Goal: Task Accomplishment & Management: Complete application form

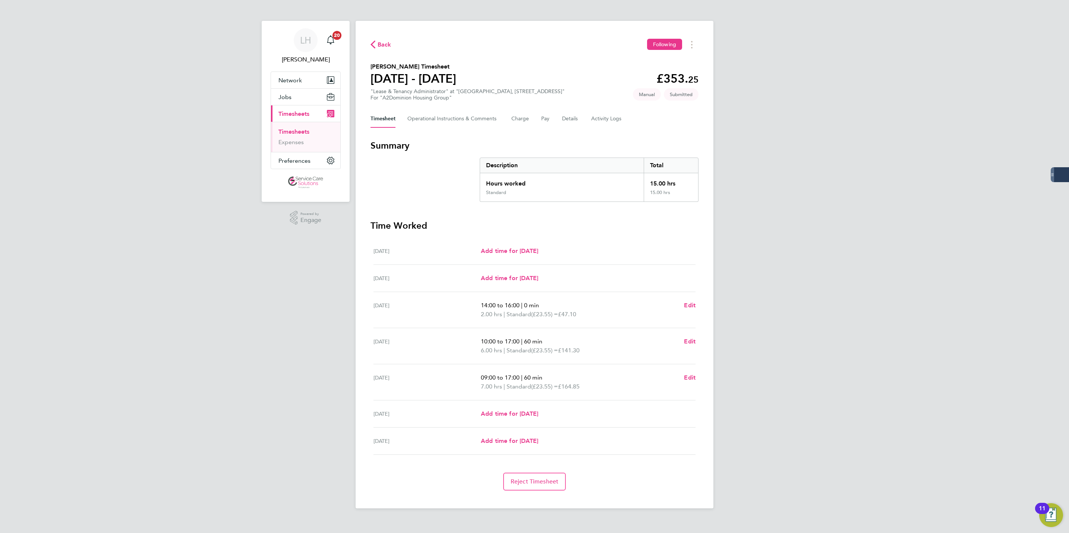
click at [292, 129] on link "Timesheets" at bounding box center [293, 131] width 31 height 7
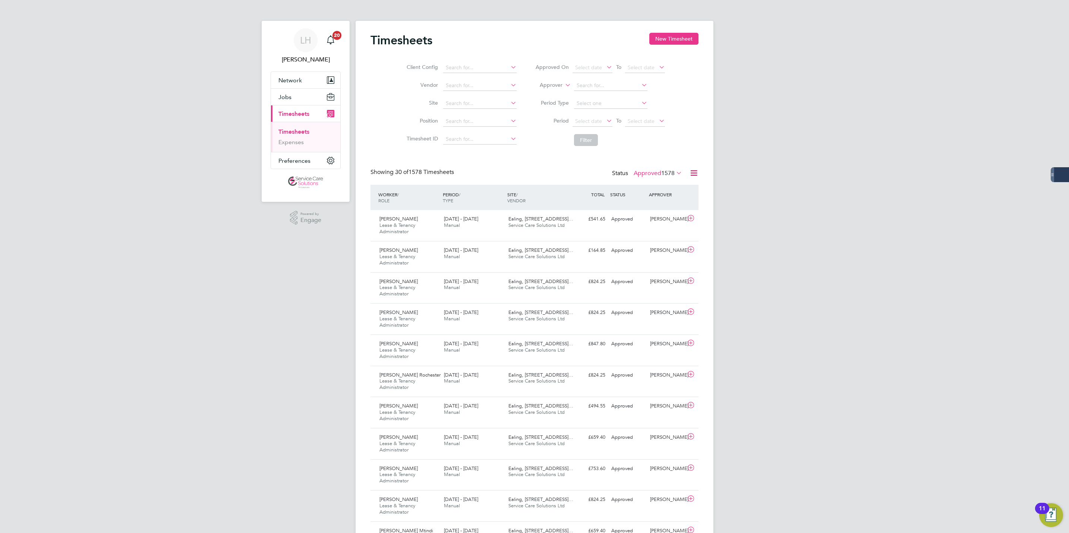
click at [289, 130] on link "Timesheets" at bounding box center [293, 131] width 31 height 7
click at [646, 176] on label "Approved 1578" at bounding box center [657, 173] width 48 height 7
click at [649, 207] on li "Submitted" at bounding box center [647, 208] width 34 height 10
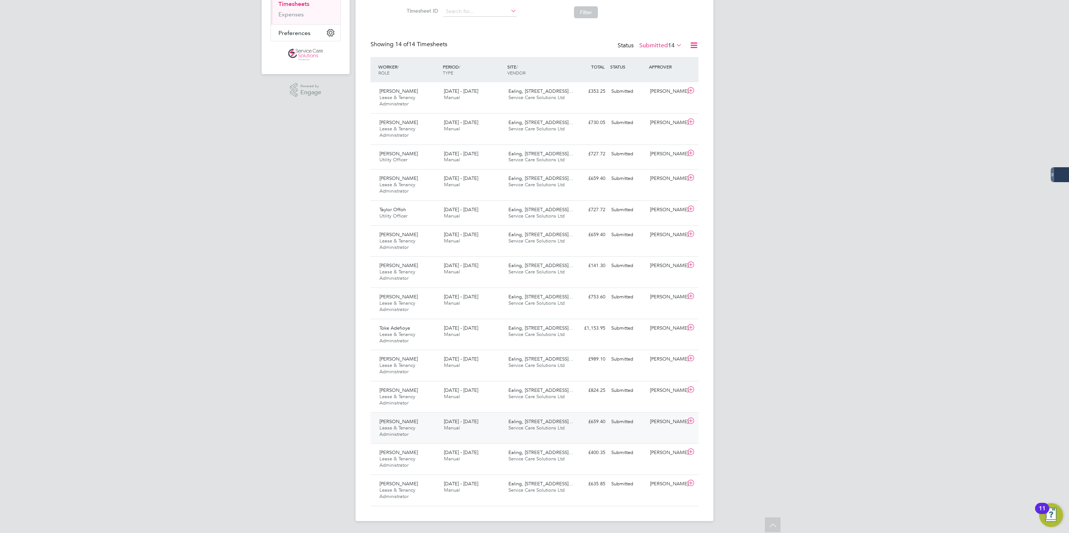
click at [412, 430] on div "Keeley Turner Lease & Tenancy Administrator 25 - 31 Aug 2025" at bounding box center [408, 428] width 64 height 25
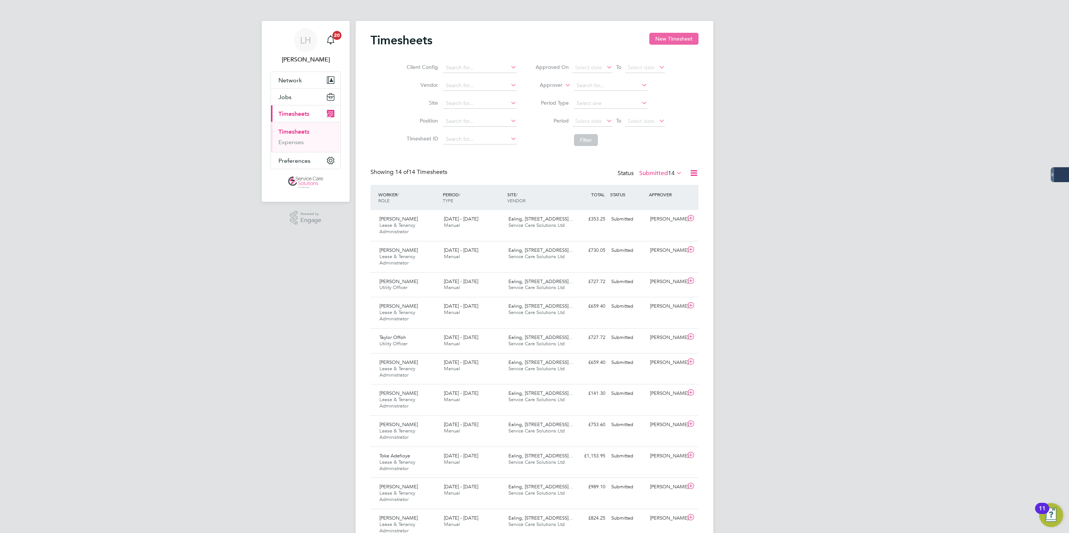
click at [671, 44] on button "New Timesheet" at bounding box center [673, 39] width 49 height 12
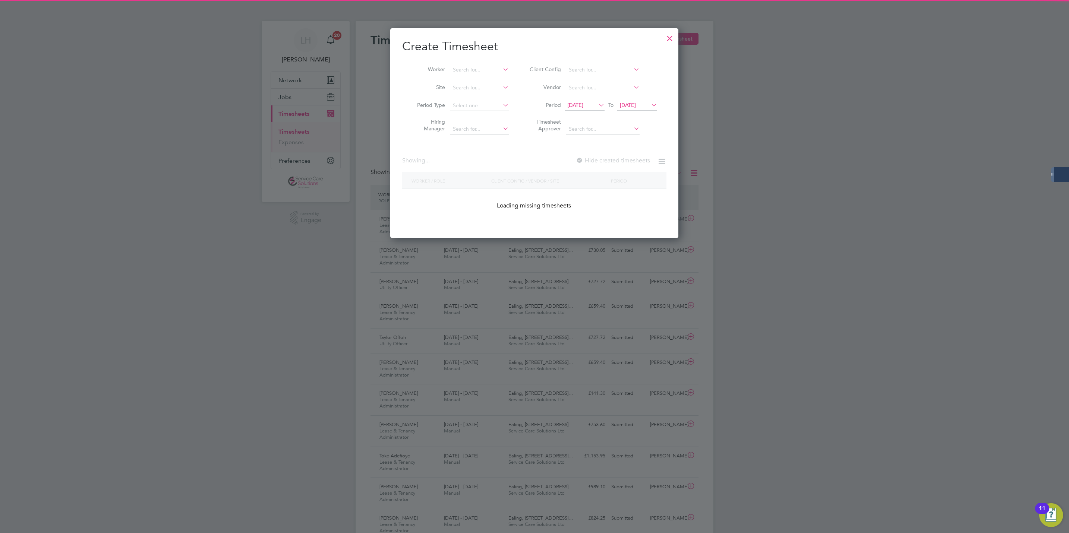
scroll to position [1216, 288]
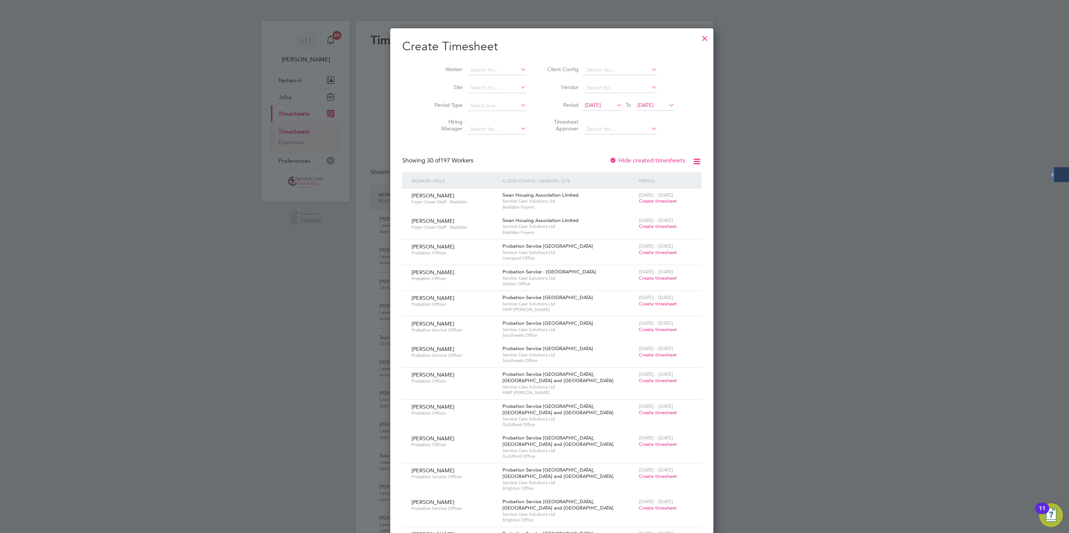
click at [481, 62] on li "Worker" at bounding box center [478, 70] width 116 height 18
click at [481, 70] on input at bounding box center [497, 70] width 58 height 10
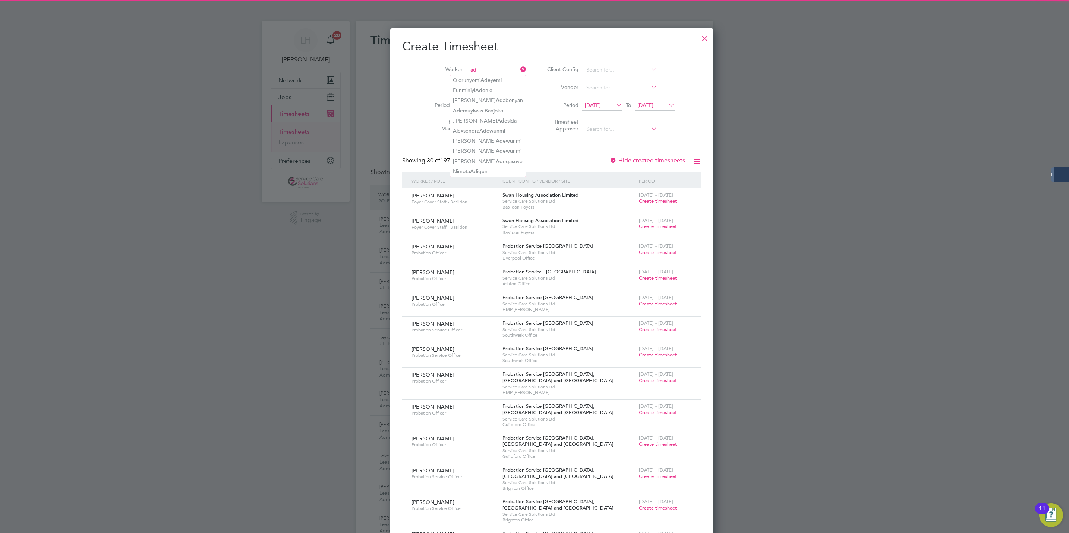
type input "a"
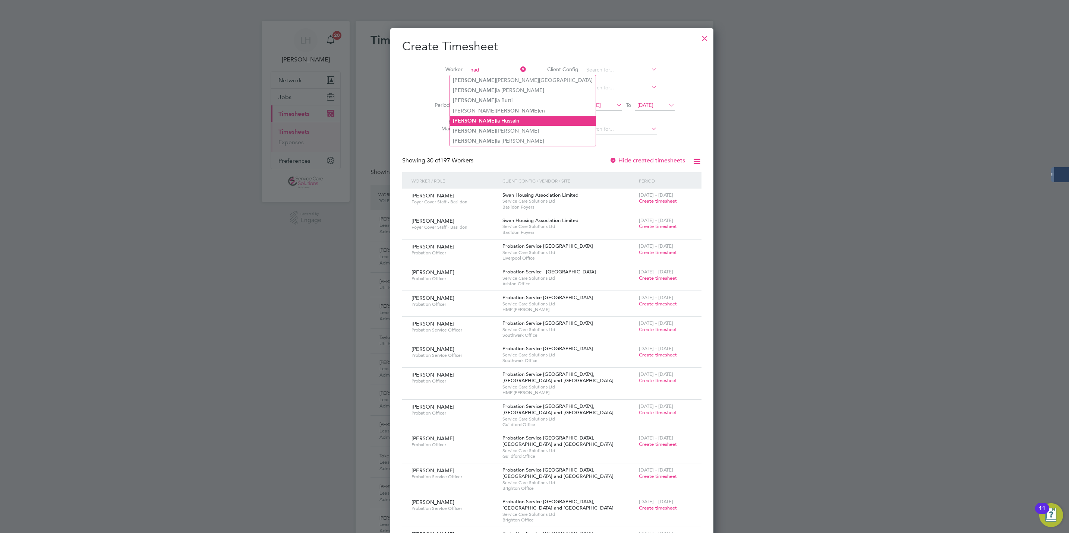
click at [500, 122] on li "Nad ia Hussain" at bounding box center [523, 121] width 146 height 10
type input "[PERSON_NAME]"
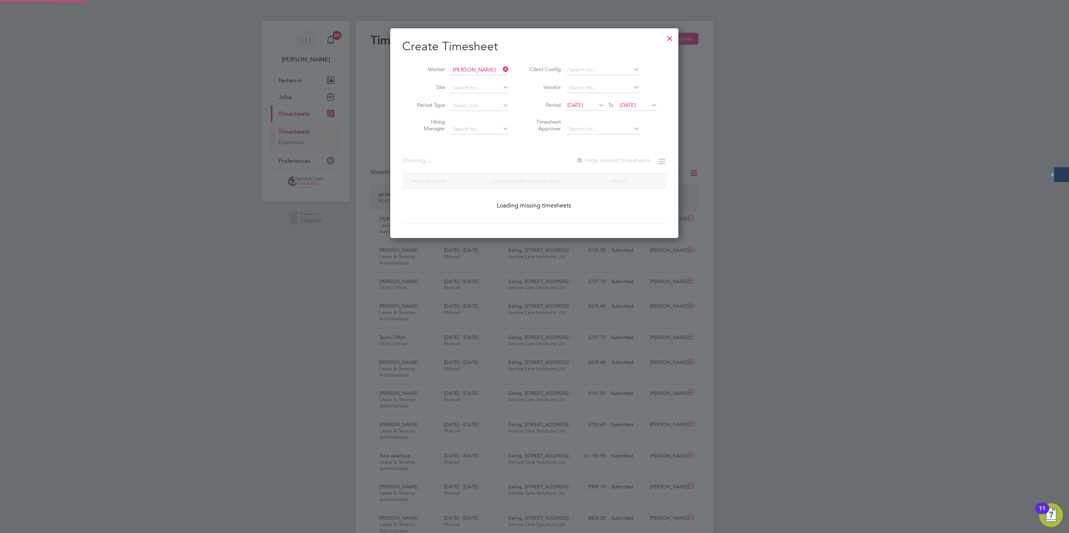
scroll to position [202, 288]
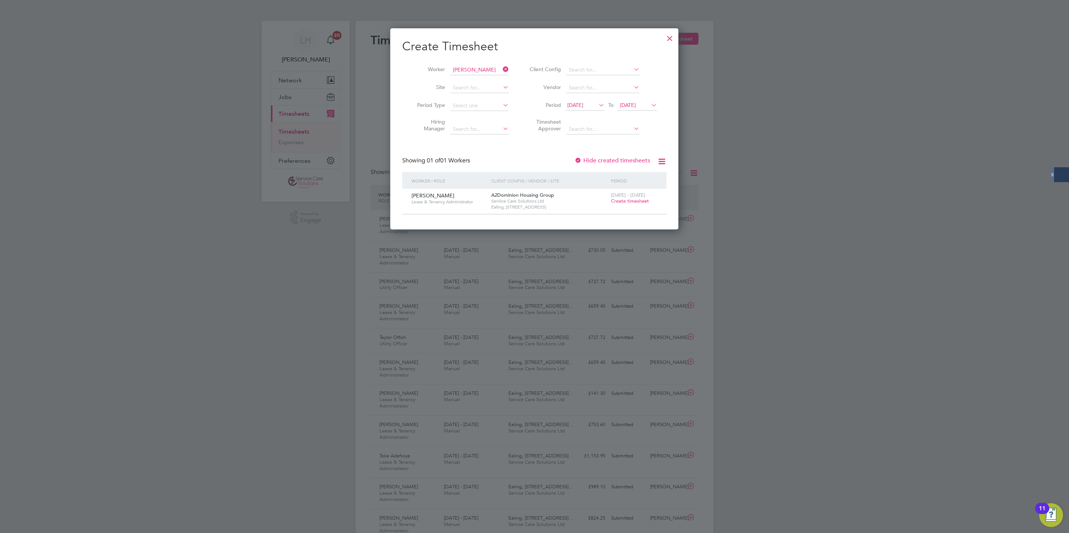
click at [623, 205] on div "25 - 31 Aug 2025 Create timesheet" at bounding box center [634, 199] width 50 height 20
click at [626, 201] on span "Create timesheet" at bounding box center [630, 201] width 38 height 6
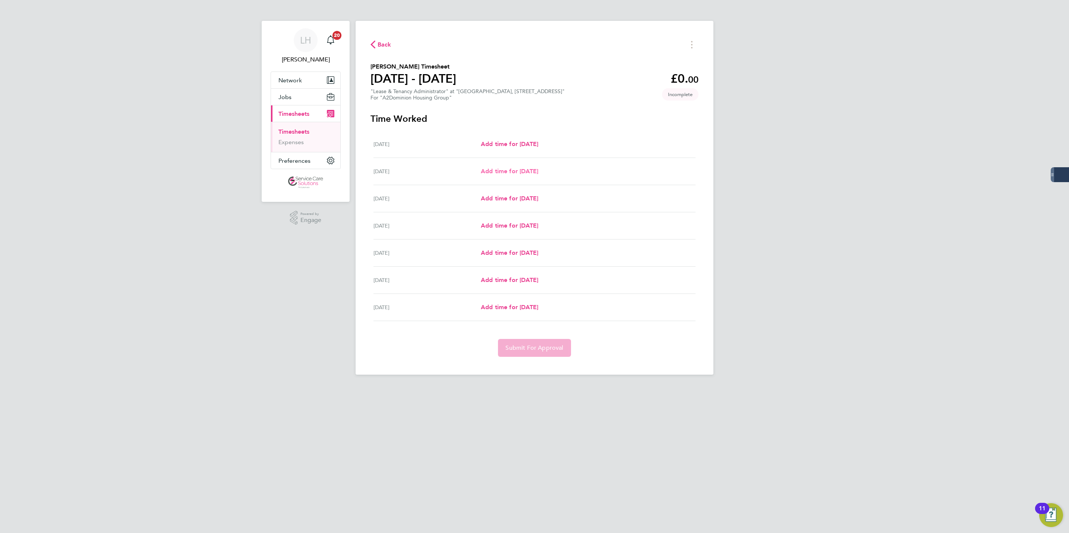
click at [517, 176] on div "Tue 26 Aug Add time for Tue 26 Aug Add time for Tue 26 Aug" at bounding box center [534, 171] width 322 height 27
drag, startPoint x: 507, startPoint y: 176, endPoint x: 503, endPoint y: 173, distance: 4.9
click at [503, 173] on div "Tue 26 Aug Add time for Tue 26 Aug Add time for Tue 26 Aug" at bounding box center [534, 171] width 322 height 27
click at [503, 172] on span "Add time for Tue 26 Aug" at bounding box center [509, 171] width 57 height 7
select select "30"
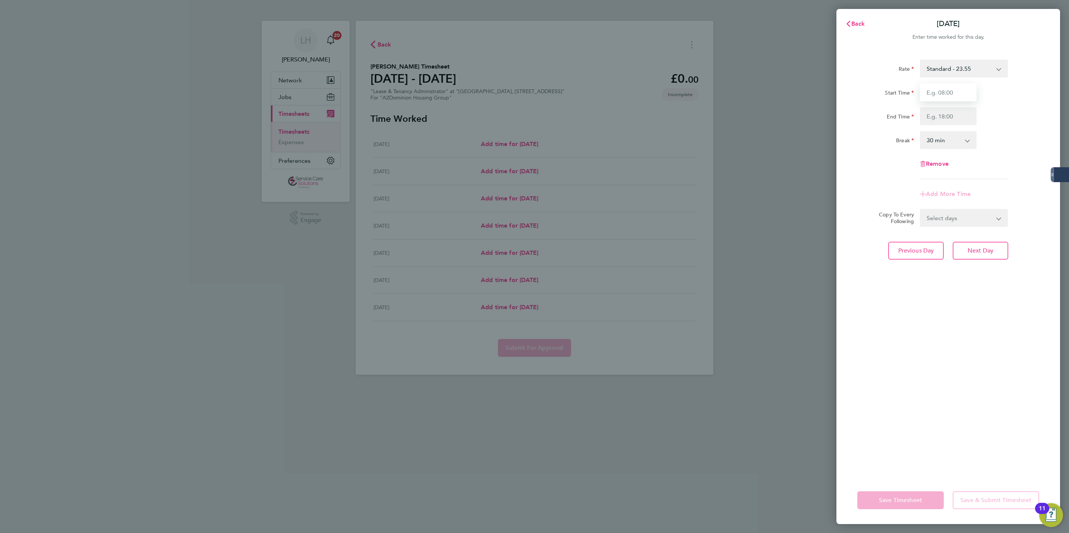
click at [957, 86] on input "Start Time" at bounding box center [948, 92] width 57 height 18
type input "10:00"
type input "18:00"
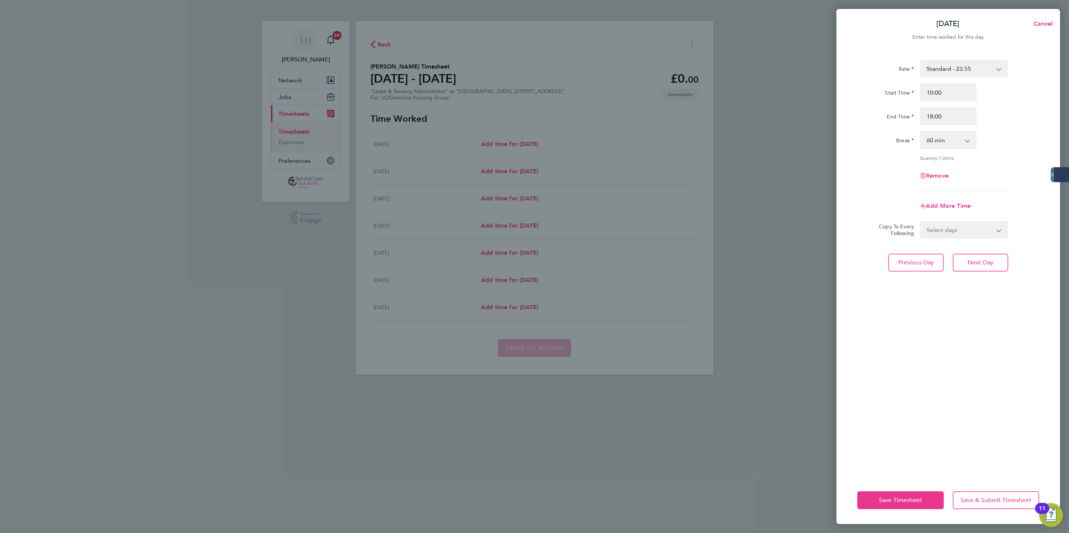
click at [918, 116] on div "18:00" at bounding box center [948, 116] width 63 height 18
drag, startPoint x: 932, startPoint y: 116, endPoint x: 942, endPoint y: 116, distance: 10.1
click at [942, 116] on input "18:00" at bounding box center [948, 116] width 57 height 18
click at [943, 116] on input "18:00" at bounding box center [948, 116] width 57 height 18
click at [945, 142] on select "0 min 15 min 30 min 45 min 60 min 75 min 90 min" at bounding box center [943, 140] width 46 height 16
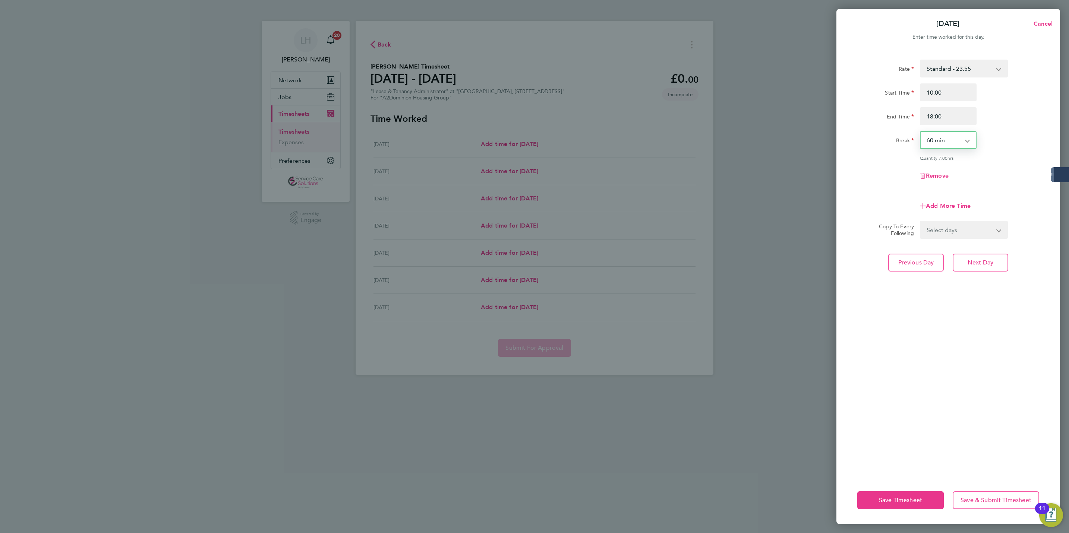
select select "45"
click at [920, 132] on select "0 min 15 min 30 min 45 min 60 min 75 min 90 min" at bounding box center [943, 140] width 46 height 16
drag, startPoint x: 935, startPoint y: 117, endPoint x: 955, endPoint y: 118, distance: 20.2
click at [955, 118] on input "18:00" at bounding box center [948, 116] width 57 height 18
type input "18:45"
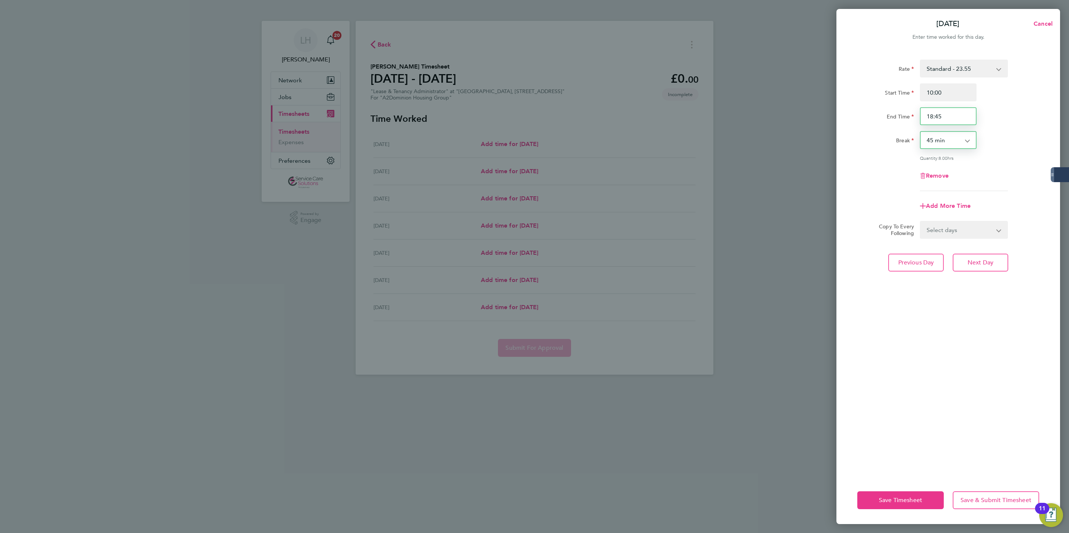
click at [951, 118] on input "18:45" at bounding box center [948, 116] width 57 height 18
drag, startPoint x: 934, startPoint y: 118, endPoint x: 962, endPoint y: 121, distance: 28.8
click at [957, 118] on input "18:45" at bounding box center [948, 116] width 57 height 18
click at [1042, 21] on span "Cancel" at bounding box center [1041, 23] width 21 height 7
select select "30"
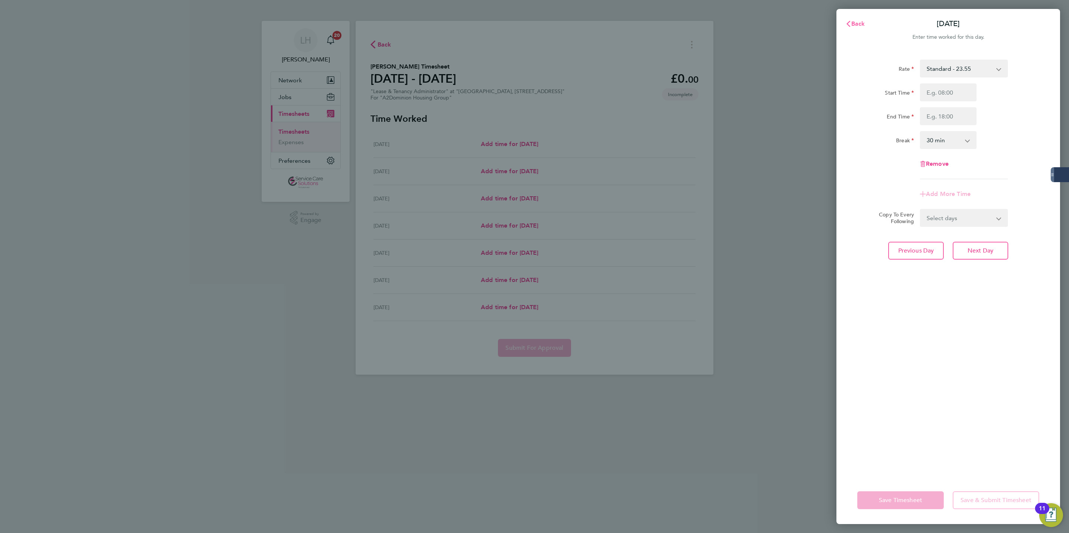
click at [852, 22] on span "Back" at bounding box center [858, 23] width 14 height 7
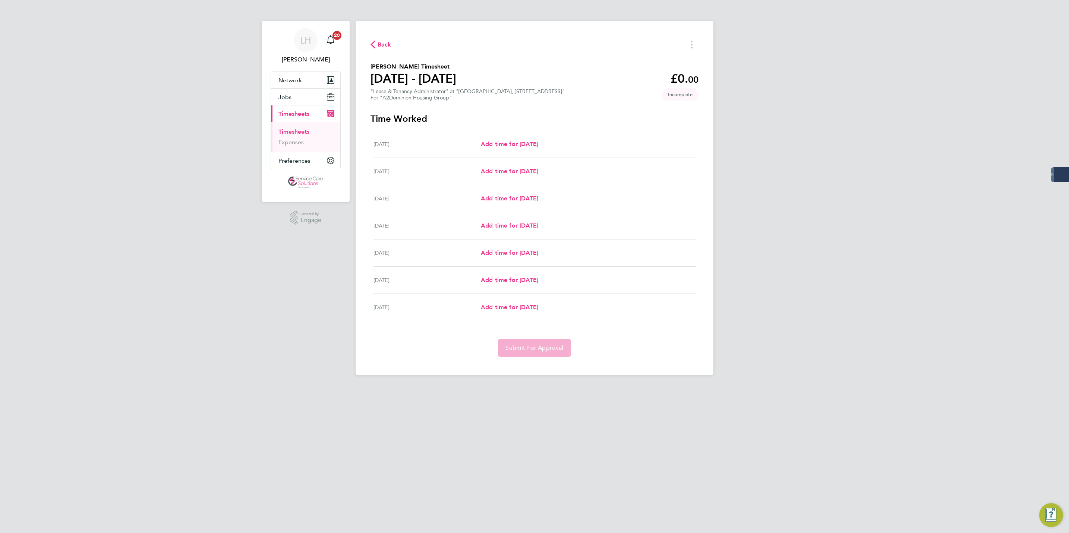
click at [298, 127] on ul "Timesheets Expenses" at bounding box center [305, 137] width 69 height 30
click at [298, 130] on link "Timesheets" at bounding box center [293, 131] width 31 height 7
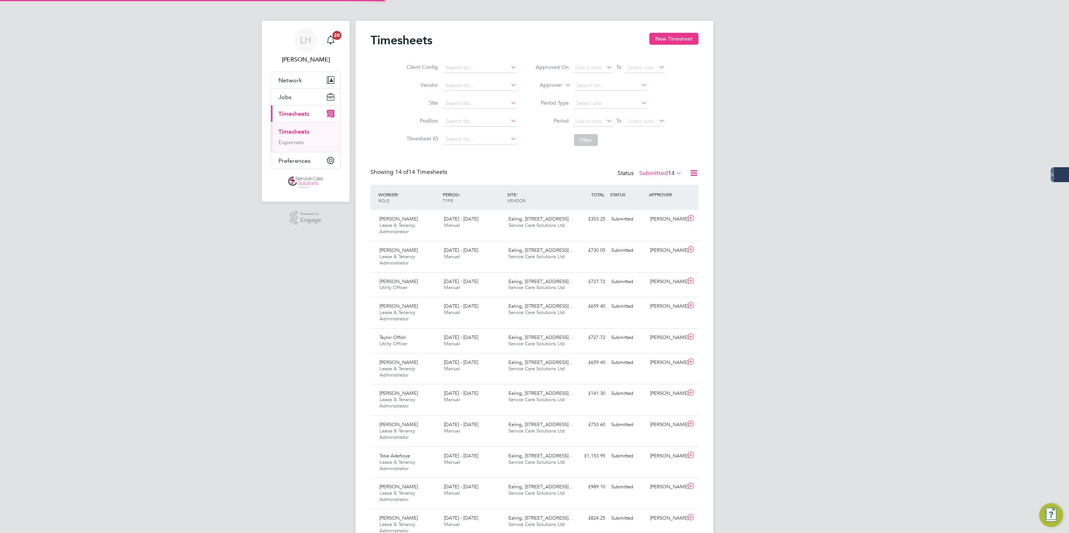
scroll to position [19, 65]
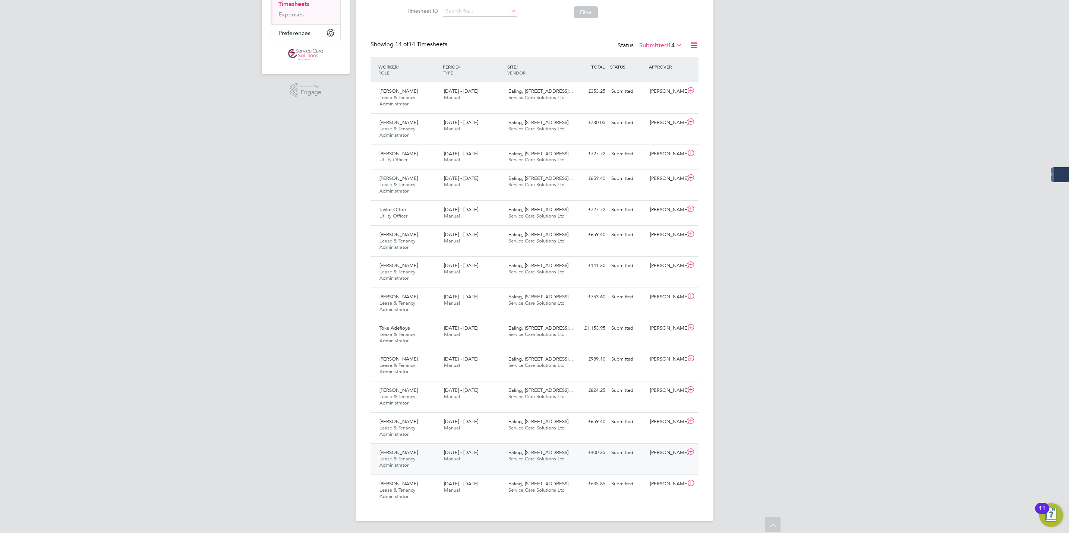
click at [439, 465] on div "Shukri Ahmed Lease & Tenancy Administrator 25 - 31 Aug 2025" at bounding box center [408, 459] width 64 height 25
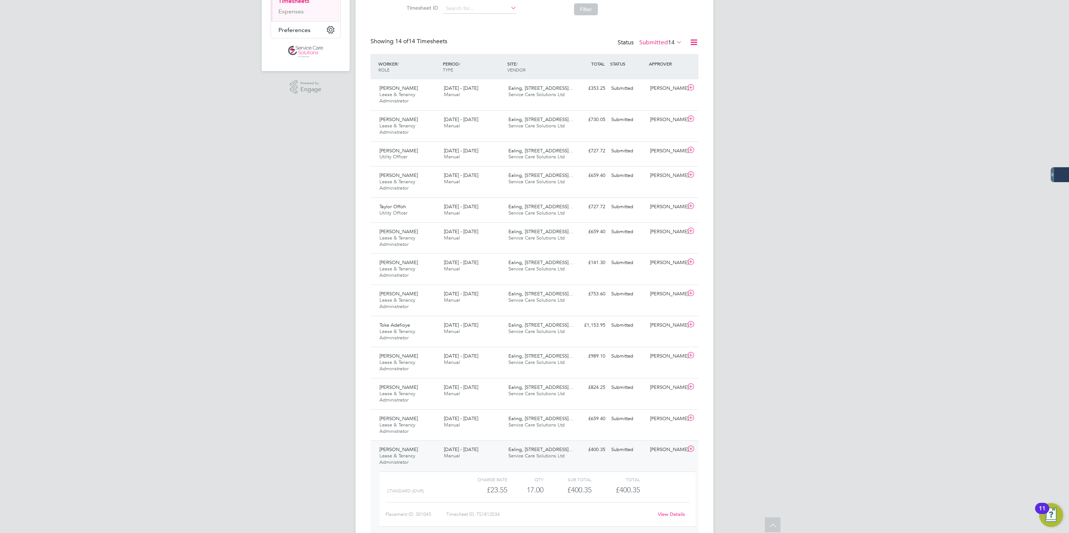
scroll to position [0, 0]
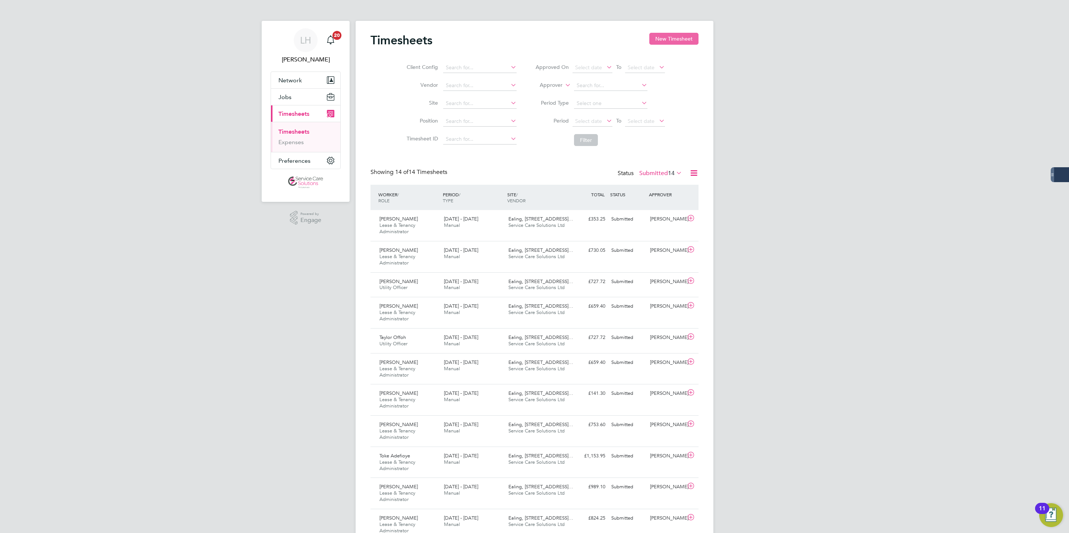
click at [666, 36] on button "New Timesheet" at bounding box center [673, 39] width 49 height 12
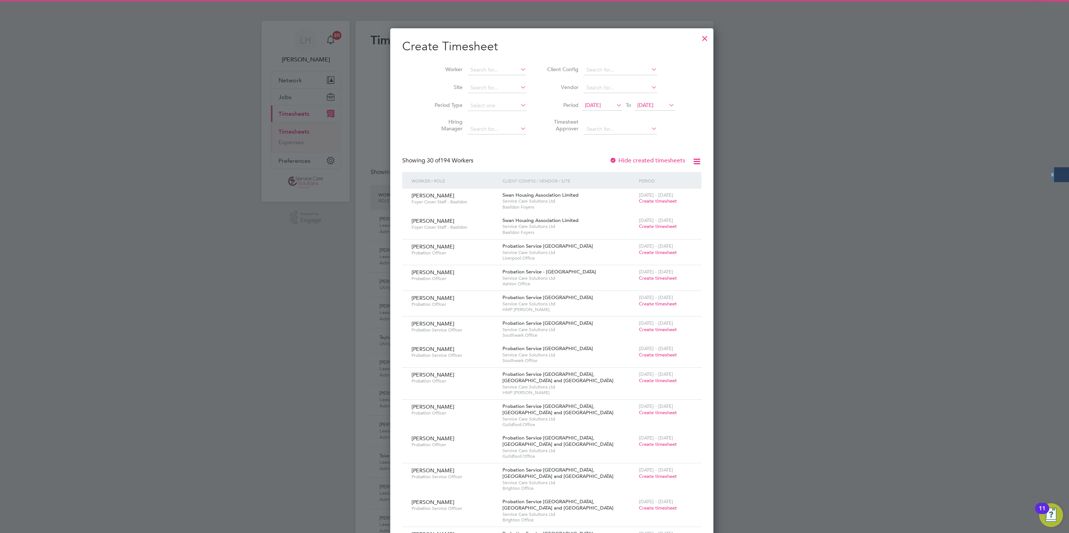
scroll to position [1216, 288]
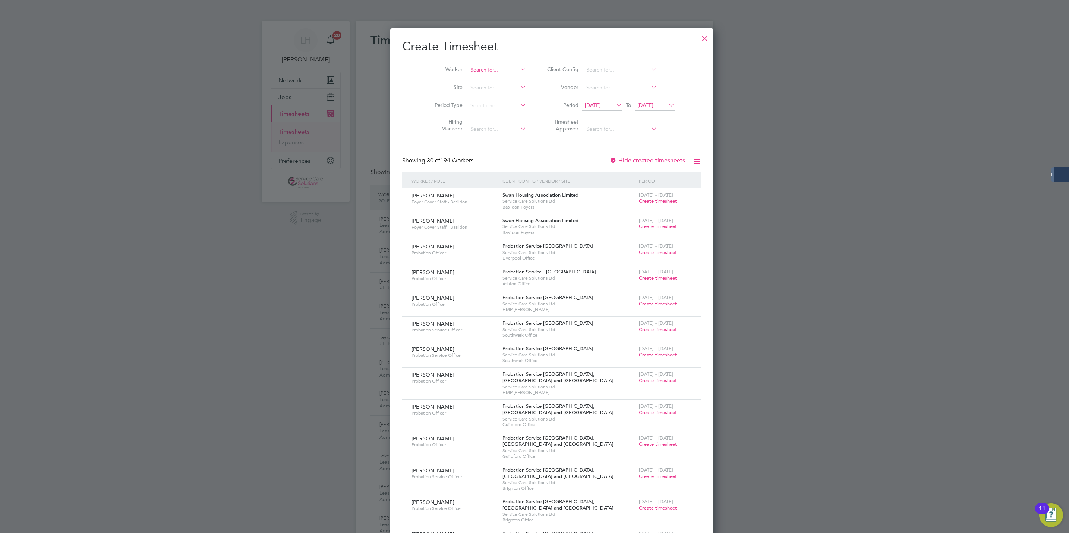
click at [468, 70] on input at bounding box center [497, 70] width 58 height 10
click at [497, 77] on b "Smi" at bounding box center [501, 80] width 9 height 6
type input "[PERSON_NAME]"
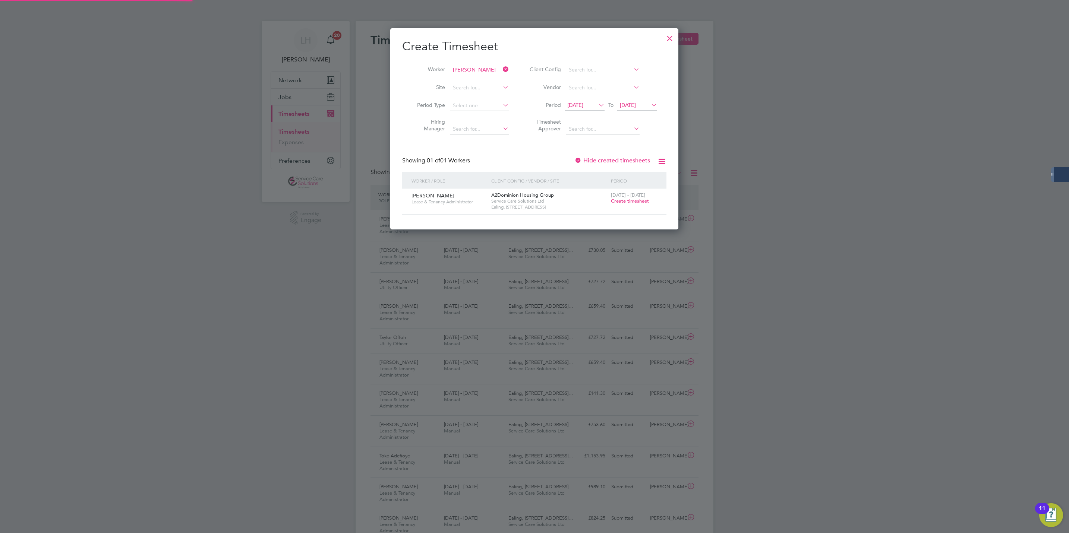
scroll to position [202, 288]
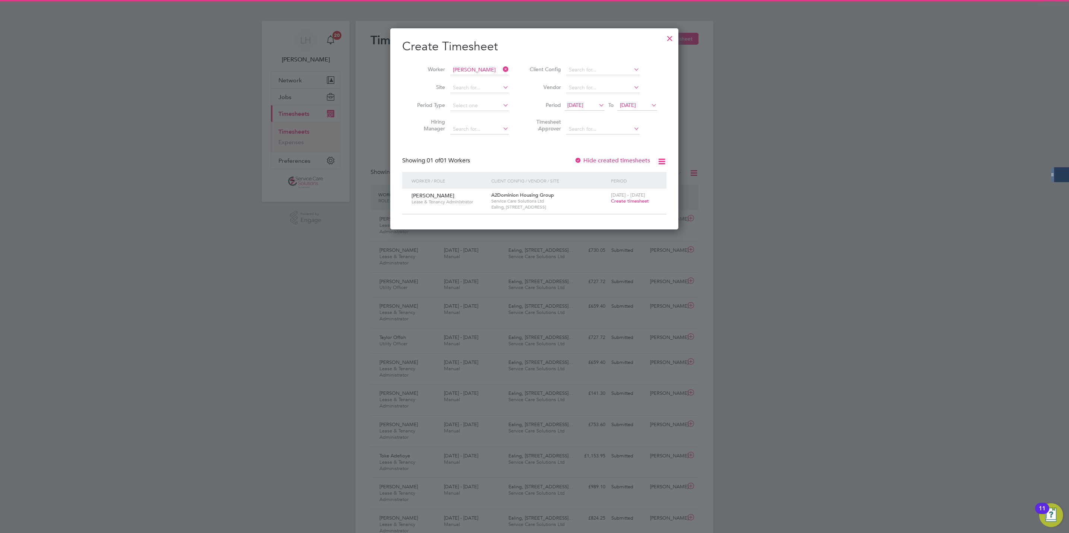
click at [627, 199] on span "Create timesheet" at bounding box center [630, 201] width 38 height 6
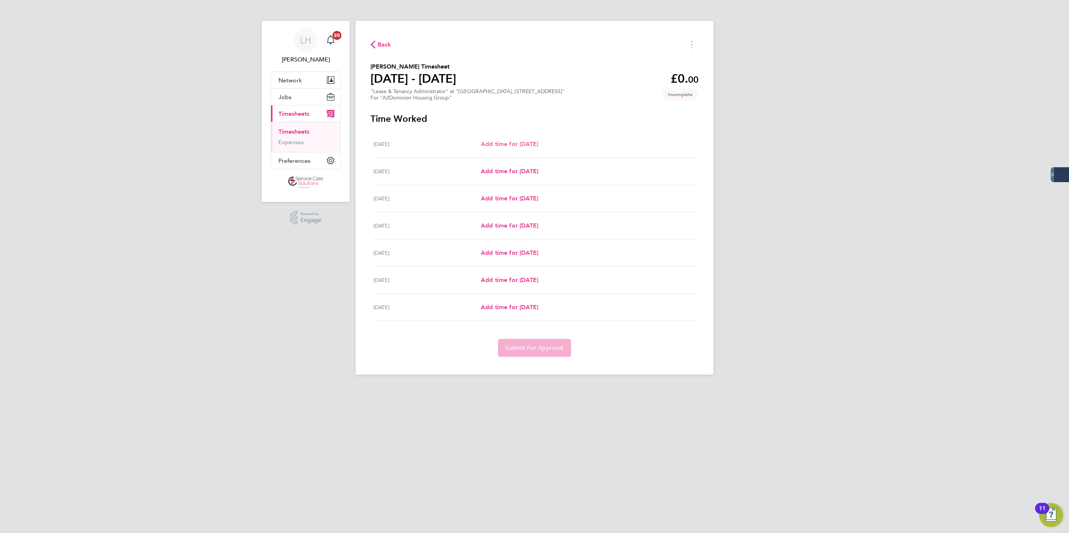
click at [524, 141] on span "Add time for Mon 25 Aug" at bounding box center [509, 143] width 57 height 7
select select "30"
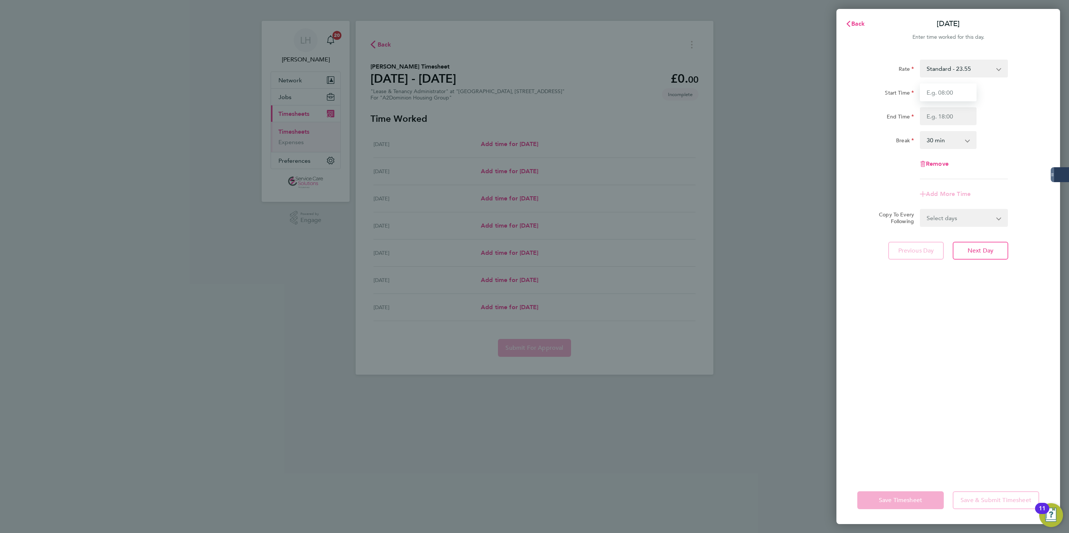
drag, startPoint x: 930, startPoint y: 93, endPoint x: 928, endPoint y: 86, distance: 7.3
click at [930, 93] on input "Start Time" at bounding box center [948, 92] width 57 height 18
type input "13:45"
type input "14:00"
select select "0"
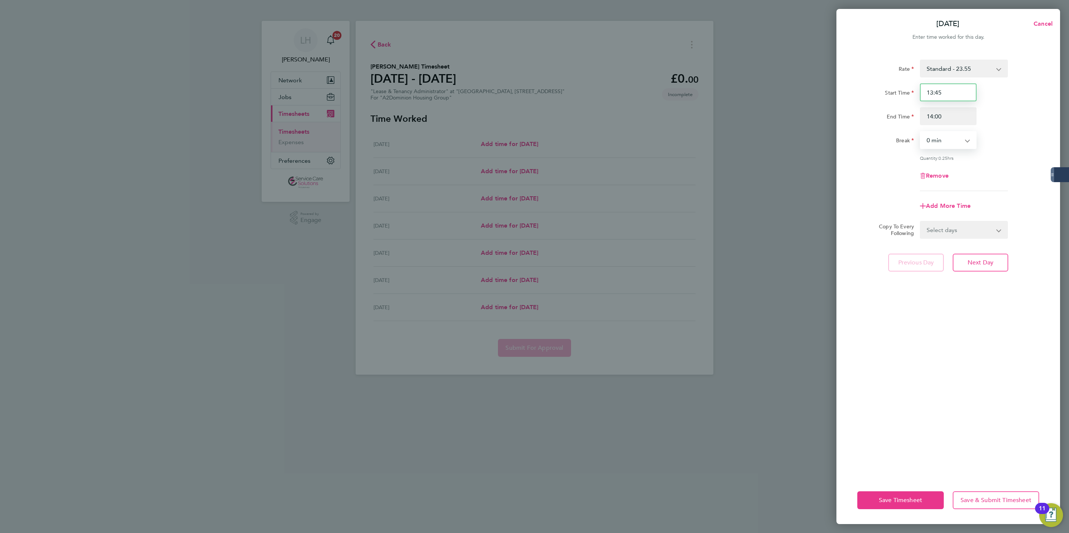
click at [939, 90] on input "13:45" at bounding box center [948, 92] width 57 height 18
drag, startPoint x: 936, startPoint y: 91, endPoint x: 1056, endPoint y: 82, distance: 120.7
click at [1056, 82] on div "Rate Standard - 23.55 Start Time 13:45 End Time 14:00 Break 0 min Quantity: 0.2…" at bounding box center [948, 264] width 224 height 426
type input "13:00"
click at [982, 259] on span "Next Day" at bounding box center [980, 262] width 26 height 7
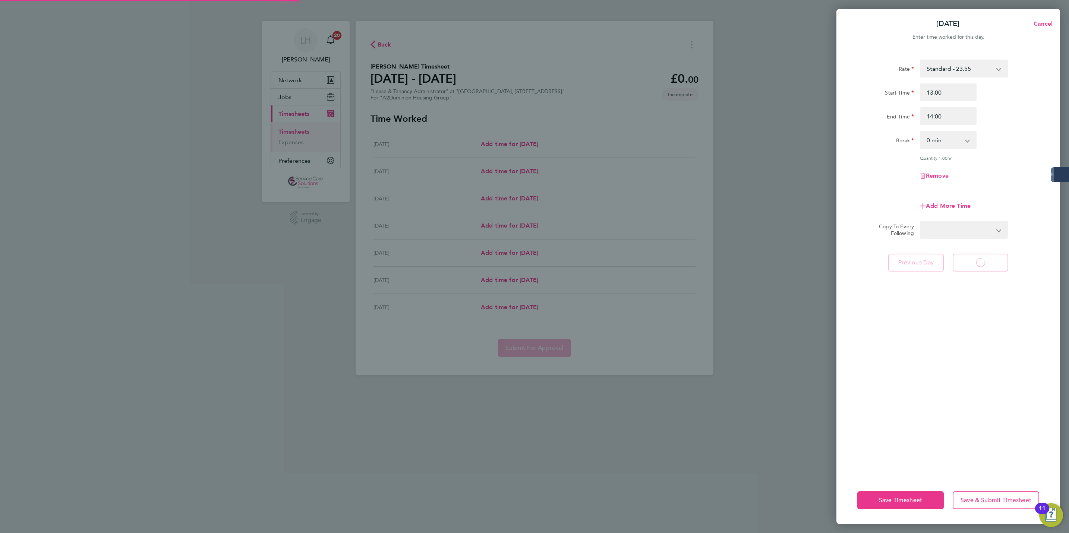
select select "30"
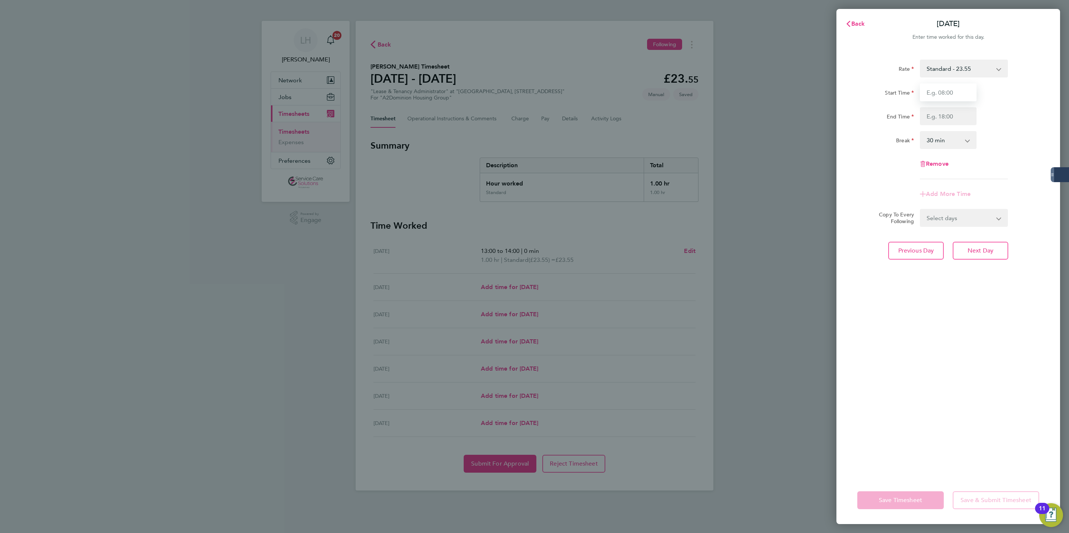
click at [940, 89] on input "Start Time" at bounding box center [948, 92] width 57 height 18
type input "09:45"
type input "12:45"
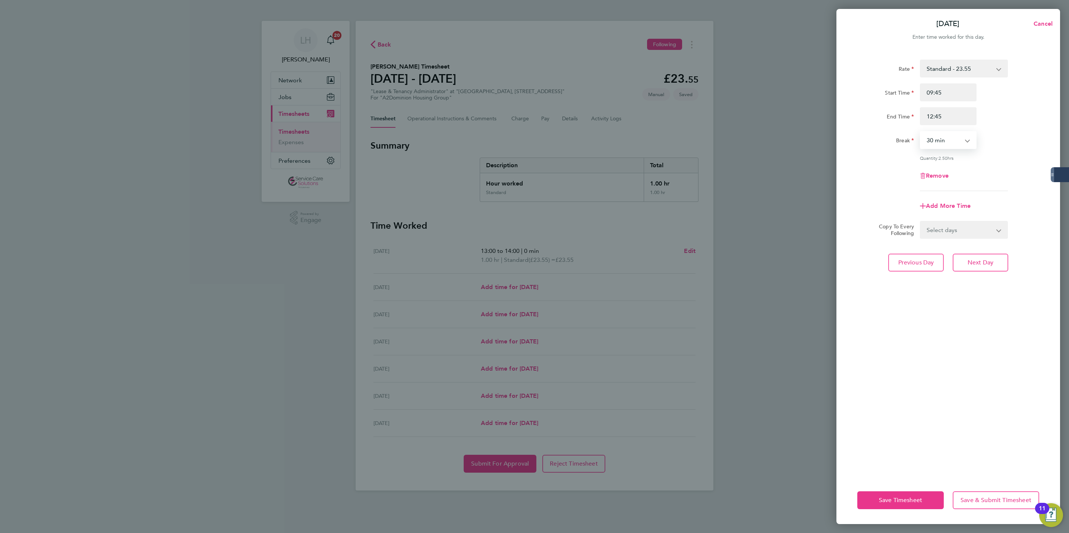
select select "0"
click at [980, 267] on button "Next Day" at bounding box center [980, 263] width 56 height 18
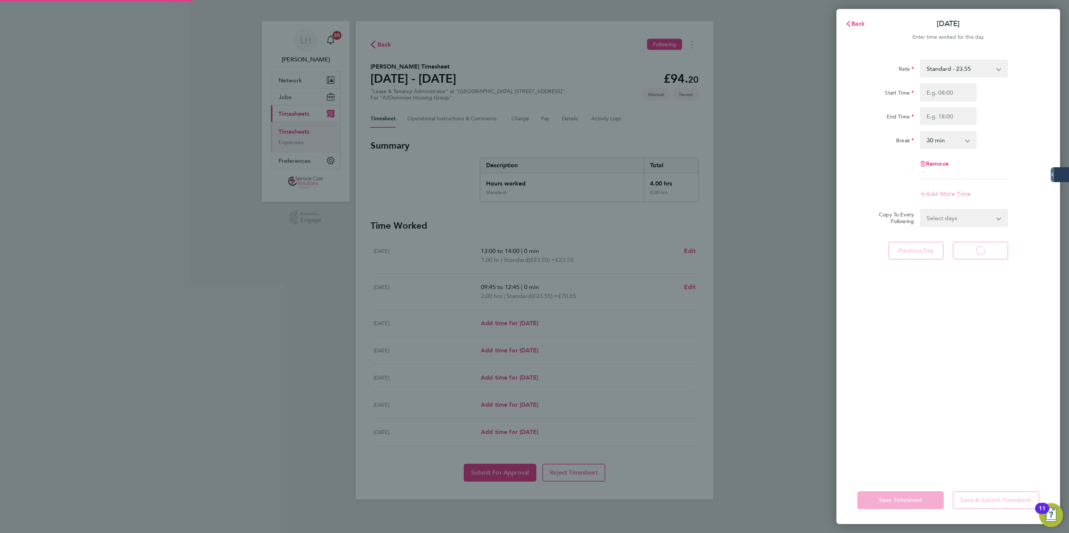
select select "30"
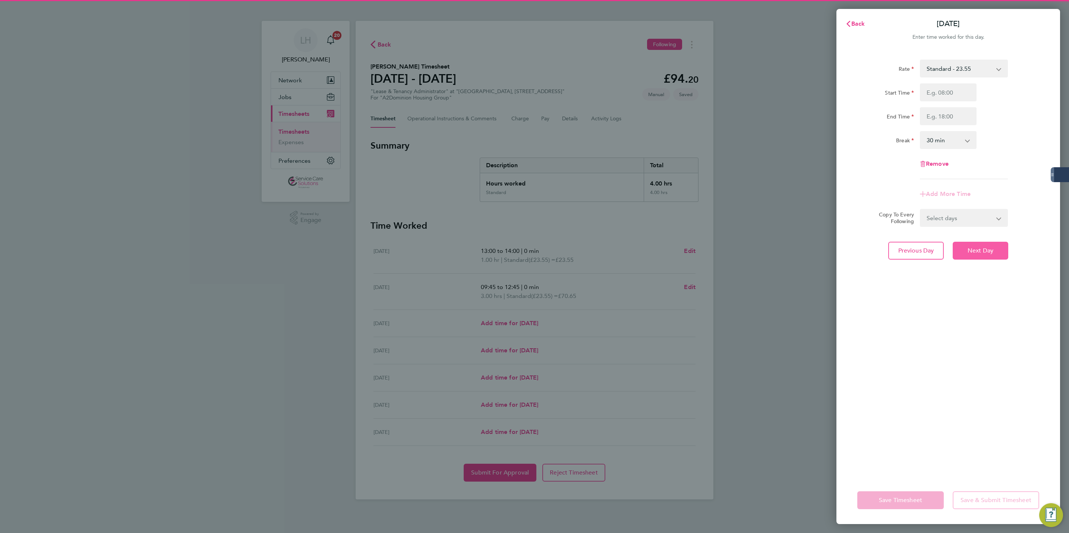
click at [978, 243] on button "Next Day" at bounding box center [980, 251] width 56 height 18
select select "30"
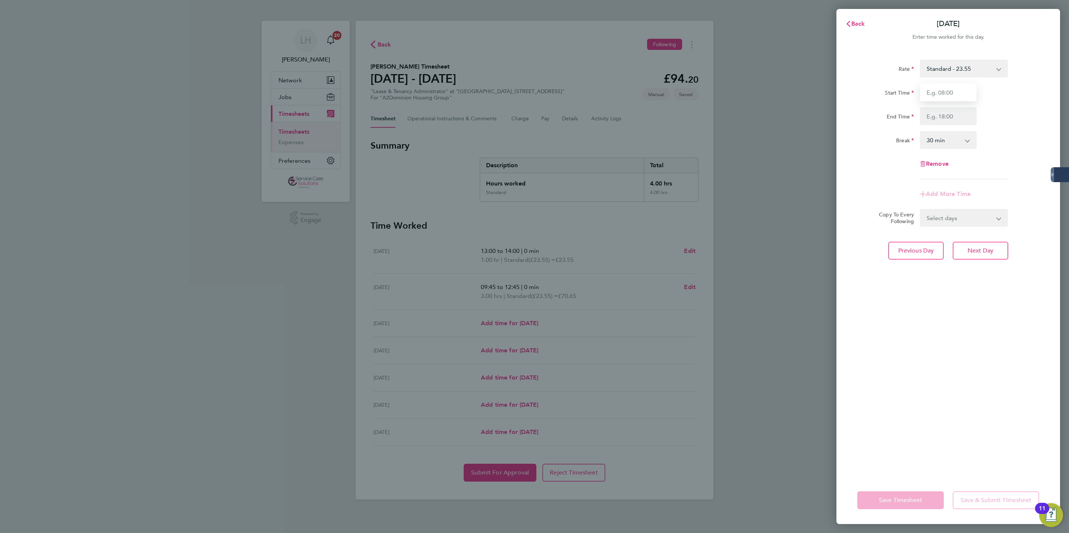
click at [952, 97] on input "Start Time" at bounding box center [948, 92] width 57 height 18
type input "09:30"
type input "14:00"
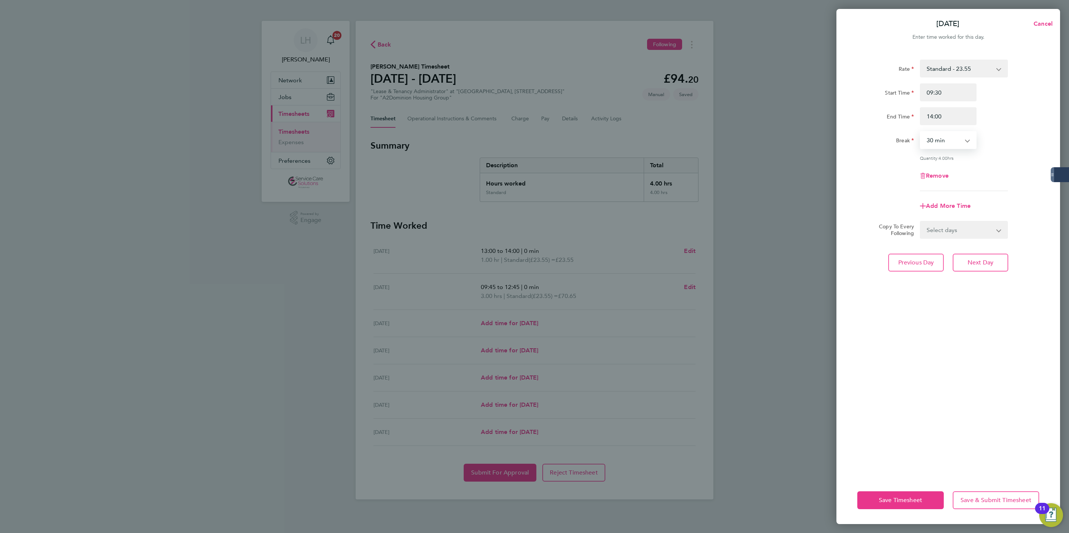
select select "0"
drag, startPoint x: 977, startPoint y: 227, endPoint x: 983, endPoint y: 218, distance: 10.5
click at [977, 224] on select "Select days Day Weekend (Sat-Sun) Friday Saturday Sunday" at bounding box center [959, 230] width 78 height 16
select select "FRI"
click at [920, 222] on select "Select days Day Weekend (Sat-Sun) Friday Saturday Sunday" at bounding box center [959, 230] width 78 height 16
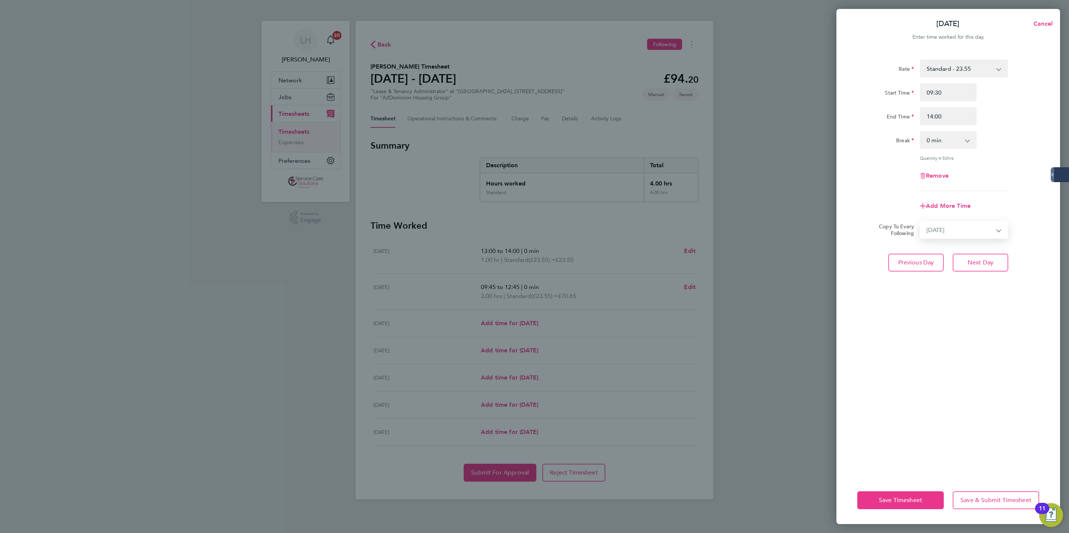
select select "2025-08-31"
click at [985, 298] on button "Next Day" at bounding box center [980, 296] width 56 height 18
select select "0: null"
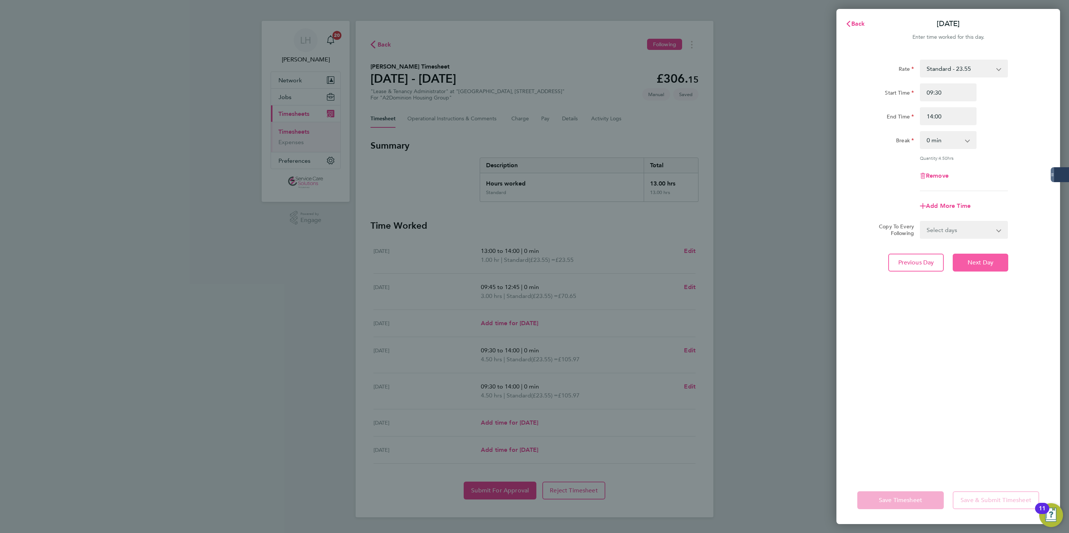
click at [972, 259] on span "Next Day" at bounding box center [980, 262] width 26 height 7
select select "30"
click at [931, 96] on input "Start Time" at bounding box center [948, 92] width 57 height 18
type input "10:00"
type input "15:00"
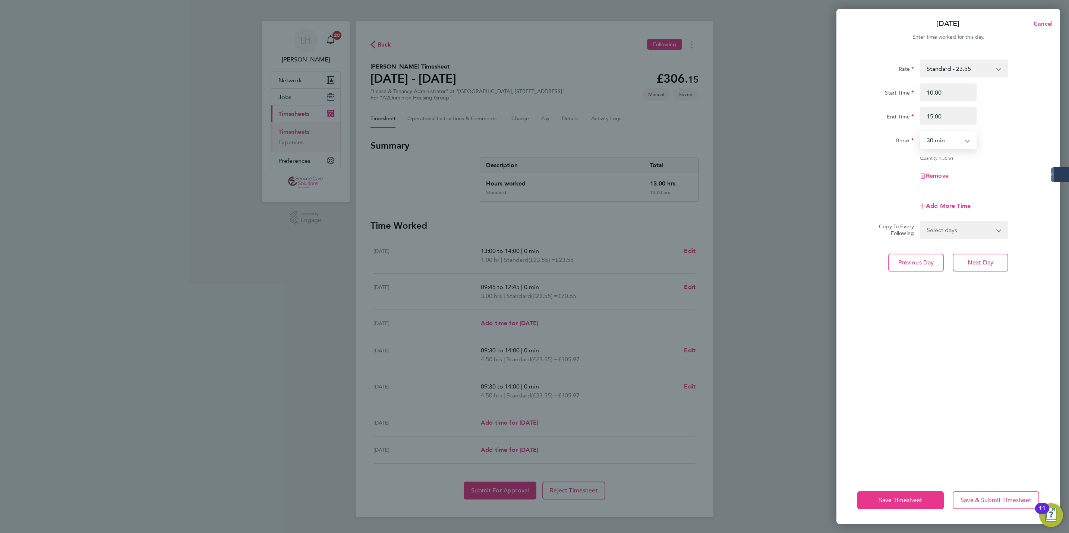
select select "0"
click at [974, 265] on button "Next Day" at bounding box center [980, 263] width 56 height 18
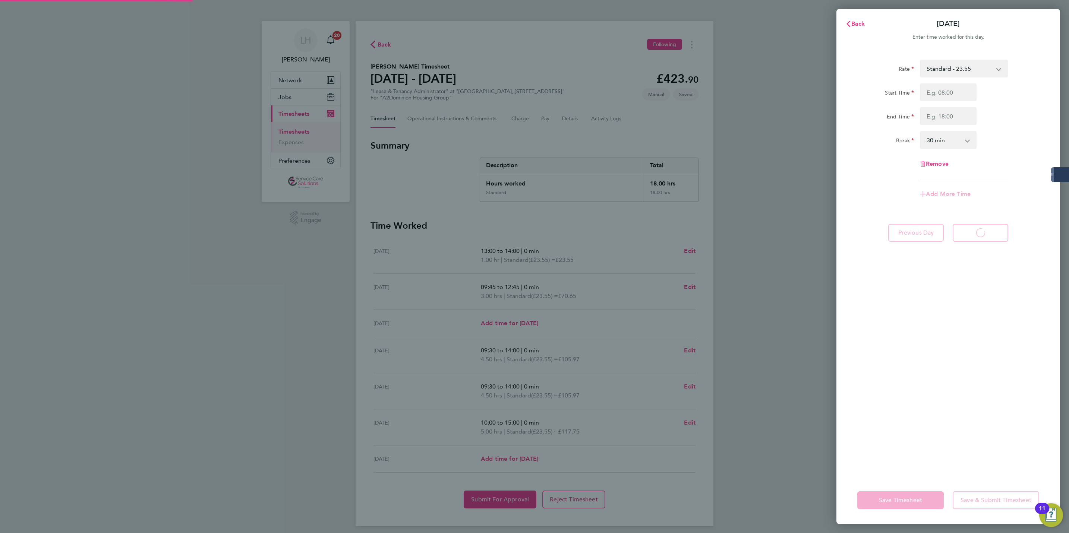
select select "30"
click at [853, 27] on span "Back" at bounding box center [858, 23] width 14 height 7
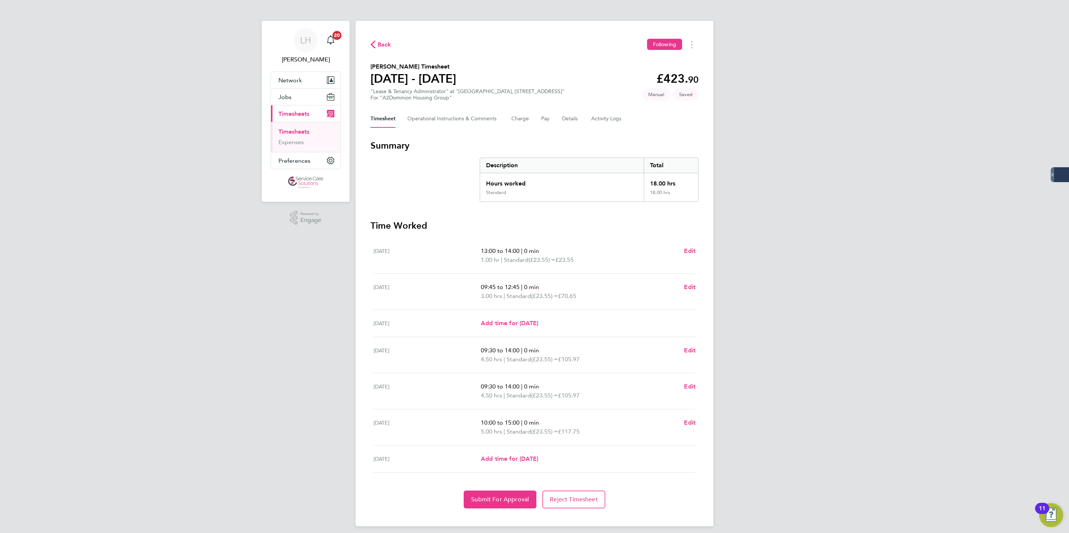
click at [482, 491] on section "Time Worked Mon 25 Aug 13:00 to 14:00 | 0 min 1.00 hr | Standard (£23.55) = £23…" at bounding box center [534, 364] width 328 height 289
click at [486, 503] on span "Submit For Approval" at bounding box center [500, 499] width 58 height 7
click at [308, 133] on link "Timesheets" at bounding box center [293, 131] width 31 height 7
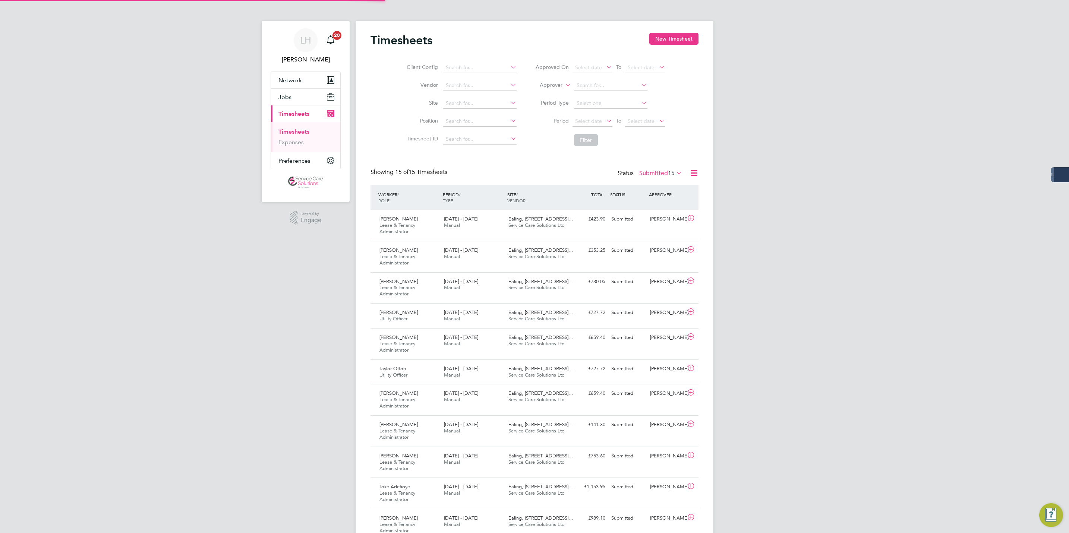
scroll to position [25, 65]
click at [535, 264] on div "Omar Awaleh Lease & Tenancy Administrator 25 - 31 Aug 2025 25 - 31 Aug 2025 Man…" at bounding box center [534, 256] width 328 height 31
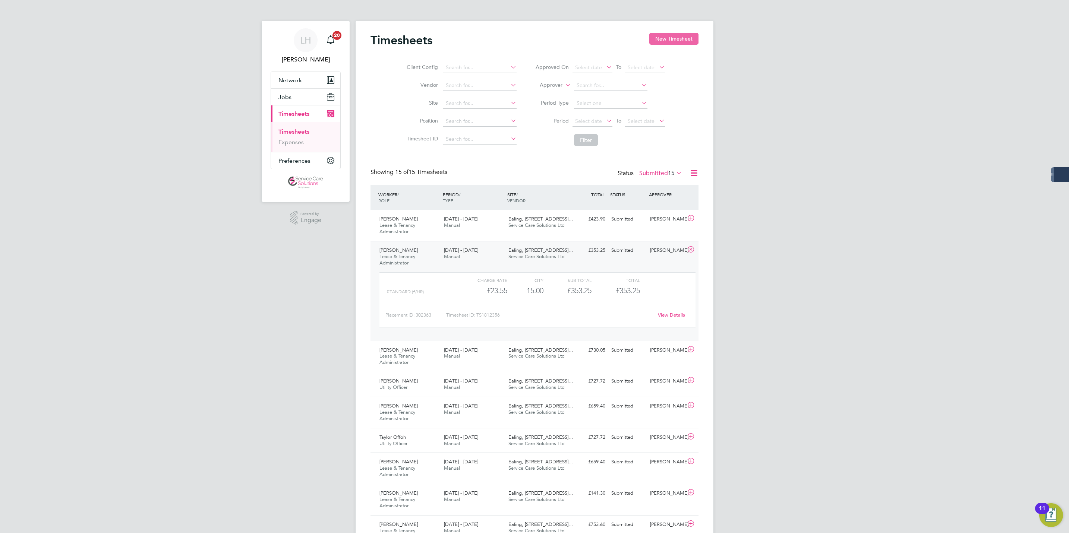
click at [687, 41] on button "New Timesheet" at bounding box center [673, 39] width 49 height 12
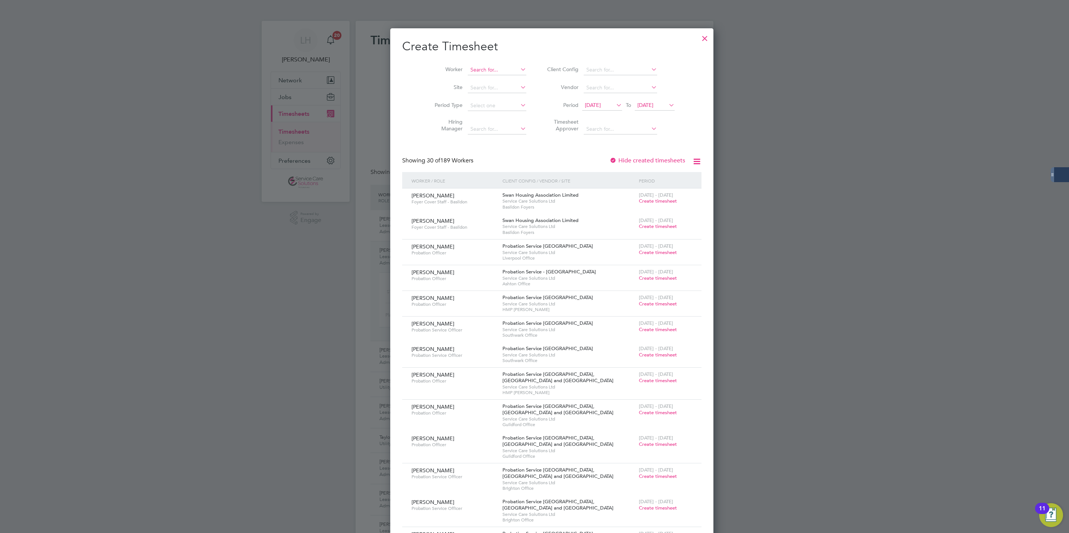
scroll to position [1241, 288]
click at [468, 69] on input at bounding box center [497, 70] width 58 height 10
click at [480, 119] on li "Nad ia Hussain" at bounding box center [523, 121] width 146 height 10
type input "[PERSON_NAME]"
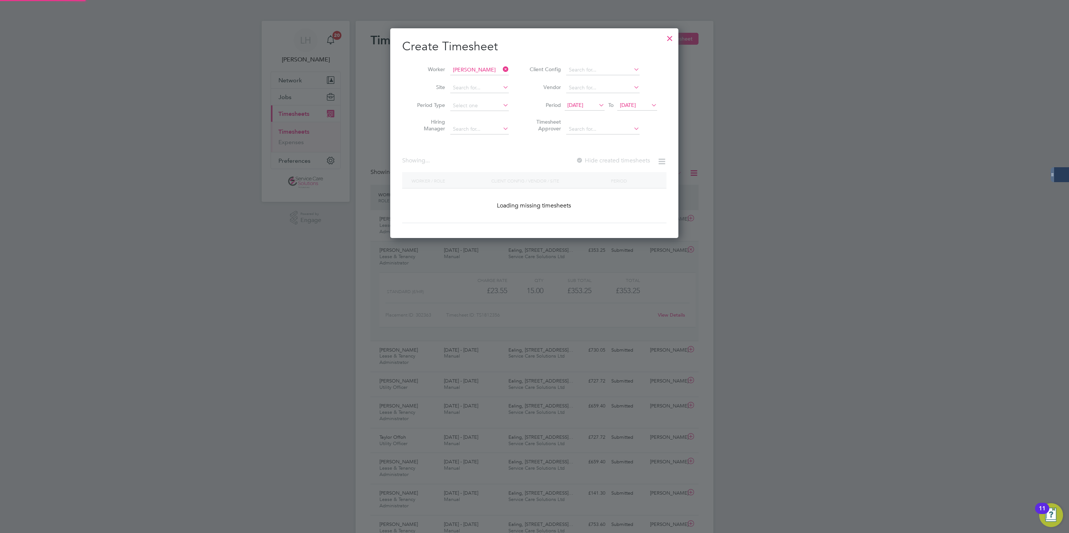
scroll to position [202, 288]
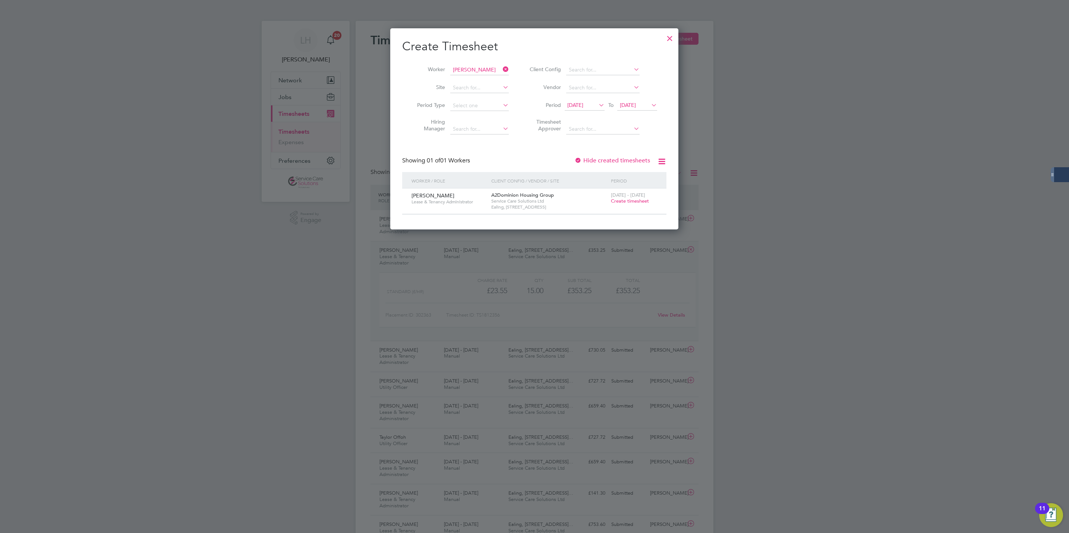
click at [627, 200] on span "Create timesheet" at bounding box center [630, 201] width 38 height 6
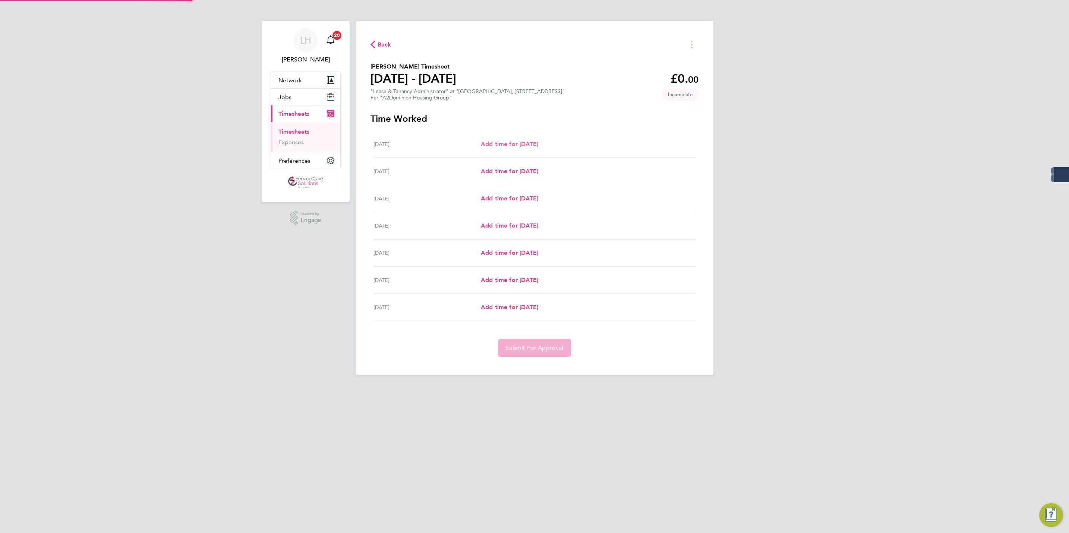
click at [504, 144] on span "Add time for Mon 25 Aug" at bounding box center [509, 143] width 57 height 7
select select "30"
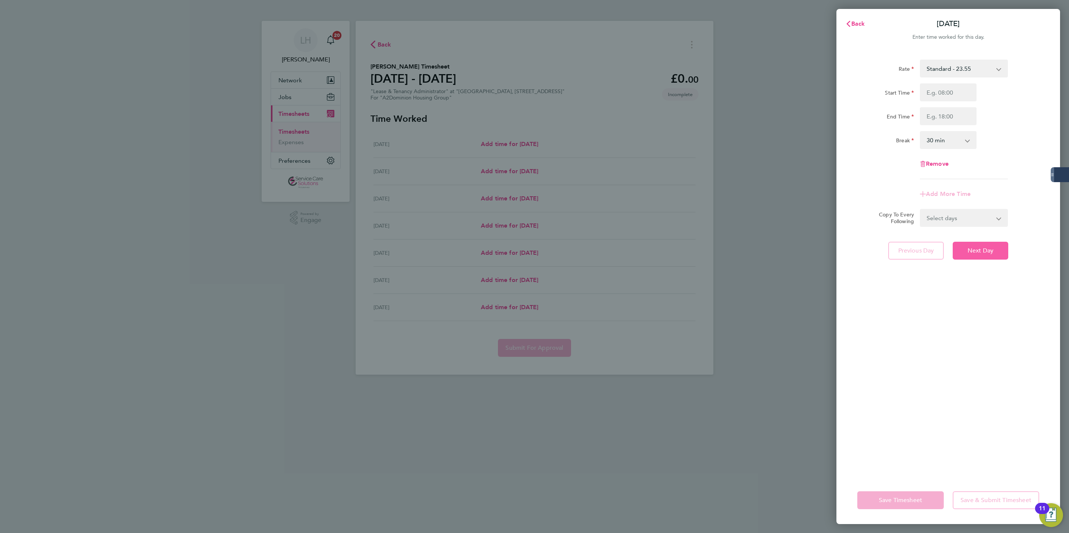
click at [995, 255] on button "Next Day" at bounding box center [980, 251] width 56 height 18
select select "30"
click at [947, 94] on input "Start Time" at bounding box center [948, 92] width 57 height 18
type input "10:00"
type input "17:36"
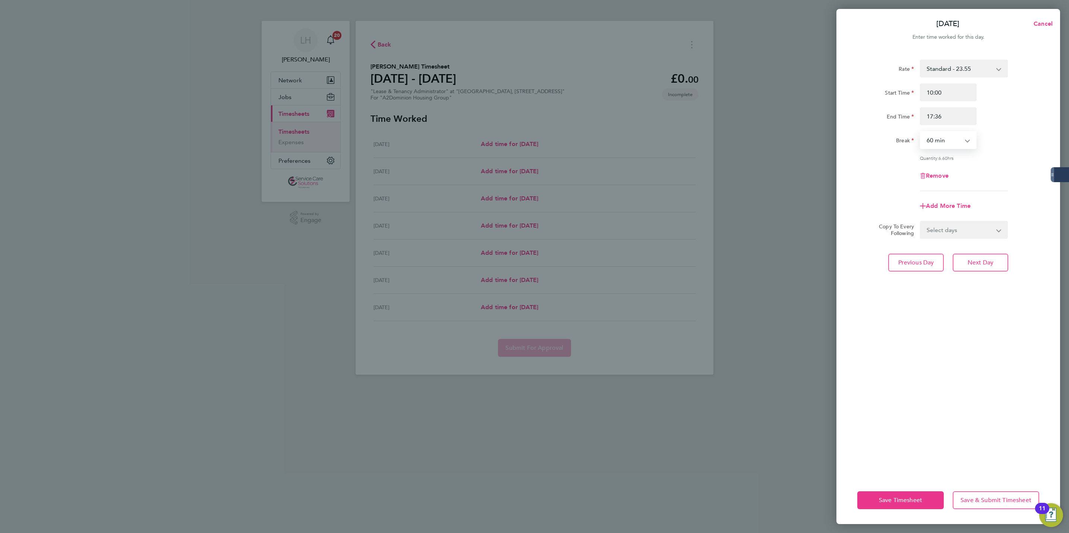
select select "0"
click at [998, 174] on div "Remove" at bounding box center [948, 176] width 188 height 18
click at [984, 230] on select "Select days Day Weekday (Mon-Fri) Weekend (Sat-Sun) Wednesday Thursday Friday S…" at bounding box center [959, 230] width 78 height 16
select select "WEEKDAY"
click at [920, 222] on select "Select days Day Weekday (Mon-Fri) Weekend (Sat-Sun) Wednesday Thursday Friday S…" at bounding box center [959, 230] width 78 height 16
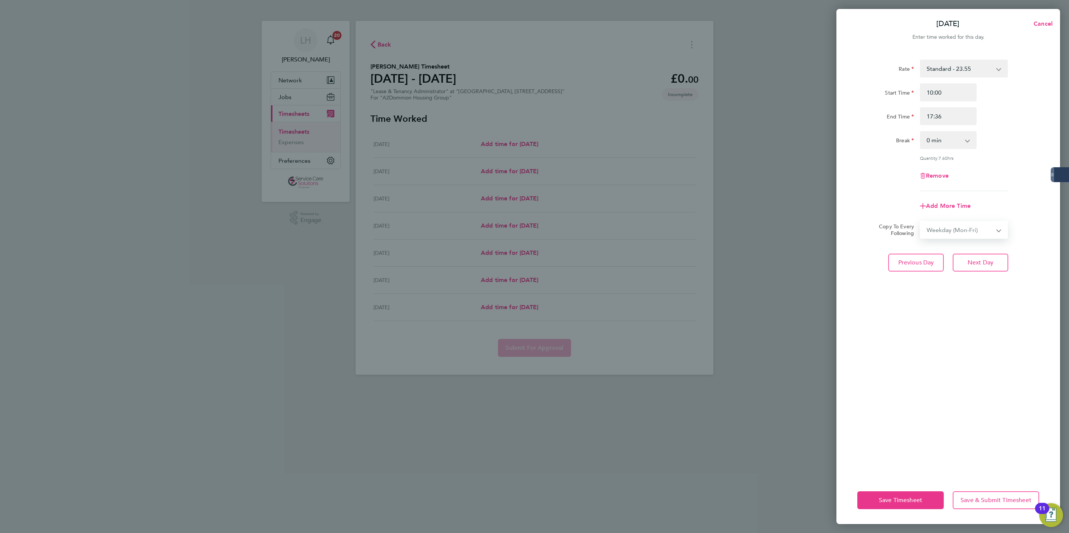
select select "2025-08-31"
click at [972, 294] on span "Next Day" at bounding box center [980, 295] width 26 height 7
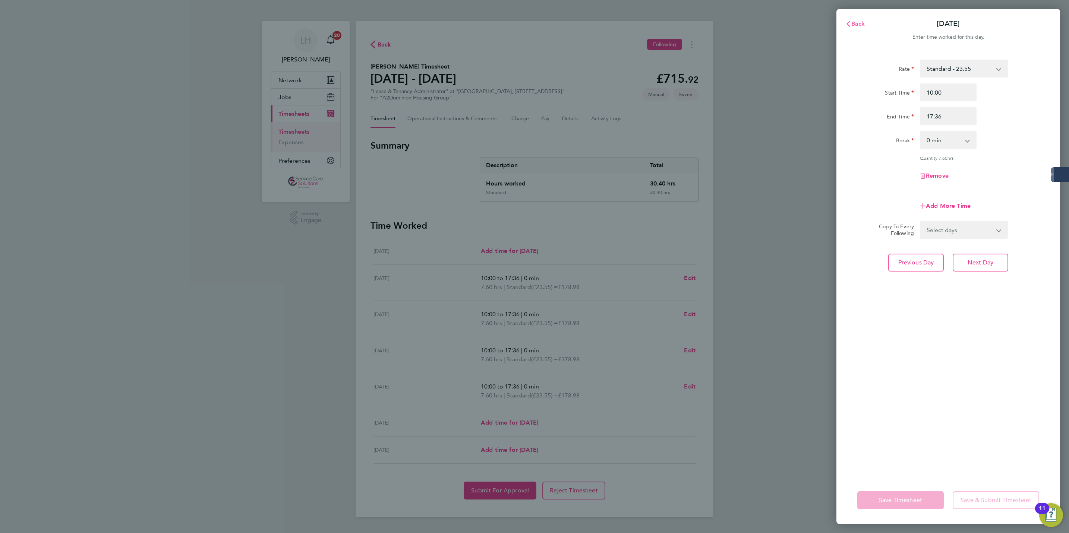
click at [857, 23] on span "Back" at bounding box center [858, 23] width 14 height 7
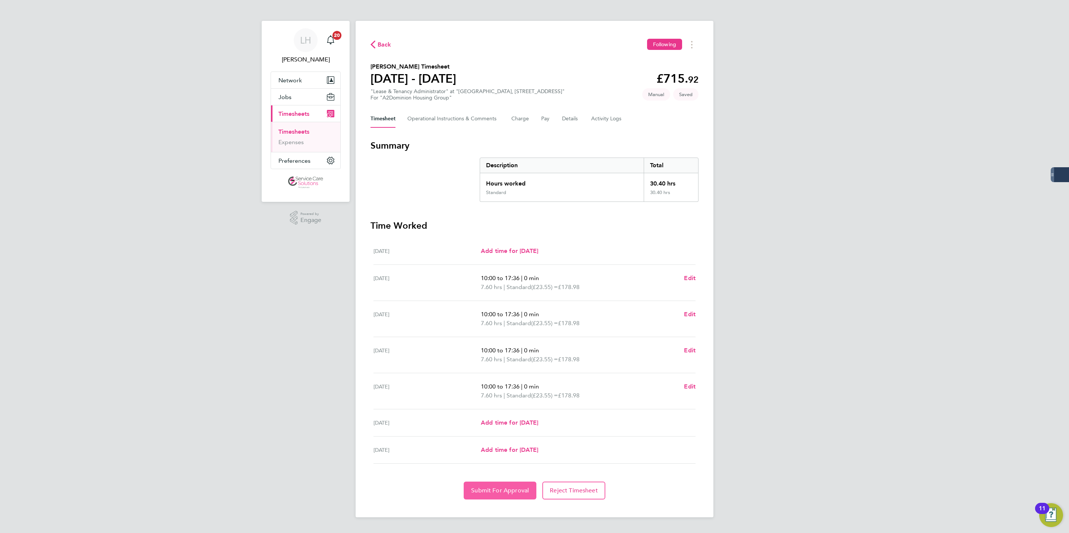
click at [509, 493] on span "Submit For Approval" at bounding box center [500, 490] width 58 height 7
click at [310, 134] on li "Timesheets" at bounding box center [306, 133] width 56 height 10
click at [306, 132] on link "Timesheets" at bounding box center [293, 131] width 31 height 7
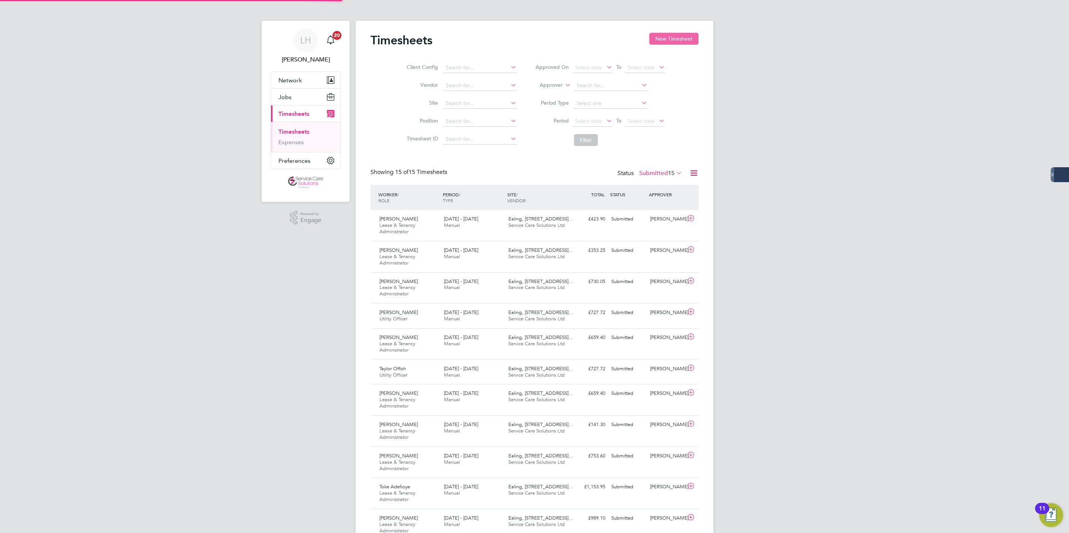
scroll to position [25, 65]
click at [681, 38] on button "New Timesheet" at bounding box center [673, 39] width 49 height 12
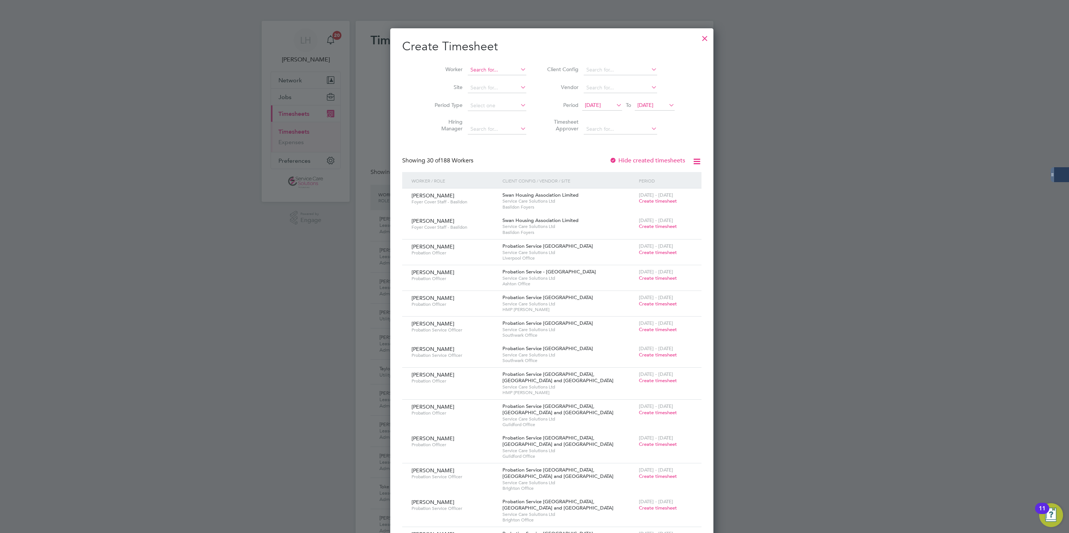
click at [478, 74] on input at bounding box center [497, 70] width 58 height 10
type input "ronke"
click at [698, 35] on div at bounding box center [704, 36] width 13 height 13
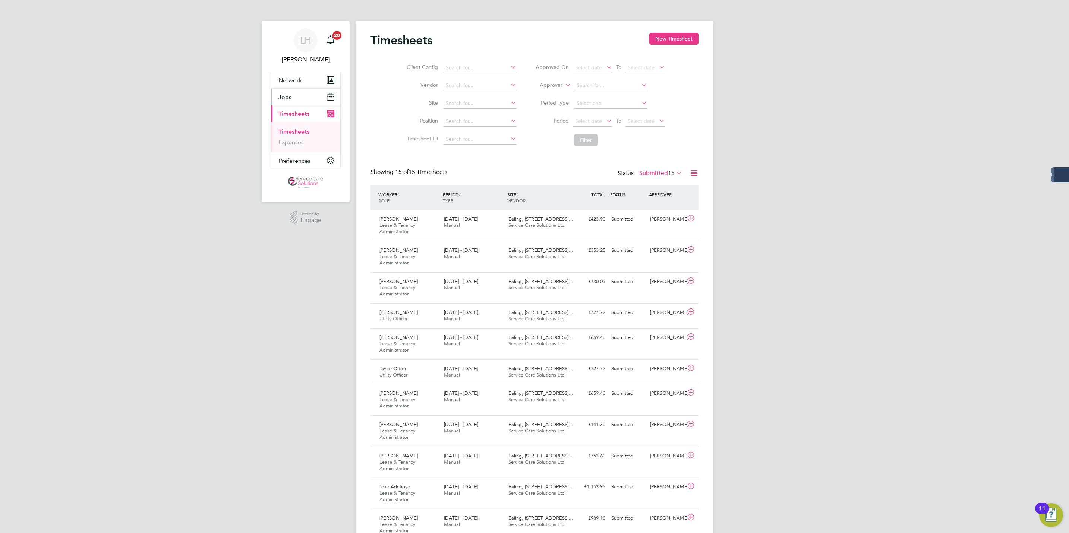
click at [298, 102] on button "Jobs" at bounding box center [305, 97] width 69 height 16
click at [294, 126] on link "Vacancies" at bounding box center [291, 125] width 26 height 7
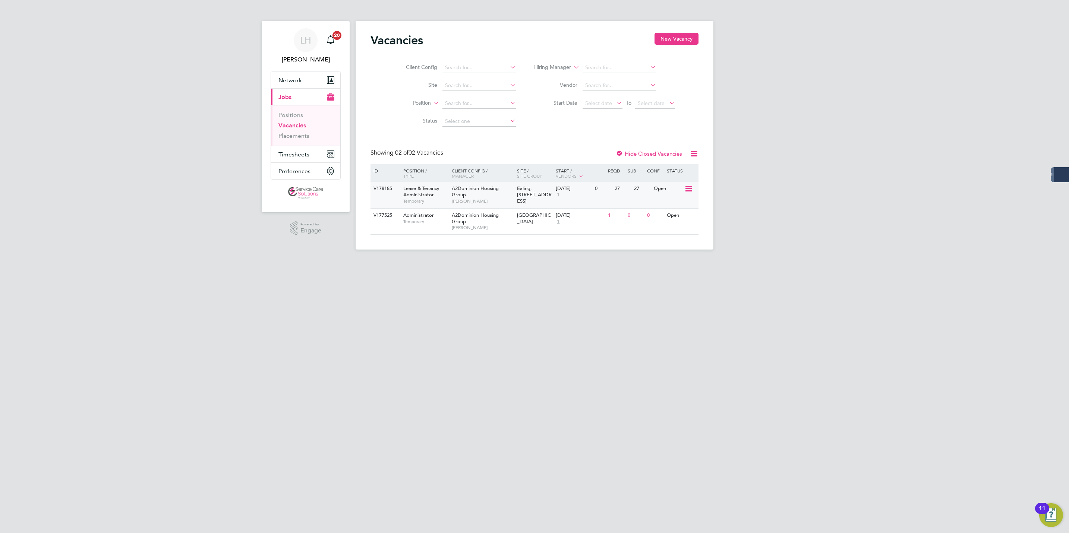
click at [473, 198] on div "A2Dominion Housing Group Jack Whitehouse" at bounding box center [482, 195] width 65 height 26
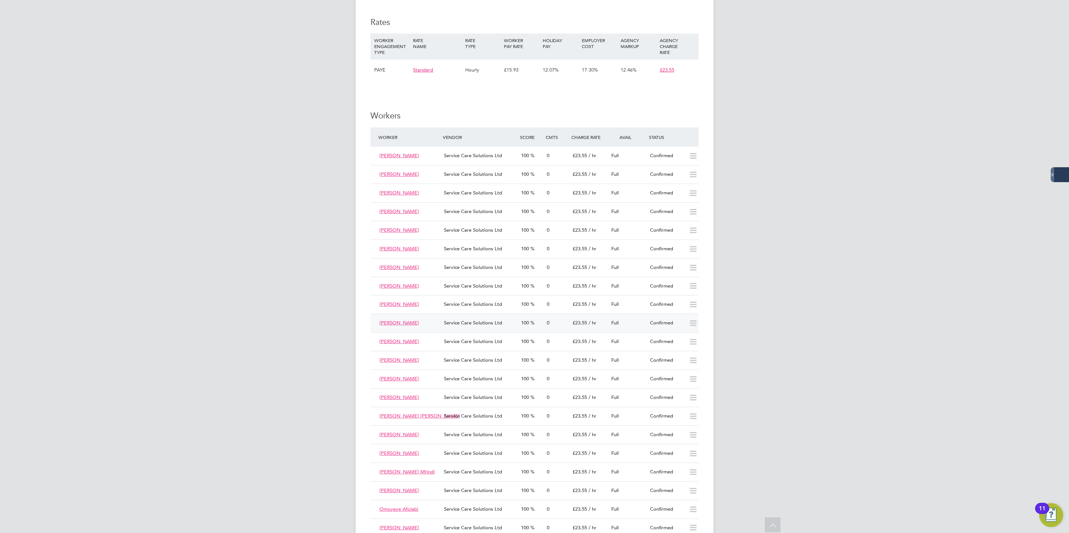
click at [693, 326] on icon at bounding box center [692, 323] width 9 height 6
click at [688, 322] on icon at bounding box center [692, 323] width 9 height 6
click at [667, 324] on div "Confirmed" at bounding box center [666, 323] width 39 height 12
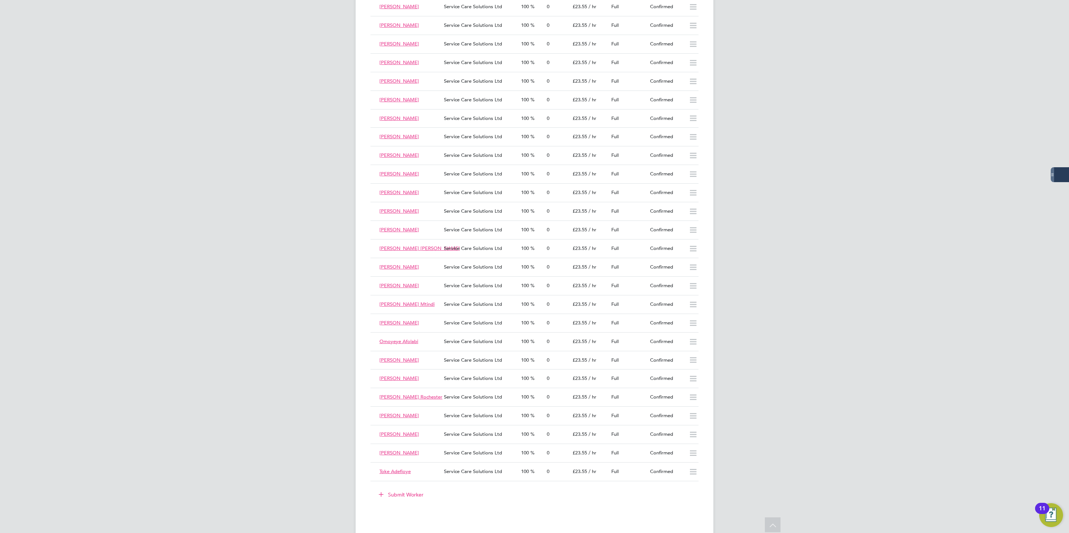
click at [417, 501] on button "Submit Worker" at bounding box center [401, 495] width 56 height 12
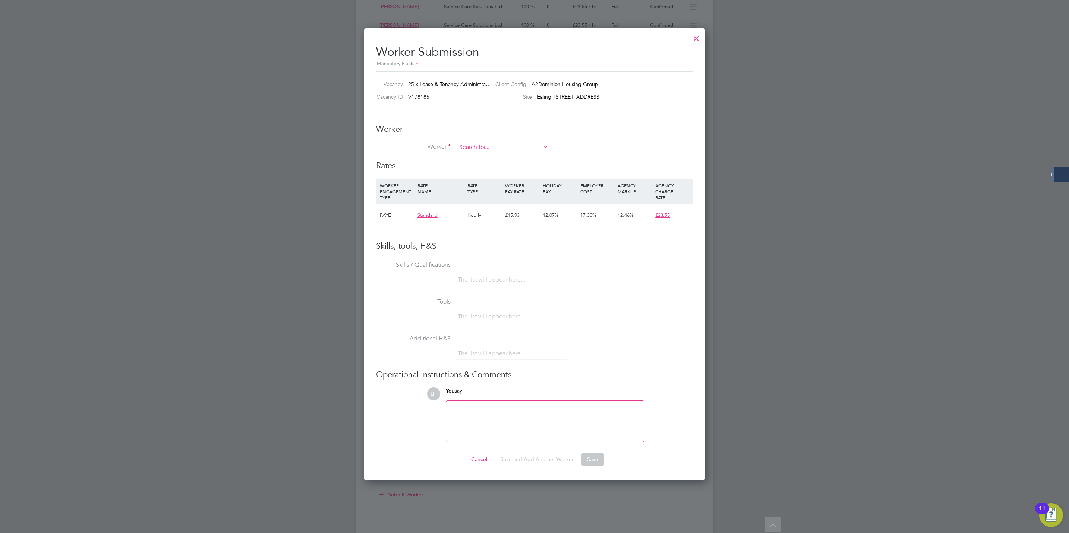
click at [516, 150] on input at bounding box center [502, 147] width 92 height 11
paste input "[PERSON_NAME]"
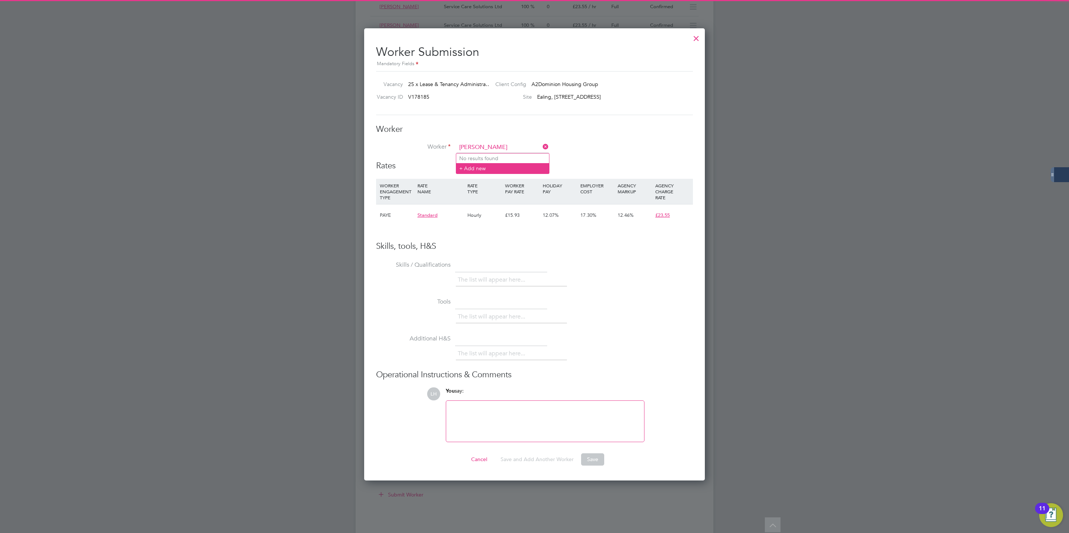
type input "[PERSON_NAME]"
click at [507, 164] on li "+ Add new" at bounding box center [502, 168] width 93 height 10
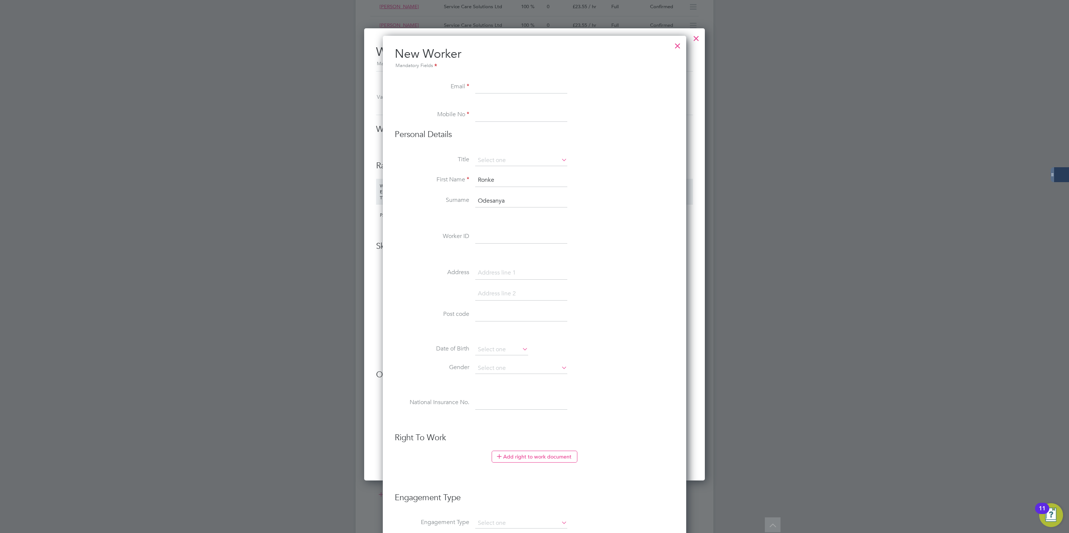
click at [504, 89] on input at bounding box center [521, 86] width 92 height 13
click at [490, 86] on input at bounding box center [521, 86] width 92 height 13
click at [519, 84] on input at bounding box center [521, 86] width 92 height 13
paste input "[PERSON_NAME]"
click at [496, 87] on input "[PERSON_NAME]" at bounding box center [521, 86] width 92 height 13
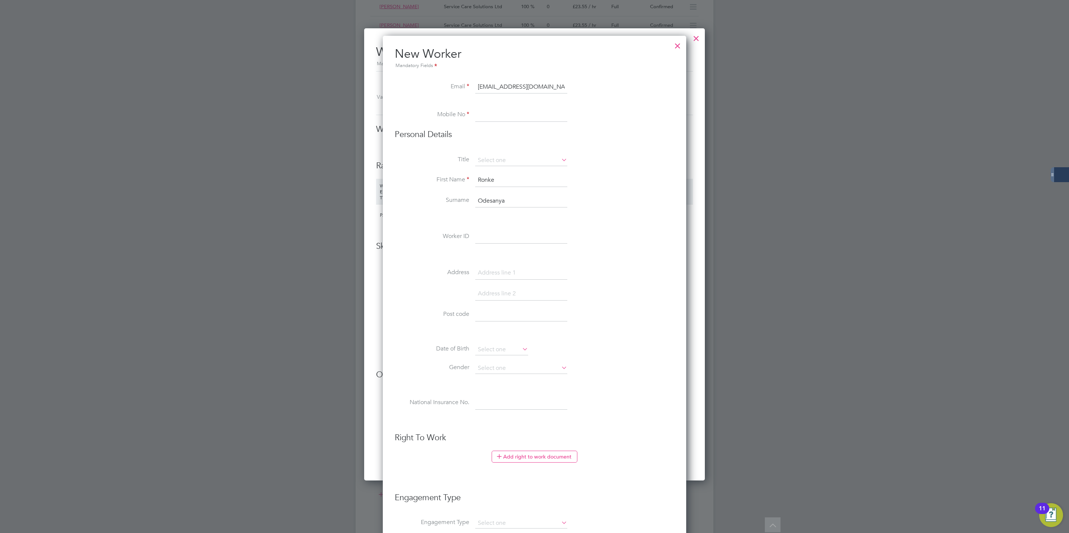
type input "RonkeOdesanya@scs.org.uk"
click at [507, 116] on input at bounding box center [521, 114] width 92 height 13
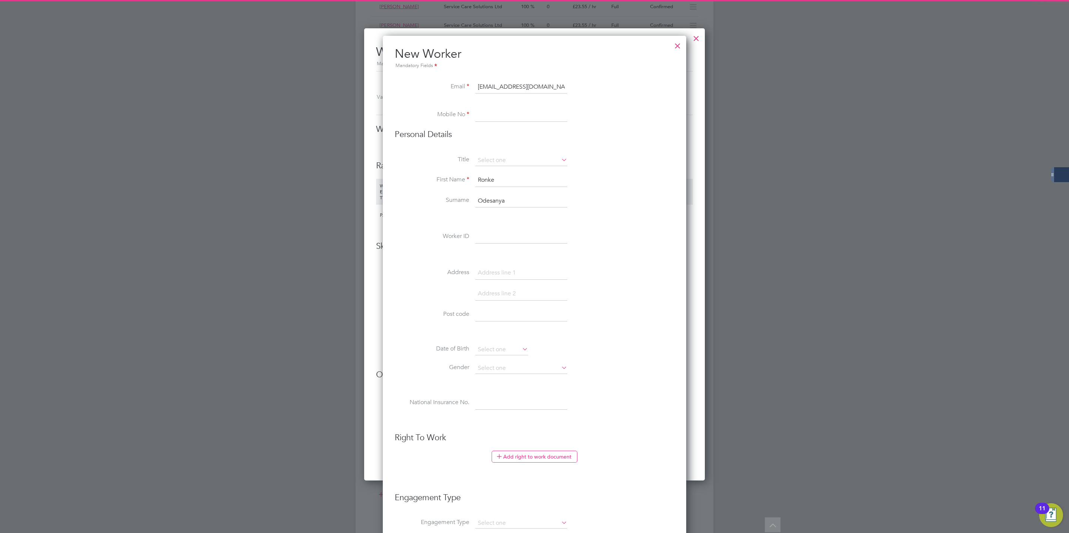
type input "07777 777777"
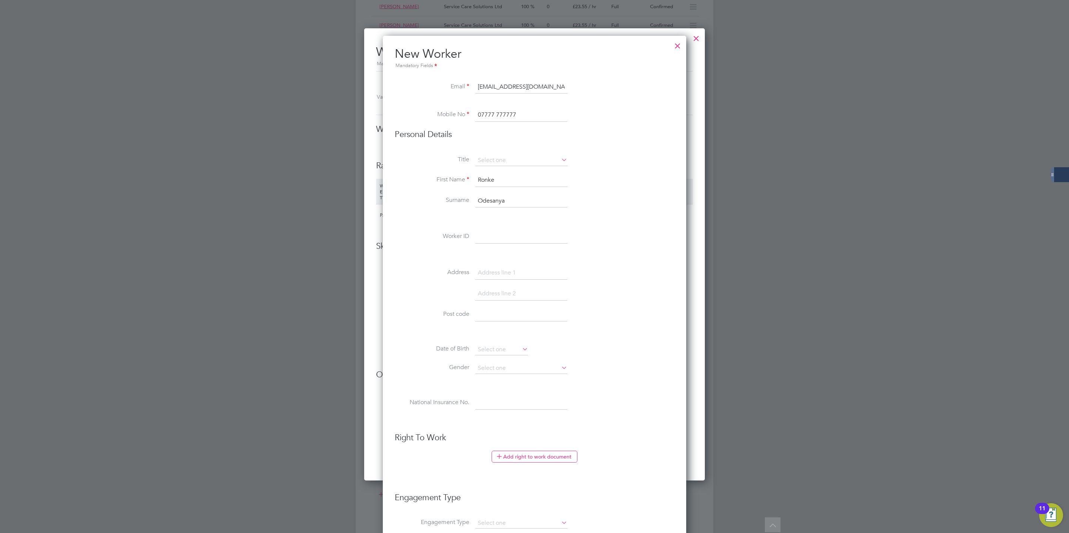
click at [564, 110] on input "07777 777777" at bounding box center [521, 114] width 92 height 13
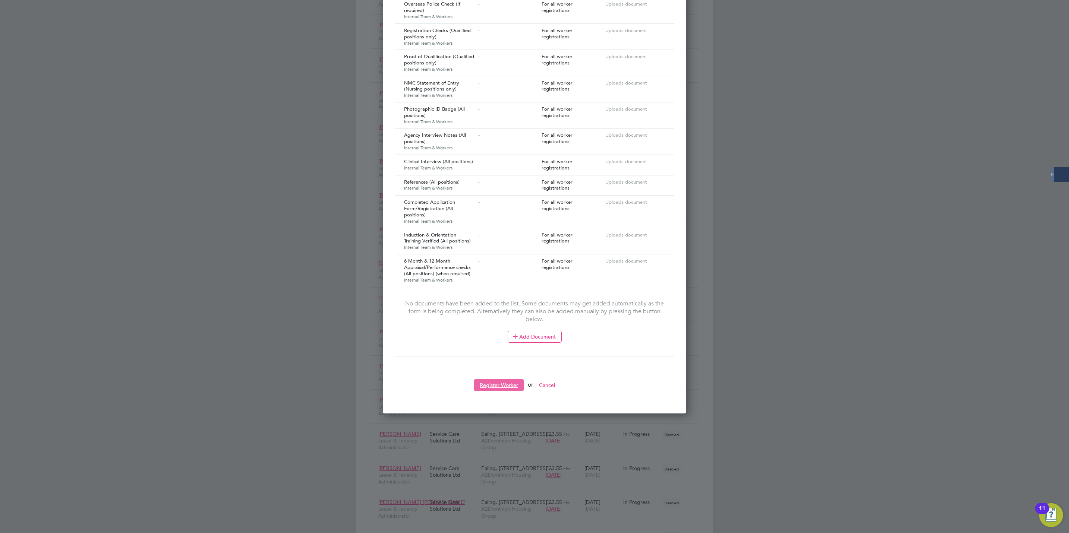
click at [491, 386] on button "Register Worker" at bounding box center [499, 385] width 50 height 12
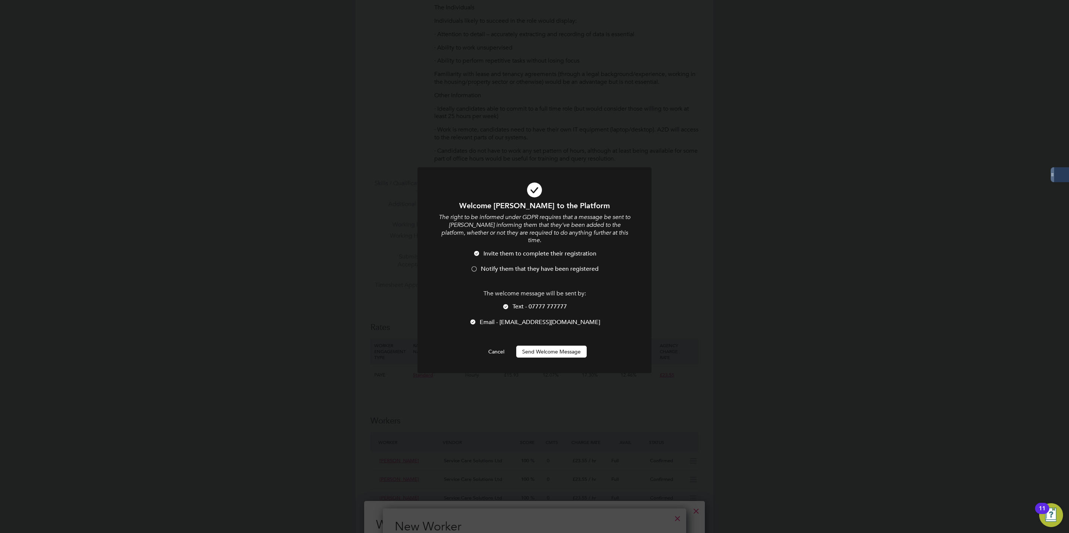
click at [482, 309] on li "Text - 07777 777777" at bounding box center [534, 310] width 194 height 15
click at [477, 319] on div at bounding box center [472, 322] width 7 height 7
click at [504, 304] on div at bounding box center [505, 307] width 7 height 7
click at [477, 319] on div at bounding box center [472, 322] width 7 height 7
click at [475, 266] on div at bounding box center [473, 269] width 7 height 7
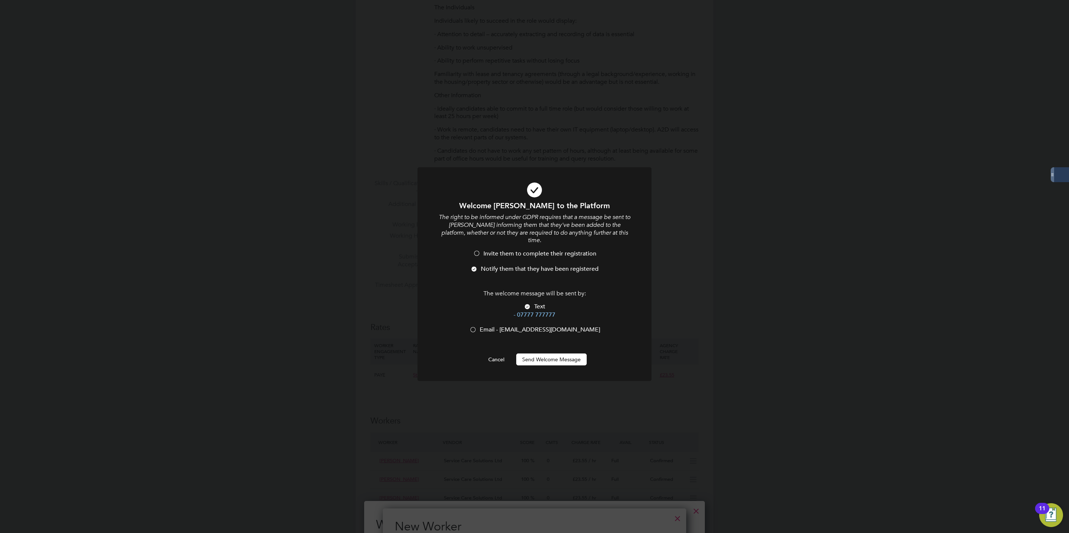
click at [533, 354] on button "Send Welcome Message" at bounding box center [551, 360] width 70 height 12
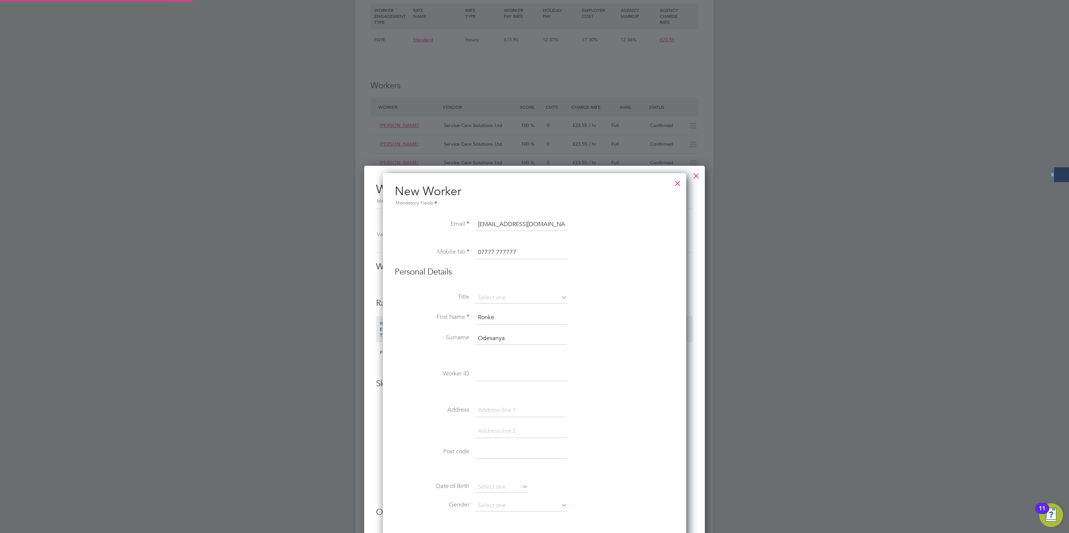
type input "[PERSON_NAME]"
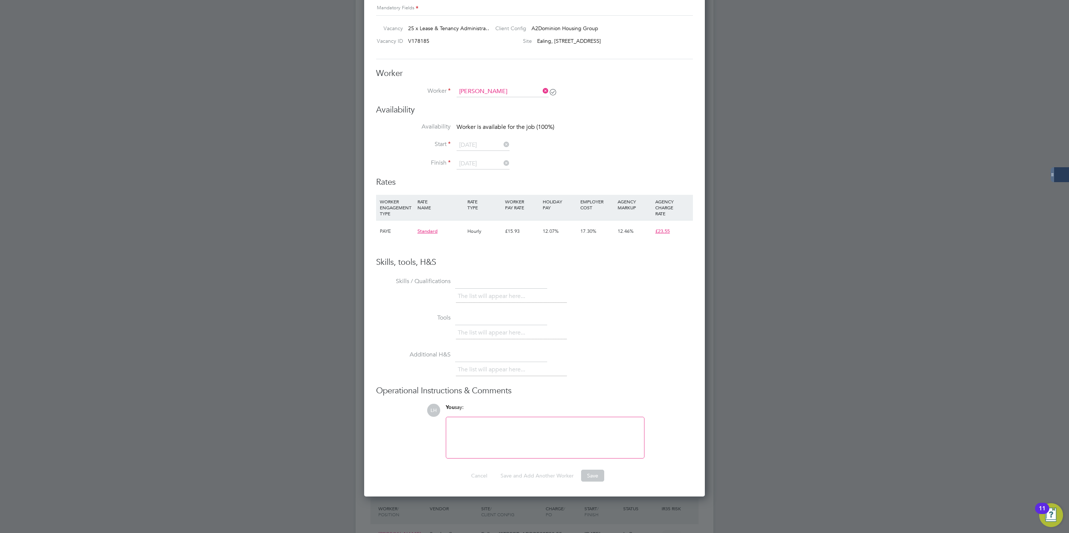
click at [541, 91] on icon at bounding box center [541, 91] width 0 height 10
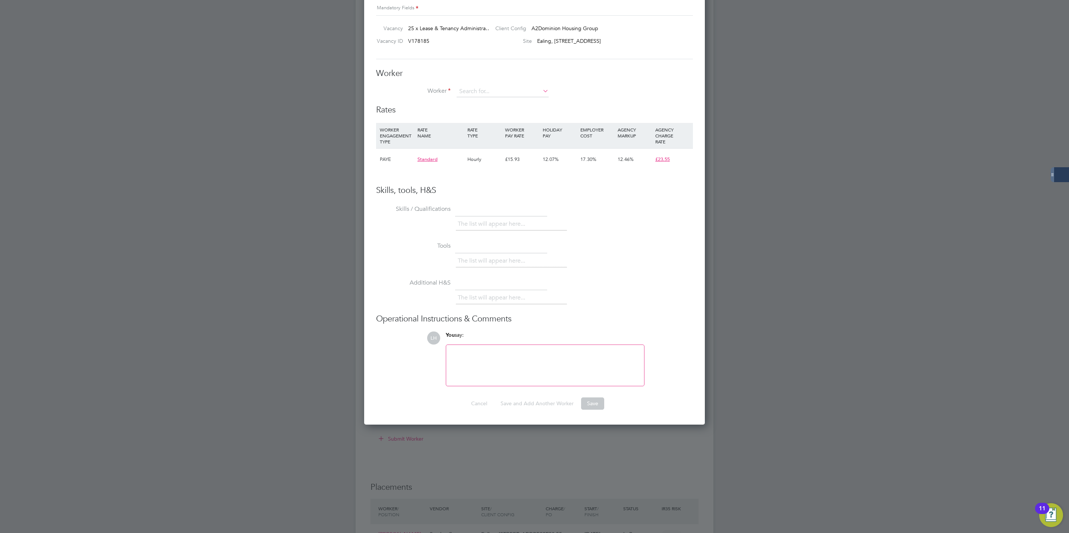
scroll to position [454, 341]
click at [511, 96] on input at bounding box center [502, 91] width 92 height 11
click at [502, 139] on li "Ron ke Odesanya" at bounding box center [511, 143] width 110 height 10
type input "[PERSON_NAME]"
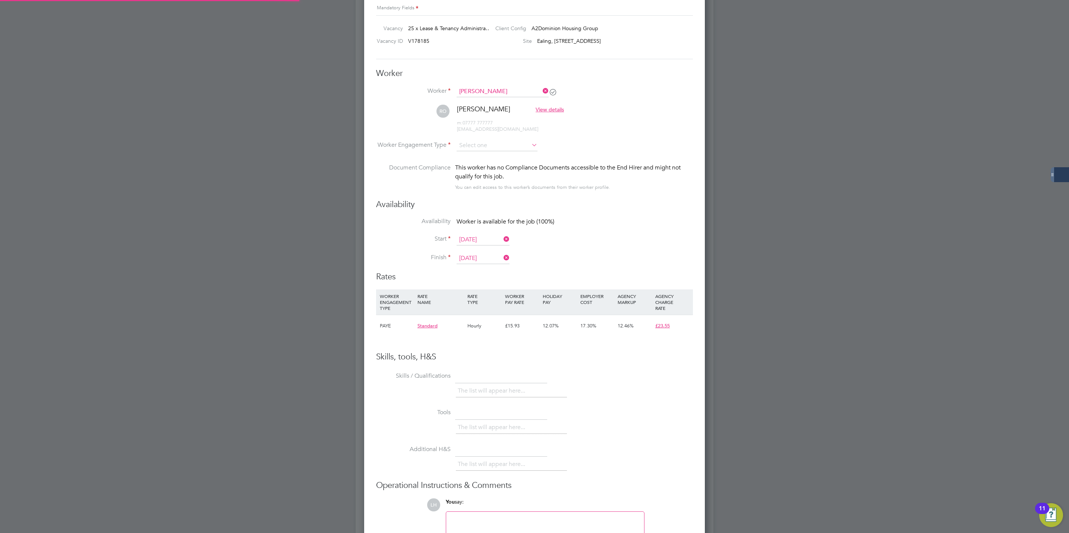
scroll to position [620, 341]
click at [482, 146] on input at bounding box center [496, 145] width 81 height 11
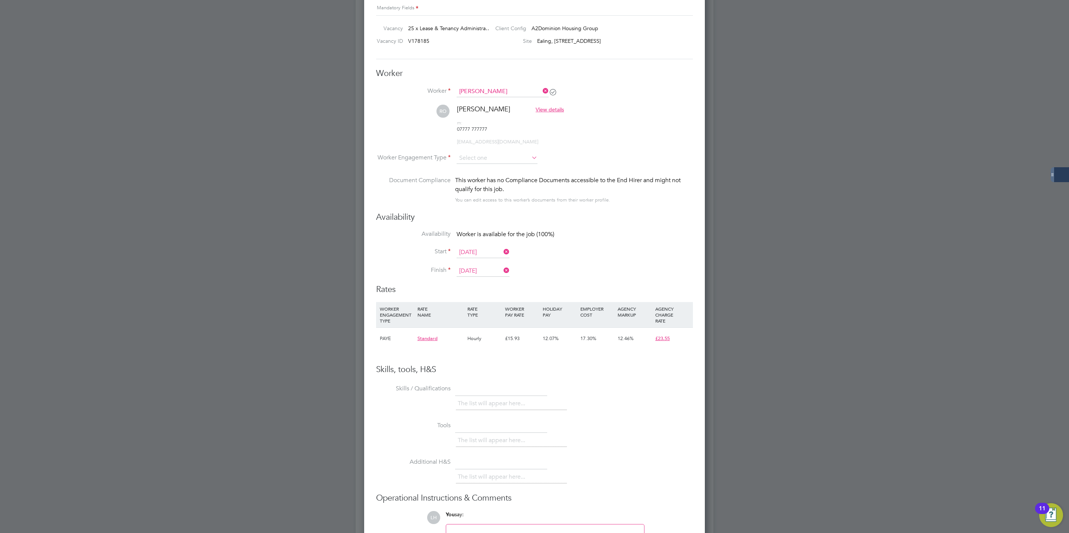
drag, startPoint x: 475, startPoint y: 161, endPoint x: 471, endPoint y: 161, distance: 4.9
click at [472, 164] on div "All Vacancies Vacancy Activity Logs Vacancy Activity Logs All Vacancies Vacancy…" at bounding box center [534, 287] width 358 height 2686
click at [469, 153] on input at bounding box center [496, 158] width 81 height 11
click at [473, 164] on li "PAYE" at bounding box center [497, 166] width 82 height 10
type input "PAYE"
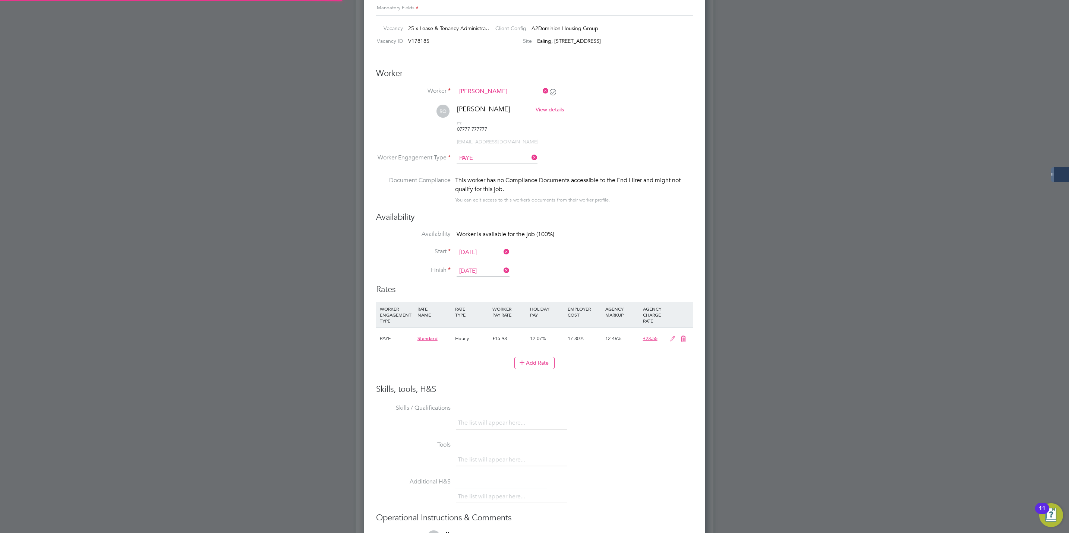
scroll to position [4, 4]
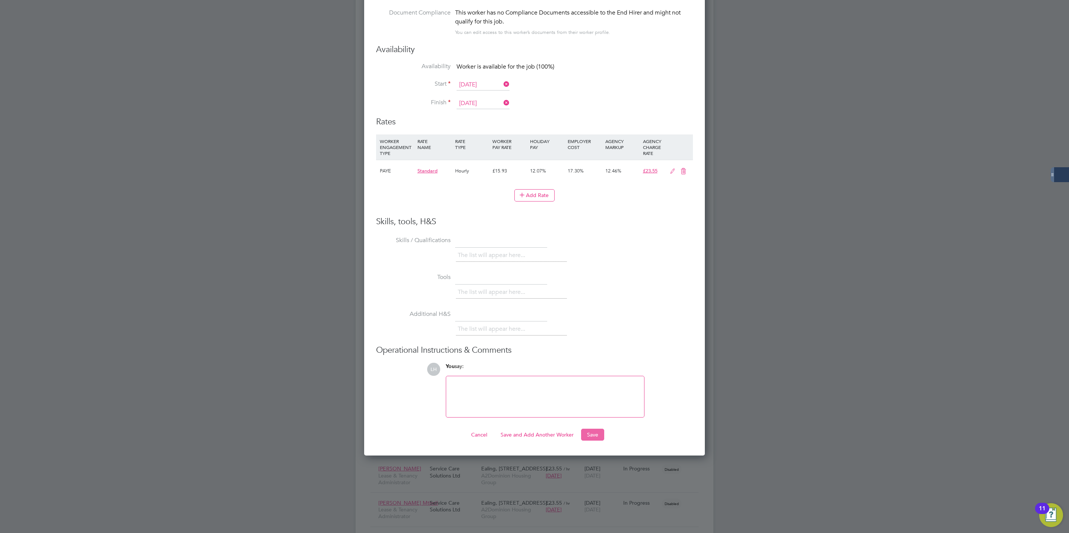
click at [592, 429] on button "Save" at bounding box center [592, 435] width 23 height 12
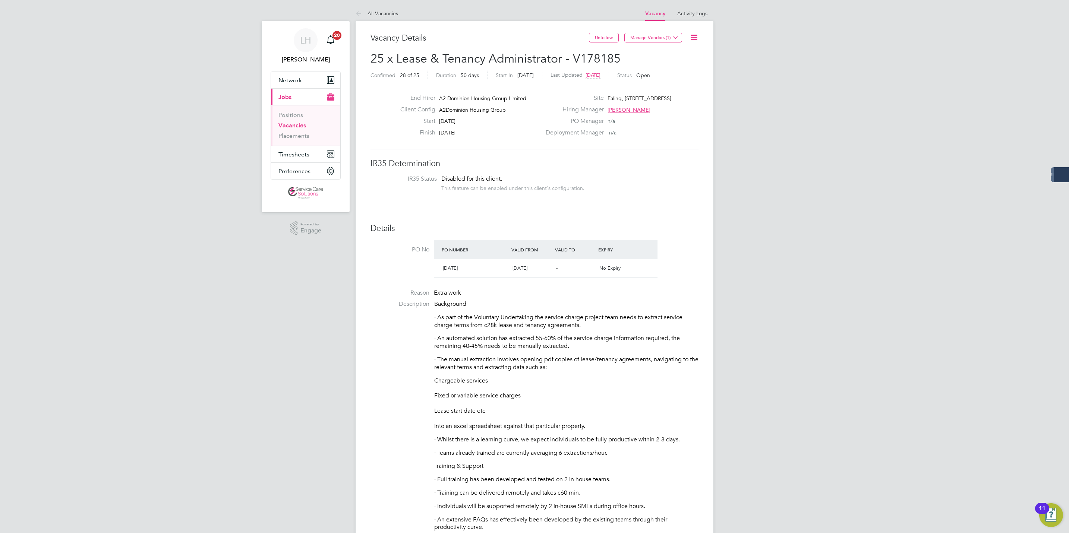
click at [292, 130] on li "Vacancies" at bounding box center [306, 127] width 56 height 10
click at [292, 134] on link "Placements" at bounding box center [293, 135] width 31 height 7
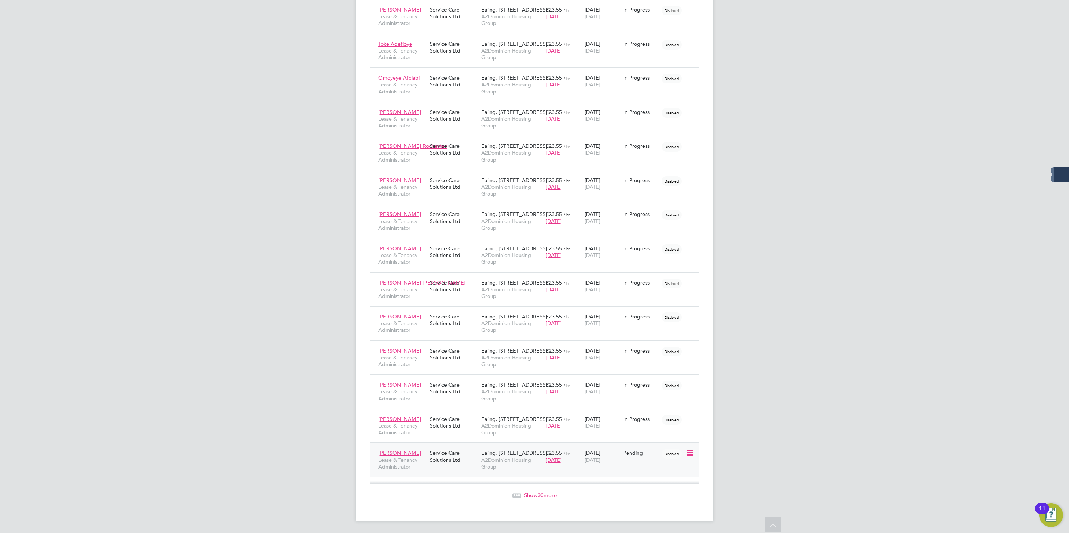
click at [642, 462] on div "Ronke Odesanya Lease & Tenancy Administrator Service Care Solutions Ltd Ealing,…" at bounding box center [534, 460] width 328 height 34
click at [690, 457] on icon at bounding box center [688, 453] width 7 height 9
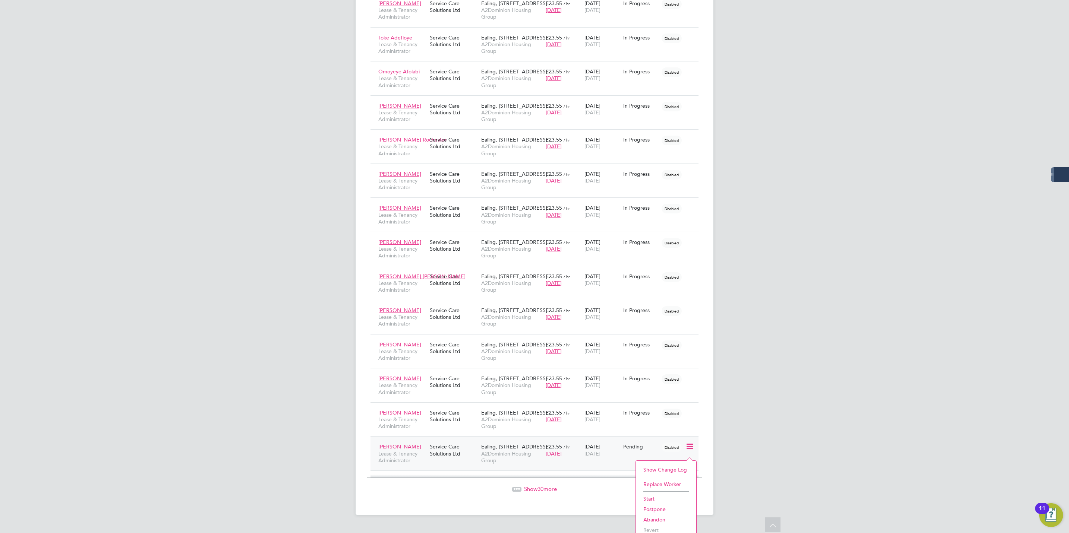
click at [662, 501] on li "Start" at bounding box center [665, 499] width 53 height 10
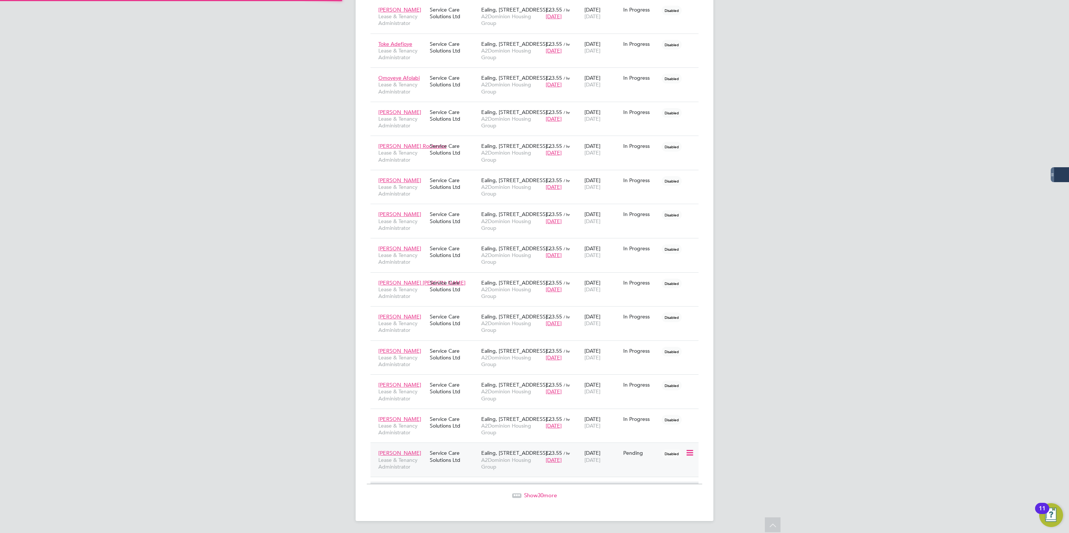
type input "[PERSON_NAME]"
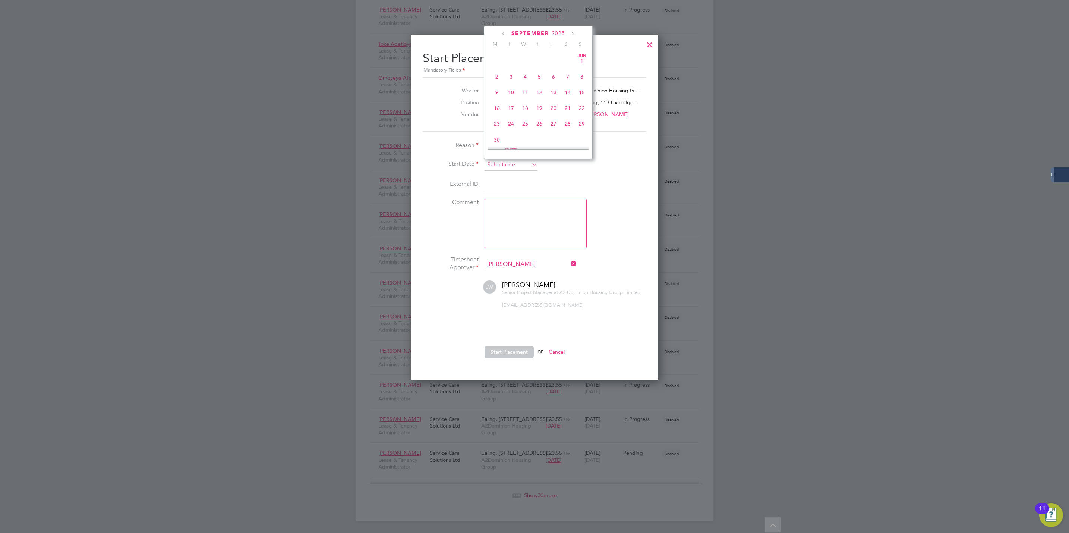
click at [503, 159] on input at bounding box center [510, 164] width 53 height 11
click at [497, 67] on span "25" at bounding box center [497, 74] width 14 height 14
type input "[DATE]"
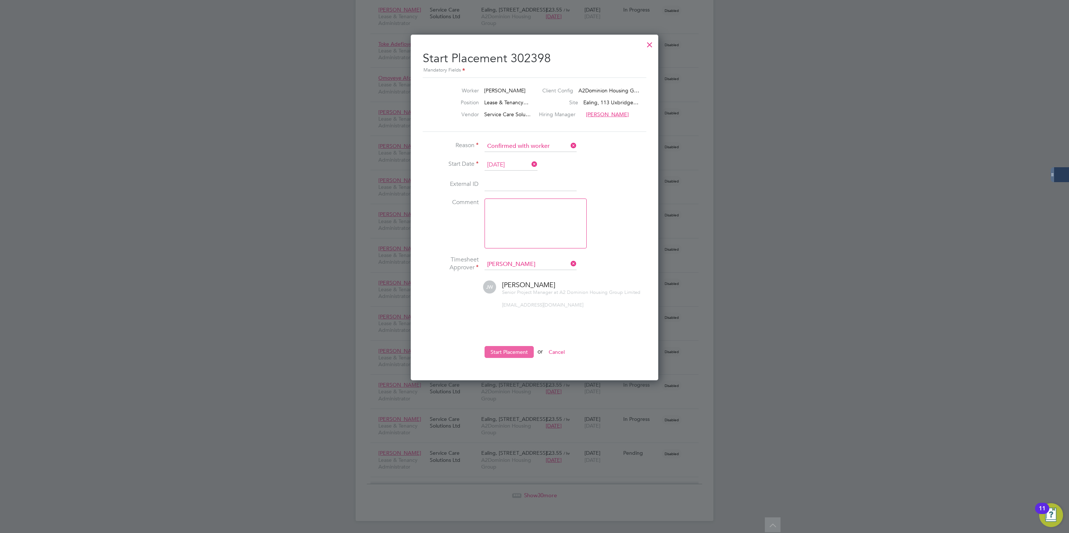
click at [506, 349] on button "Start Placement" at bounding box center [508, 352] width 49 height 12
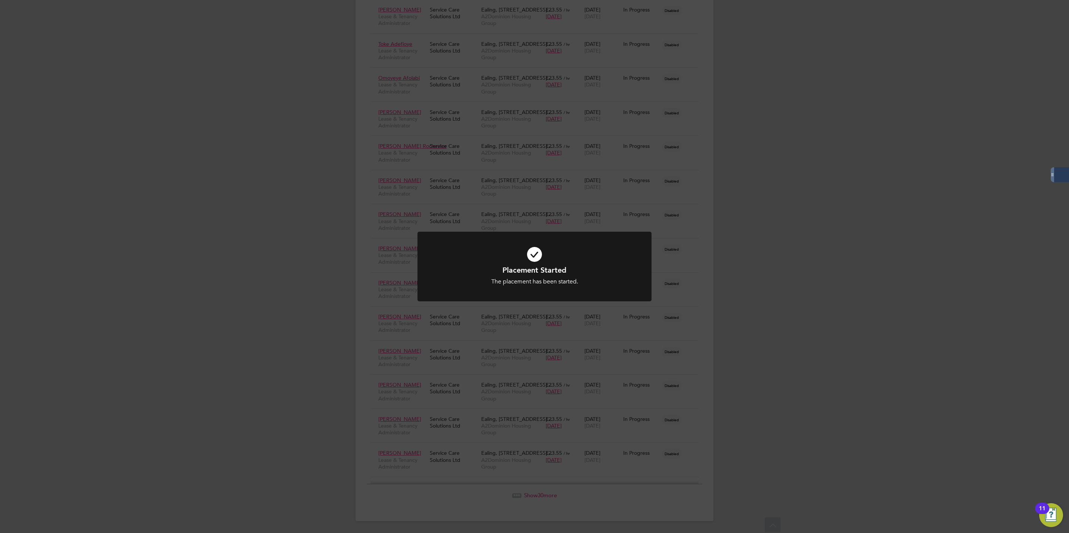
click at [733, 232] on div "Placement Started The placement has been started. Cancel Okay" at bounding box center [534, 266] width 1069 height 533
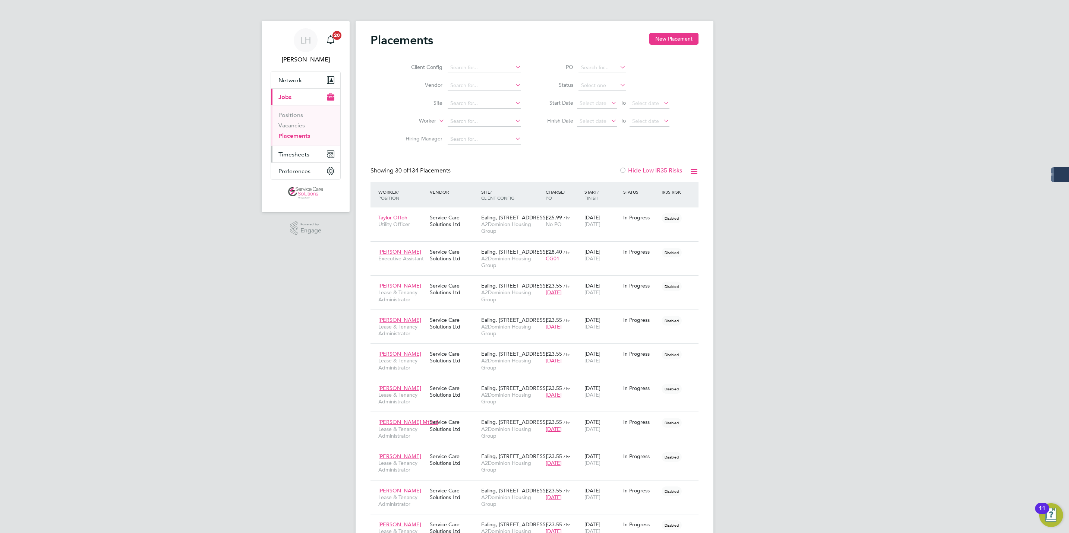
click at [295, 153] on span "Timesheets" at bounding box center [293, 154] width 31 height 7
click at [299, 161] on button "Timesheets" at bounding box center [305, 154] width 69 height 16
click at [295, 136] on li "Timesheets" at bounding box center [306, 133] width 56 height 10
drag, startPoint x: 291, startPoint y: 132, endPoint x: 348, endPoint y: 123, distance: 57.7
click at [291, 132] on link "Timesheets" at bounding box center [293, 131] width 31 height 7
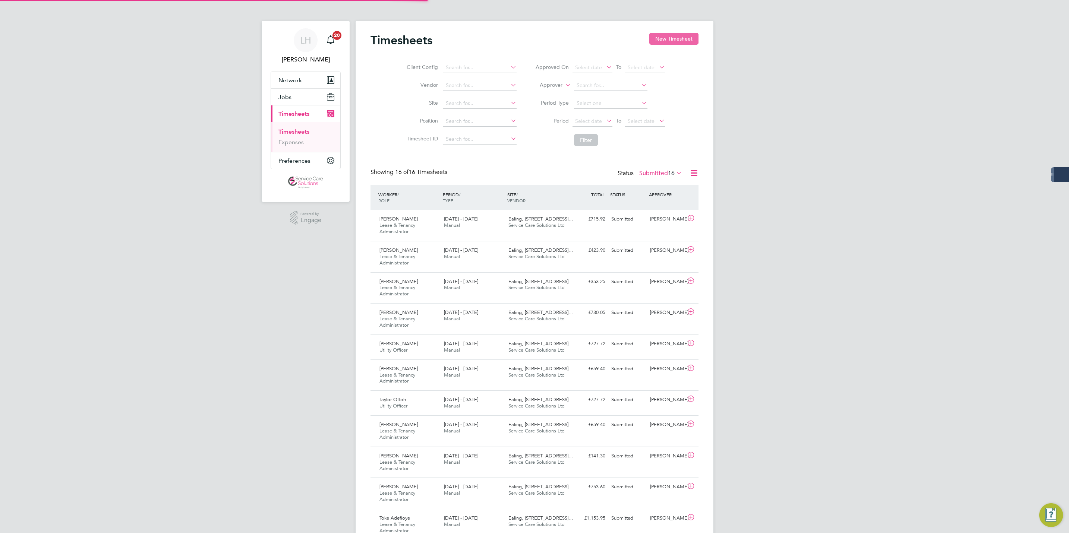
click at [665, 39] on button "New Timesheet" at bounding box center [673, 39] width 49 height 12
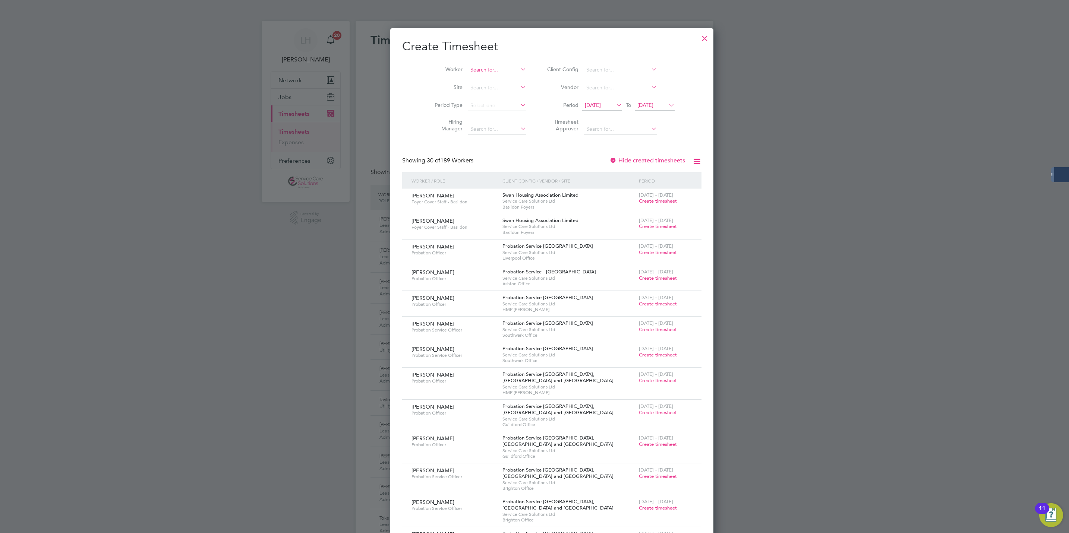
click at [468, 70] on input at bounding box center [497, 70] width 58 height 10
click at [468, 117] on li "Ron ke Odesanya" at bounding box center [496, 121] width 92 height 10
type input "[PERSON_NAME]"
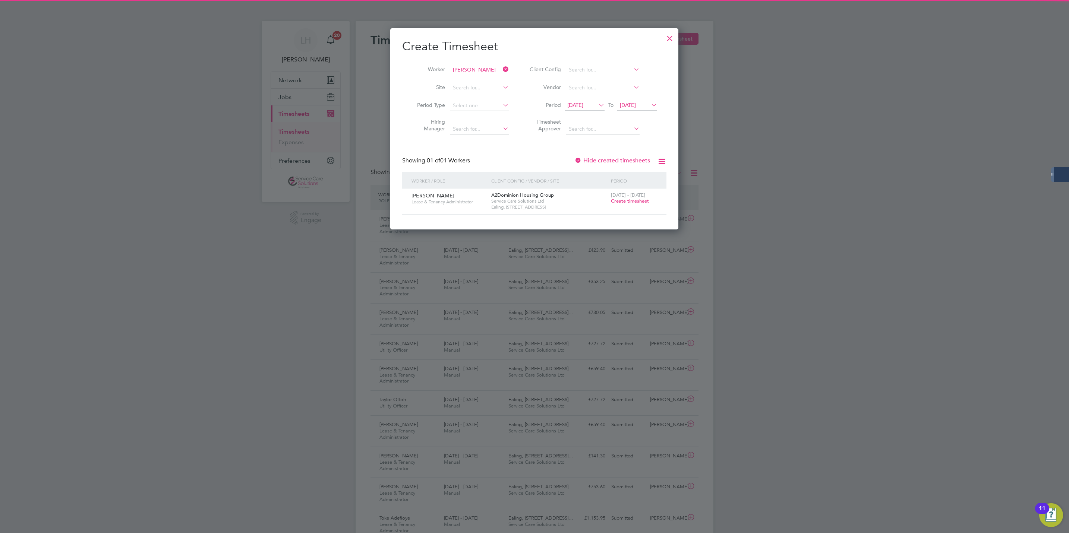
click at [616, 202] on span "Create timesheet" at bounding box center [630, 201] width 38 height 6
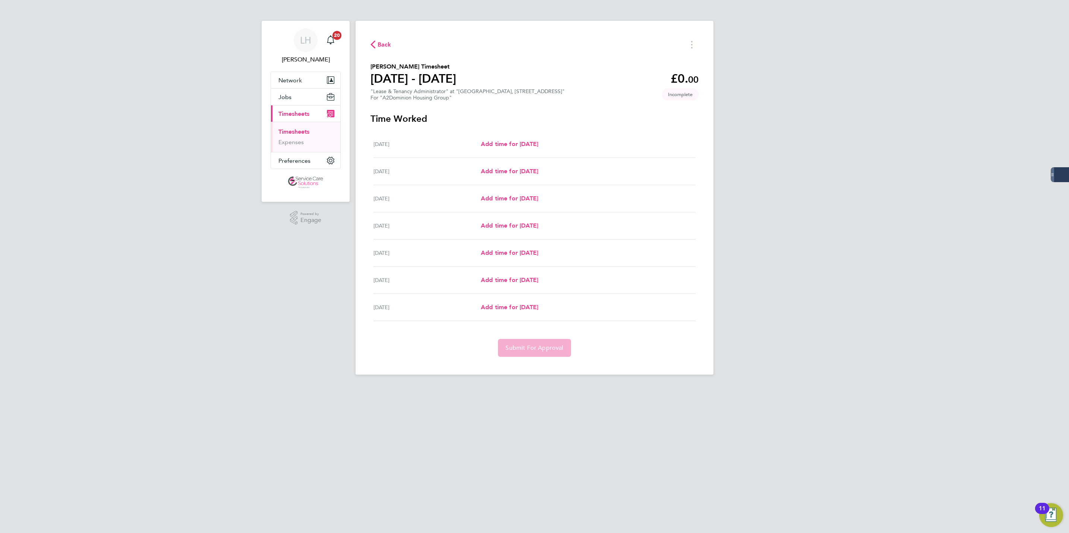
click at [503, 203] on div "Wed 27 Aug Add time for Wed 27 Aug Add time for Wed 27 Aug" at bounding box center [534, 198] width 322 height 27
click at [505, 202] on span "Add time for Wed 27 Aug" at bounding box center [509, 198] width 57 height 7
select select "30"
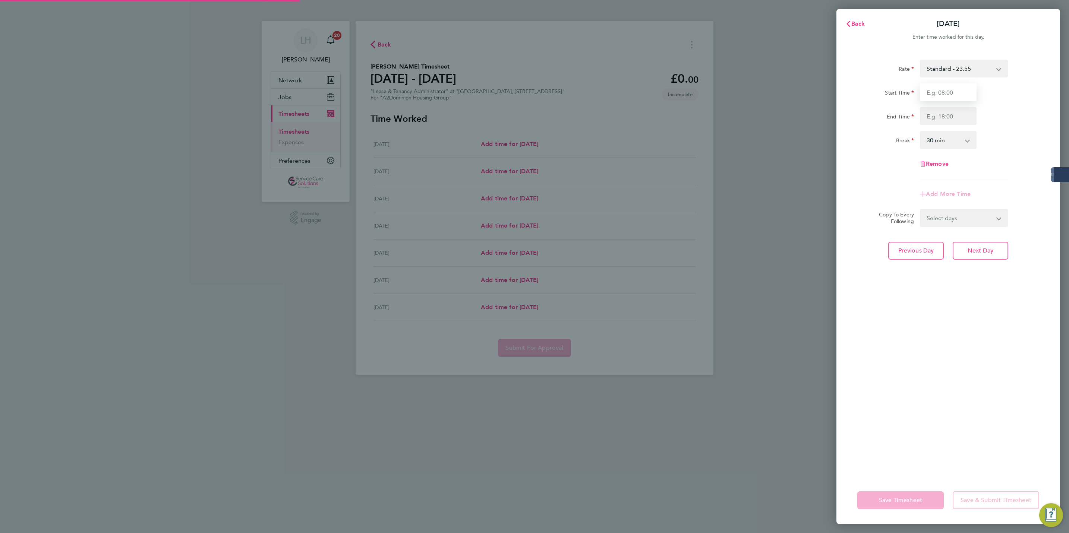
click at [950, 85] on input "Start Time" at bounding box center [948, 92] width 57 height 18
drag, startPoint x: 950, startPoint y: 85, endPoint x: 852, endPoint y: 76, distance: 99.2
click at [852, 76] on div "Rate Standard - 23.55 Start Time 12:00 End Time Break 0 min 15 min 30 min 45 mi…" at bounding box center [948, 264] width 224 height 426
type input "14:00"
type input "17:00"
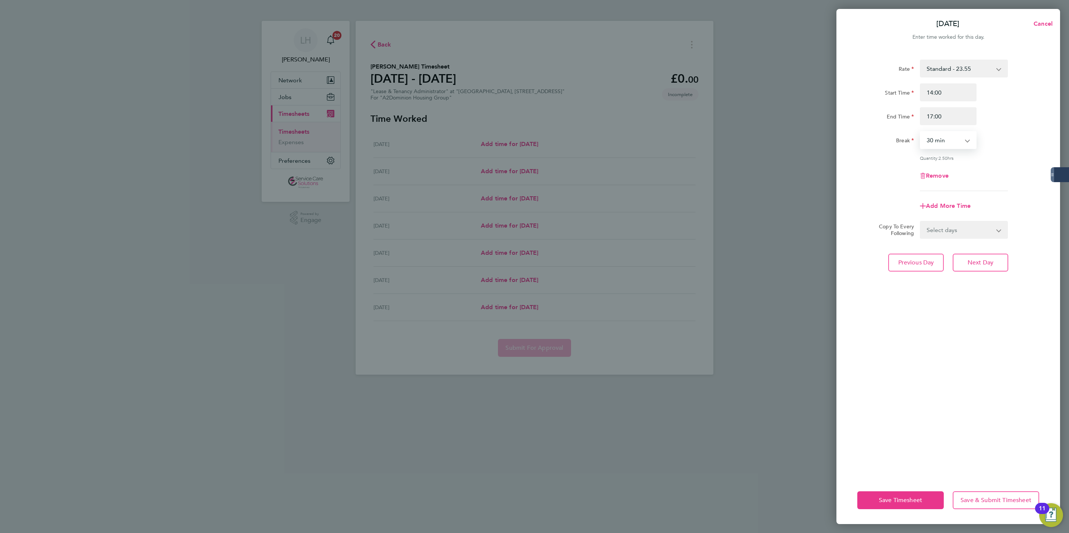
select select "0"
click at [985, 261] on span "Next Day" at bounding box center [980, 262] width 26 height 7
select select "30"
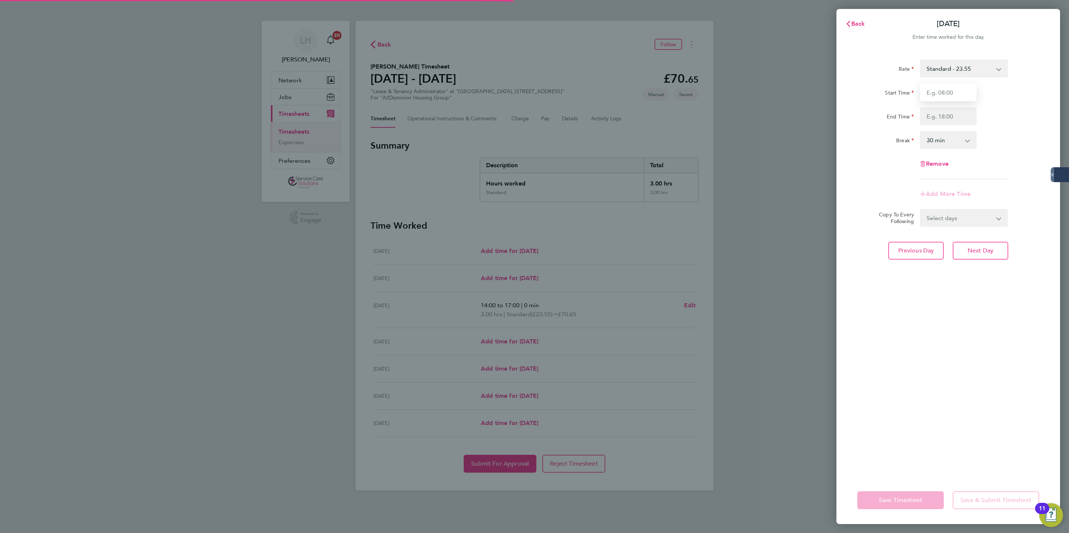
click at [956, 92] on input "Start Time" at bounding box center [948, 92] width 57 height 18
type input "09:00"
click at [964, 113] on input "End Time" at bounding box center [948, 116] width 57 height 18
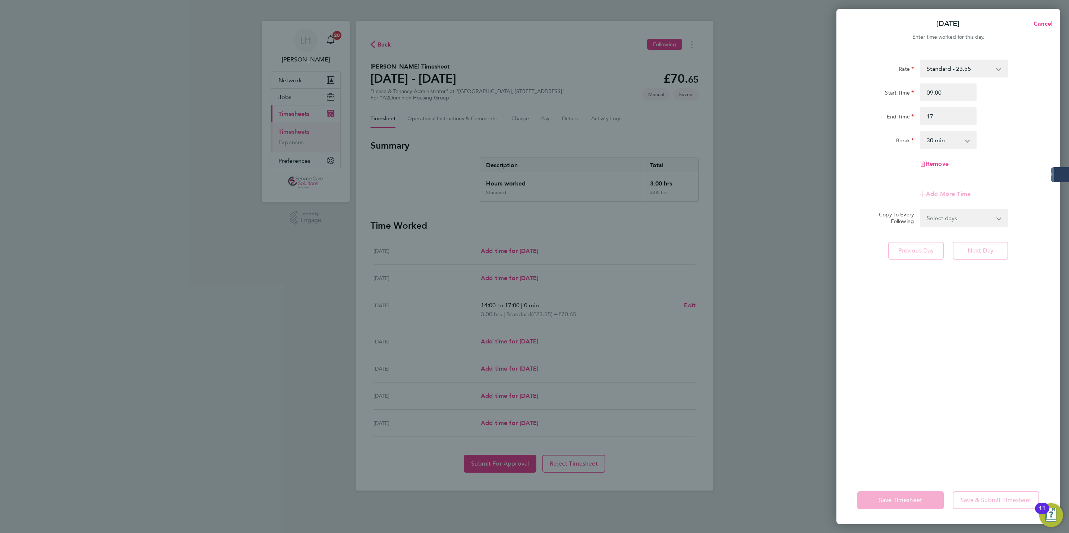
type input "17:00"
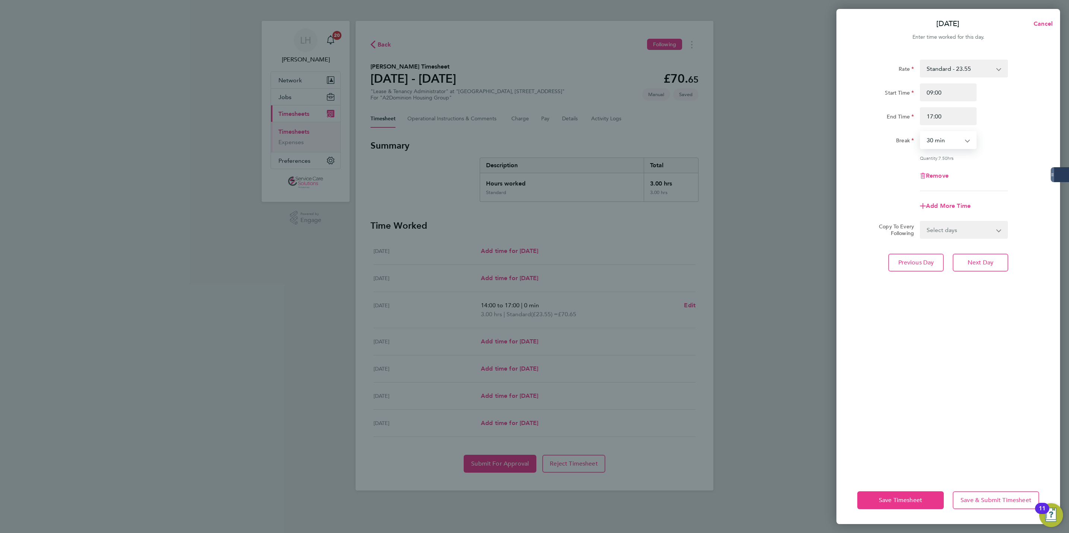
select select "60"
click at [963, 222] on select "Select days Day Weekend (Sat-Sun) Friday Saturday Sunday" at bounding box center [959, 230] width 78 height 16
select select "FRI"
click at [920, 222] on select "Select days Day Weekend (Sat-Sun) Friday Saturday Sunday" at bounding box center [959, 230] width 78 height 16
select select "2025-08-31"
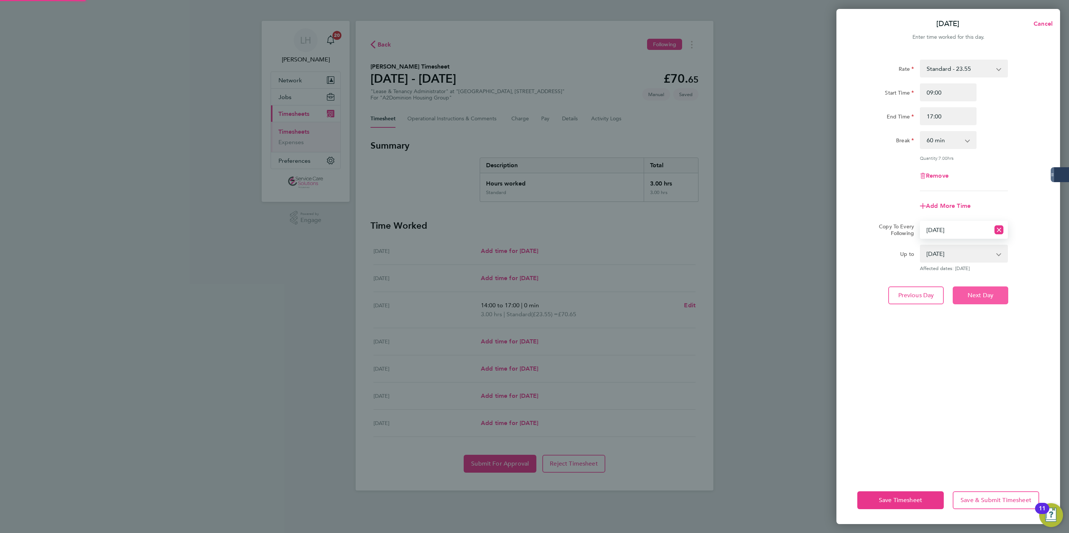
click at [987, 295] on span "Next Day" at bounding box center [980, 295] width 26 height 7
select select "0: null"
select select "60"
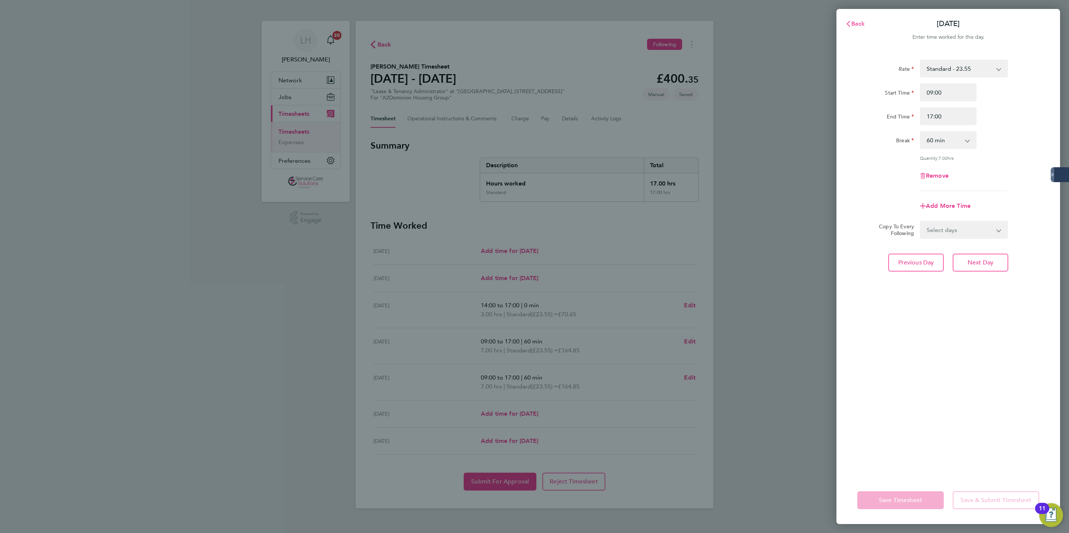
click at [858, 19] on button "Back" at bounding box center [855, 23] width 35 height 15
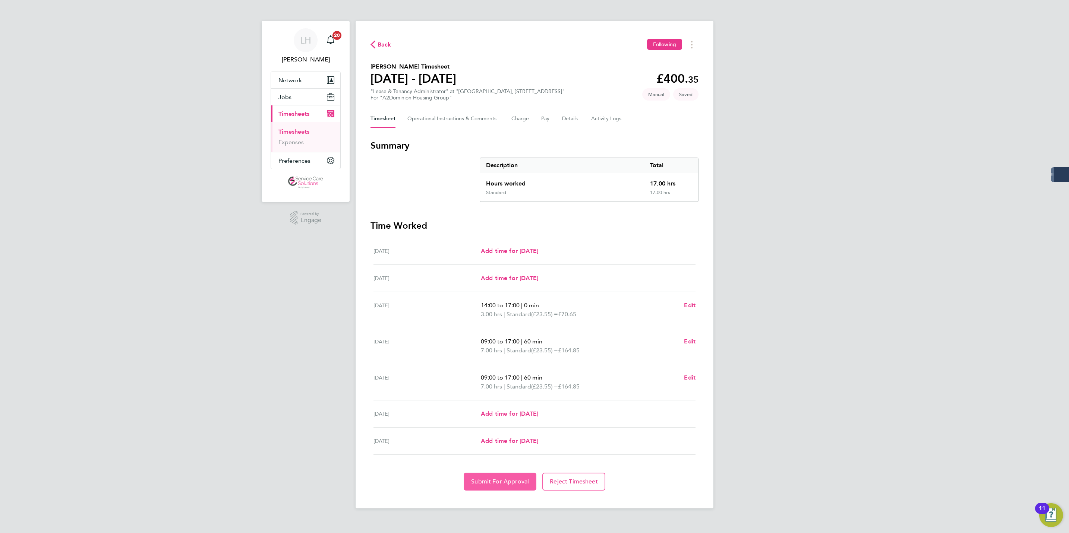
click at [497, 482] on span "Submit For Approval" at bounding box center [500, 481] width 58 height 7
click at [384, 38] on div "Back Following Ronke Odesanya's Timesheet 25 - 31 Aug 2025 £400. 35 "Lease & Te…" at bounding box center [534, 265] width 358 height 488
click at [384, 41] on span "Back" at bounding box center [384, 44] width 14 height 9
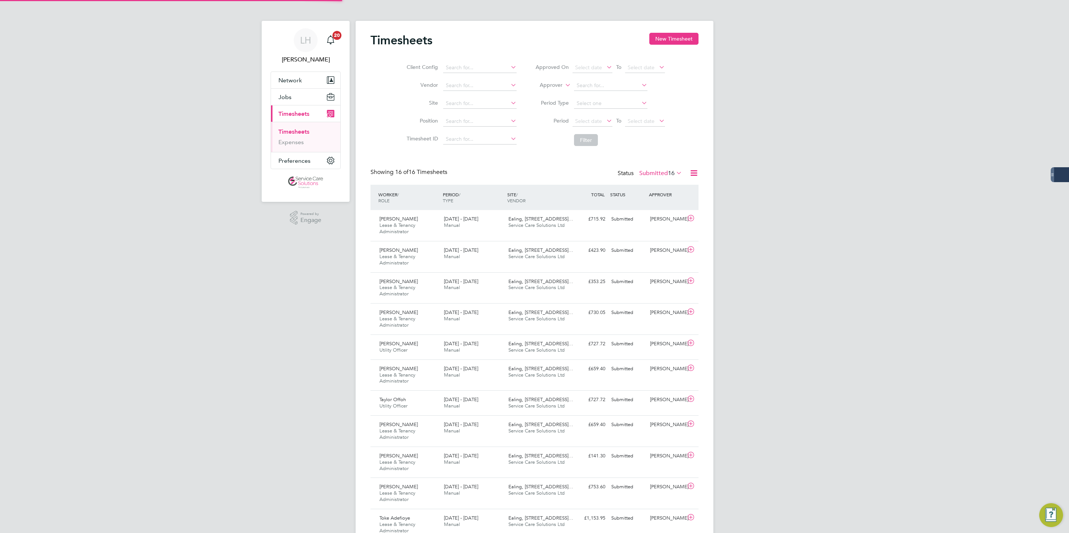
scroll to position [25, 65]
click at [677, 38] on button "New Timesheet" at bounding box center [673, 39] width 49 height 12
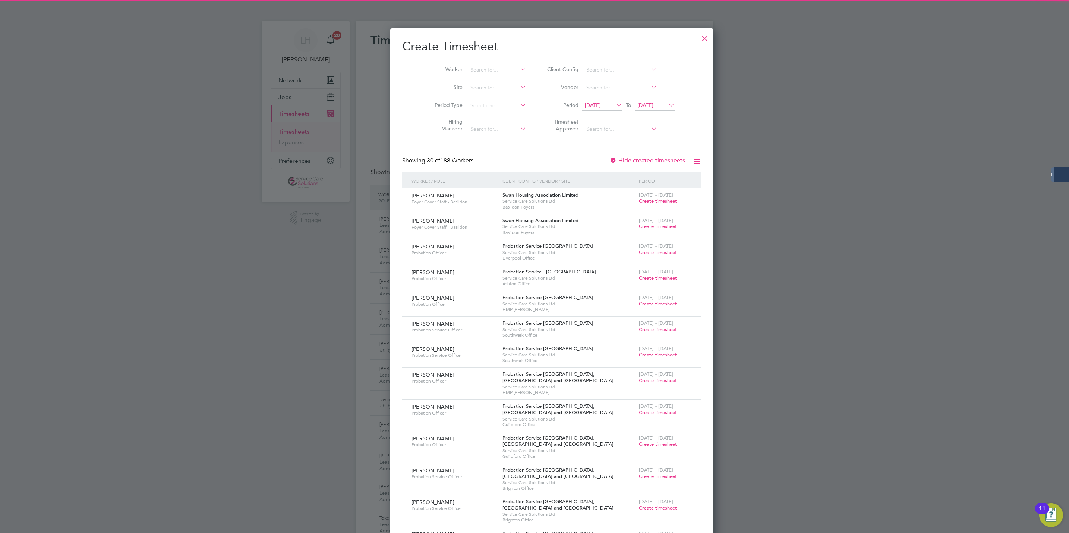
scroll to position [1241, 288]
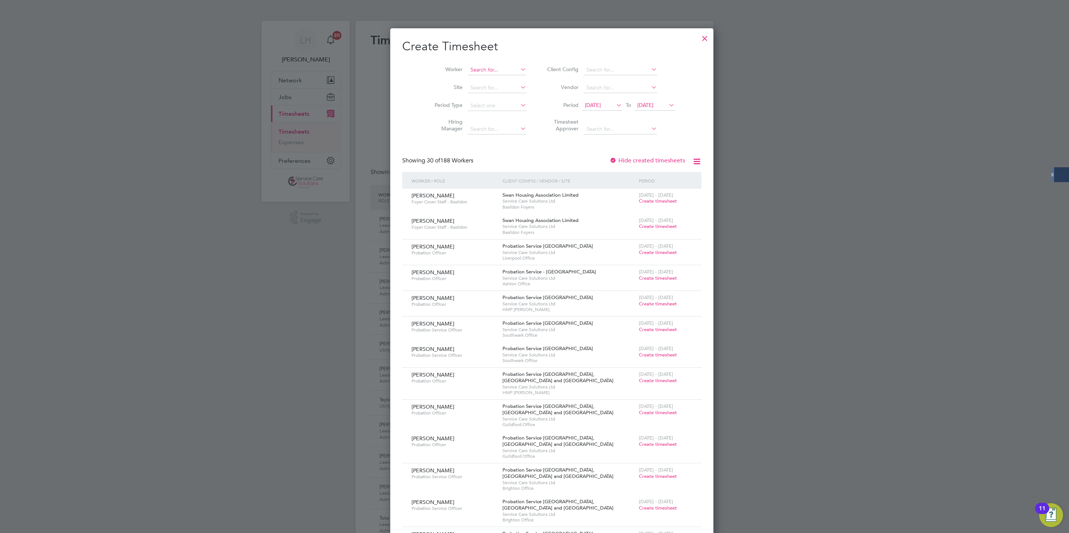
click at [472, 75] on div "Timesheets New Timesheet Client Config Vendor Site Position Timesheet ID Approv…" at bounding box center [534, 366] width 358 height 690
click at [494, 105] on li "Zoe Chamberlain" at bounding box center [501, 110] width 103 height 10
type input "Zoe Chamberlain"
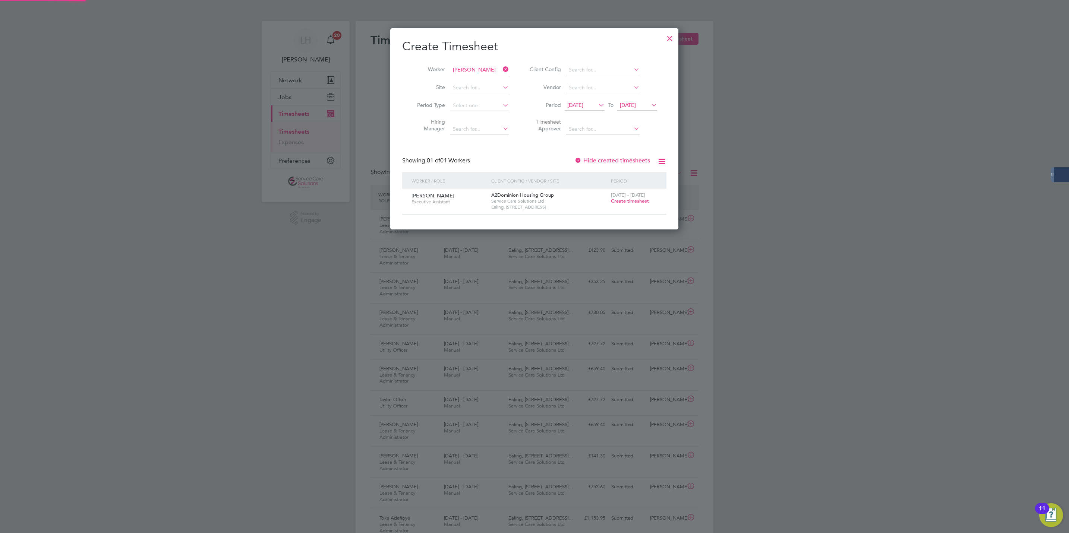
scroll to position [202, 288]
click at [630, 202] on span "Create timesheet" at bounding box center [630, 201] width 38 height 6
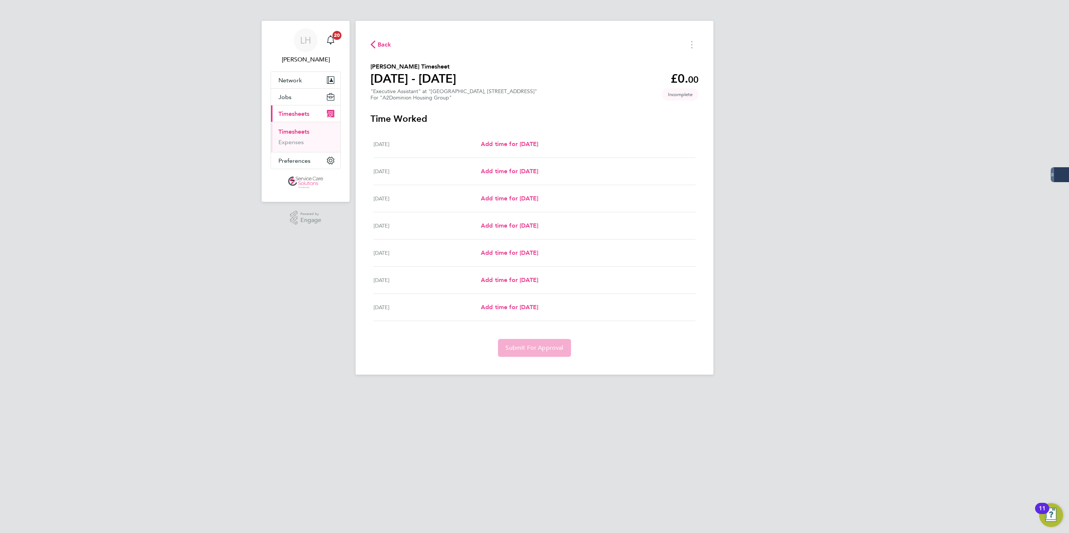
click at [507, 161] on div "Tue 26 Aug Add time for Tue 26 Aug Add time for Tue 26 Aug" at bounding box center [534, 171] width 322 height 27
click at [500, 169] on span "Add time for Tue 26 Aug" at bounding box center [509, 171] width 57 height 7
select select "30"
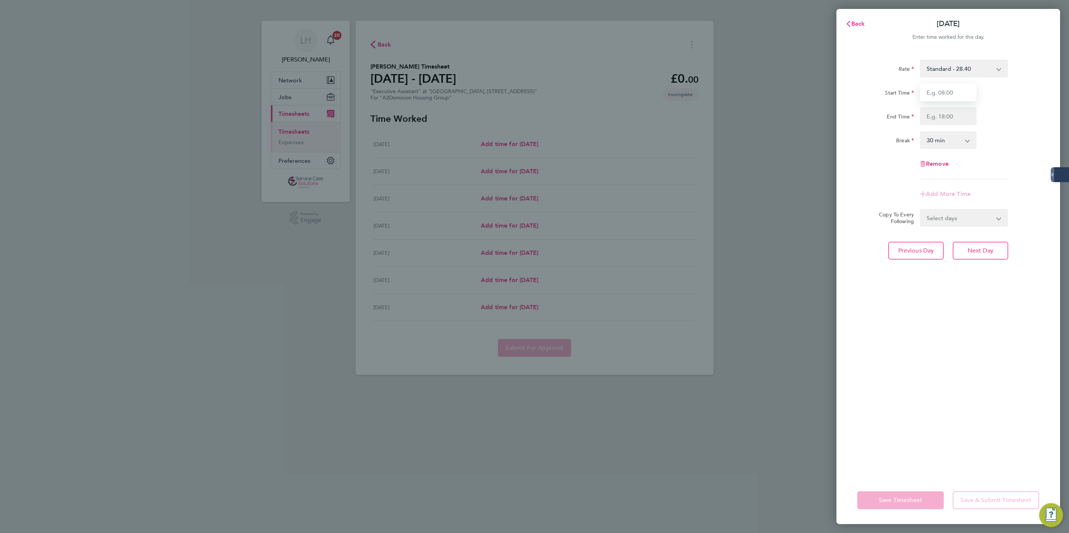
click at [958, 90] on input "Start Time" at bounding box center [948, 92] width 57 height 18
type input "08:30"
type input "16:30"
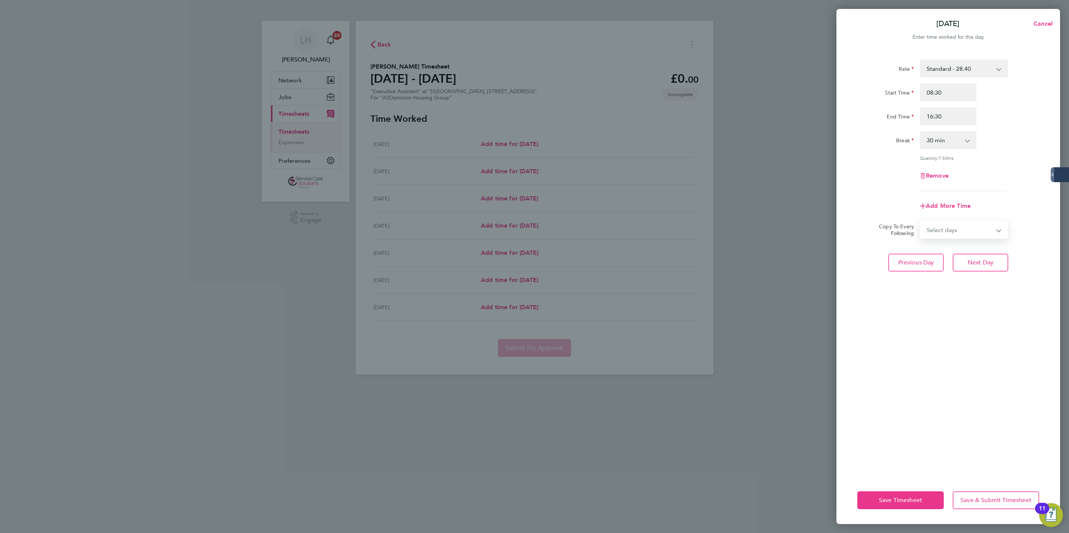
click at [968, 223] on select "Select days Day Weekday (Mon-Fri) Weekend (Sat-Sun) Wednesday Thursday Friday S…" at bounding box center [959, 230] width 78 height 16
select select "WEEKDAY"
click at [920, 222] on select "Select days Day Weekday (Mon-Fri) Weekend (Sat-Sun) Wednesday Thursday Friday S…" at bounding box center [959, 230] width 78 height 16
select select "2025-08-31"
click at [975, 294] on span "Next Day" at bounding box center [980, 295] width 26 height 7
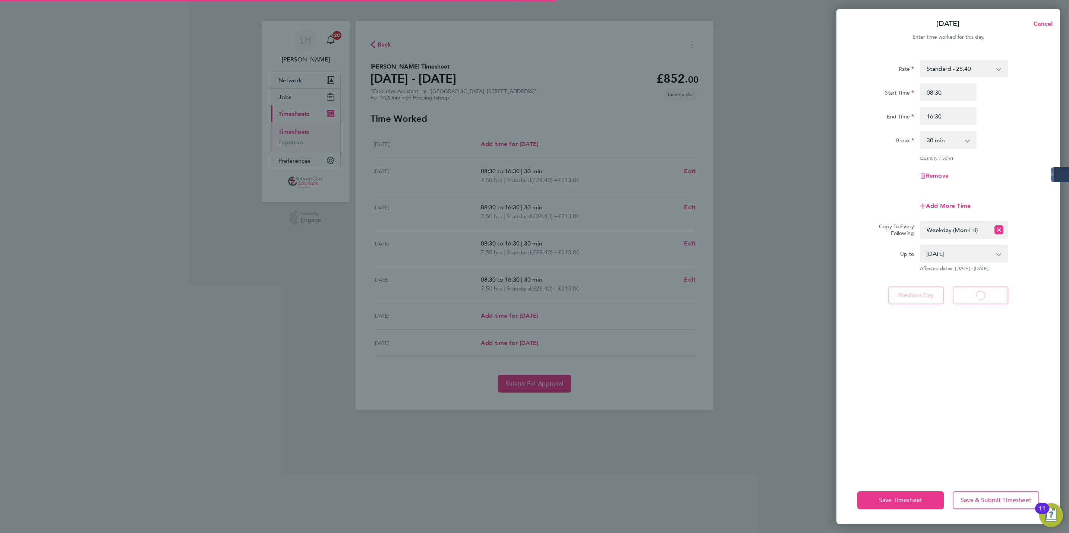
select select "30"
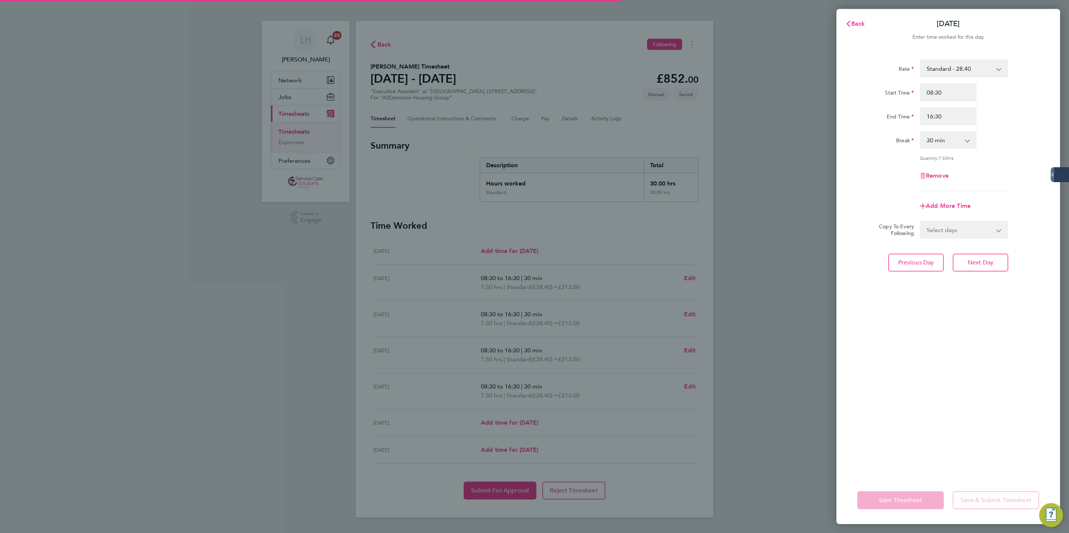
click at [848, 34] on div "Enter time worked for this day." at bounding box center [948, 37] width 224 height 9
click at [847, 15] on div "Back Wed 27 Aug" at bounding box center [948, 24] width 224 height 18
click at [847, 20] on svg-icon "button" at bounding box center [848, 23] width 6 height 7
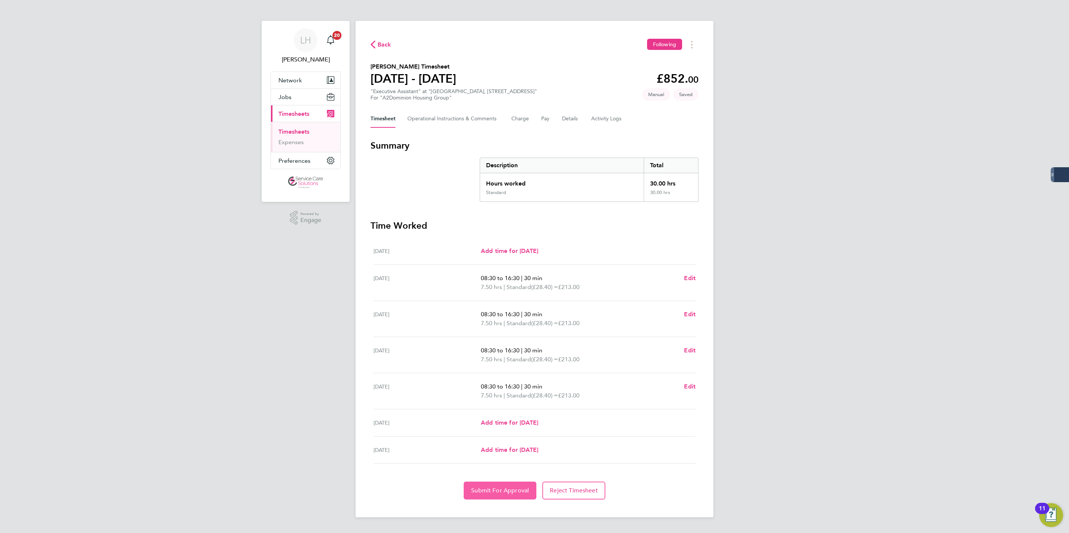
click at [485, 498] on button "Submit For Approval" at bounding box center [500, 491] width 73 height 18
drag, startPoint x: 285, startPoint y: 130, endPoint x: 291, endPoint y: 129, distance: 5.7
click at [285, 130] on link "Timesheets" at bounding box center [293, 131] width 31 height 7
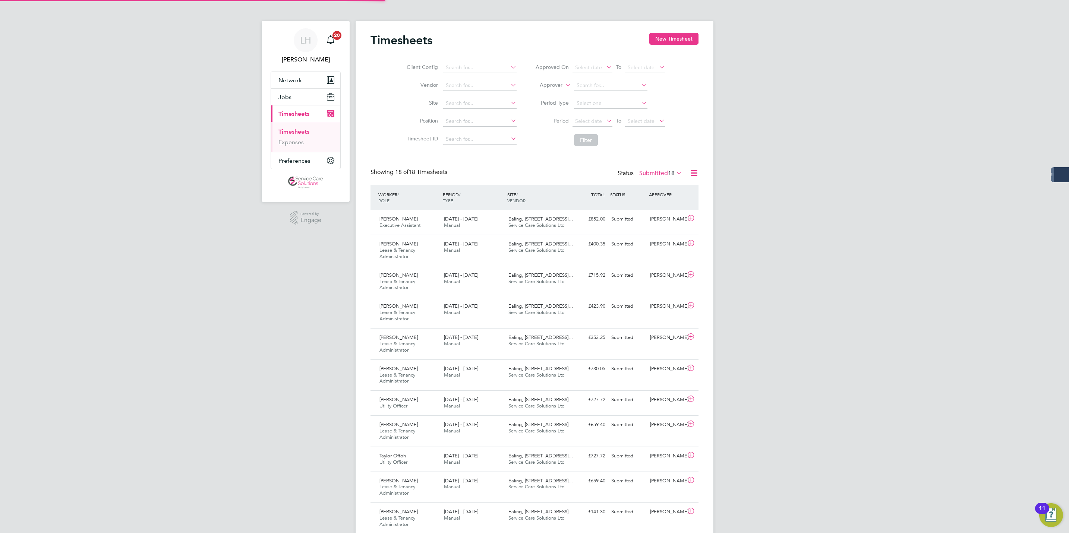
scroll to position [25, 65]
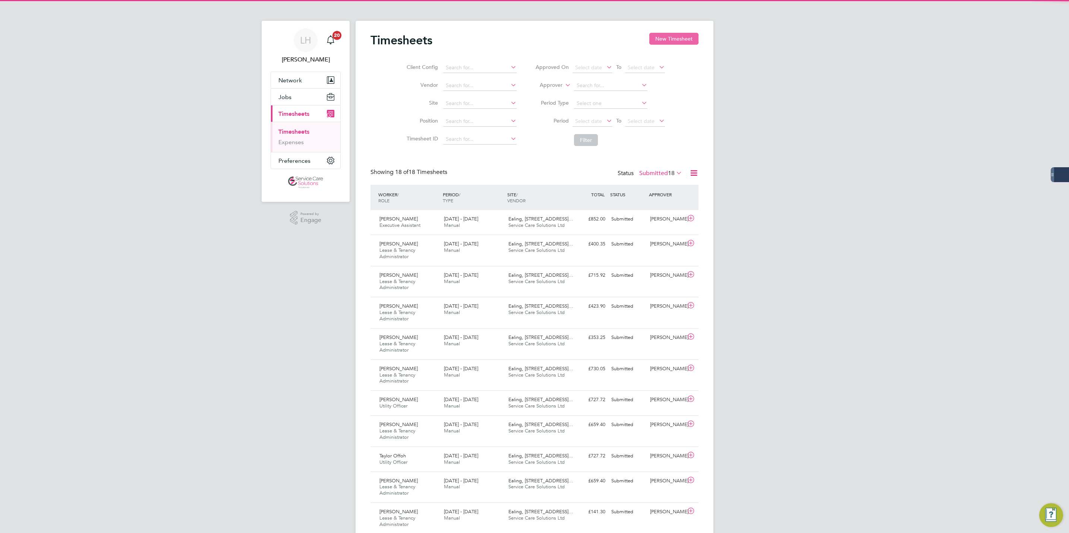
click at [662, 44] on button "New Timesheet" at bounding box center [673, 39] width 49 height 12
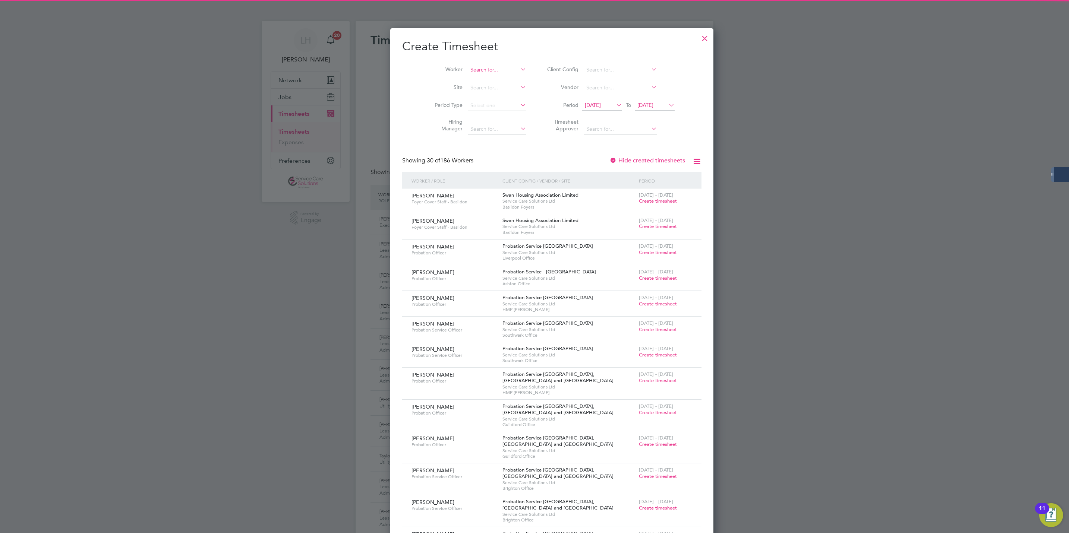
click at [468, 74] on input at bounding box center [497, 70] width 58 height 10
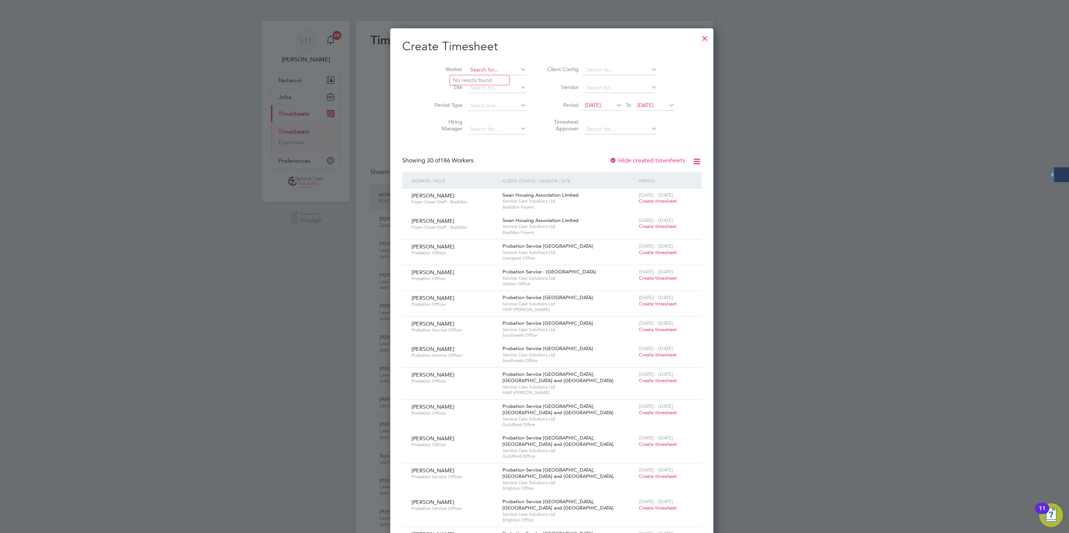
click at [470, 67] on input at bounding box center [497, 70] width 58 height 10
click at [480, 117] on li "Bea trice Taiga" at bounding box center [488, 121] width 77 height 10
type input "Beatrice Taiga"
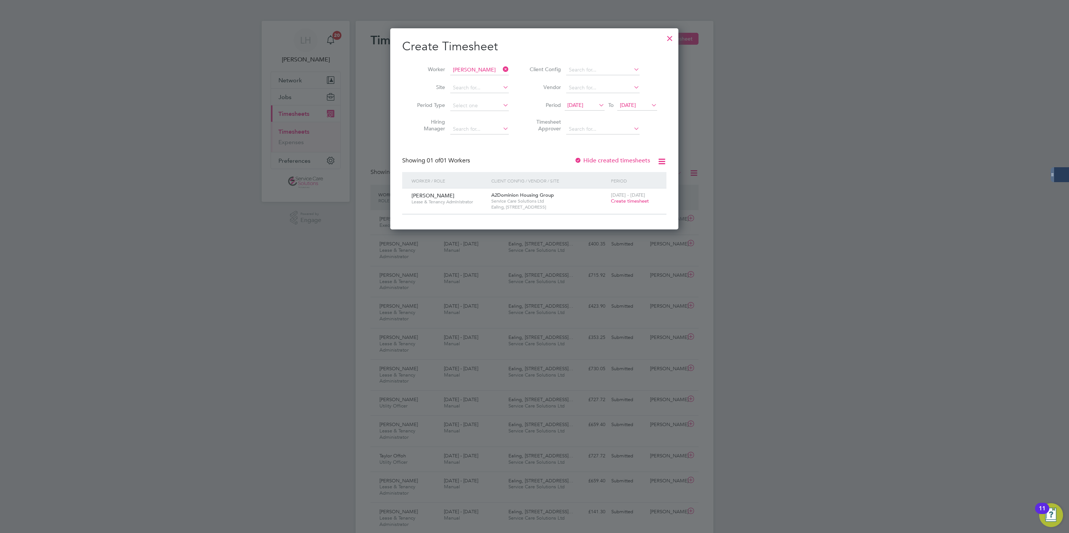
click at [632, 202] on span "Create timesheet" at bounding box center [630, 201] width 38 height 6
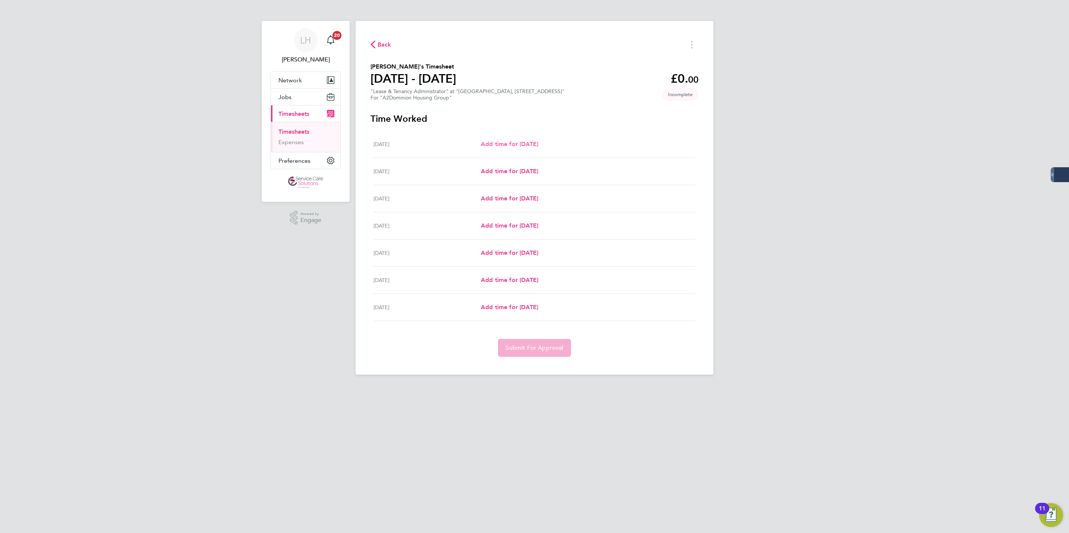
click at [497, 145] on span "Add time for Mon 25 Aug" at bounding box center [509, 143] width 57 height 7
select select "30"
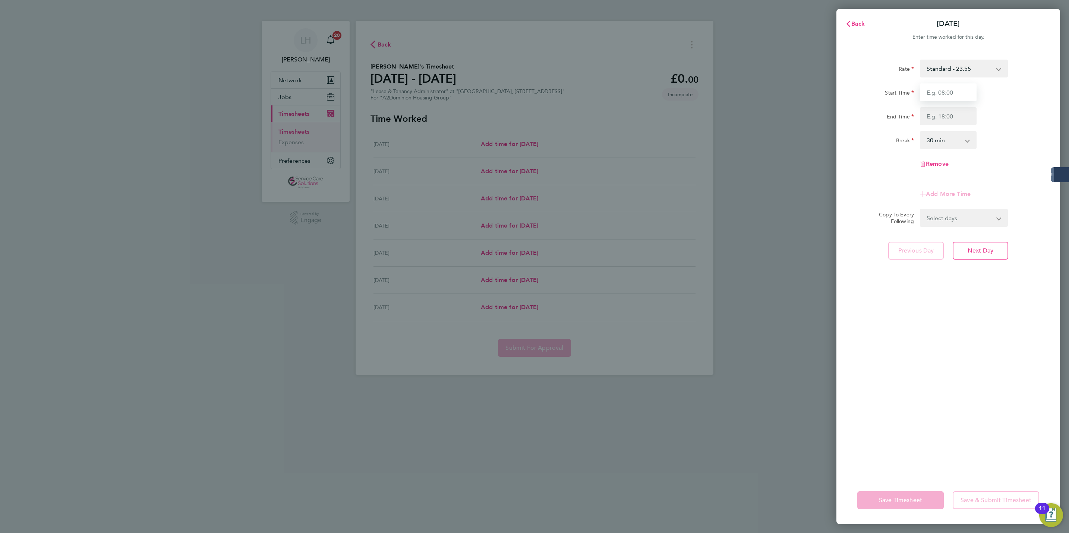
click at [953, 91] on input "Start Time" at bounding box center [948, 92] width 57 height 18
type input "09:00"
type input "17:00"
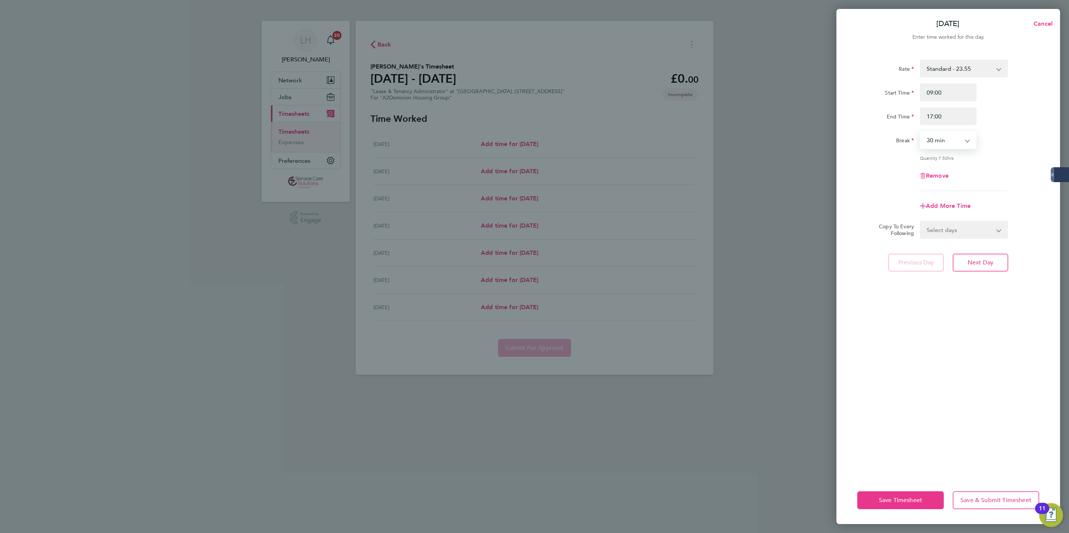
select select "60"
click at [959, 235] on select "Select days Day Weekday (Mon-Fri) Weekend (Sat-Sun) Tuesday Wednesday Thursday …" at bounding box center [959, 230] width 78 height 16
select select "WEEKDAY"
click at [920, 222] on select "Select days Day Weekday (Mon-Fri) Weekend (Sat-Sun) Tuesday Wednesday Thursday …" at bounding box center [959, 230] width 78 height 16
select select "2025-08-31"
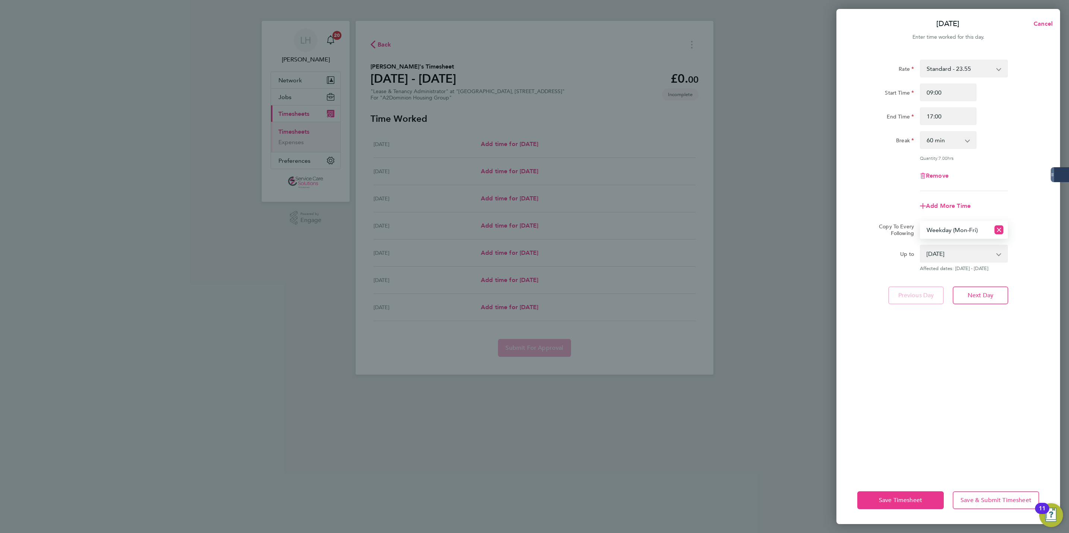
drag, startPoint x: 920, startPoint y: 293, endPoint x: 928, endPoint y: 293, distance: 7.8
click at [928, 293] on app-form-button "Previous Day" at bounding box center [918, 296] width 60 height 18
drag, startPoint x: 928, startPoint y: 293, endPoint x: 976, endPoint y: 292, distance: 48.5
click at [976, 292] on span "Next Day" at bounding box center [980, 295] width 26 height 7
select select "60"
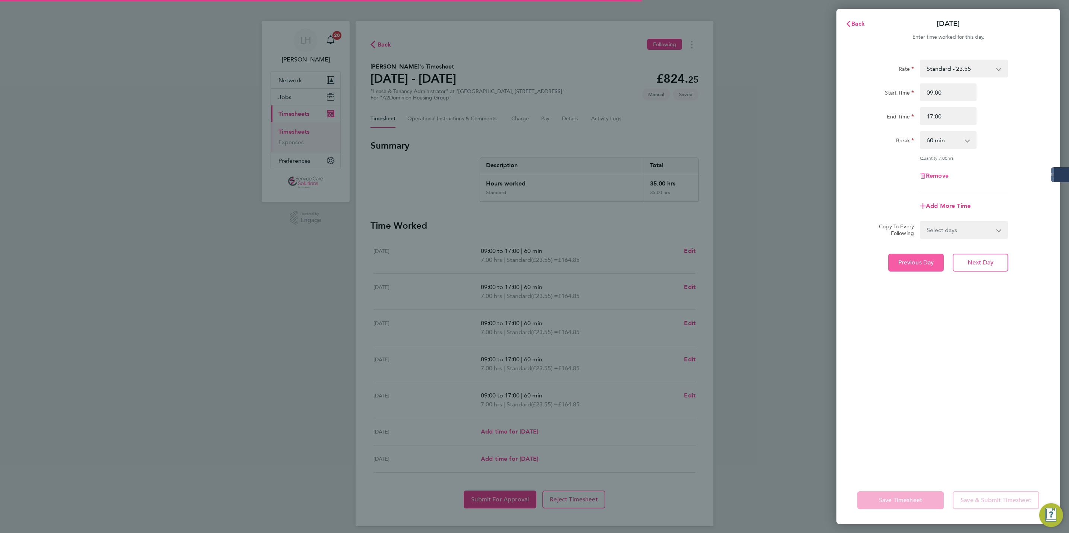
click at [926, 259] on span "Previous Day" at bounding box center [916, 262] width 36 height 7
select select "60"
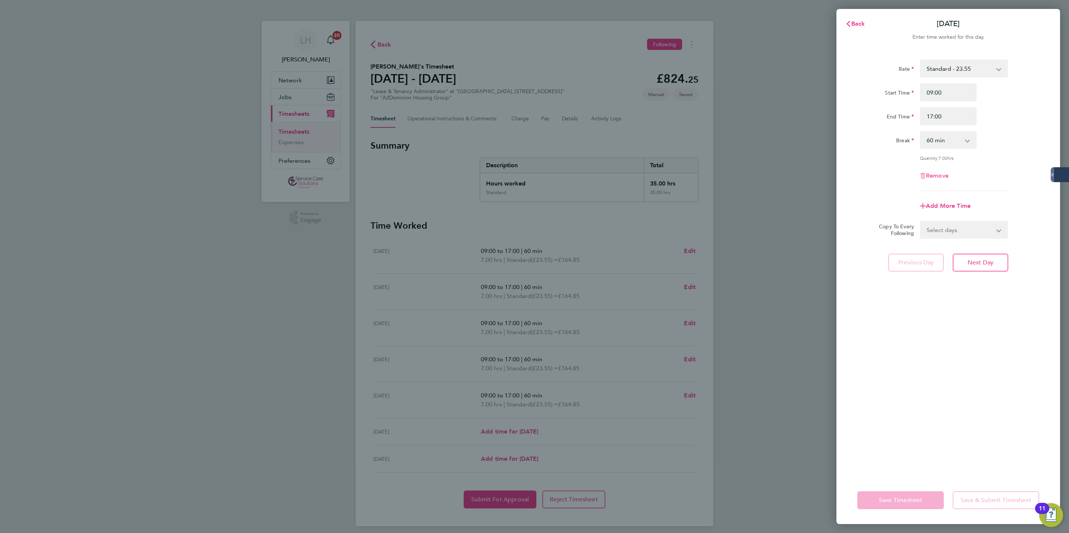
click at [943, 175] on span "Remove" at bounding box center [937, 175] width 23 height 7
select select "null"
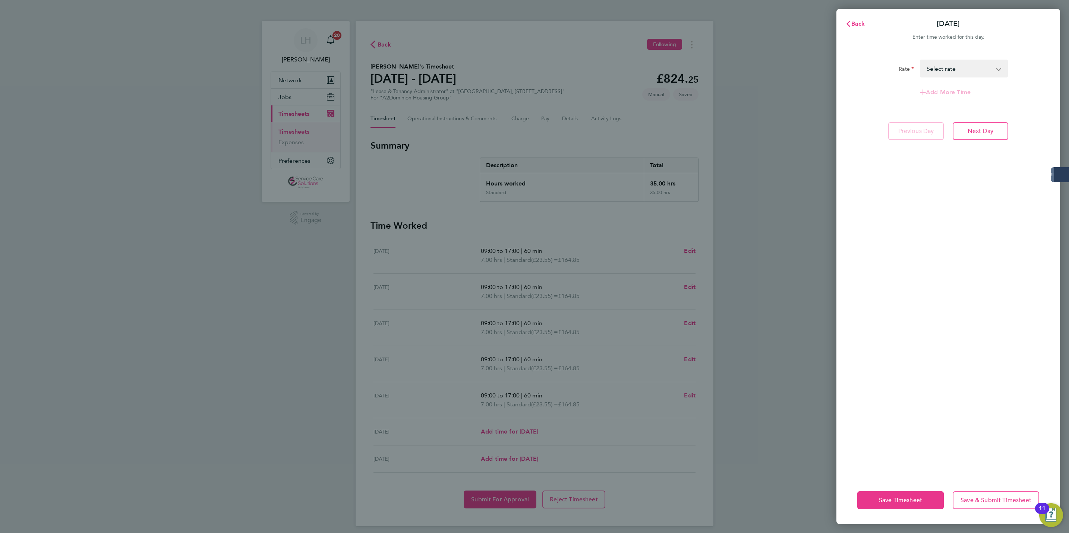
click at [969, 261] on div "Rate Standard - 23.55 Select rate Add More Time Previous Day Next Day" at bounding box center [948, 264] width 224 height 426
click at [969, 135] on button "Next Day" at bounding box center [980, 131] width 56 height 18
select select "60"
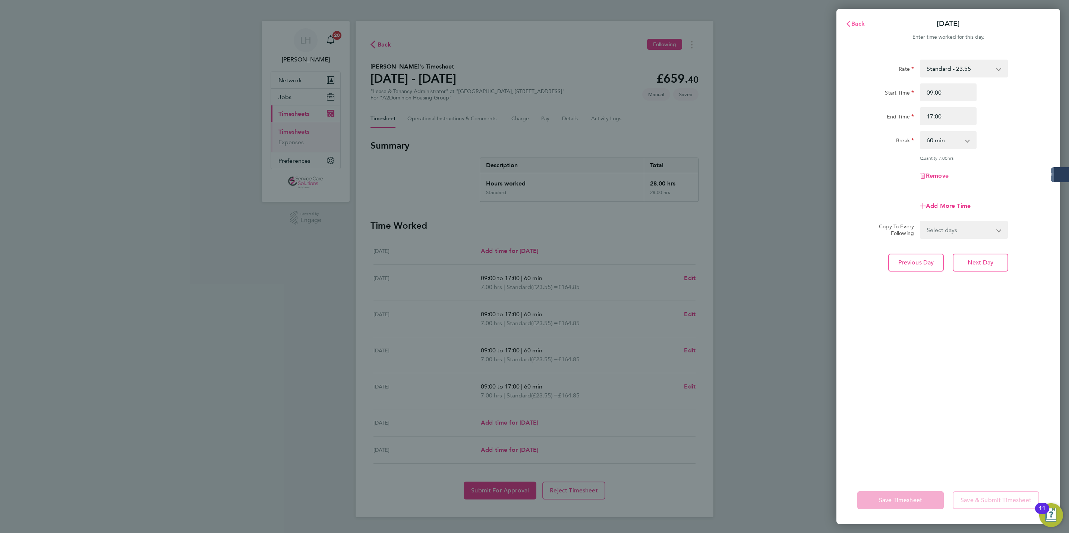
click at [852, 17] on button "Back" at bounding box center [855, 23] width 35 height 15
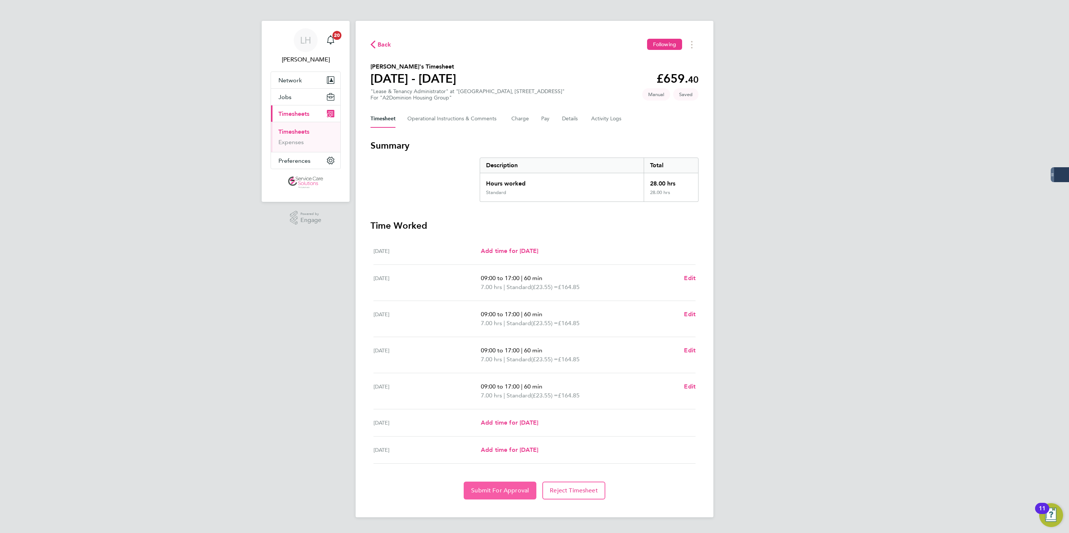
click at [503, 484] on button "Submit For Approval" at bounding box center [500, 491] width 73 height 18
click at [298, 132] on link "Timesheets" at bounding box center [293, 131] width 31 height 7
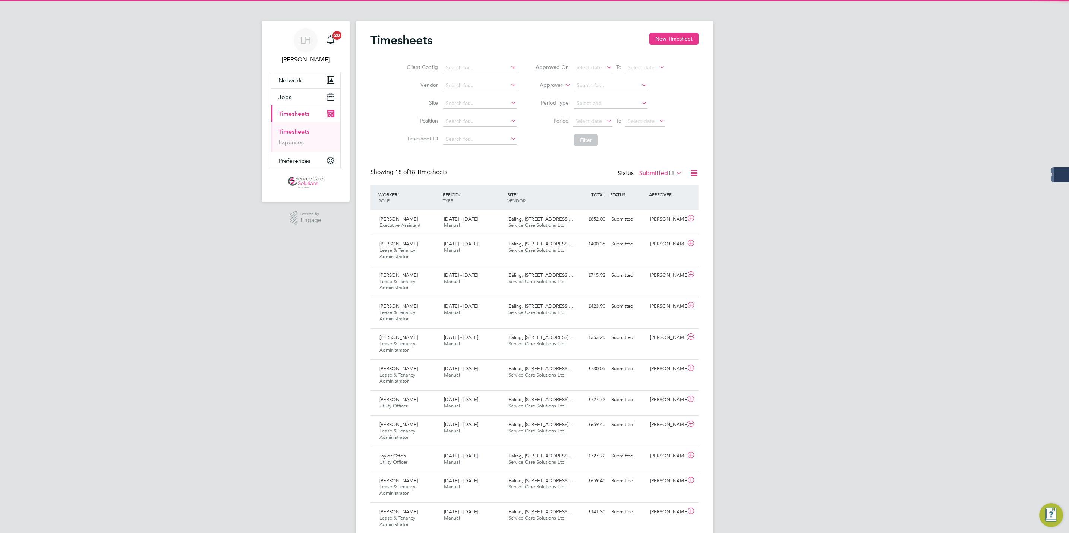
scroll to position [25, 65]
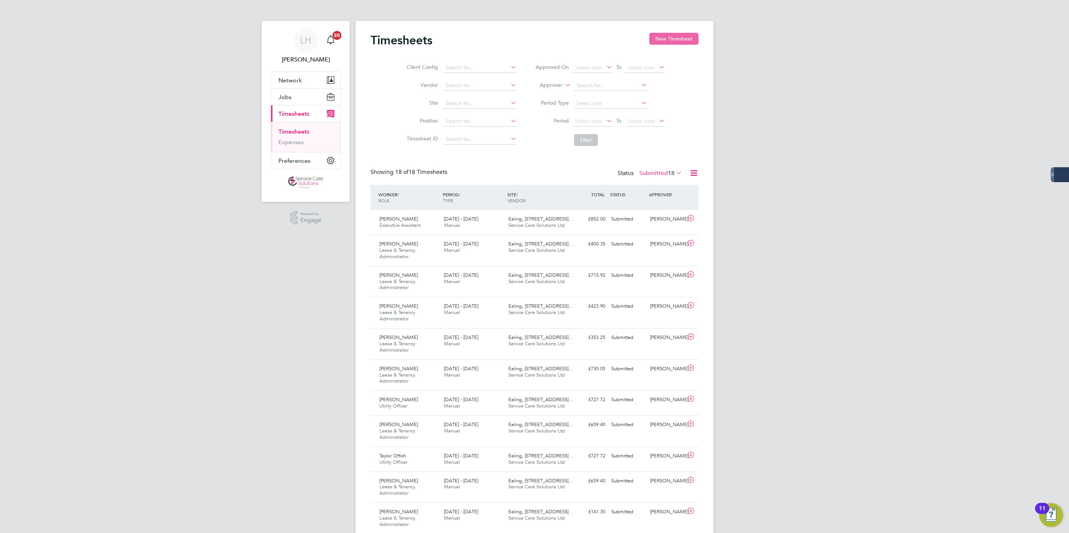
click at [670, 42] on button "New Timesheet" at bounding box center [673, 39] width 49 height 12
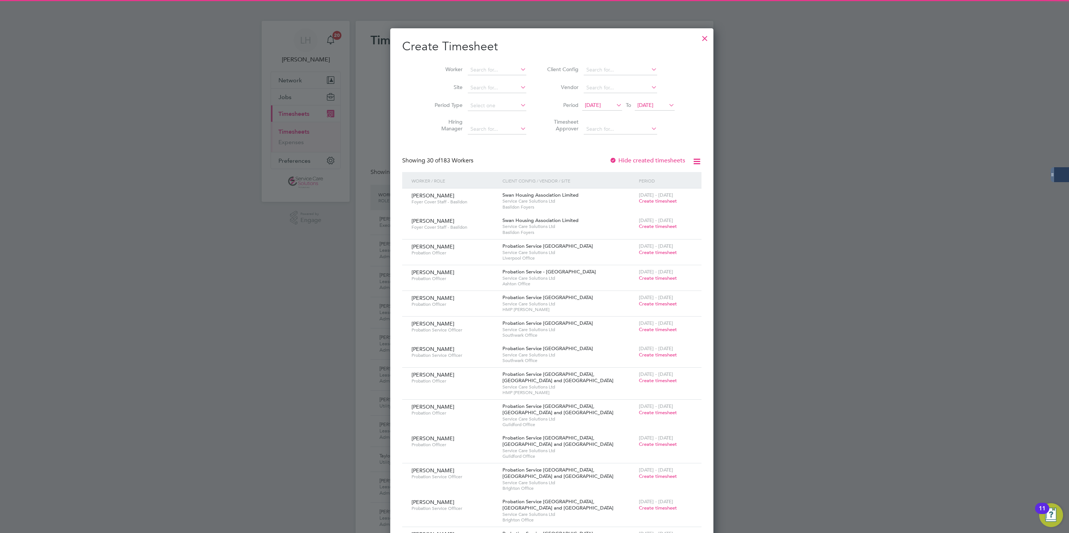
scroll to position [1266, 288]
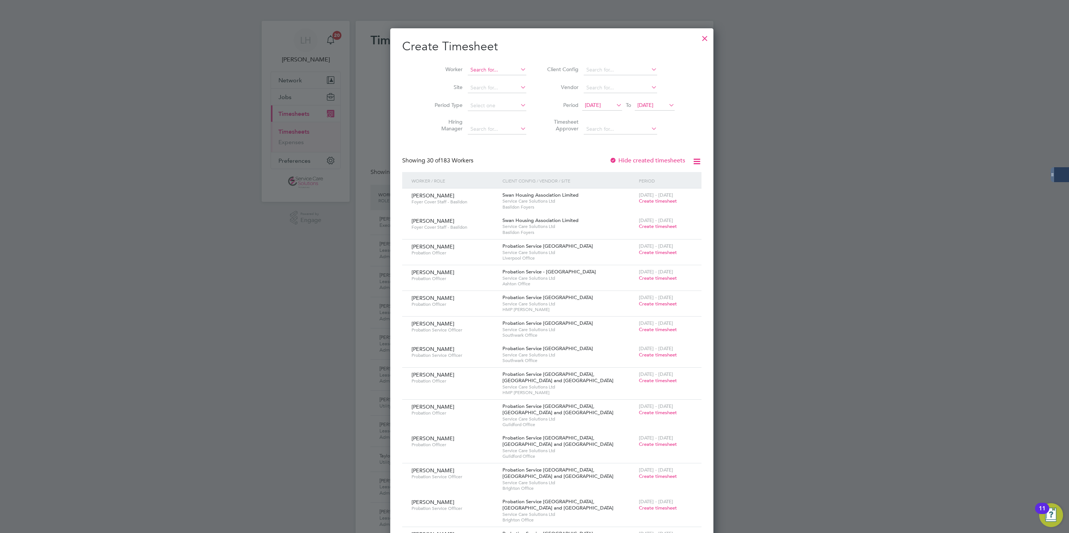
click at [468, 72] on input at bounding box center [497, 70] width 58 height 10
click at [483, 121] on li "Kai Hippolyte-Patrick" at bounding box center [501, 121] width 103 height 10
type input "Kai Hippolyte-Patrick"
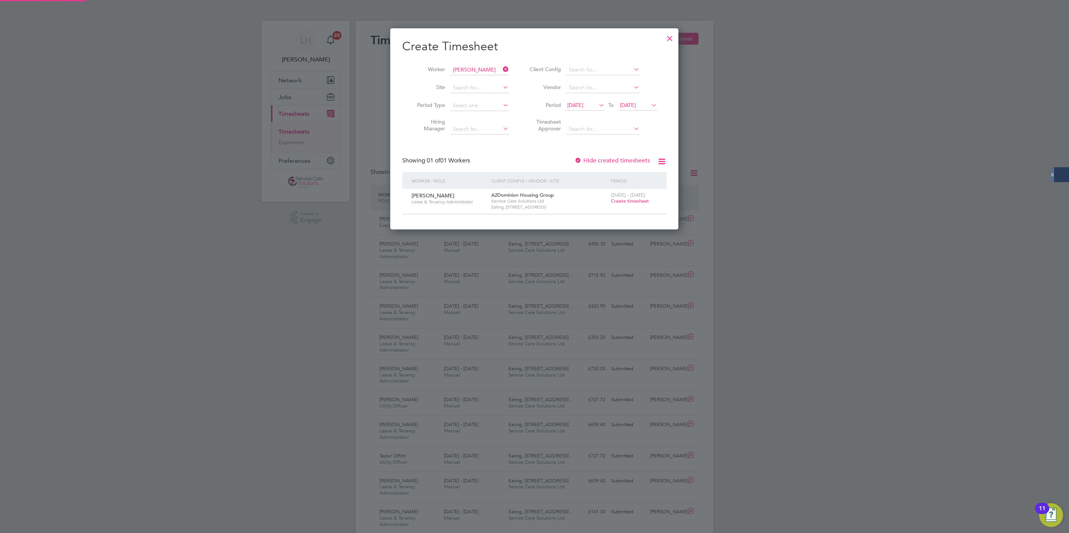
scroll to position [202, 288]
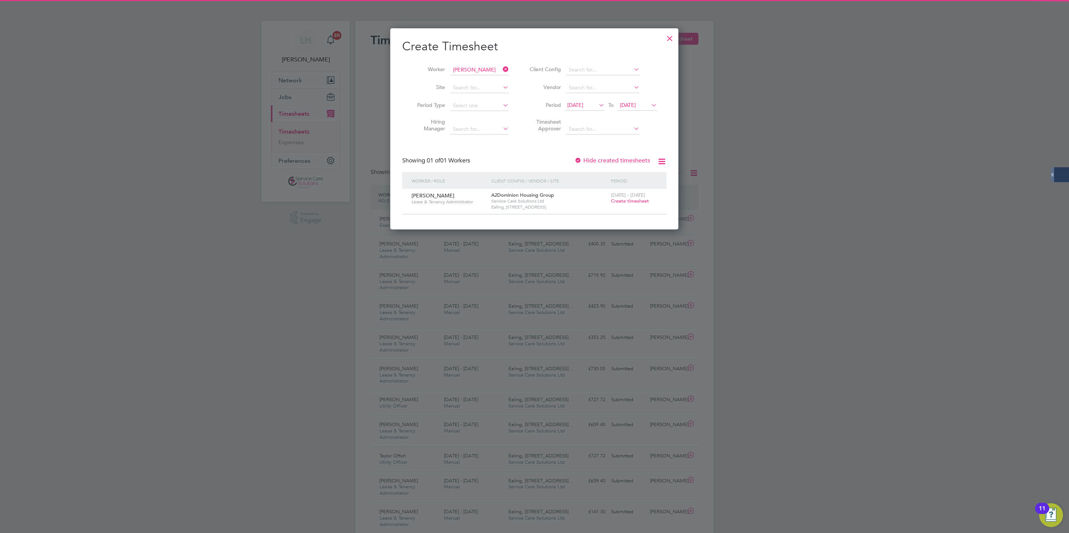
click at [638, 201] on span "Create timesheet" at bounding box center [630, 201] width 38 height 6
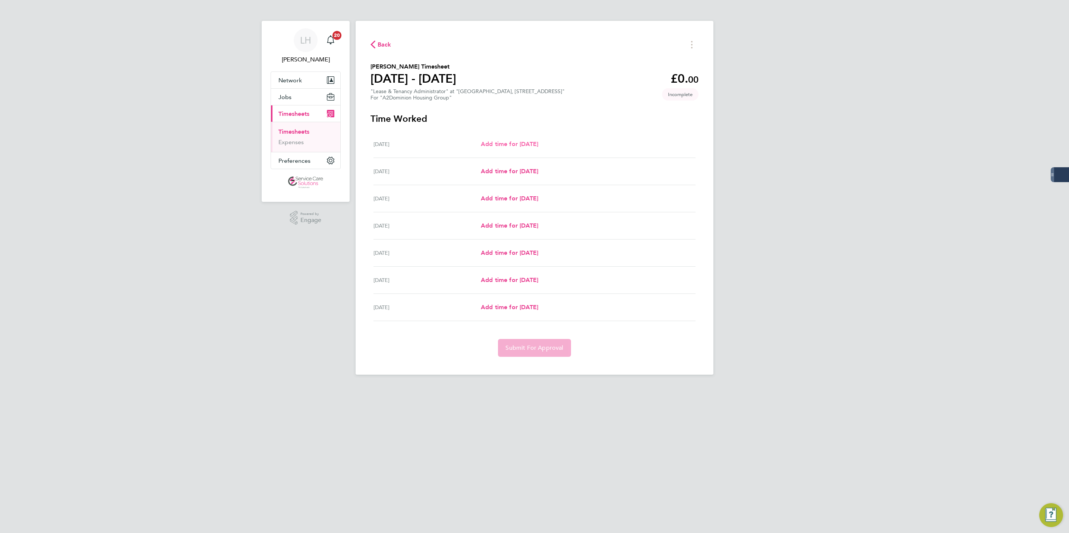
click at [538, 147] on span "Add time for Mon 25 Aug" at bounding box center [509, 143] width 57 height 7
select select "30"
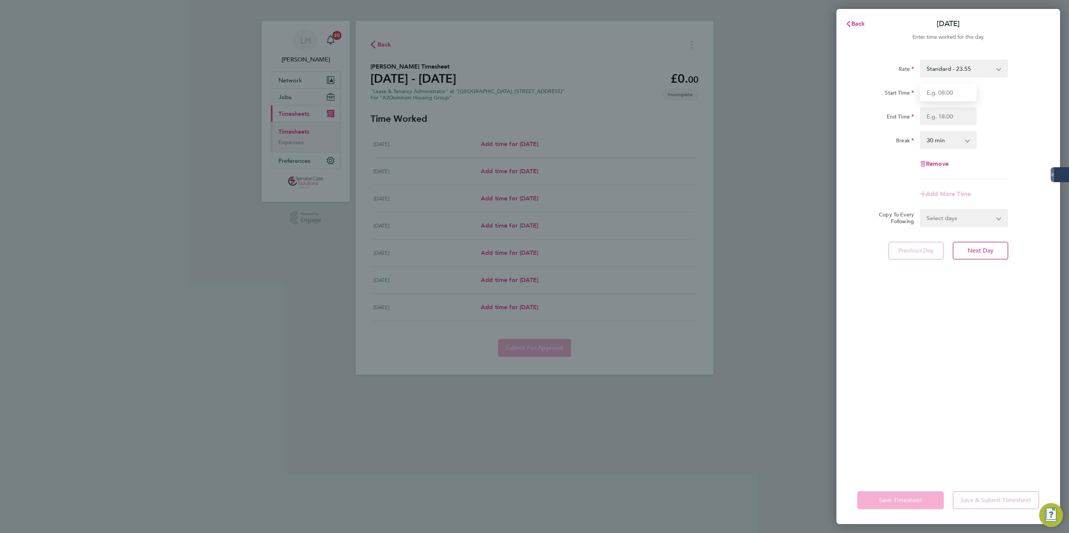
click at [956, 99] on input "Start Time" at bounding box center [948, 92] width 57 height 18
type input "09:00"
type input "17:00"
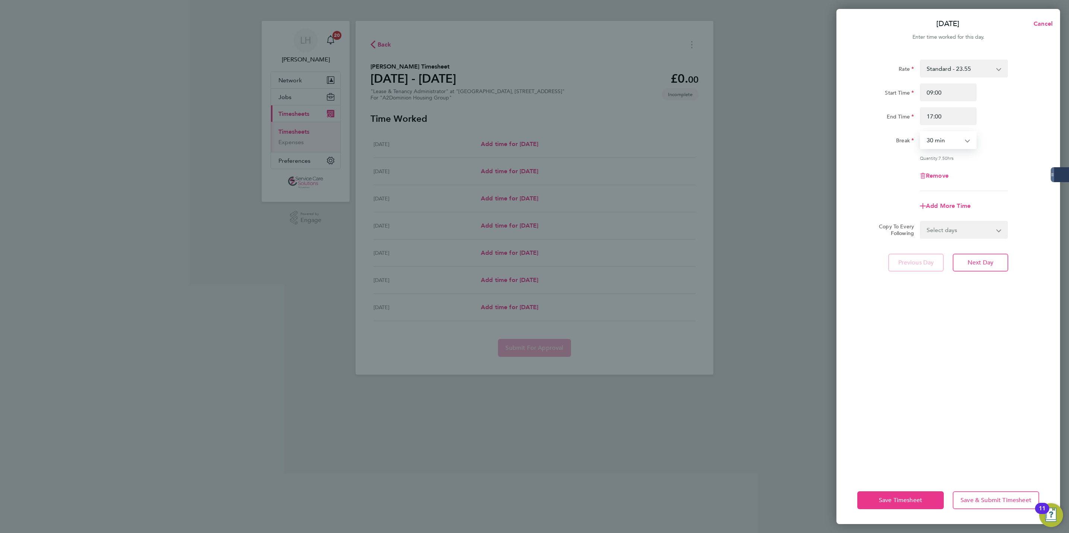
select select "60"
click at [944, 226] on select "Select days Day Weekday (Mon-Fri) Weekend (Sat-Sun) Tuesday Wednesday Thursday …" at bounding box center [959, 230] width 78 height 16
select select "WEEKDAY"
click at [920, 222] on select "Select days Day Weekday (Mon-Fri) Weekend (Sat-Sun) Tuesday Wednesday Thursday …" at bounding box center [959, 230] width 78 height 16
select select "2025-08-31"
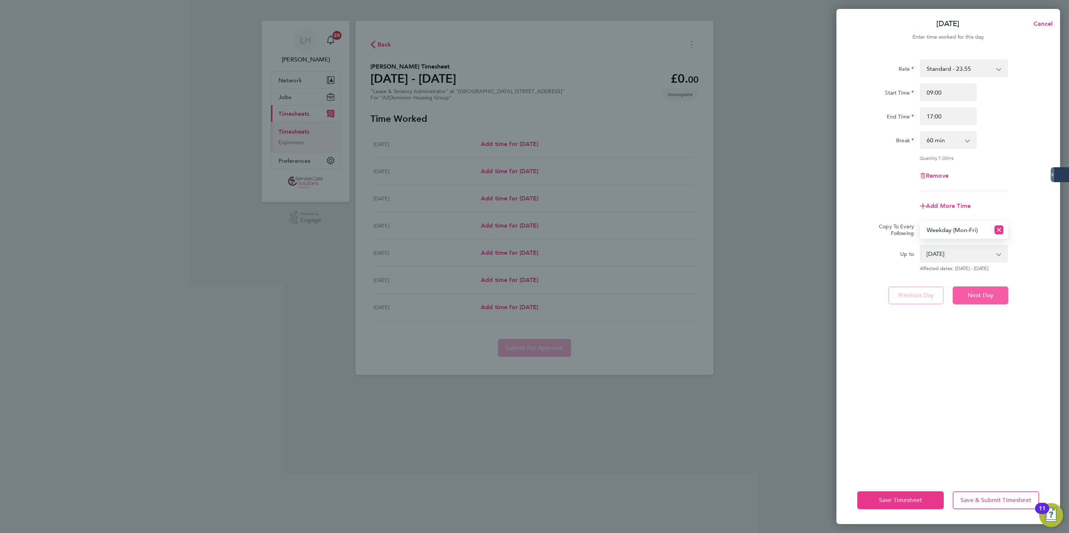
click at [986, 297] on span "Next Day" at bounding box center [980, 295] width 26 height 7
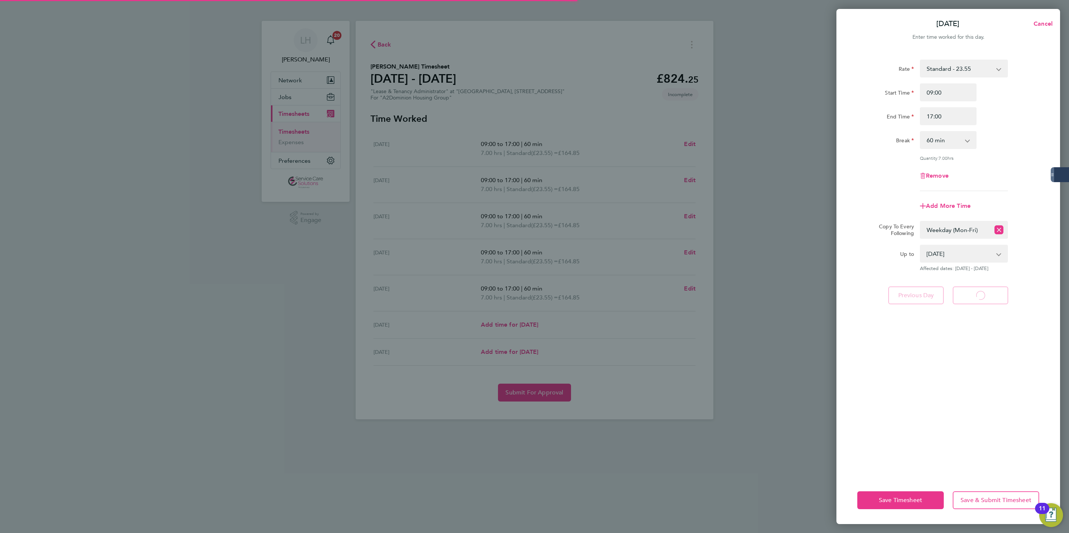
select select "60"
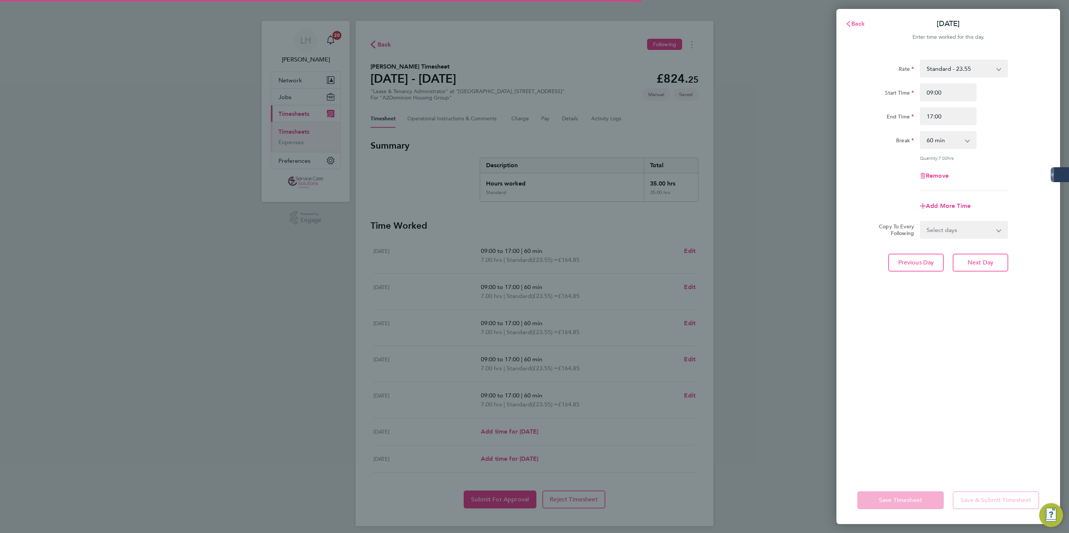
click at [854, 23] on span "Back" at bounding box center [858, 23] width 14 height 7
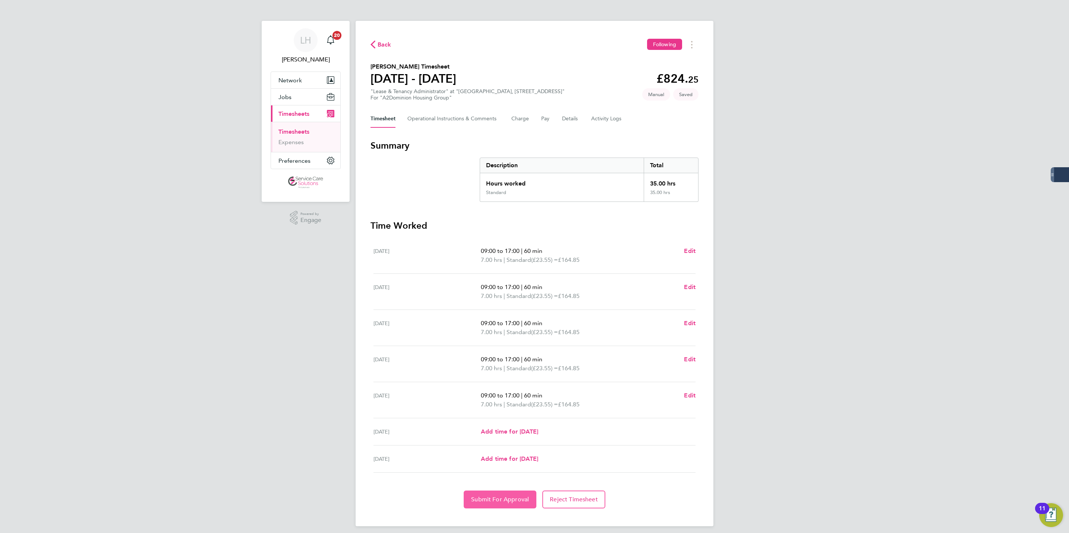
click at [503, 502] on span "Submit For Approval" at bounding box center [500, 499] width 58 height 7
click at [1060, 211] on div "LH Lewis Hodson Notifications 20 Applications: Network Businesses Sites Workers…" at bounding box center [534, 269] width 1069 height 538
click at [1068, 209] on div "LH Lewis Hodson Notifications 20 Applications: Network Businesses Sites Workers…" at bounding box center [534, 269] width 1069 height 538
click at [383, 40] on button "Back" at bounding box center [380, 44] width 21 height 9
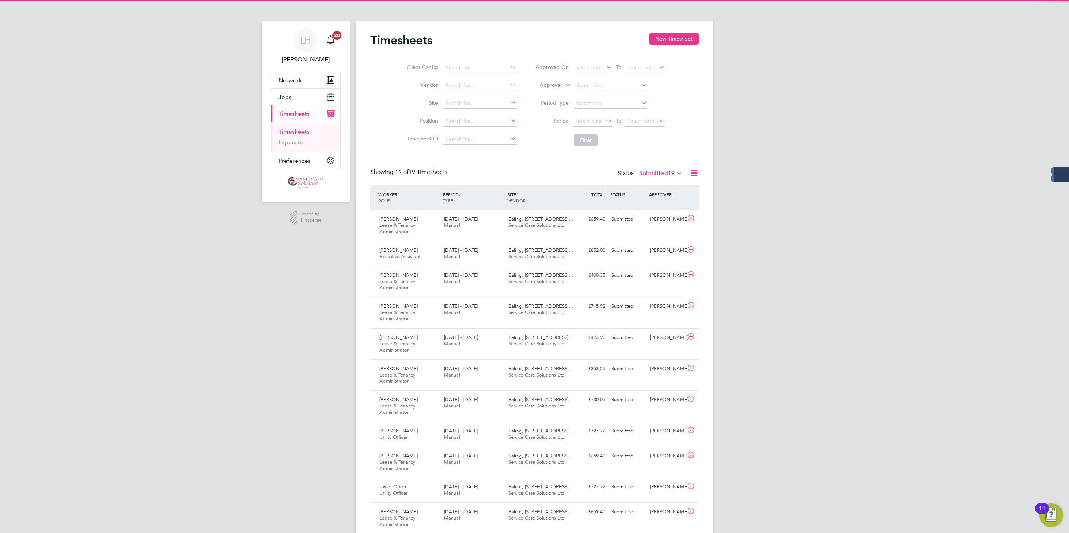
scroll to position [25, 65]
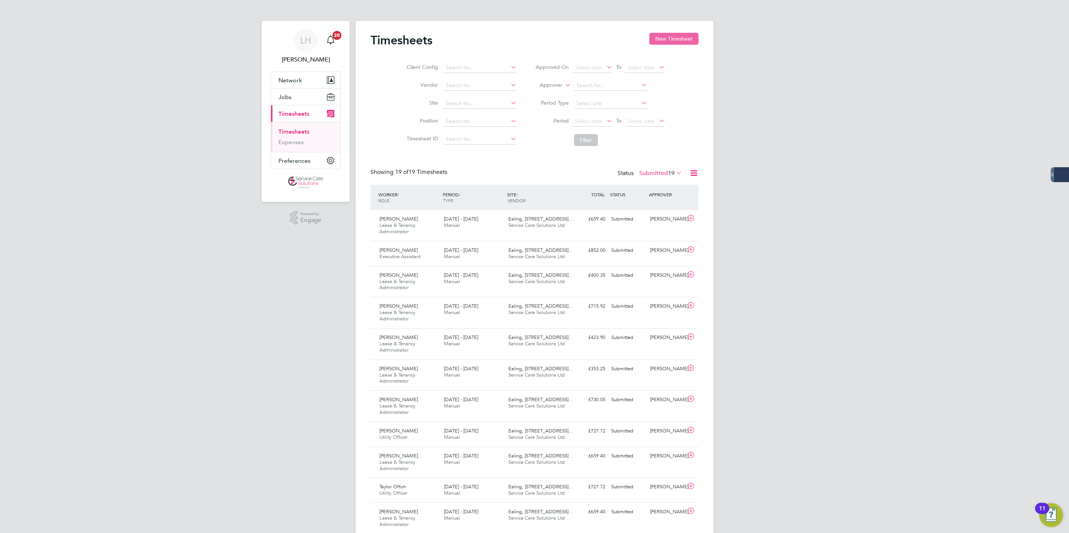
click at [692, 36] on button "New Timesheet" at bounding box center [673, 39] width 49 height 12
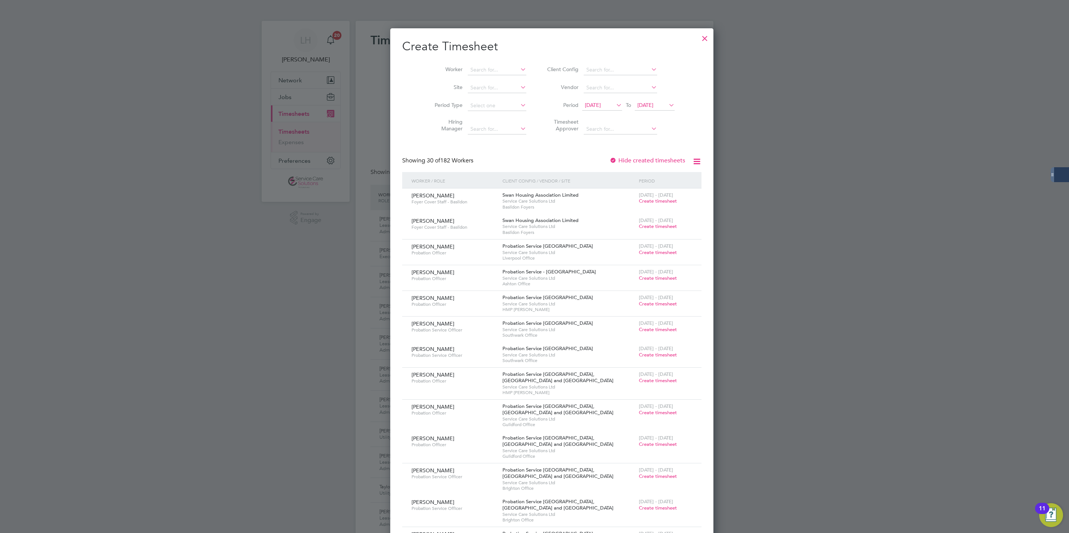
click at [478, 75] on li "Worker" at bounding box center [478, 70] width 116 height 18
click at [476, 67] on input at bounding box center [497, 70] width 58 height 10
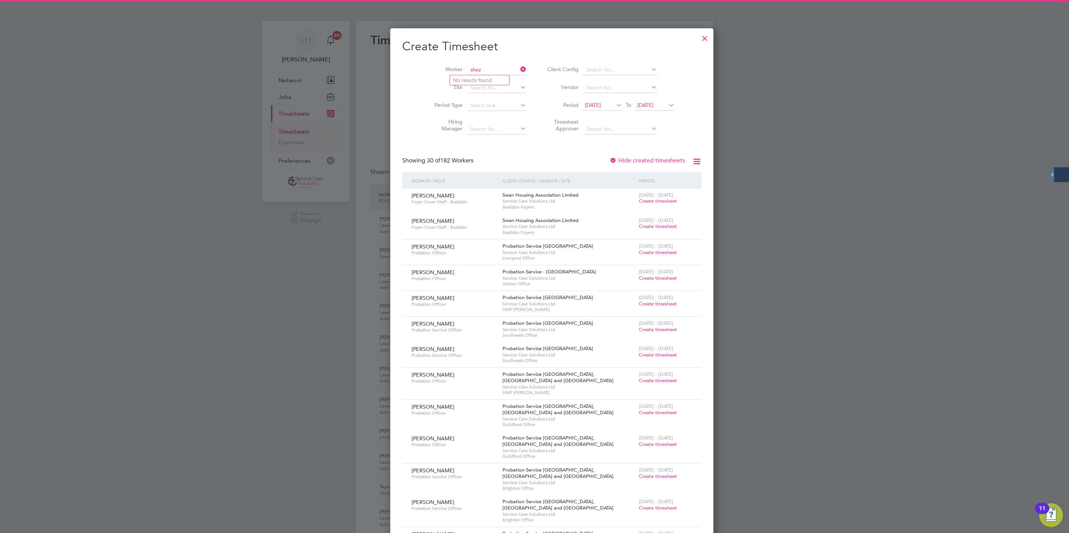
type input "shez"
click at [738, 75] on div at bounding box center [534, 266] width 1069 height 533
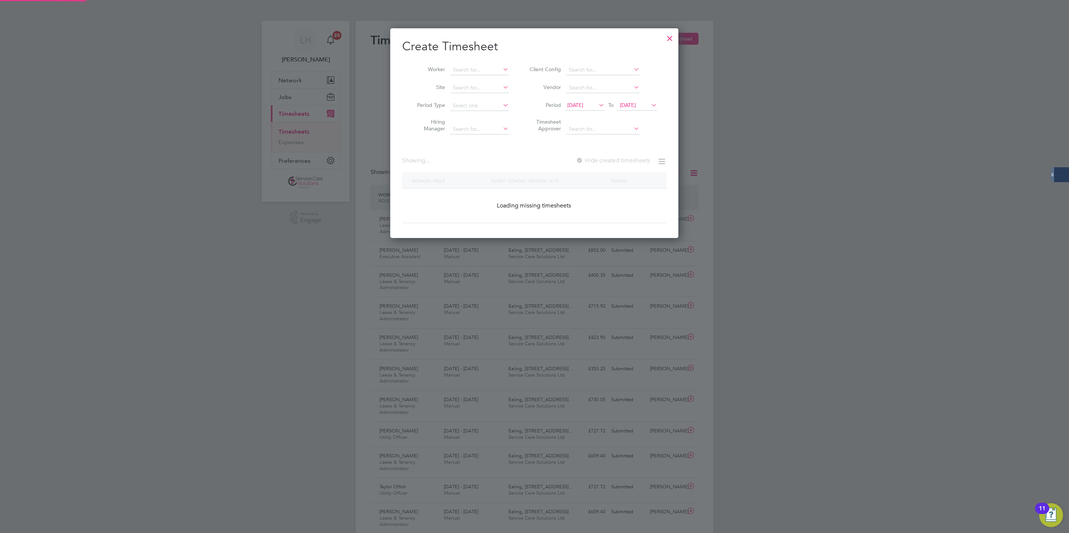
click at [670, 32] on div at bounding box center [669, 36] width 13 height 13
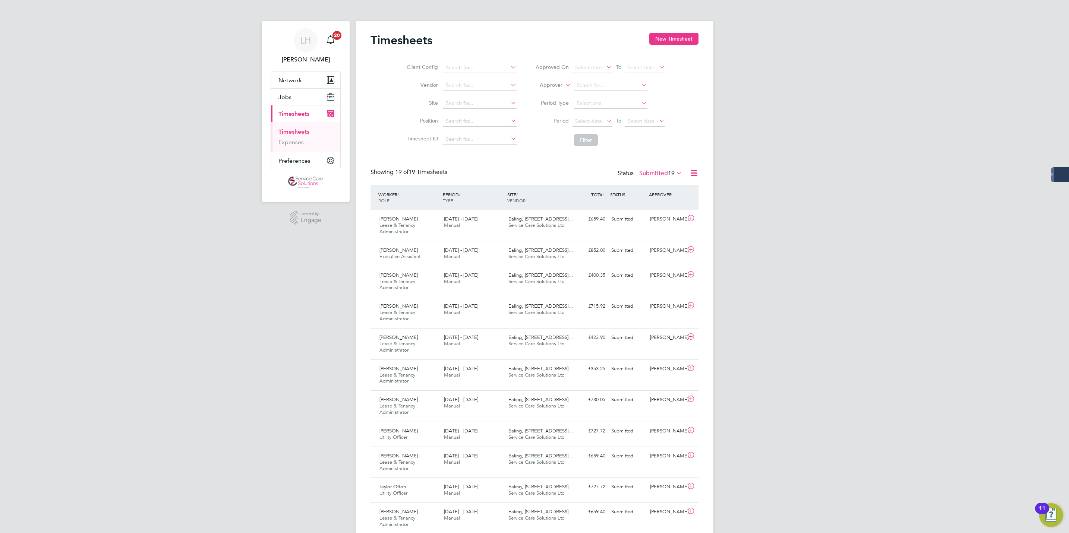
click at [291, 110] on button "Current page: Timesheets" at bounding box center [305, 113] width 69 height 16
click at [295, 97] on button "Jobs" at bounding box center [305, 97] width 69 height 16
click at [295, 139] on link "Placements" at bounding box center [293, 135] width 31 height 7
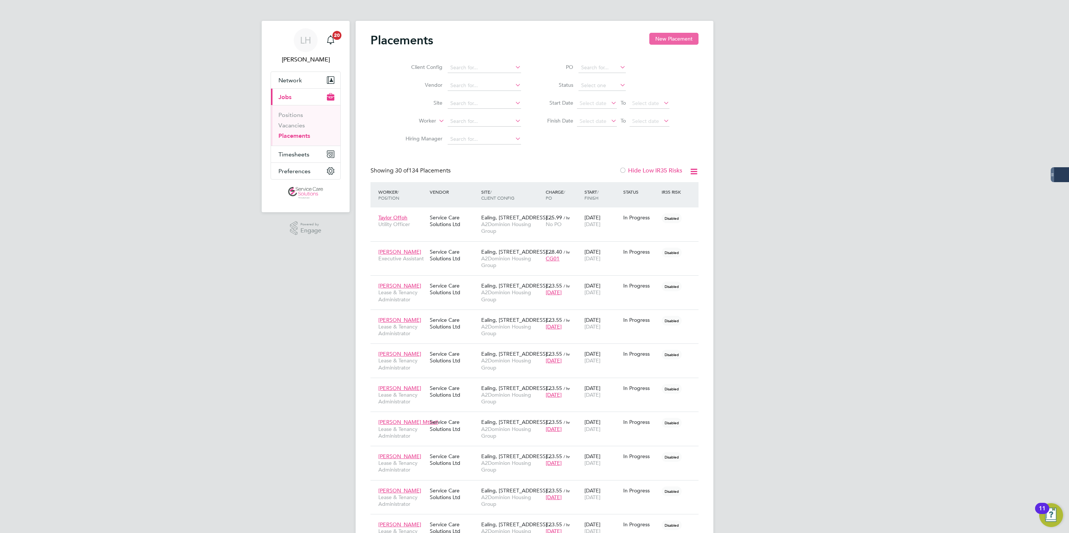
click at [672, 39] on button "New Placement" at bounding box center [673, 39] width 49 height 12
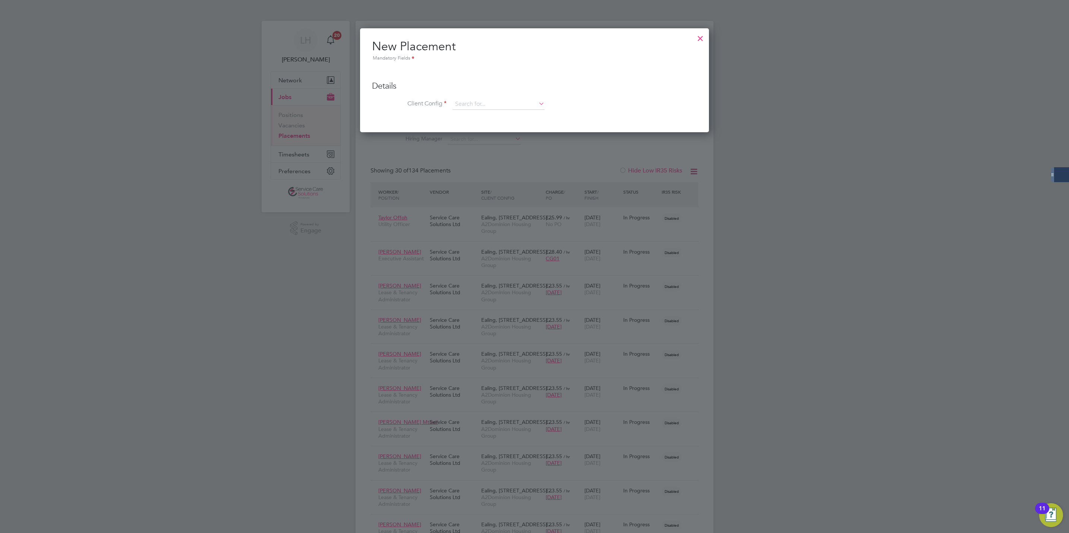
click at [699, 36] on div at bounding box center [699, 36] width 13 height 13
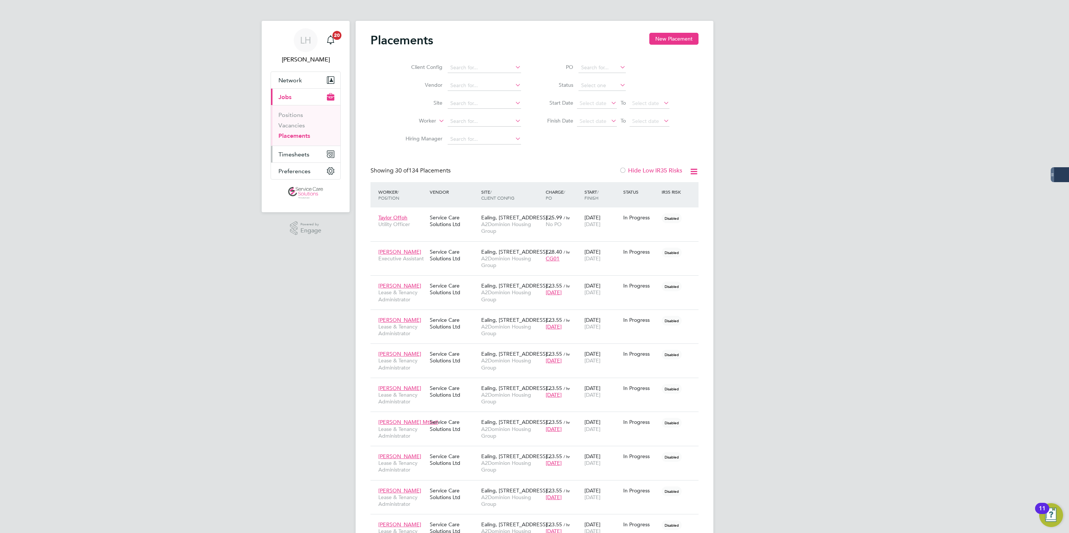
click at [291, 157] on span "Timesheets" at bounding box center [293, 154] width 31 height 7
click at [298, 120] on button "Timesheets" at bounding box center [305, 113] width 69 height 16
click at [297, 112] on span "Timesheets" at bounding box center [293, 113] width 31 height 7
click at [301, 100] on button "Current page: Jobs" at bounding box center [305, 97] width 69 height 16
click at [293, 128] on link "Vacancies" at bounding box center [291, 125] width 26 height 7
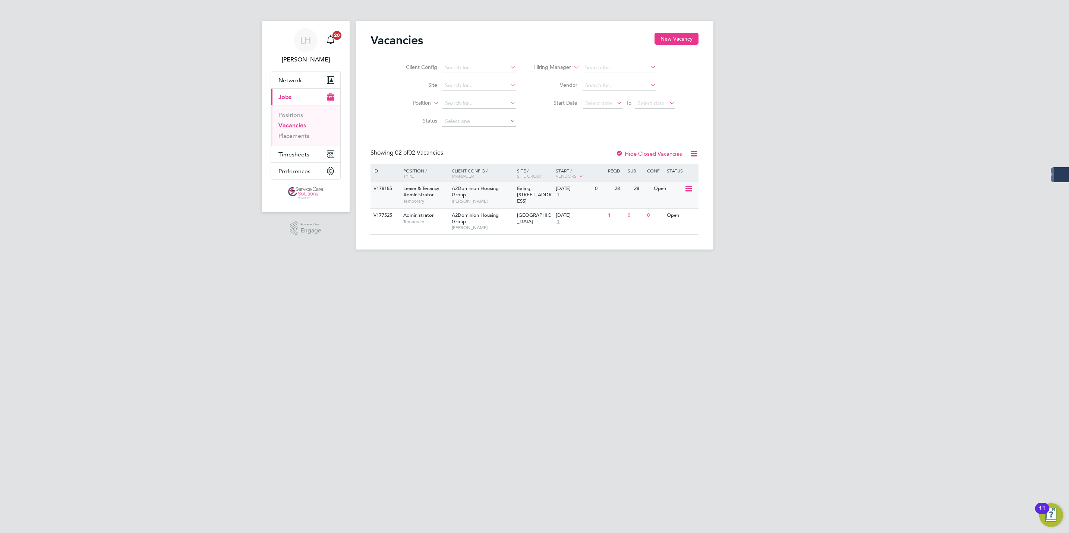
click at [417, 204] on span "Temporary" at bounding box center [425, 201] width 45 height 6
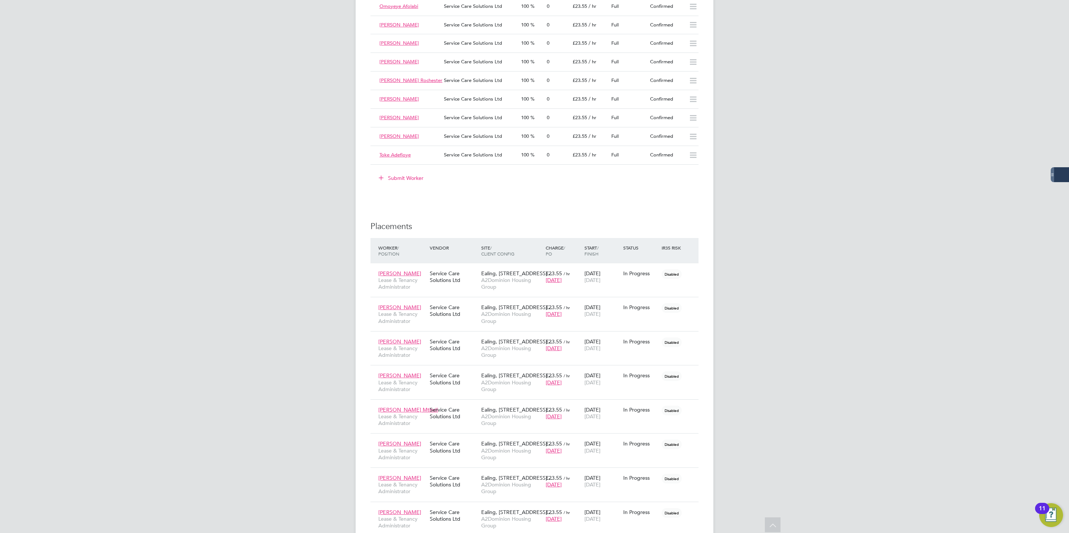
click at [405, 181] on button "Submit Worker" at bounding box center [401, 178] width 56 height 12
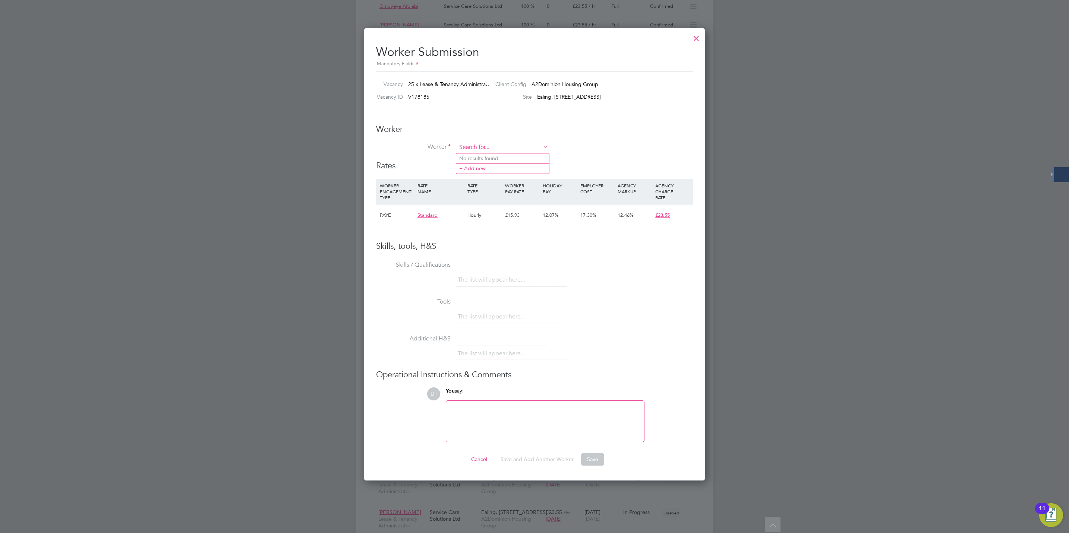
click at [484, 146] on input at bounding box center [502, 147] width 92 height 11
click at [516, 148] on input at bounding box center [502, 147] width 92 height 11
paste input "Shehzad"
type input "Shehzad"
click at [501, 165] on li "+ Add new" at bounding box center [502, 168] width 93 height 10
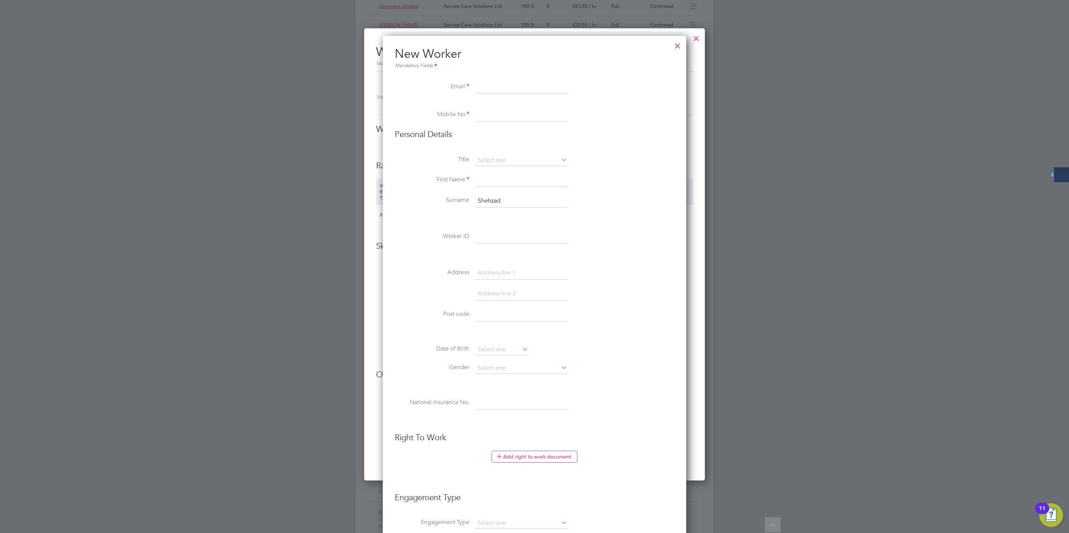
click at [489, 204] on input "Shehzad" at bounding box center [521, 200] width 92 height 13
type input "Shehzad"
click at [488, 200] on input at bounding box center [521, 200] width 92 height 13
paste input "Choudhary"
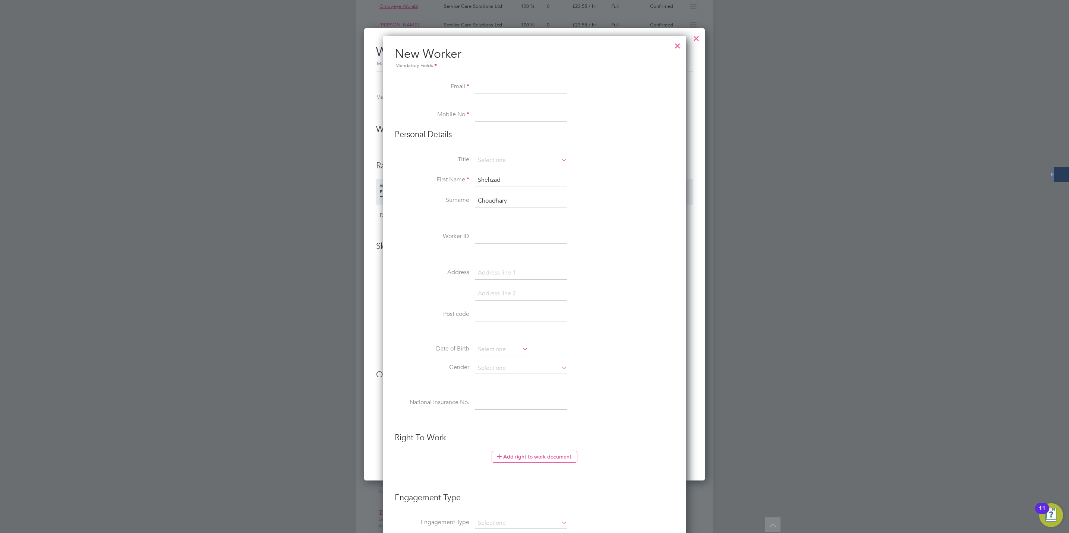
type input "Choudhary"
click at [491, 178] on input "Shehzad" at bounding box center [521, 180] width 92 height 13
click at [484, 84] on input at bounding box center [521, 86] width 92 height 13
paste input "Shehzad"
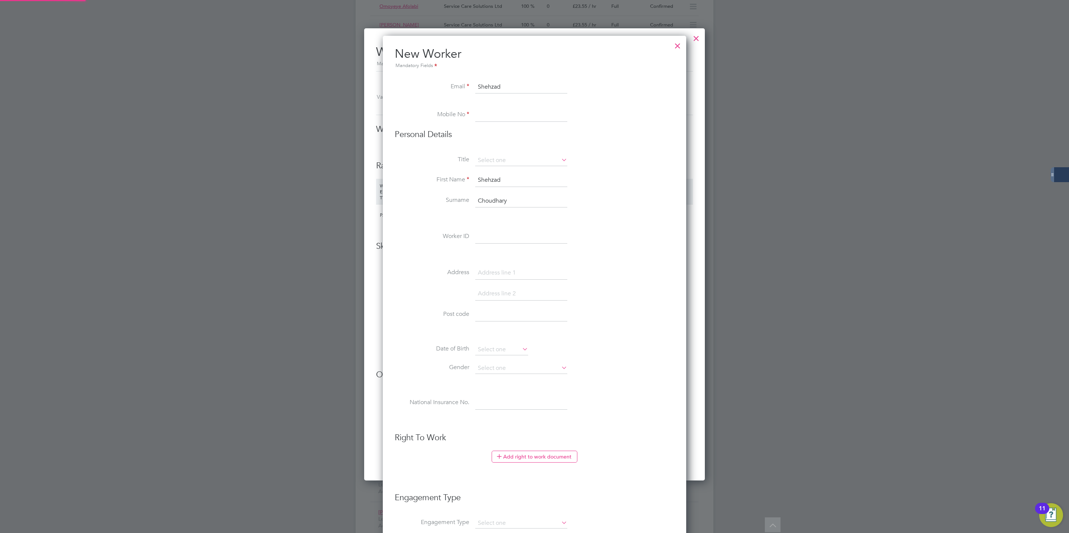
click at [492, 197] on input "Choudhary" at bounding box center [521, 200] width 92 height 13
click at [520, 82] on input "Shehzad" at bounding box center [521, 86] width 92 height 13
paste input "Choudhary"
type input "ShehzadChoudhary@scs.org.uk"
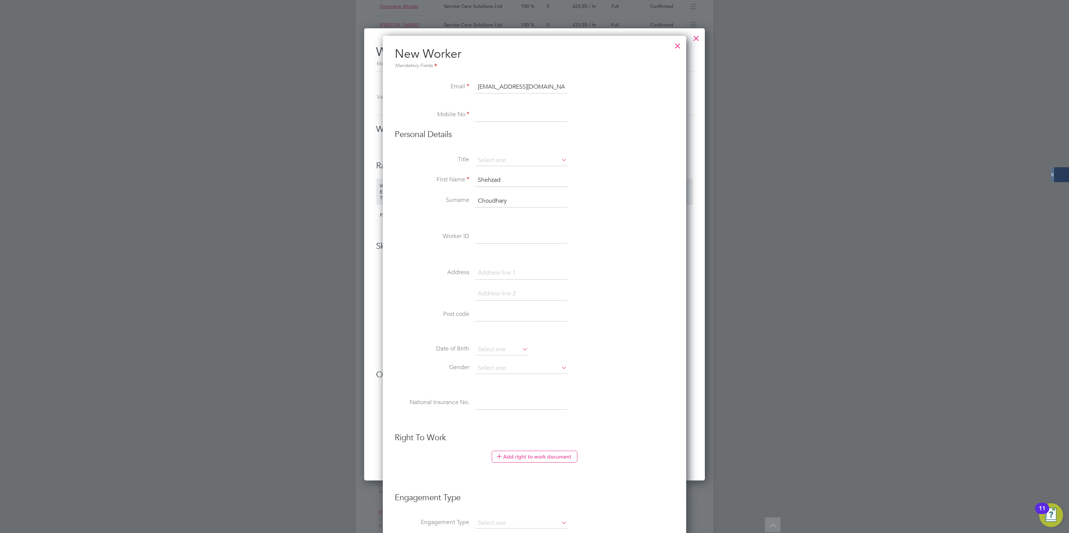
click at [500, 126] on li "Mobile No" at bounding box center [534, 118] width 279 height 21
click at [499, 121] on input at bounding box center [521, 114] width 92 height 13
type input "07777 777777"
click at [622, 268] on li "Address" at bounding box center [534, 276] width 279 height 21
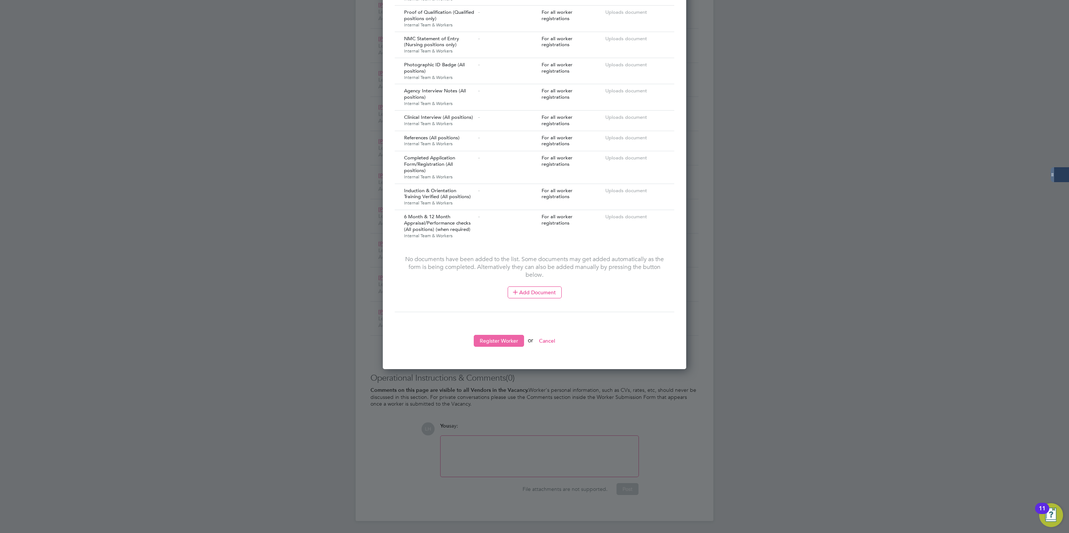
click at [503, 335] on button "Register Worker" at bounding box center [499, 341] width 50 height 12
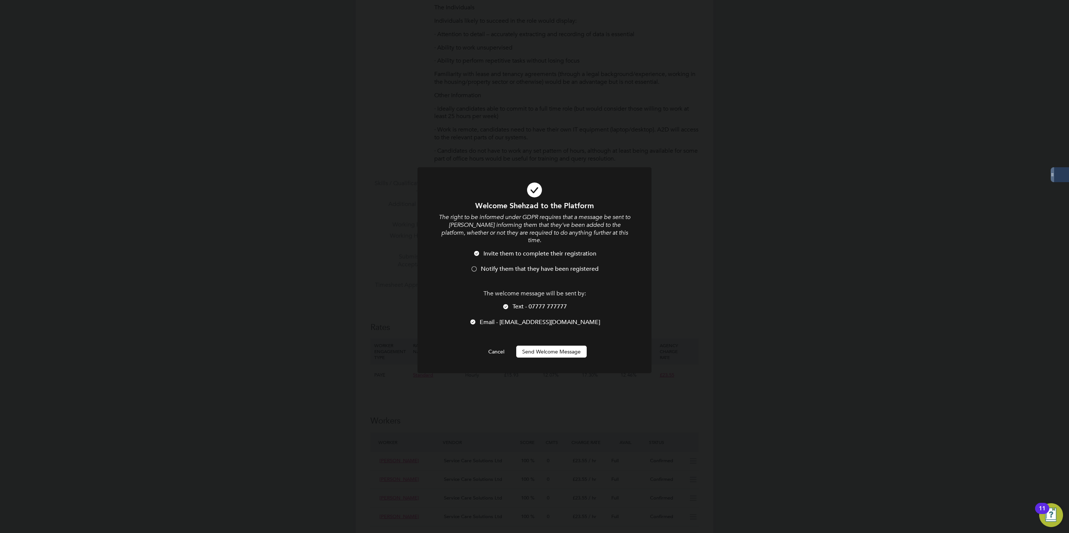
click at [490, 319] on span "Email - ShehzadChoudhary@scs.org.uk" at bounding box center [540, 322] width 120 height 7
click at [489, 265] on span "Notify them that they have been registered" at bounding box center [540, 268] width 118 height 7
click at [537, 348] on button "Send Welcome Message" at bounding box center [551, 352] width 70 height 12
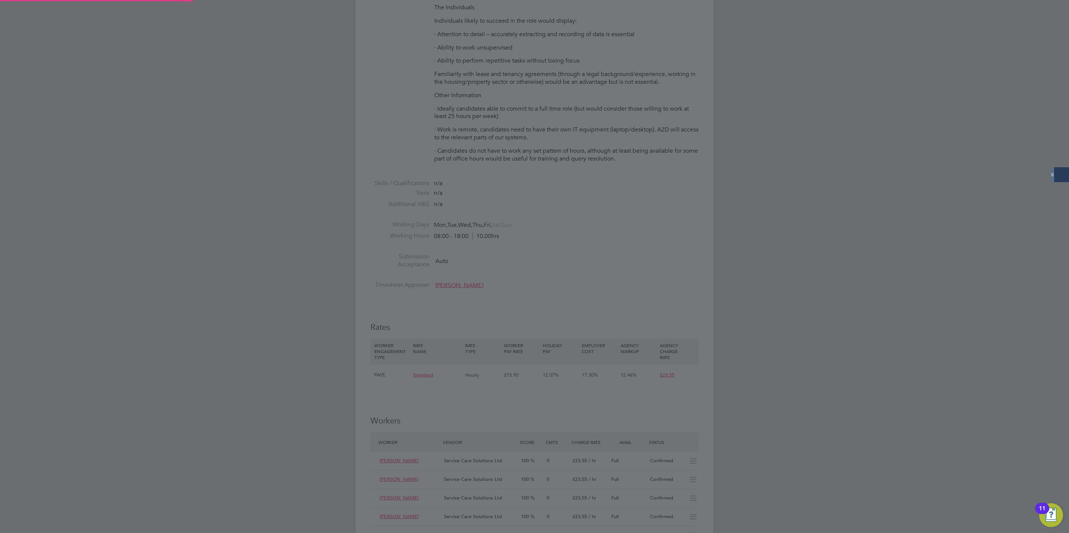
type input "[PERSON_NAME]"
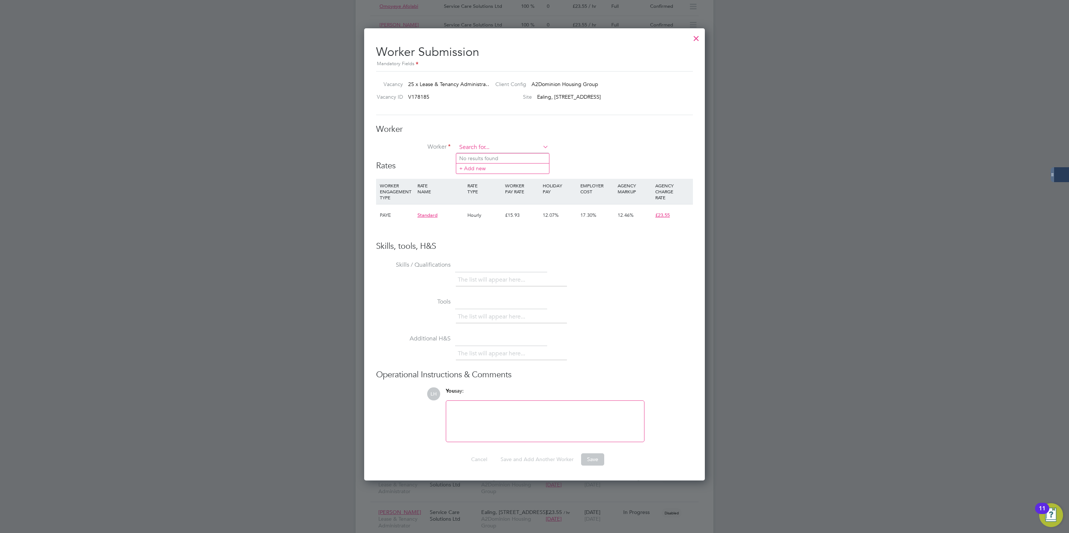
click at [513, 150] on input at bounding box center [502, 147] width 92 height 11
paste input "Choudhary"
click at [506, 159] on b "Choudhary" at bounding box center [492, 158] width 27 height 6
type input "[PERSON_NAME]"
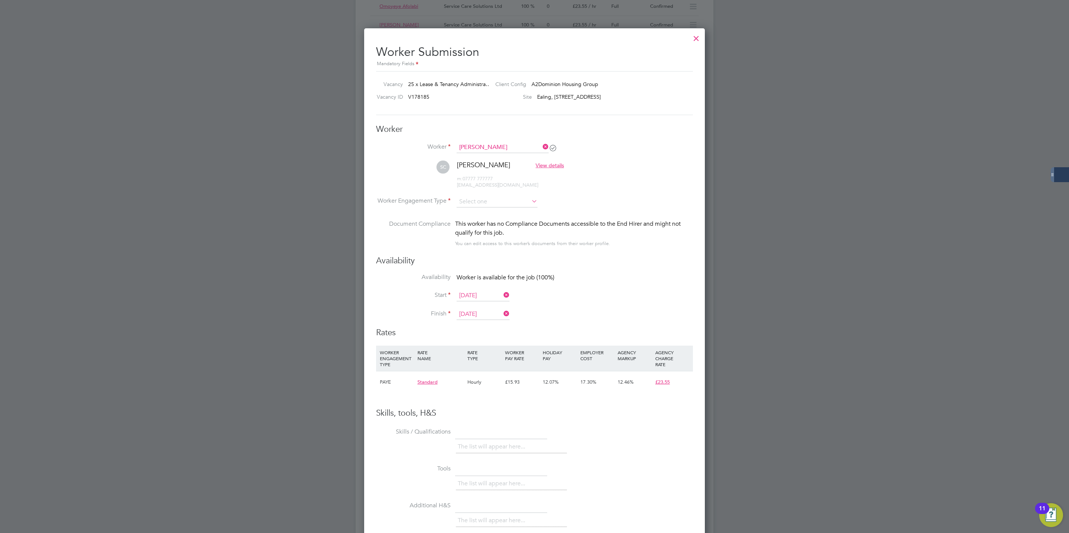
click at [487, 194] on li "SC Shehzad Choudhary View details m: 07777 777777 shehzadchoudhary@scs.org.uk" at bounding box center [534, 178] width 317 height 35
click at [487, 199] on input at bounding box center [496, 201] width 81 height 11
click at [482, 224] on li "PAYE" at bounding box center [497, 222] width 82 height 10
type input "PAYE"
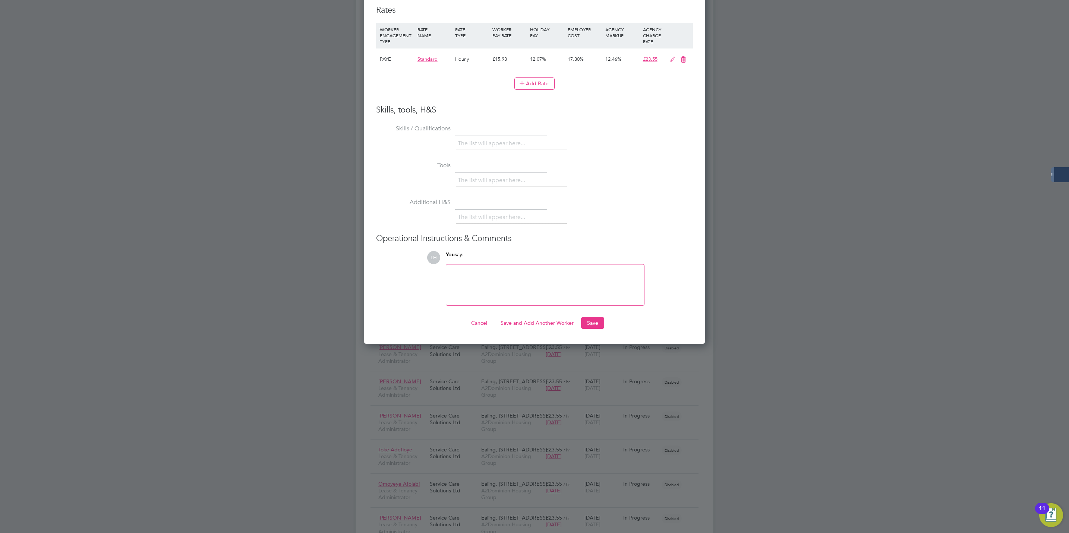
click at [606, 317] on div "Cancel Save and Add Another Worker Save" at bounding box center [534, 323] width 317 height 12
click at [595, 317] on button "Save" at bounding box center [592, 323] width 23 height 12
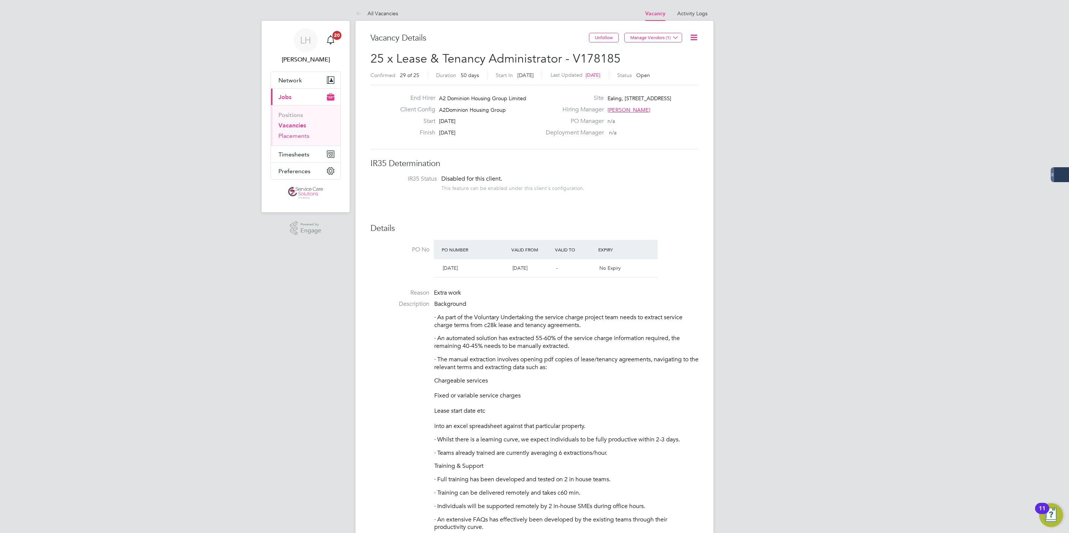
drag, startPoint x: 301, startPoint y: 137, endPoint x: 658, endPoint y: 319, distance: 400.9
click at [301, 137] on link "Placements" at bounding box center [293, 135] width 31 height 7
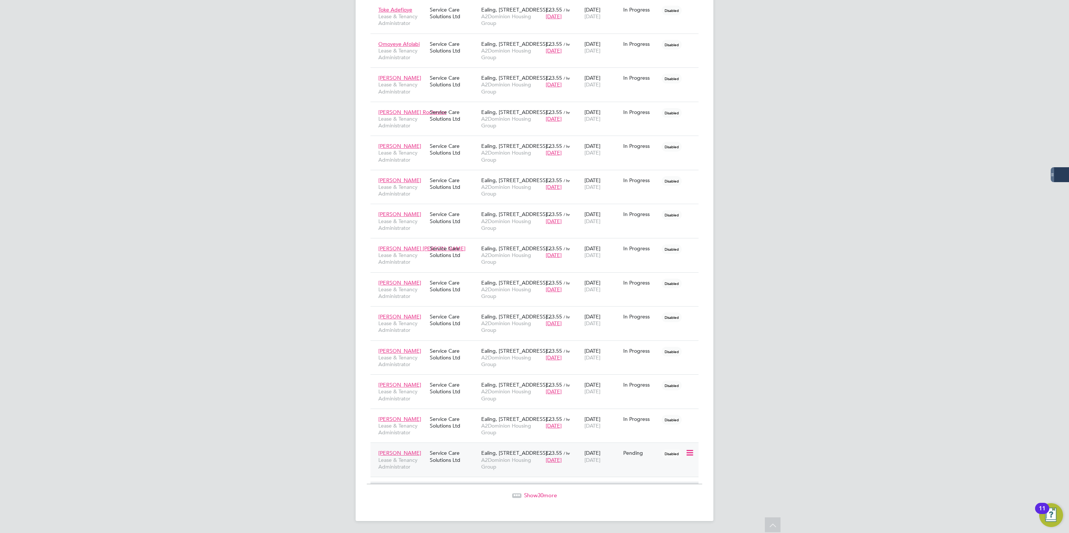
click at [690, 456] on icon at bounding box center [688, 453] width 7 height 9
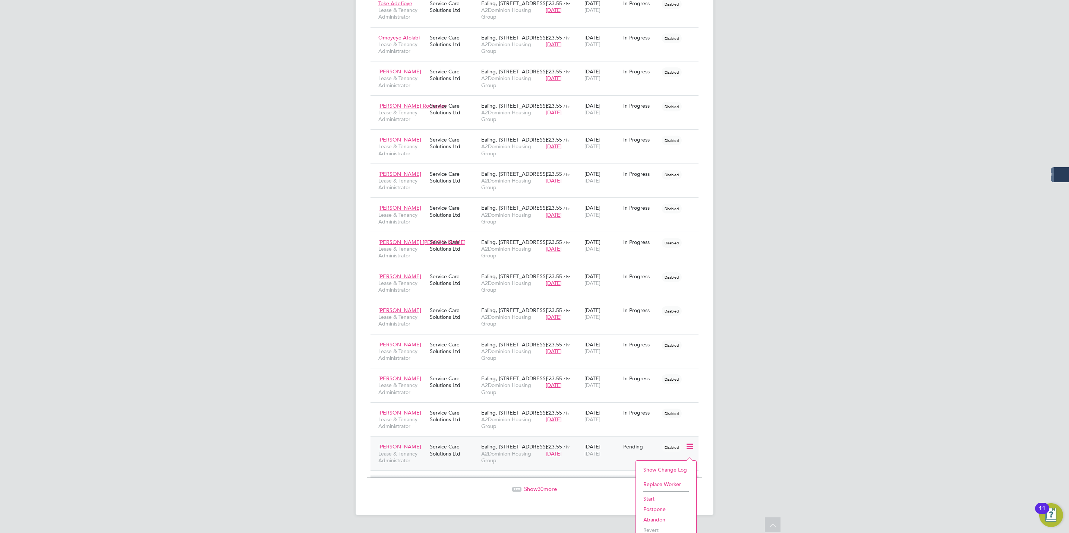
click at [661, 501] on li "Start" at bounding box center [665, 499] width 53 height 10
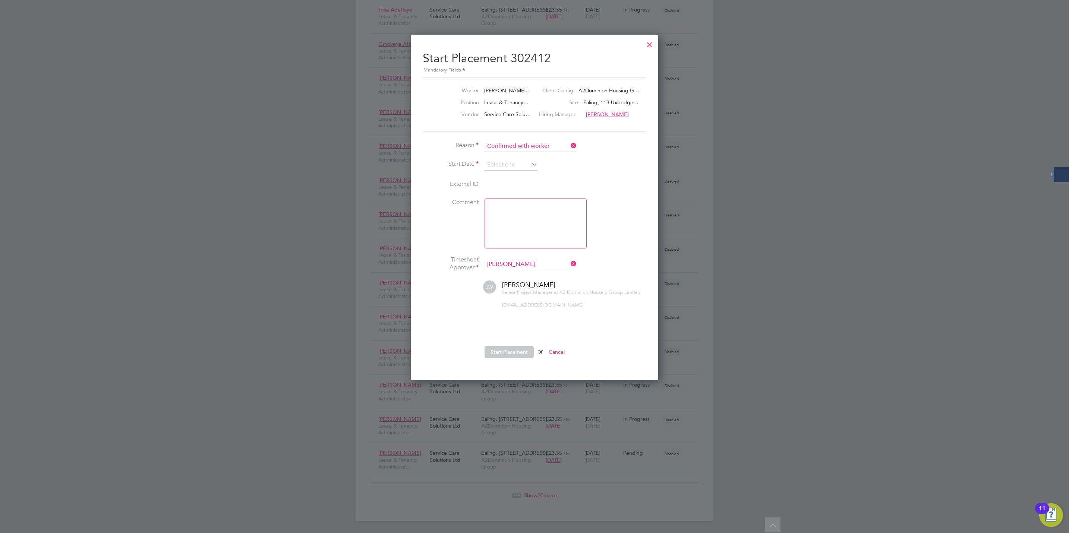
click at [506, 165] on li "Start Date" at bounding box center [535, 168] width 224 height 19
click at [502, 161] on input at bounding box center [510, 164] width 53 height 11
click at [494, 69] on span "25" at bounding box center [497, 74] width 14 height 14
type input "[DATE]"
click at [518, 346] on button "Start Placement" at bounding box center [508, 352] width 49 height 12
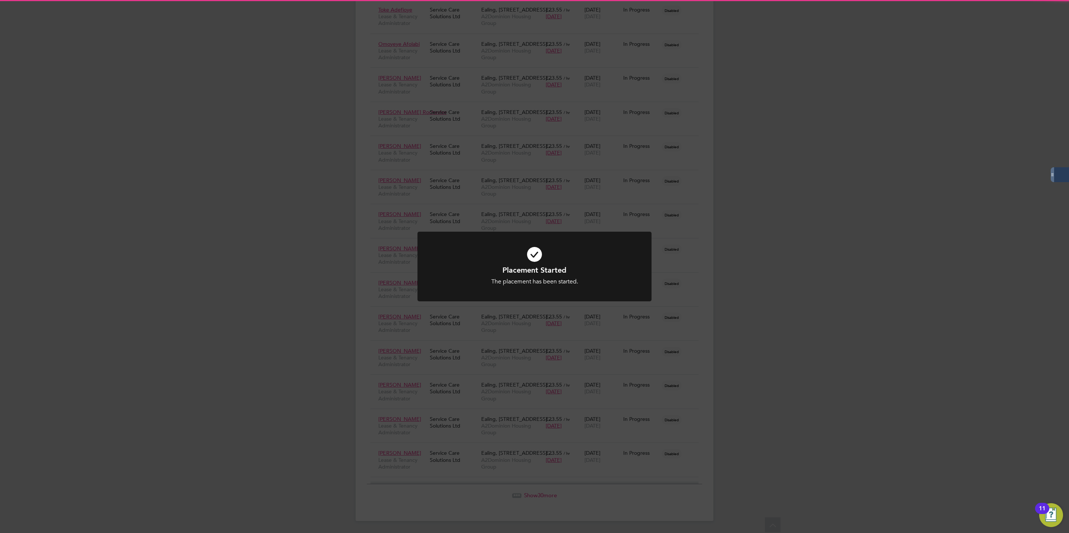
click at [906, 389] on div "Placement Started The placement has been started. Cancel Okay" at bounding box center [534, 266] width 1069 height 533
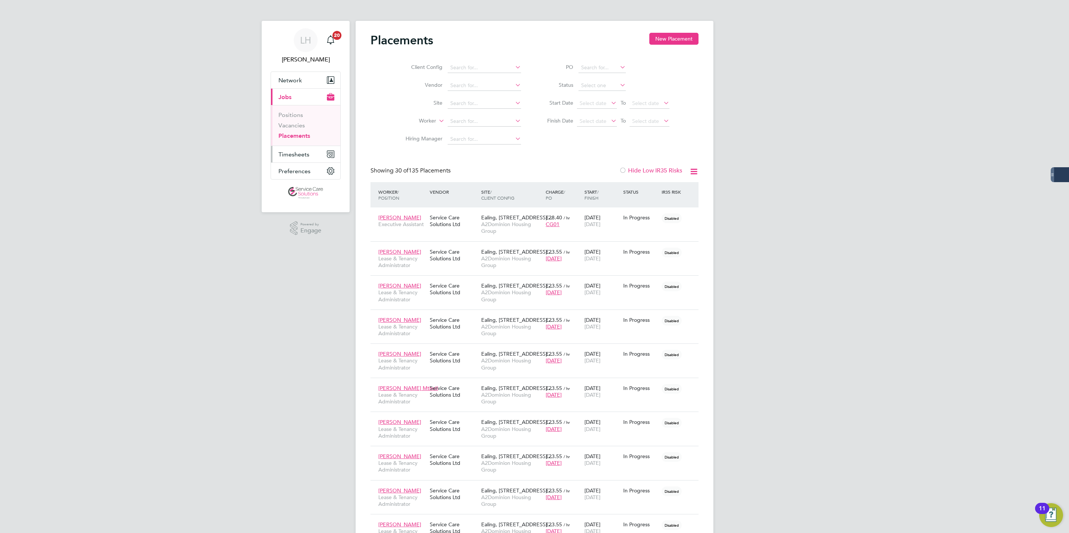
click at [287, 155] on span "Timesheets" at bounding box center [293, 154] width 31 height 7
click at [300, 127] on ul "Timesheets Expenses" at bounding box center [305, 137] width 69 height 30
click at [301, 129] on link "Timesheets" at bounding box center [293, 131] width 31 height 7
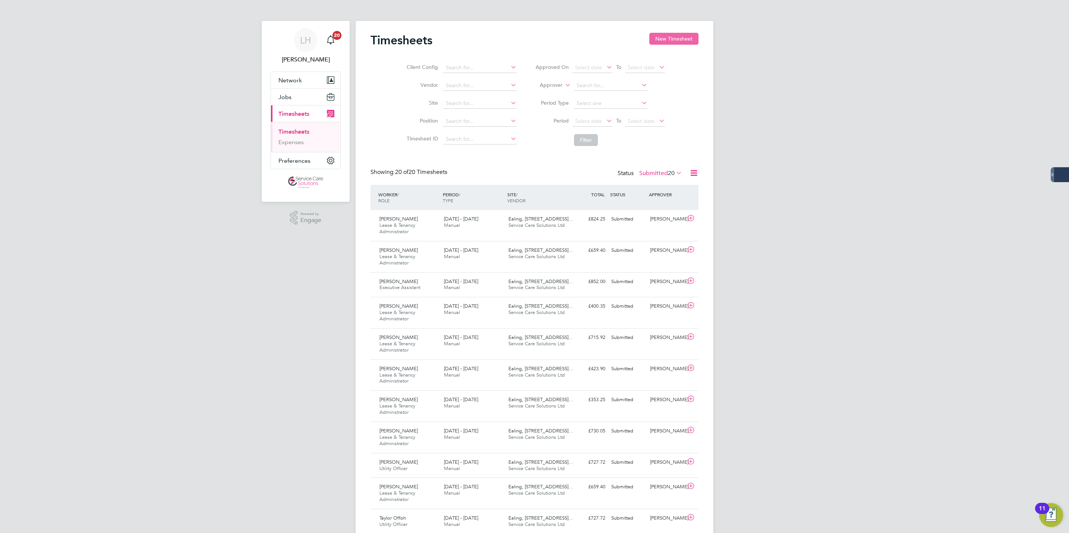
click at [684, 36] on button "New Timesheet" at bounding box center [673, 39] width 49 height 12
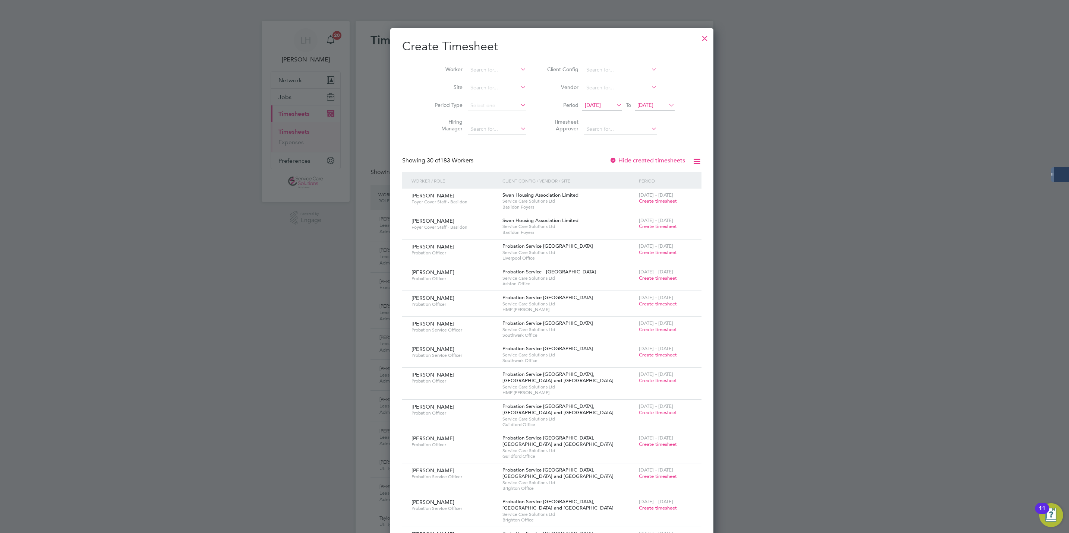
click at [478, 62] on li "Worker" at bounding box center [478, 70] width 116 height 18
click at [480, 67] on input at bounding box center [497, 70] width 58 height 10
paste input "Choudhary"
click at [483, 81] on b "Choudhary" at bounding box center [486, 80] width 27 height 6
type input "[PERSON_NAME]"
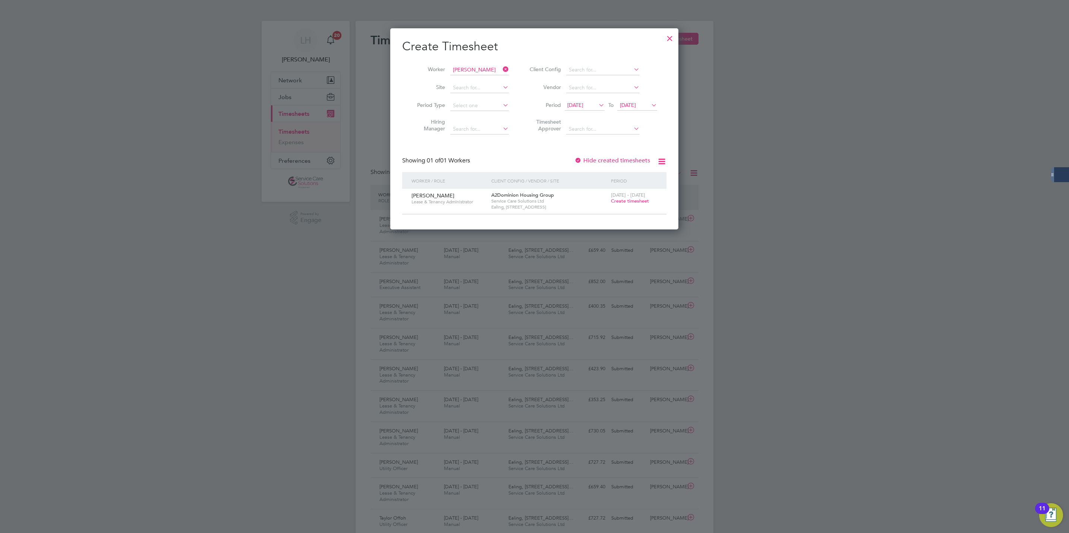
click at [622, 204] on span "Create timesheet" at bounding box center [630, 201] width 38 height 6
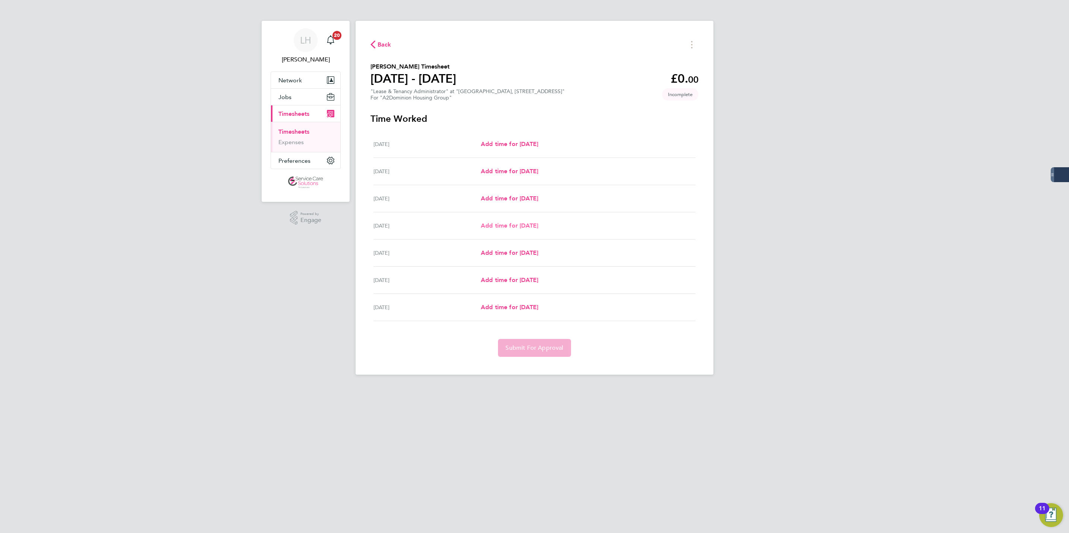
click at [519, 222] on span "Add time for Thu 28 Aug" at bounding box center [509, 225] width 57 height 7
select select "30"
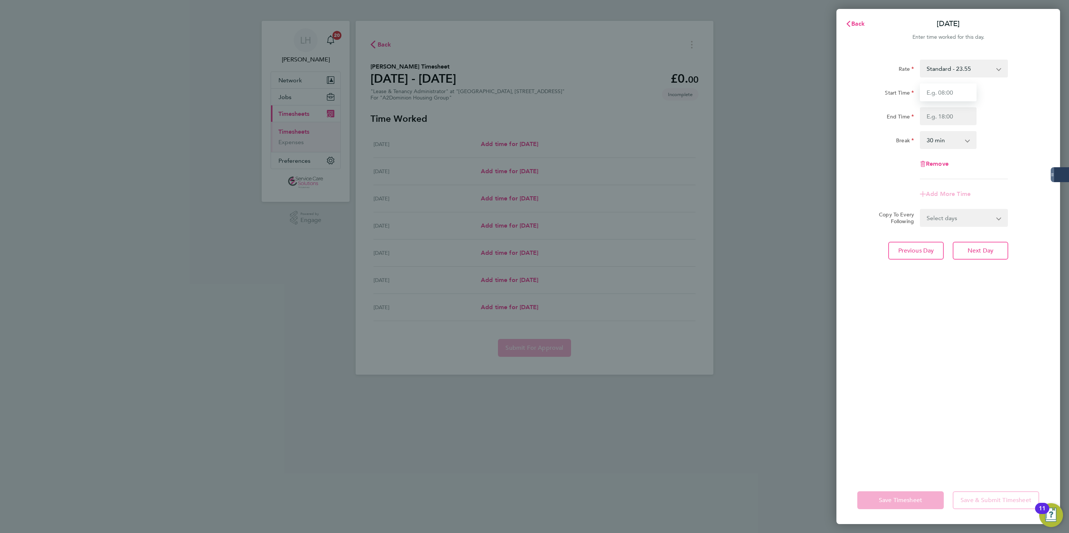
click at [939, 94] on input "Start Time" at bounding box center [948, 92] width 57 height 18
click at [929, 93] on input "02:00" at bounding box center [948, 92] width 57 height 18
drag, startPoint x: 932, startPoint y: 93, endPoint x: 882, endPoint y: 92, distance: 50.3
click at [882, 92] on div "Start Time 02:00" at bounding box center [948, 92] width 188 height 18
type input "14:00"
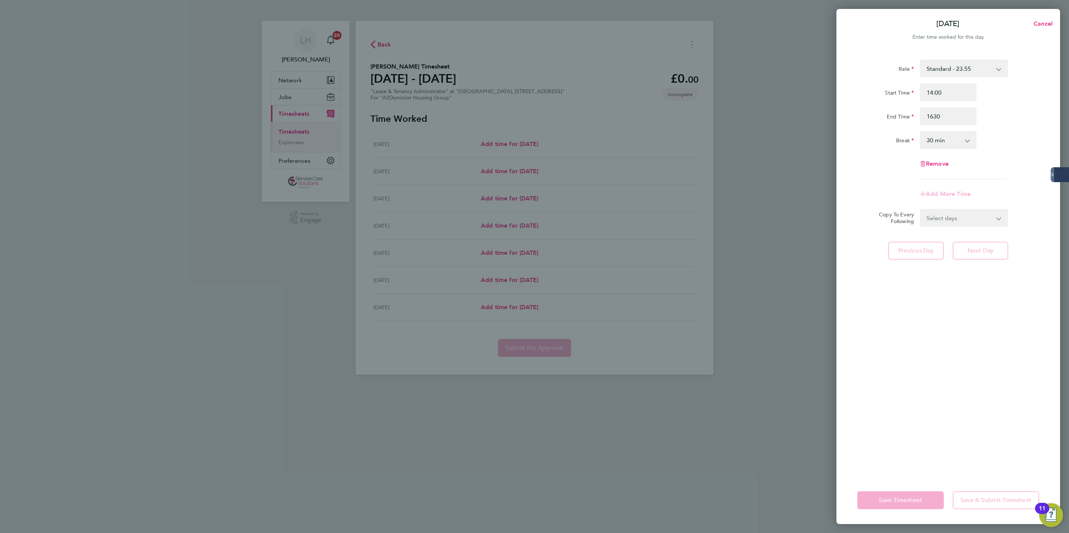
type input "16:30"
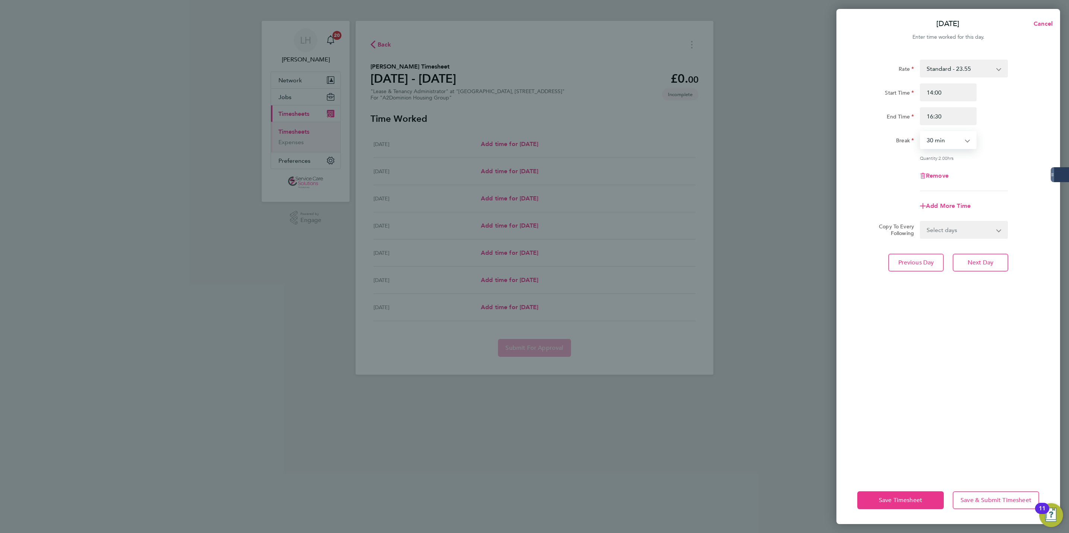
select select "0"
click at [972, 254] on button "Next Day" at bounding box center [980, 263] width 56 height 18
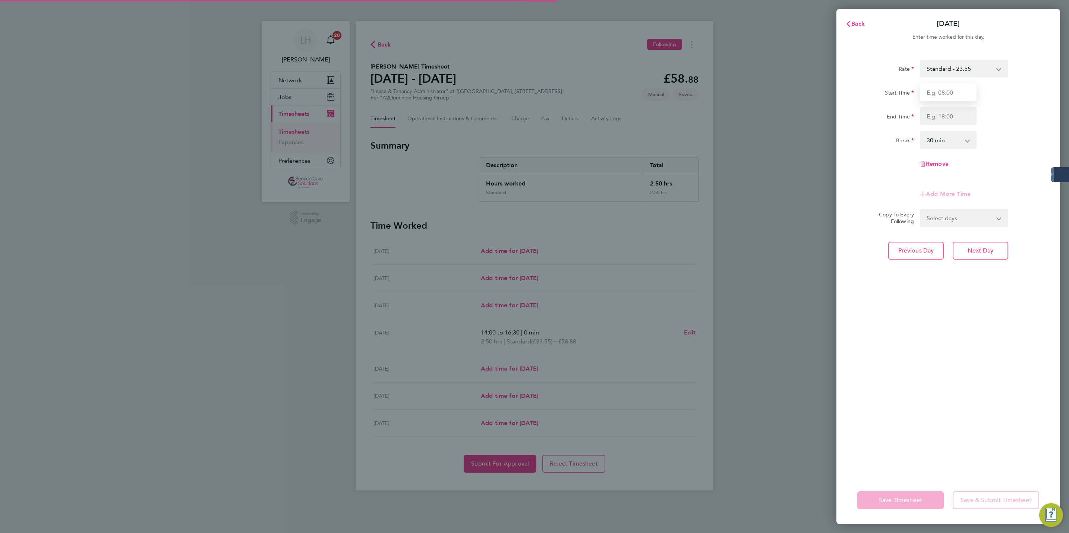
click at [942, 89] on input "Start Time" at bounding box center [948, 92] width 57 height 18
drag, startPoint x: 1041, startPoint y: 75, endPoint x: 1035, endPoint y: 80, distance: 7.9
click at [1041, 75] on div "Rate Standard - 23.55" at bounding box center [948, 69] width 188 height 18
click at [947, 137] on select "0 min 15 min 30 min 45 min 60 min 75 min 90 min" at bounding box center [943, 140] width 46 height 16
select select "0"
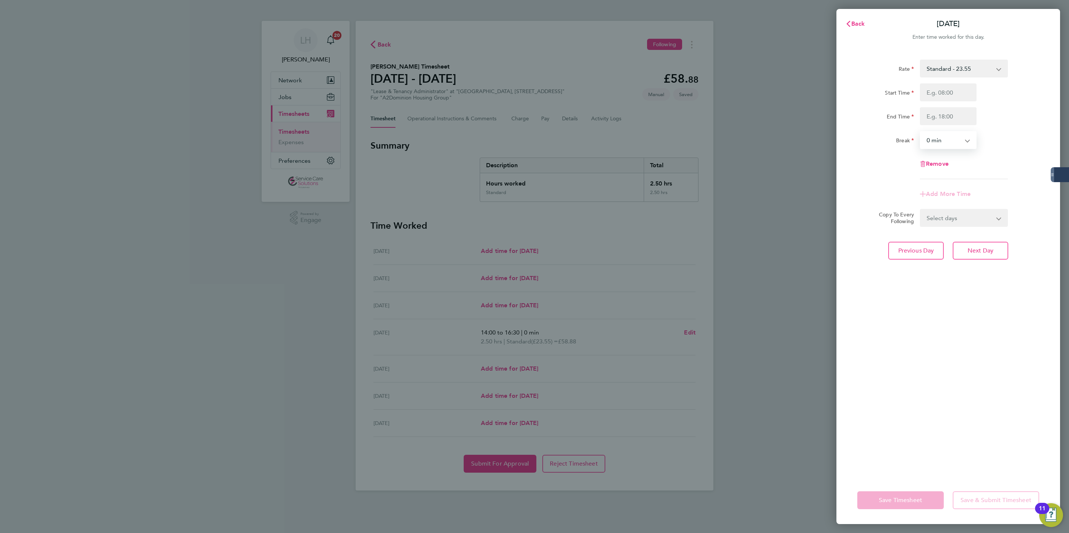
click at [920, 132] on select "0 min 15 min 30 min 45 min 60 min 75 min 90 min" at bounding box center [943, 140] width 46 height 16
click at [1011, 129] on div "Rate Standard - 23.55 Start Time End Time Break 0 min 15 min 30 min 45 min 60 m…" at bounding box center [948, 120] width 182 height 120
click at [966, 90] on input "Start Time" at bounding box center [948, 92] width 57 height 18
drag, startPoint x: 961, startPoint y: 90, endPoint x: 738, endPoint y: 110, distance: 224.1
click at [738, 110] on div "Fri 29 Aug Cancel Enter time worked for this day. Rate Standard - 23.55 Start T…" at bounding box center [534, 266] width 1069 height 533
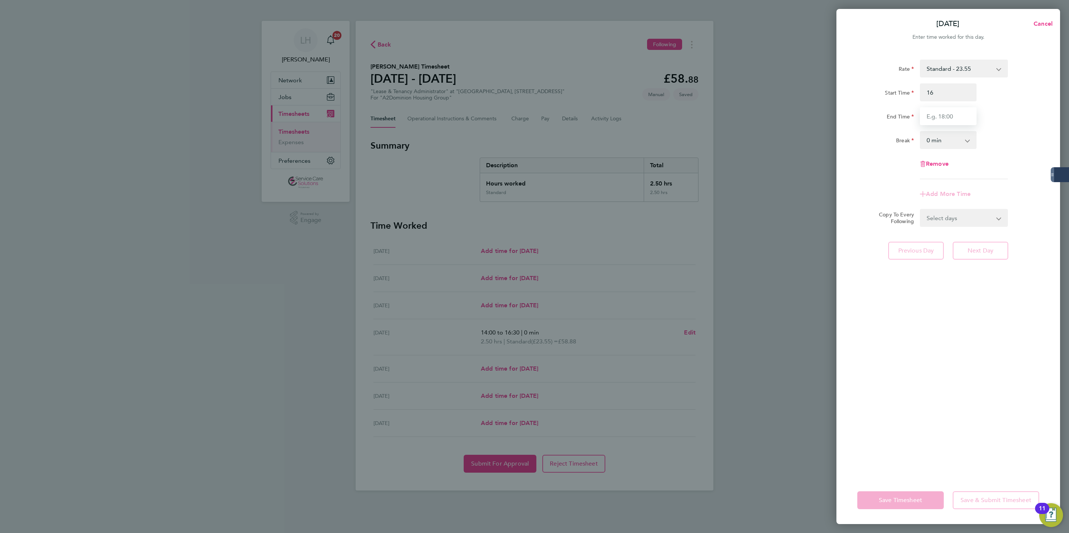
type input "16:00"
type input "18:00"
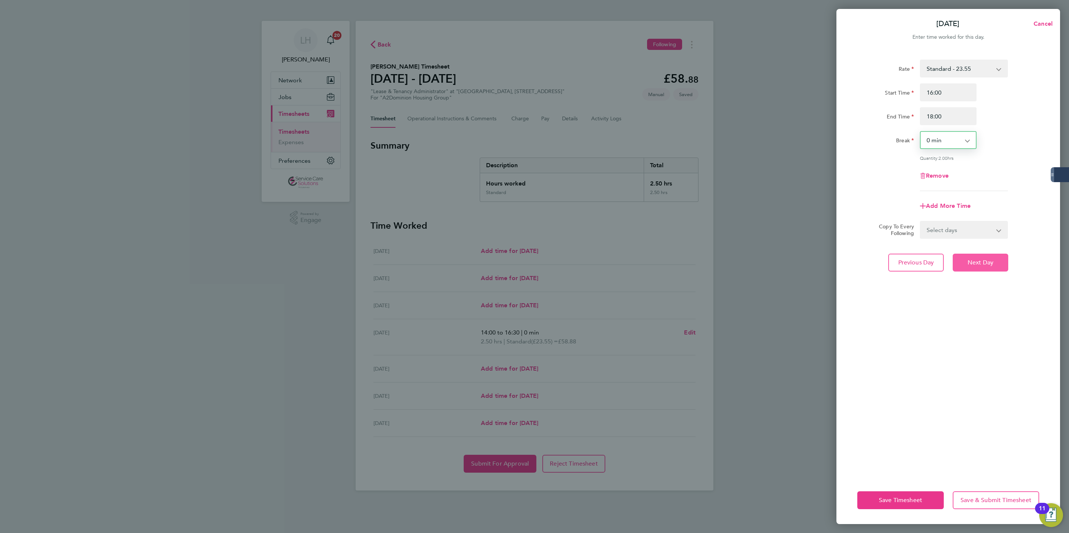
click at [985, 261] on span "Next Day" at bounding box center [980, 262] width 26 height 7
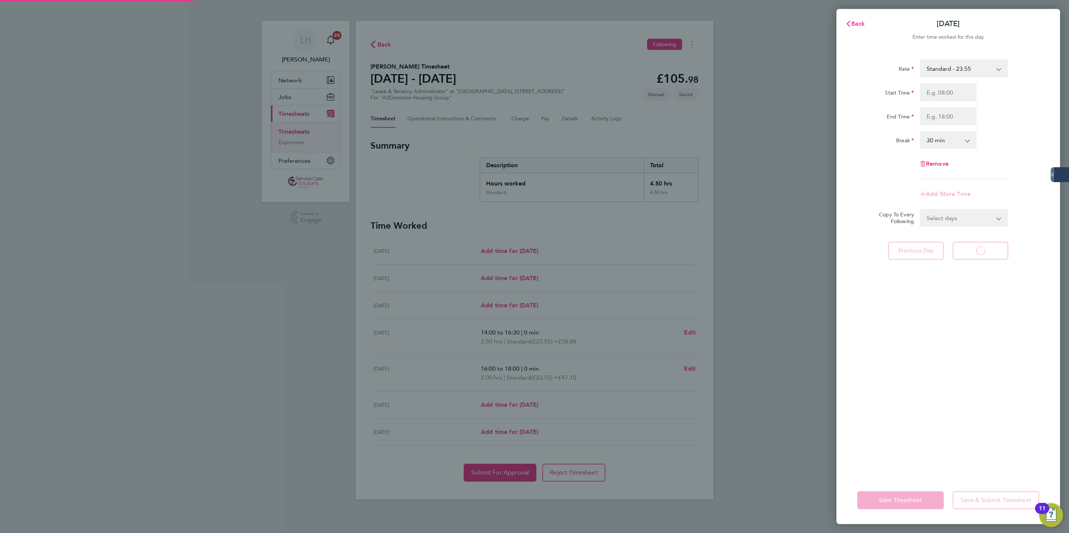
select select "30"
click at [853, 25] on span "Back" at bounding box center [858, 23] width 14 height 7
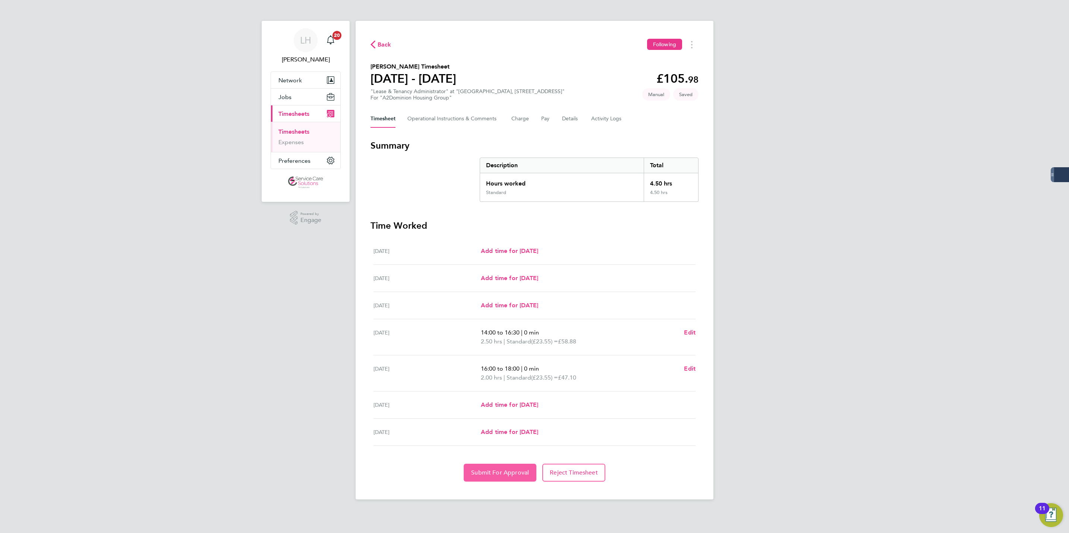
click at [491, 478] on button "Submit For Approval" at bounding box center [500, 473] width 73 height 18
click at [750, 224] on div "LH Lewis Hodson Notifications 20 Applications: Network Businesses Sites Workers…" at bounding box center [534, 256] width 1069 height 512
click at [305, 133] on link "Timesheets" at bounding box center [293, 131] width 31 height 7
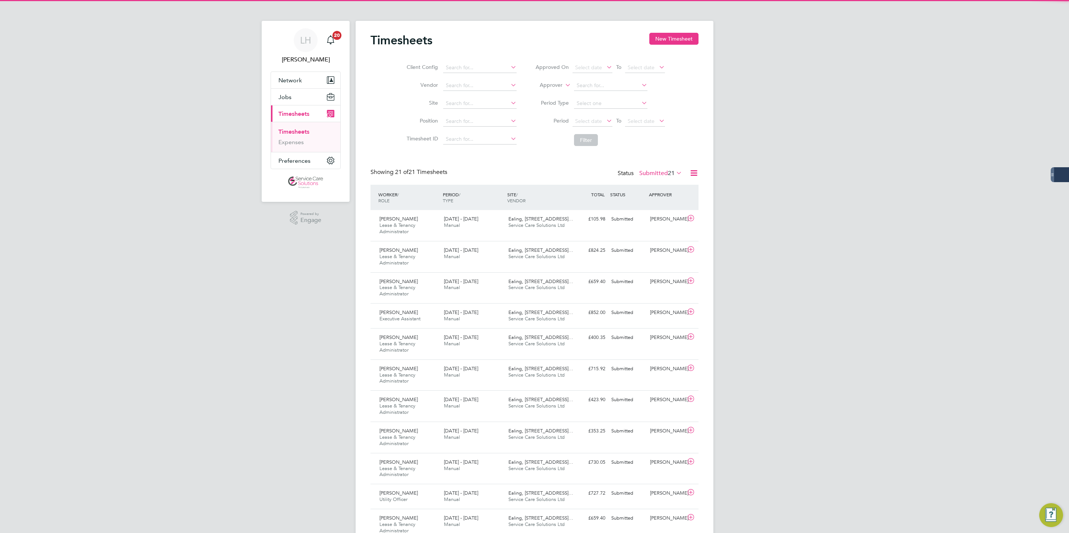
scroll to position [25, 65]
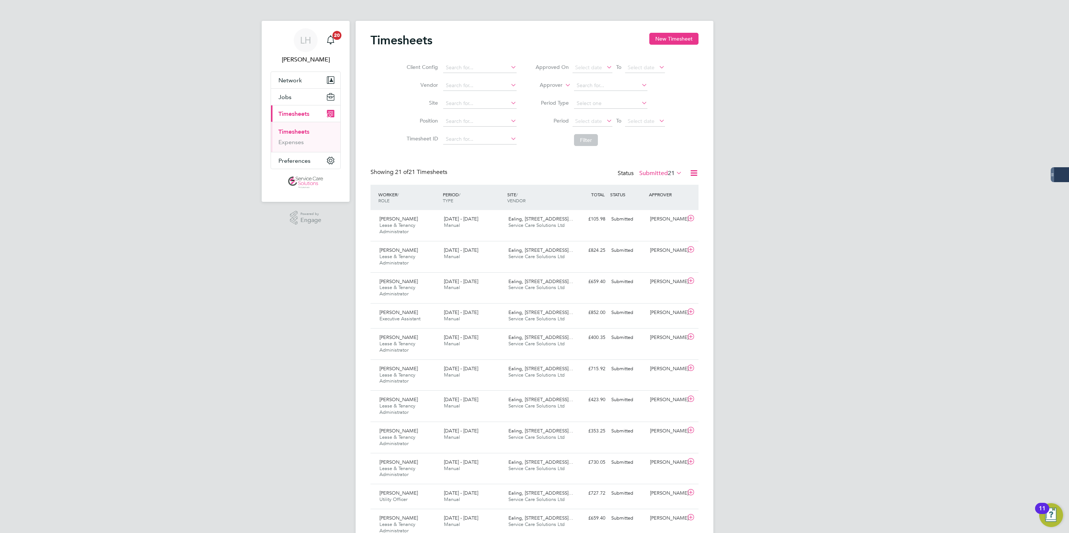
click at [295, 111] on span "Timesheets" at bounding box center [293, 113] width 31 height 7
click at [295, 101] on button "Jobs" at bounding box center [305, 97] width 69 height 16
click at [300, 139] on link "Placements" at bounding box center [293, 135] width 31 height 7
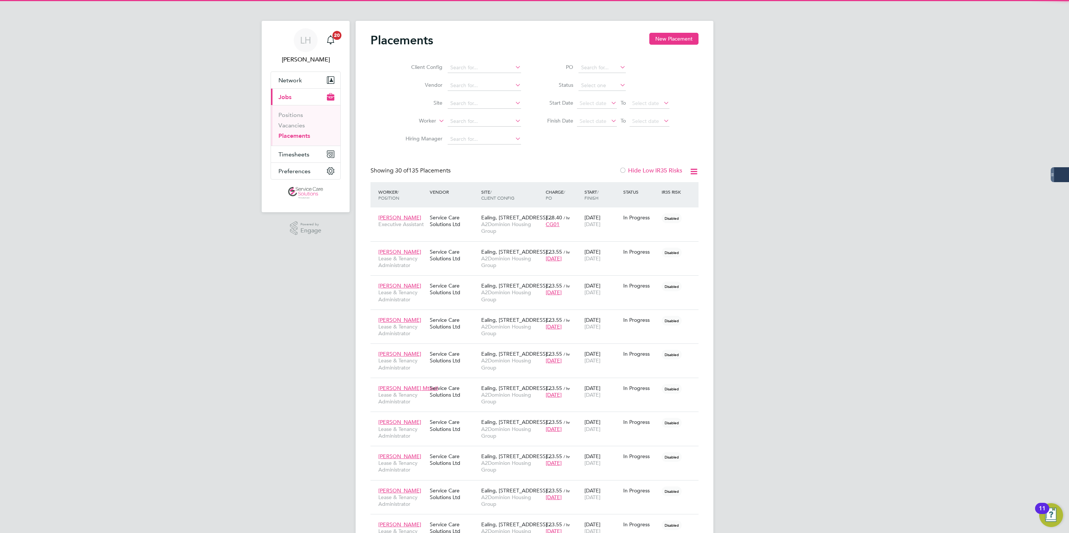
scroll to position [28, 65]
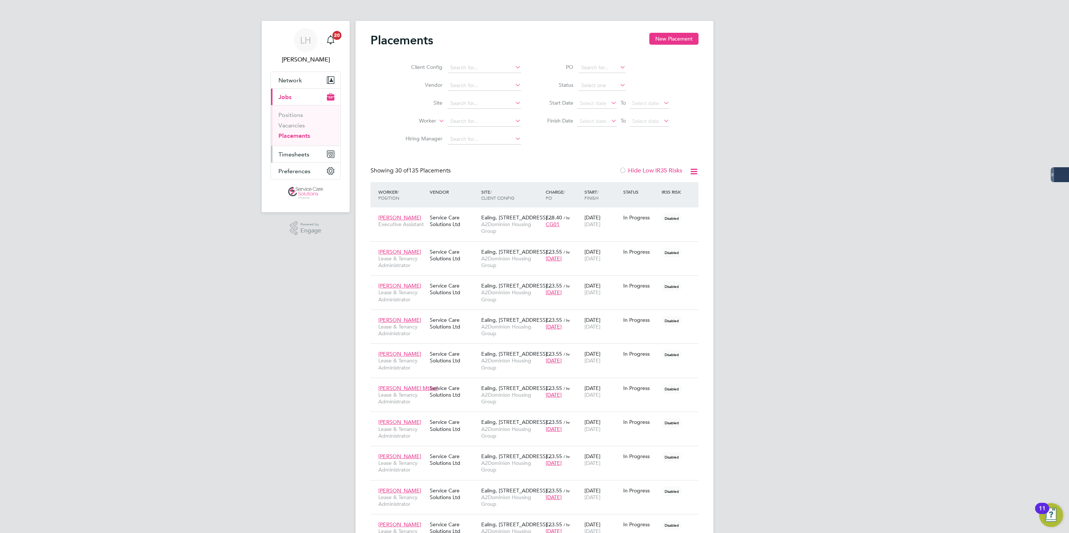
click at [292, 152] on span "Timesheets" at bounding box center [293, 154] width 31 height 7
click at [292, 105] on button "Timesheets" at bounding box center [305, 113] width 69 height 16
click at [294, 98] on button "Current page: Jobs" at bounding box center [305, 97] width 69 height 16
click at [468, 121] on input at bounding box center [483, 121] width 73 height 10
paste input "Emmanuel Somuyiwa"
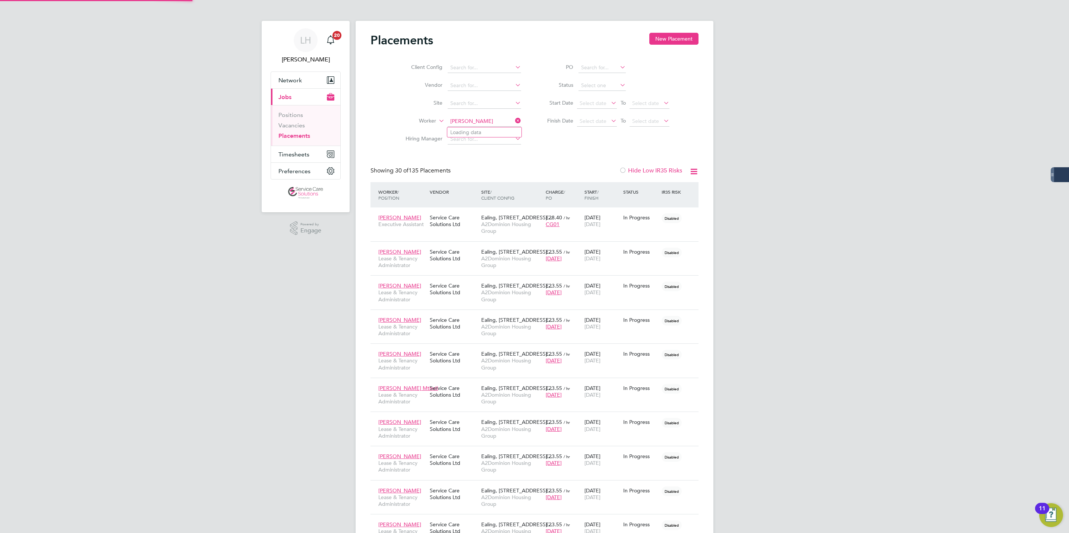
type input "Emmanuel Somuyiwa"
click at [552, 146] on div "Client Config Vendor Site Worker Emmanuel Somuyiwa Hiring Manager PO Status Sta…" at bounding box center [534, 101] width 328 height 93
click at [477, 118] on input at bounding box center [483, 121] width 73 height 10
paste input "Emmanuel Somuyiwa"
type input "Emmanuel Somuyiwa"
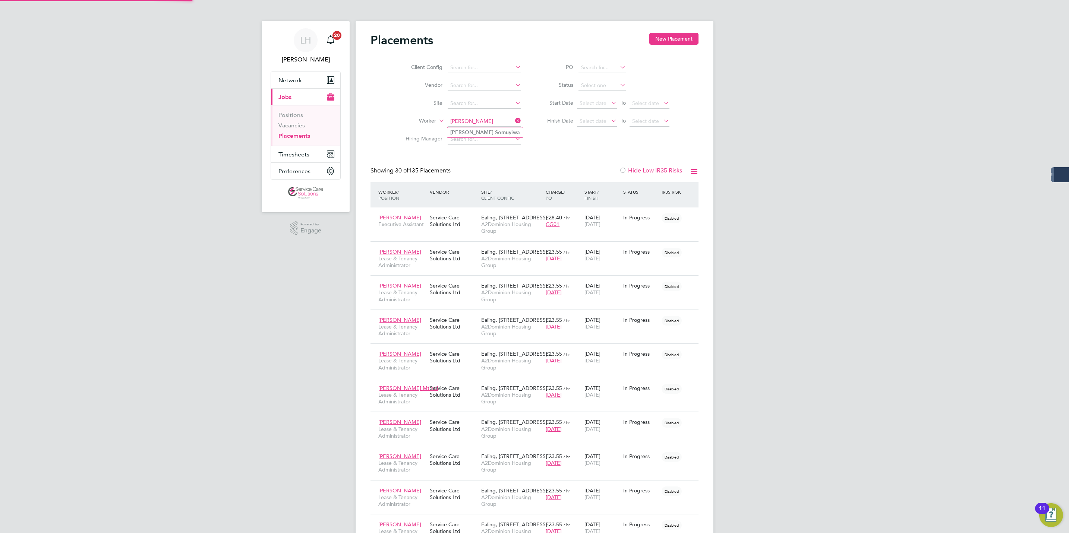
click at [495, 133] on b "Somuyiwa" at bounding box center [507, 132] width 25 height 6
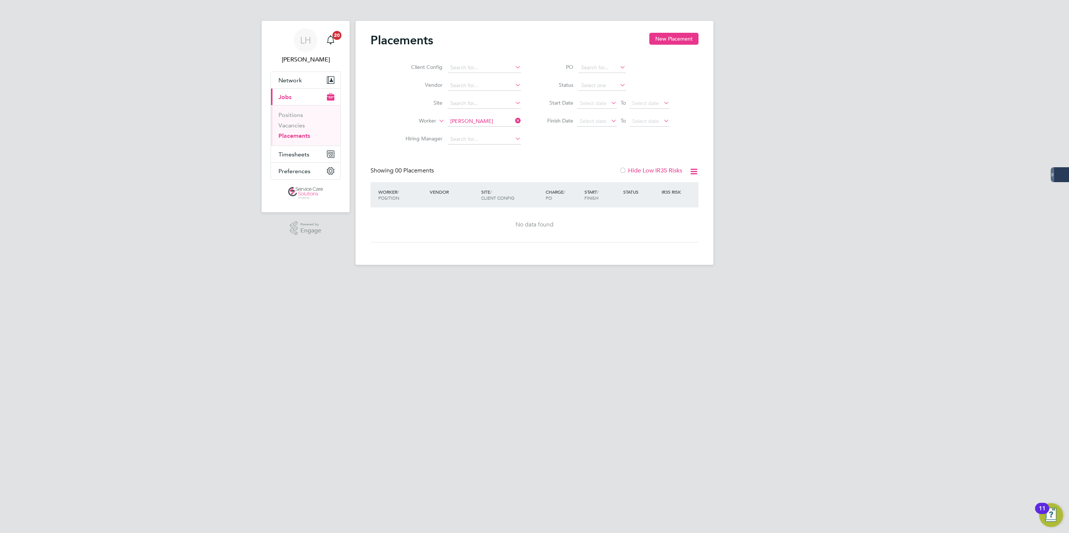
click at [292, 132] on li "Vacancies" at bounding box center [306, 127] width 56 height 10
click at [292, 128] on link "Vacancies" at bounding box center [291, 125] width 26 height 7
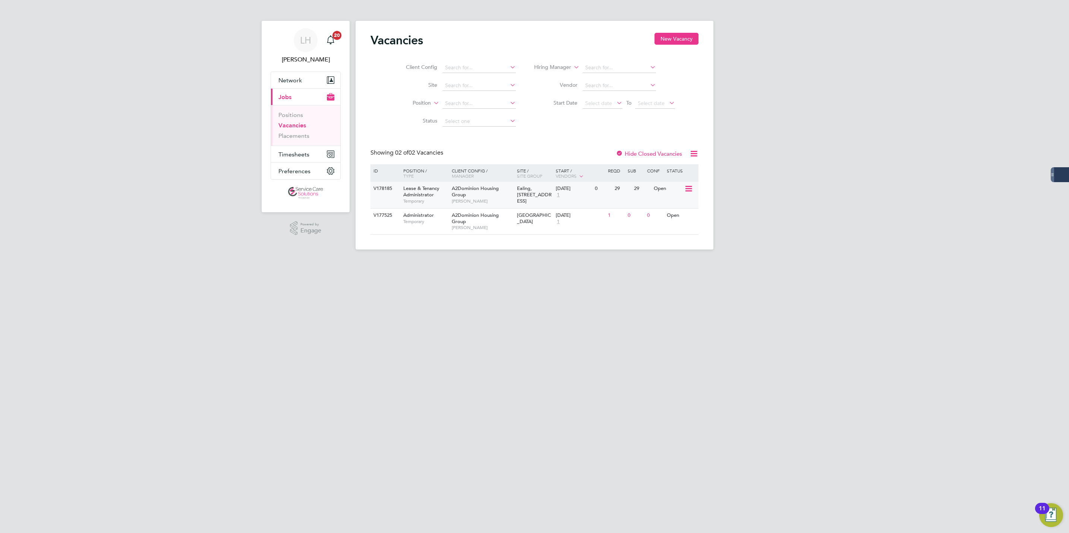
click at [450, 196] on div "A2Dominion Housing Group Jack Whitehouse" at bounding box center [482, 195] width 65 height 26
click at [300, 139] on link "Placements" at bounding box center [293, 135] width 31 height 7
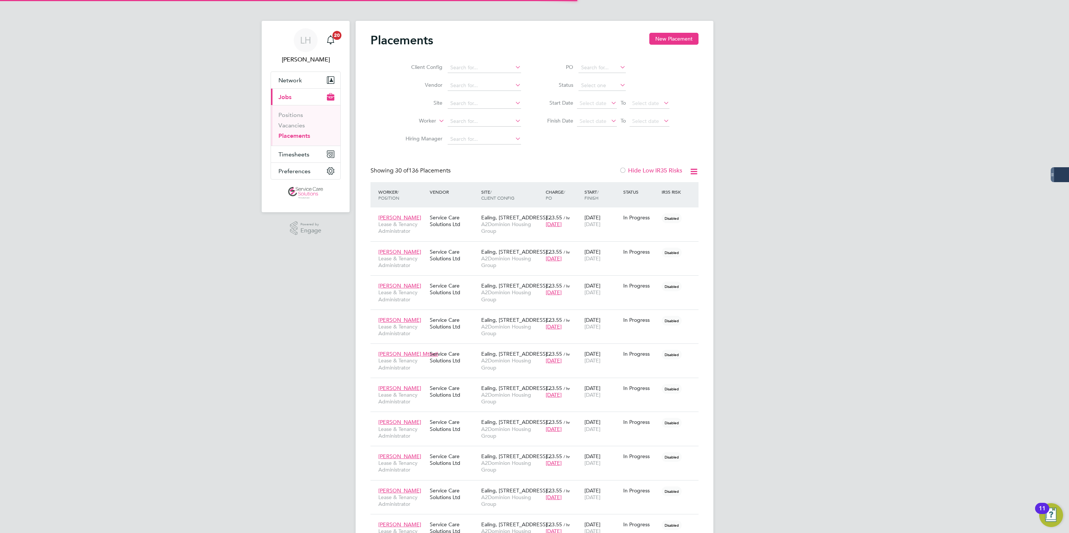
scroll to position [28, 65]
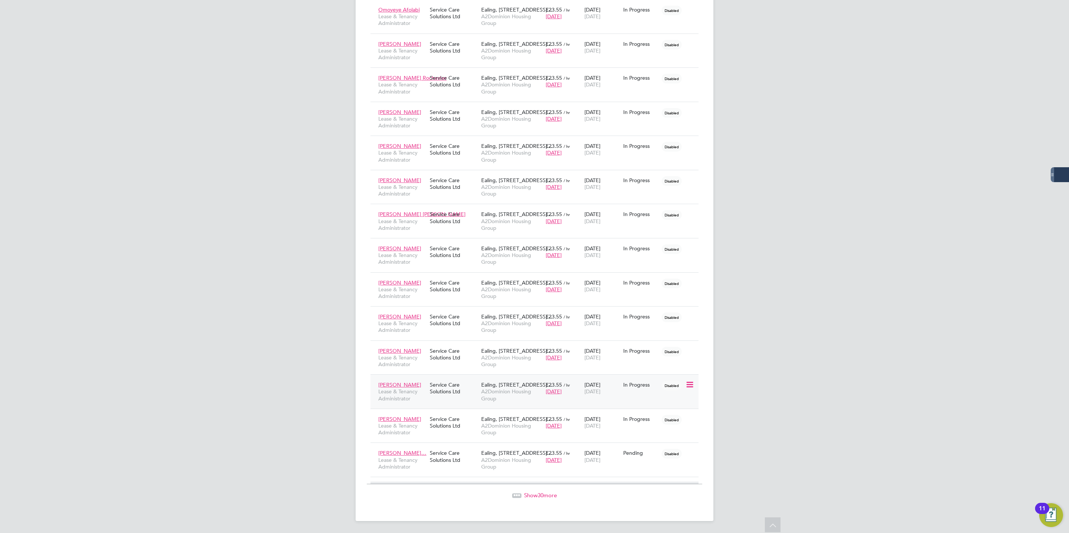
click at [465, 397] on div "Service Care Solutions Ltd" at bounding box center [453, 388] width 51 height 21
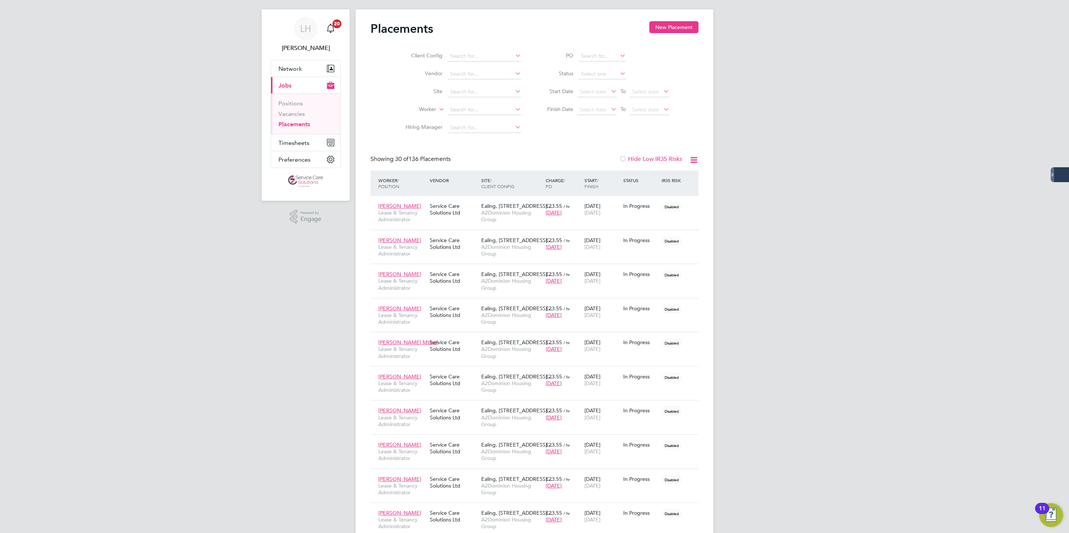
scroll to position [0, 0]
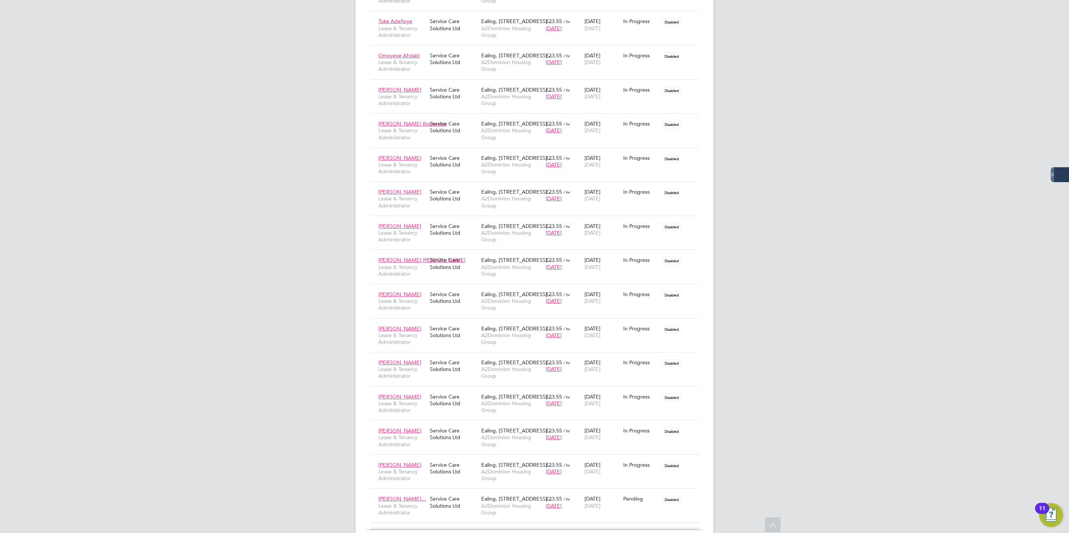
scroll to position [760, 0]
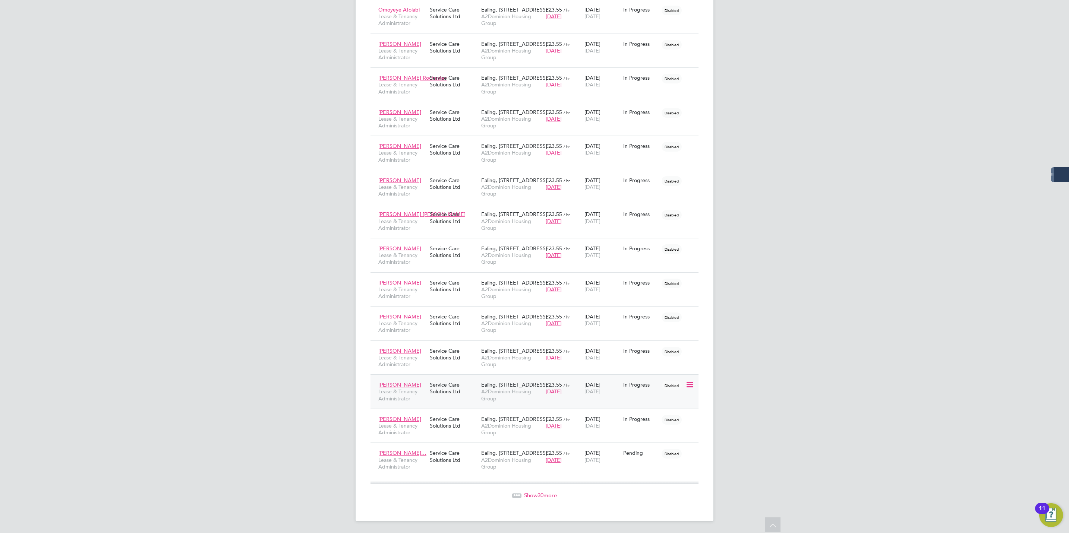
click at [452, 388] on div "Service Care Solutions Ltd" at bounding box center [453, 388] width 51 height 21
click at [439, 427] on div "Service Care Solutions Ltd" at bounding box center [453, 422] width 51 height 21
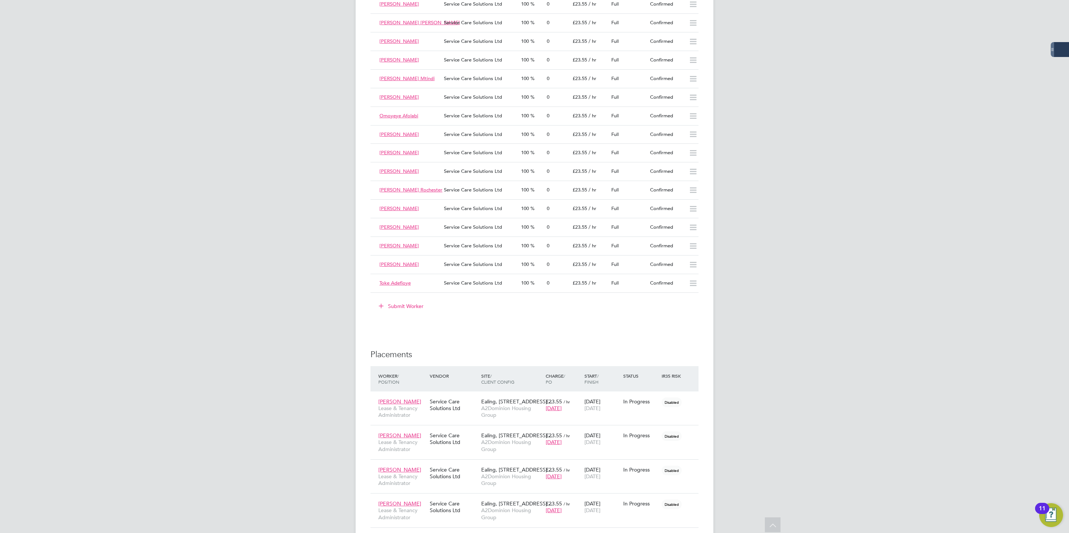
click at [408, 311] on button "Submit Worker" at bounding box center [401, 306] width 56 height 12
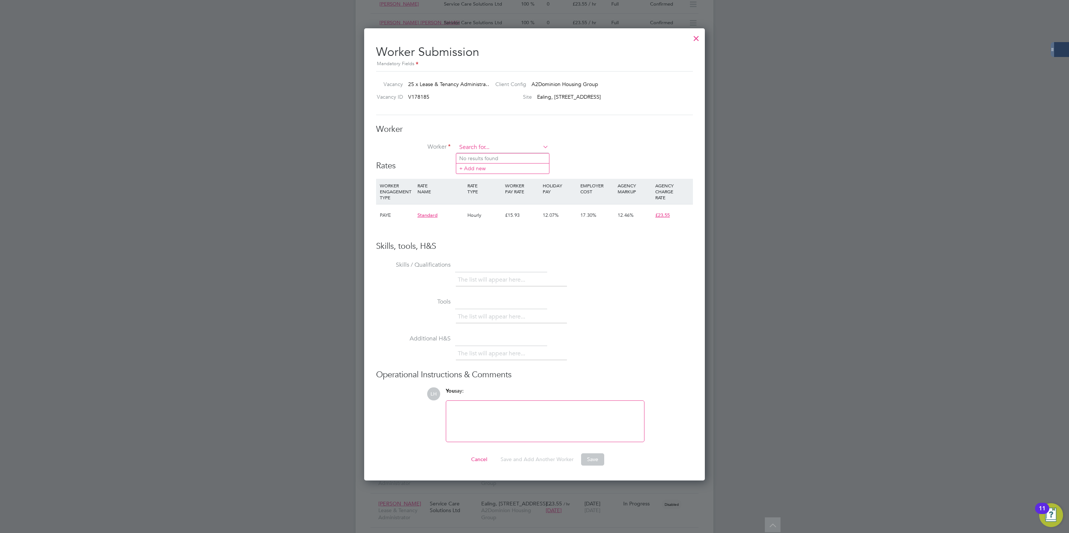
paste input "[PERSON_NAME]"
type input "[PERSON_NAME]"
click at [518, 167] on li "+ Add new" at bounding box center [502, 169] width 93 height 10
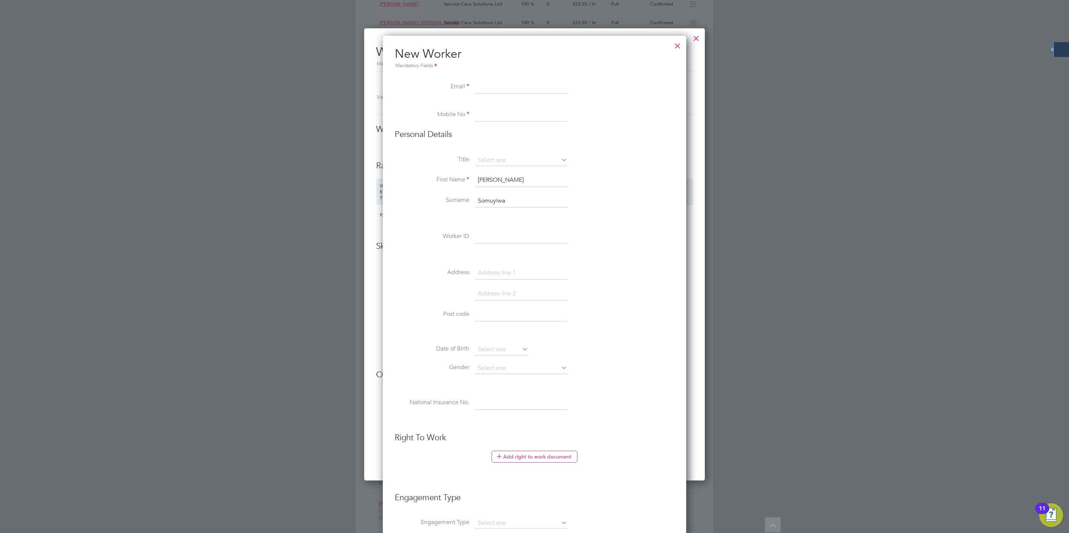
paste input "[PERSON_NAME]"
click at [509, 85] on input "[PERSON_NAME]" at bounding box center [521, 86] width 92 height 13
type input "[PERSON_NAME][EMAIL_ADDRESS][DOMAIN_NAME]"
click at [610, 269] on li "Address" at bounding box center [534, 276] width 279 height 21
click at [506, 116] on input at bounding box center [521, 114] width 92 height 13
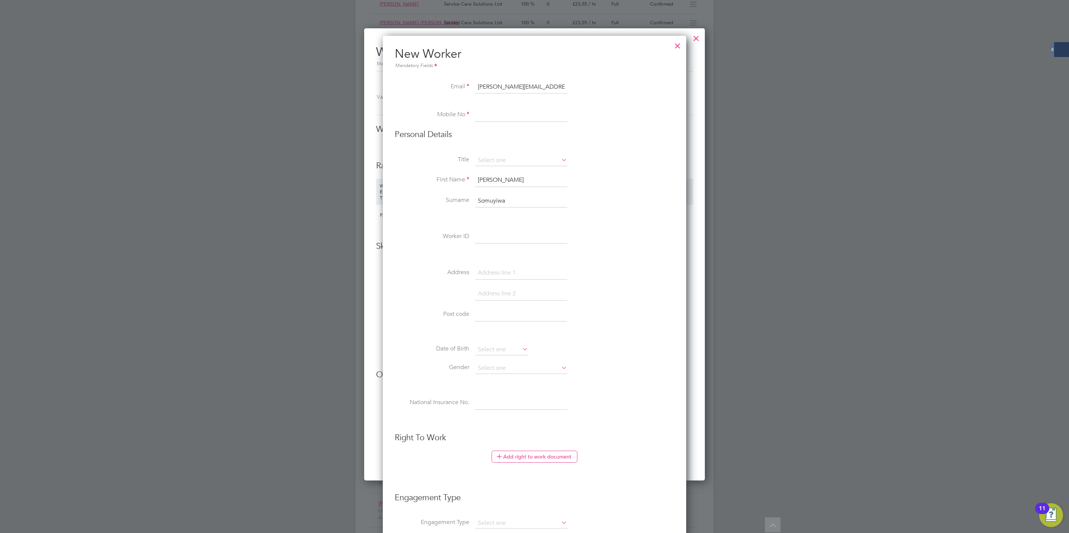
type input "07777 777777"
type input "[PERSON_NAME]"
click at [582, 107] on li at bounding box center [534, 104] width 279 height 7
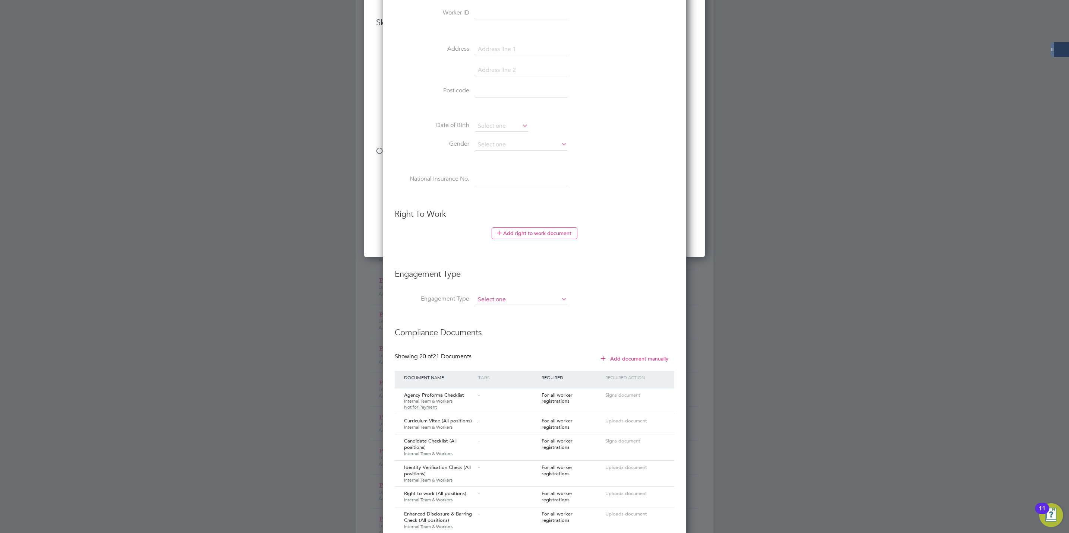
click at [503, 300] on input at bounding box center [521, 300] width 92 height 10
click at [525, 335] on h3 "Compliance Documents" at bounding box center [534, 329] width 279 height 18
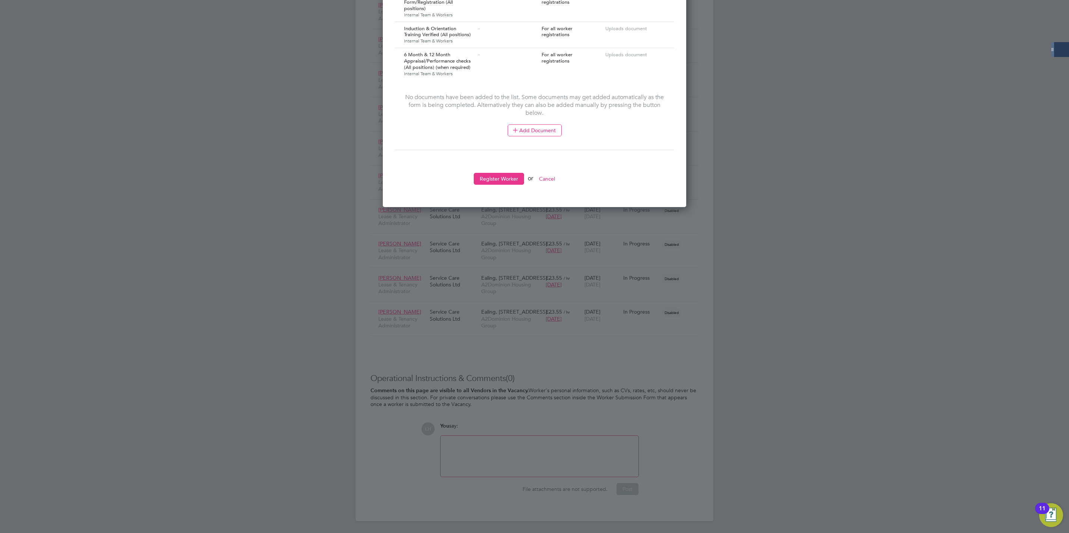
click at [492, 173] on button "Register Worker" at bounding box center [499, 179] width 50 height 12
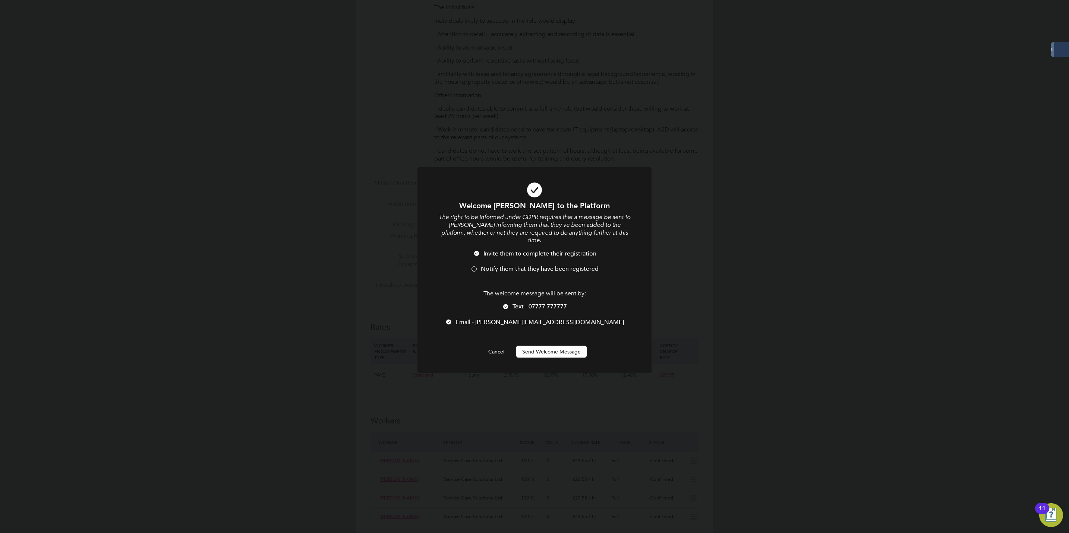
click at [504, 319] on span "Email - [PERSON_NAME][EMAIL_ADDRESS][DOMAIN_NAME]" at bounding box center [539, 322] width 168 height 7
click at [491, 265] on span "Notify them that they have been registered" at bounding box center [540, 268] width 118 height 7
click at [531, 346] on button "Send Welcome Message" at bounding box center [551, 352] width 70 height 12
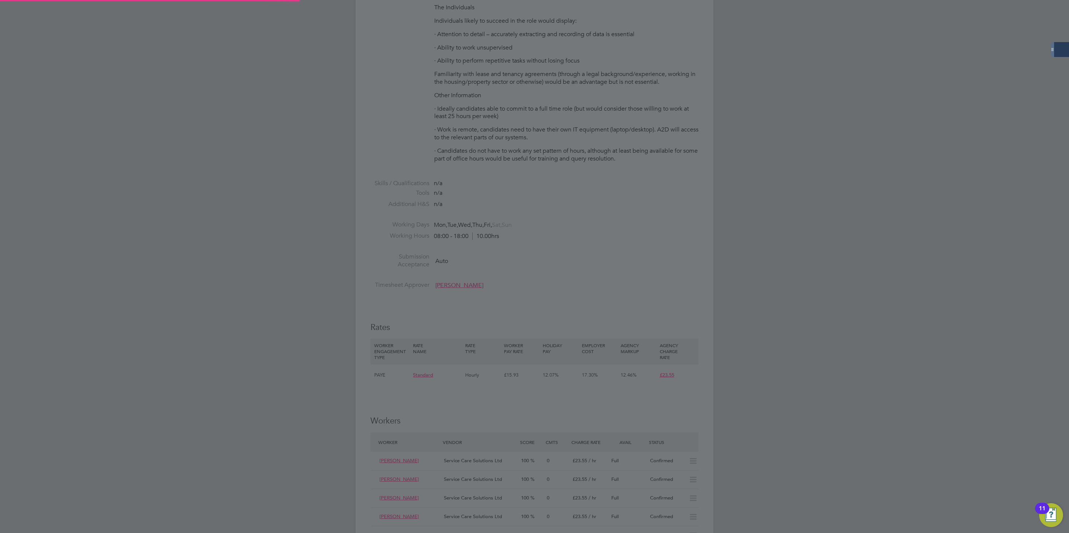
type input "[PERSON_NAME]"
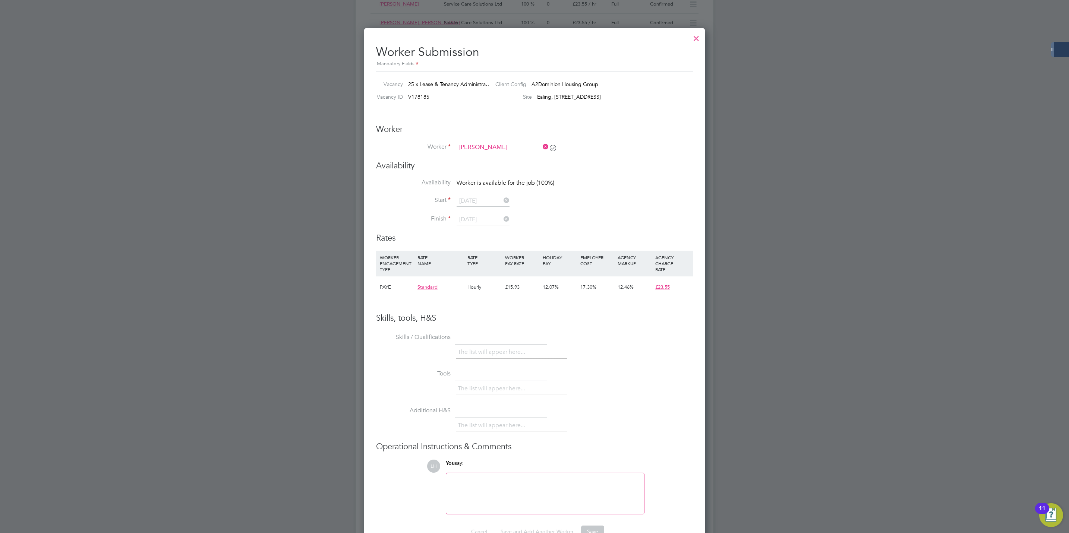
click at [541, 149] on icon at bounding box center [541, 147] width 0 height 10
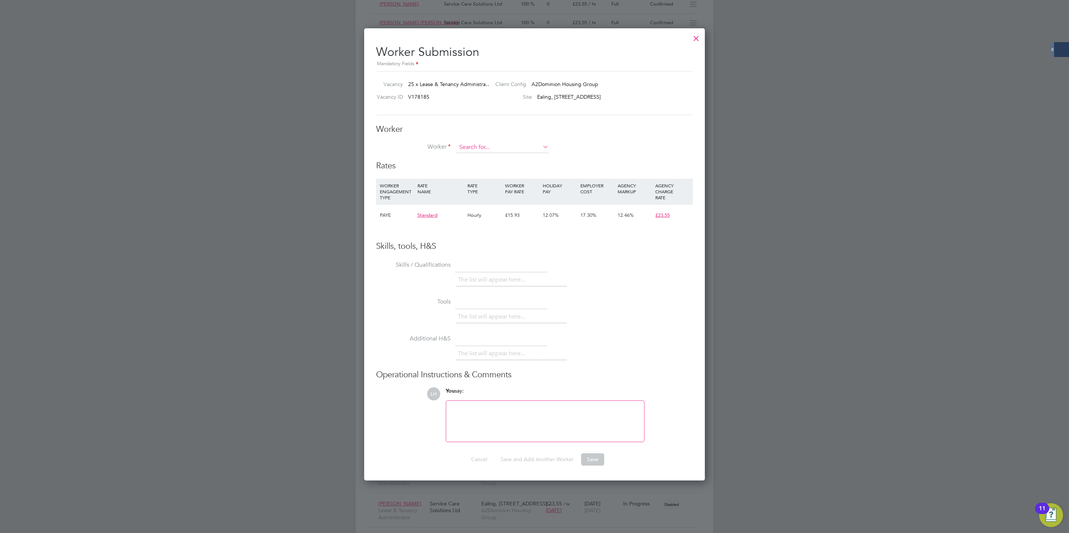
click at [501, 147] on input at bounding box center [502, 147] width 92 height 11
paste input "[PERSON_NAME]"
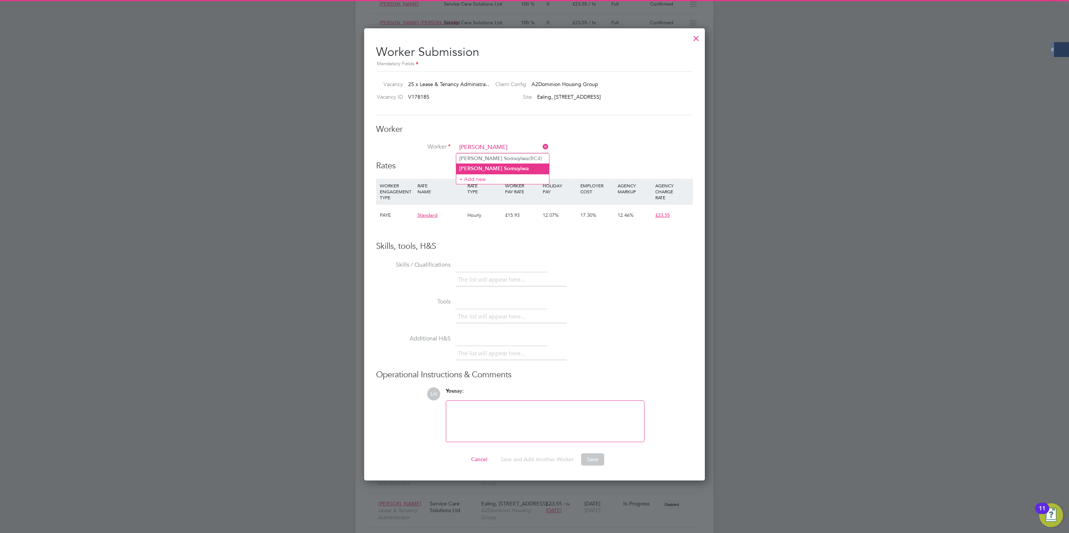
type input "[PERSON_NAME]"
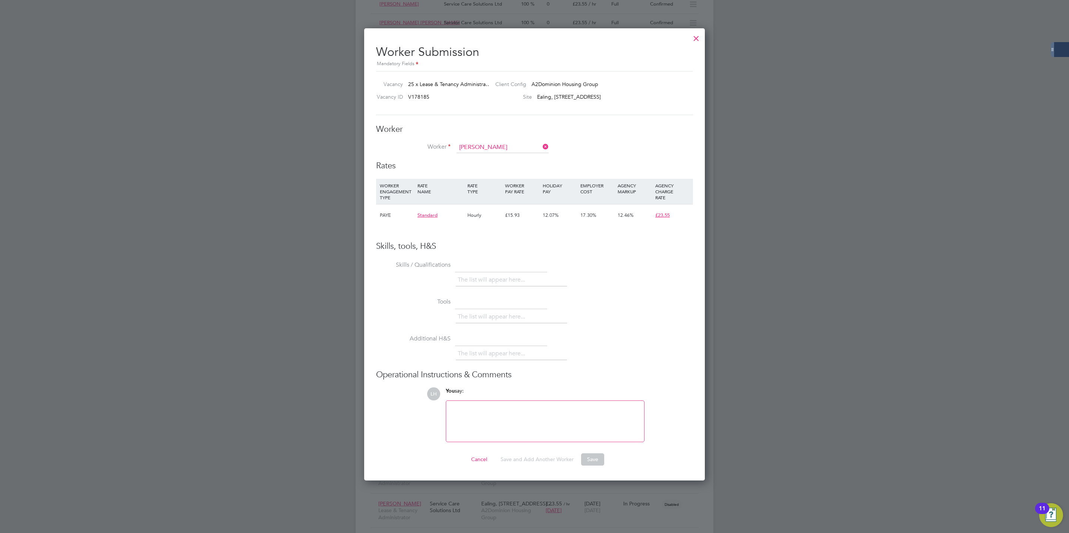
click at [498, 164] on li "[PERSON_NAME]" at bounding box center [502, 169] width 93 height 10
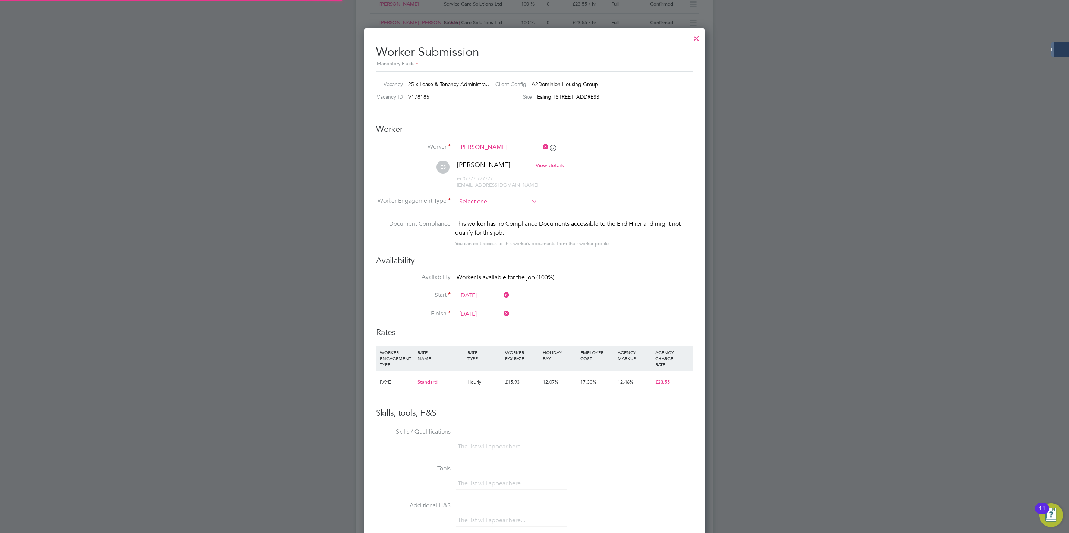
click at [480, 203] on input at bounding box center [496, 201] width 81 height 11
click at [478, 218] on li "PAYE" at bounding box center [497, 222] width 82 height 10
type input "PAYE"
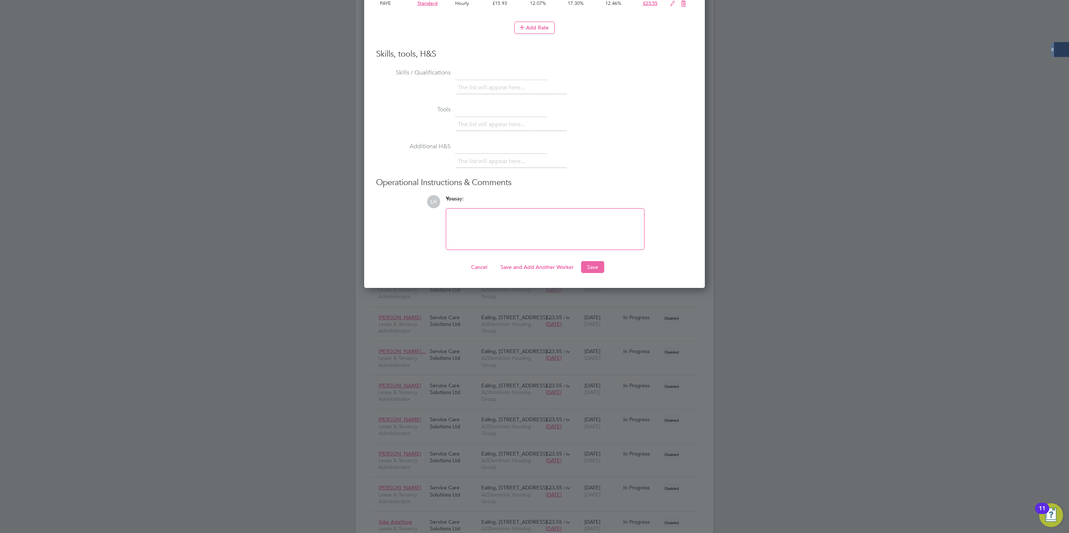
click at [598, 261] on button "Save" at bounding box center [592, 267] width 23 height 12
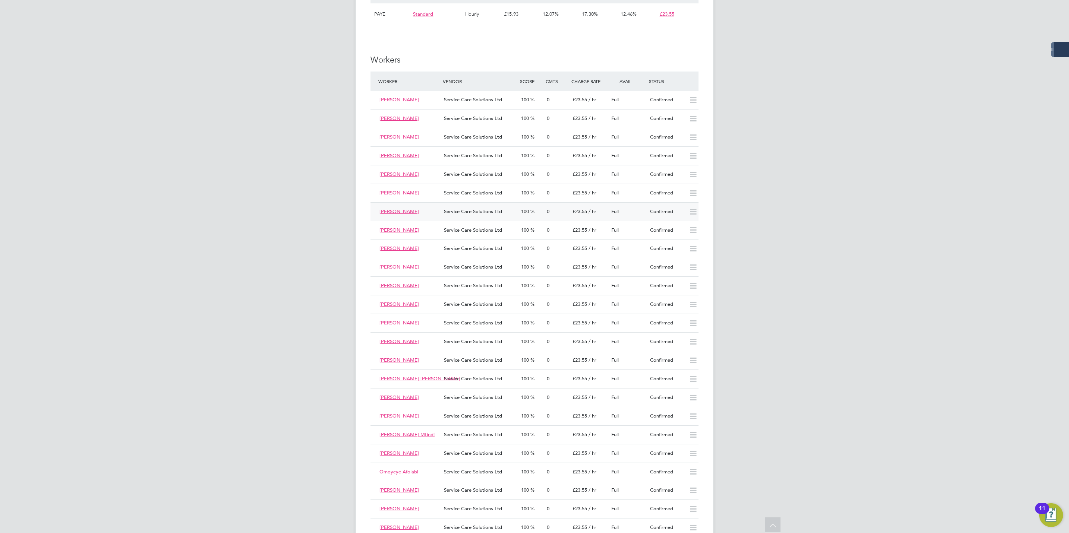
click at [462, 218] on div "Service Care Solutions Ltd" at bounding box center [479, 212] width 77 height 12
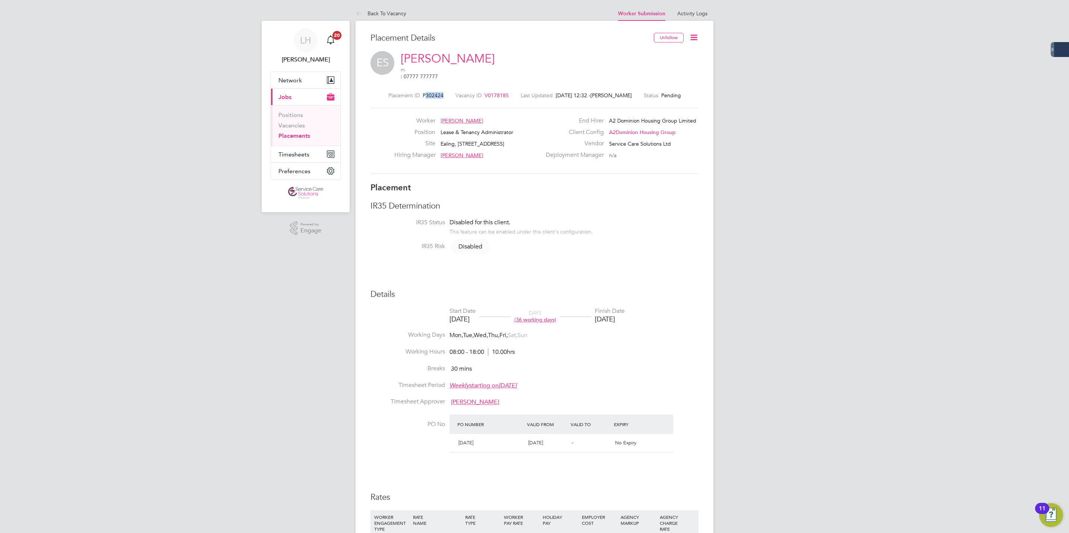
drag, startPoint x: 424, startPoint y: 88, endPoint x: 442, endPoint y: 89, distance: 17.9
click at [442, 92] on div "Placement ID P302424 Vacancy ID V0178185 Last Updated [DATE] 12:32 - [PERSON_NA…" at bounding box center [534, 95] width 328 height 7
copy span "302424"
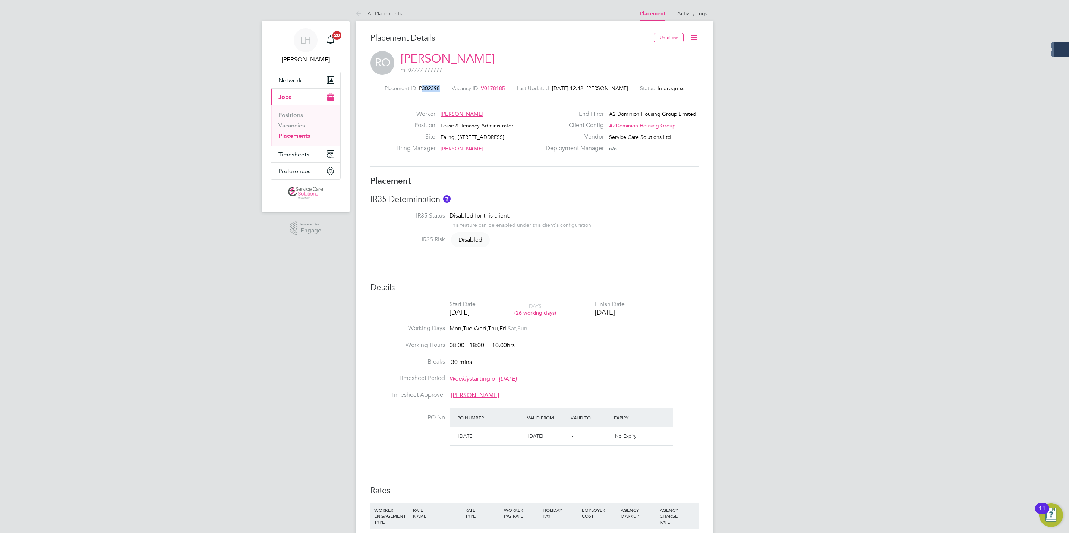
drag, startPoint x: 0, startPoint y: 0, endPoint x: 442, endPoint y: 89, distance: 450.3
click at [442, 89] on div "Placement ID P302398 Vacancy ID V0178185 Last Updated [DATE] 12:42 - [PERSON_NA…" at bounding box center [534, 88] width 328 height 7
copy span "302398"
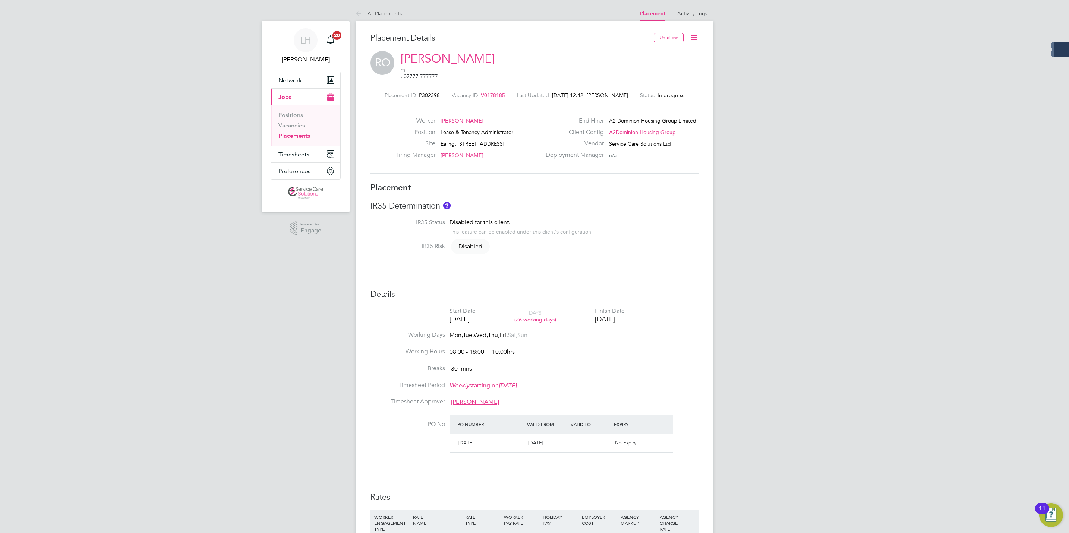
click at [655, 234] on li "IR35 Status Disabled for this client. This feature can be enabled under this cl…" at bounding box center [534, 231] width 328 height 24
click at [292, 128] on link "Vacancies" at bounding box center [291, 125] width 26 height 7
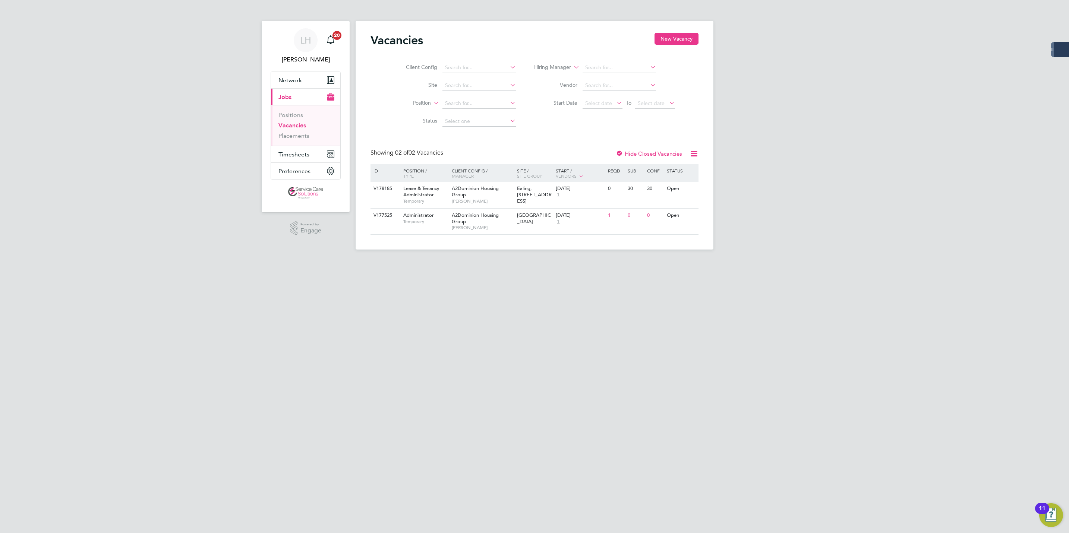
click at [291, 143] on ul "Positions Vacancies Placements" at bounding box center [305, 125] width 69 height 41
click at [292, 136] on link "Placements" at bounding box center [293, 135] width 31 height 7
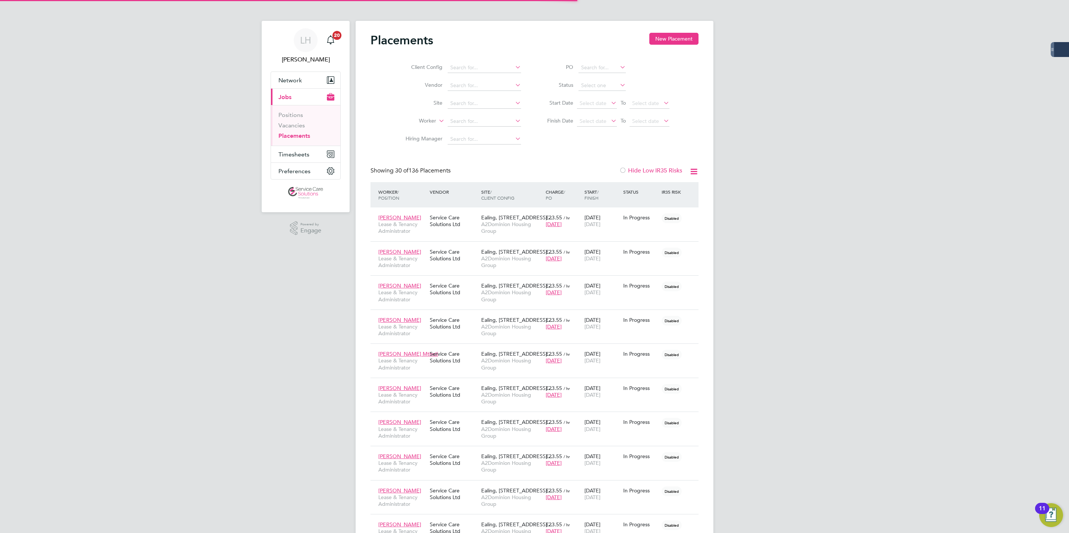
scroll to position [28, 65]
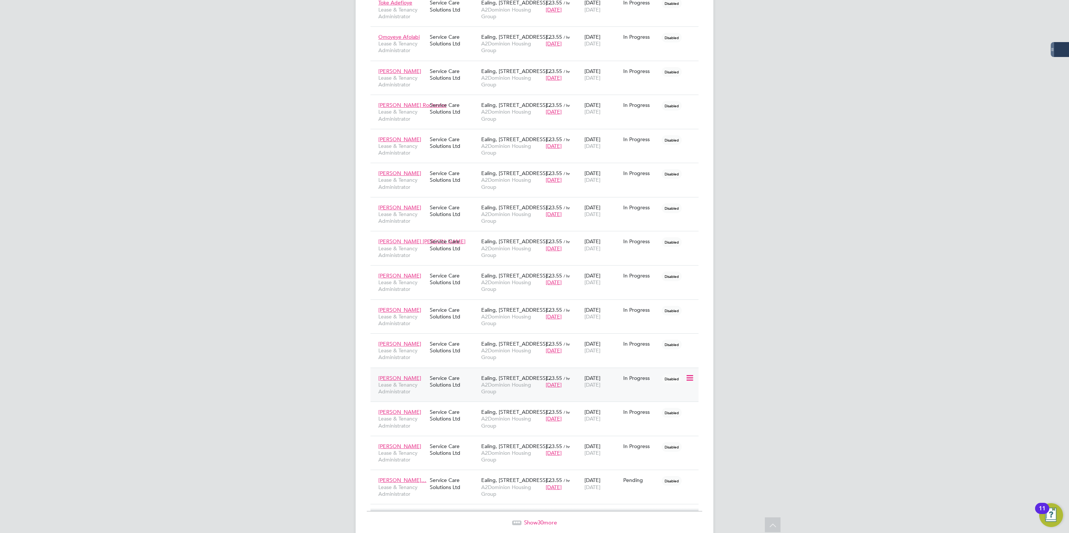
click at [455, 397] on div "[PERSON_NAME] Lease & Tenancy Administrator Service Care Solutions Ltd [GEOGRAP…" at bounding box center [534, 385] width 328 height 34
click at [431, 399] on div "[PERSON_NAME] Lease & Tenancy Administrator Service Care Solutions Ltd [GEOGRAP…" at bounding box center [534, 385] width 328 height 34
click at [691, 383] on icon at bounding box center [688, 378] width 7 height 9
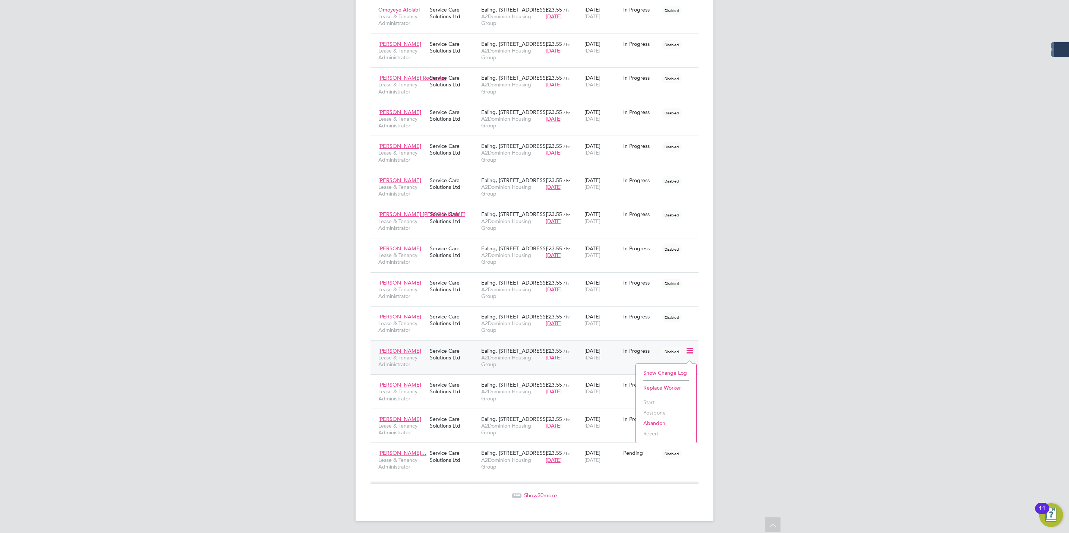
click at [446, 347] on div "Service Care Solutions Ltd" at bounding box center [453, 354] width 51 height 21
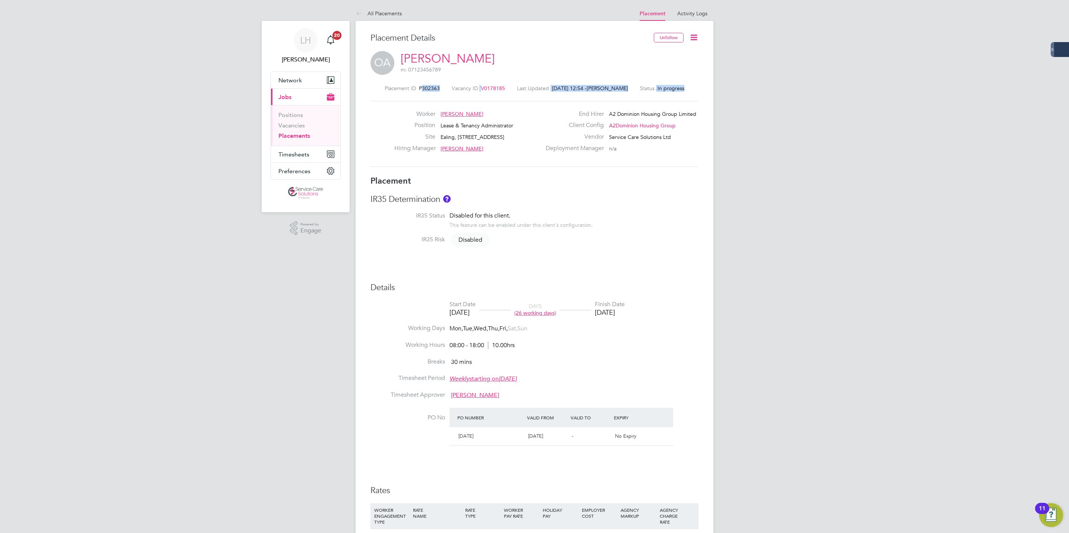
drag, startPoint x: 421, startPoint y: 87, endPoint x: 436, endPoint y: 95, distance: 16.8
click at [436, 95] on div "Placement ID P302363 Vacancy ID V0178185 Last Updated [DATE] 12:54 - [PERSON_NA…" at bounding box center [534, 126] width 328 height 100
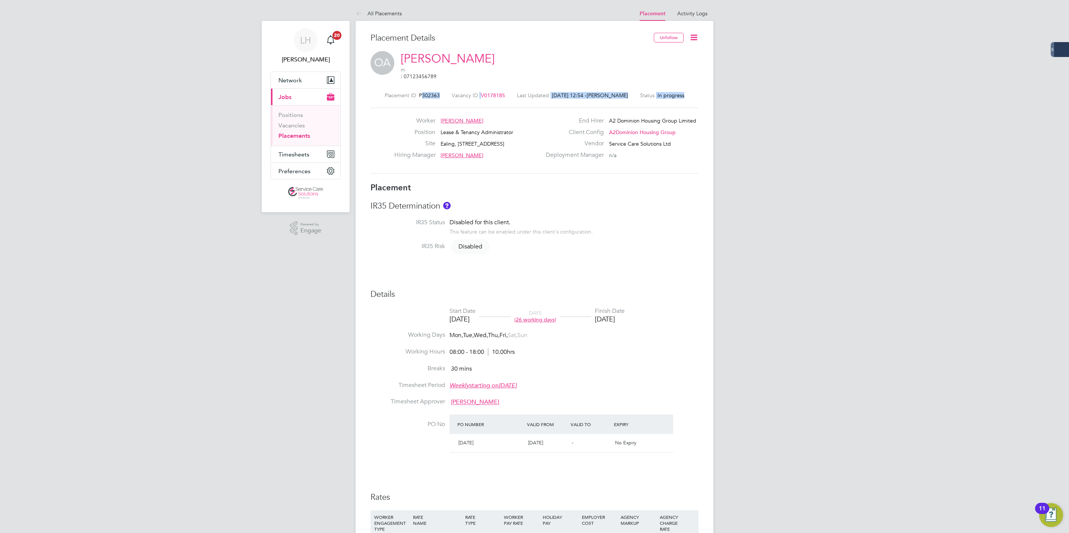
click at [443, 92] on div "Placement ID P302363 Vacancy ID V0178185 Last Updated [DATE] 12:54 - [PERSON_NA…" at bounding box center [534, 95] width 328 height 7
drag, startPoint x: 420, startPoint y: 88, endPoint x: 437, endPoint y: 89, distance: 17.9
click at [437, 92] on span "P302363" at bounding box center [429, 95] width 21 height 7
copy span "302363"
drag, startPoint x: 420, startPoint y: 88, endPoint x: 439, endPoint y: 89, distance: 19.0
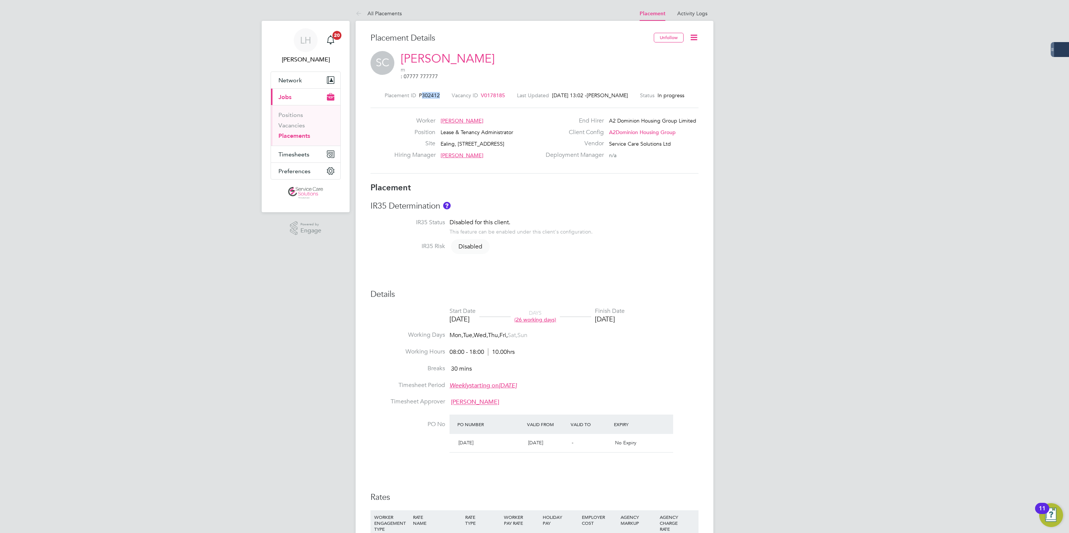
click at [439, 92] on div "Placement ID P302412 Vacancy ID V0178185 Last Updated 01 Sep 2025, 13:02 - Lewi…" at bounding box center [534, 95] width 328 height 7
copy span "302412"
click at [641, 211] on div "IR35 Determination IR35 Status Disabled for this client. This feature can be en…" at bounding box center [534, 230] width 328 height 58
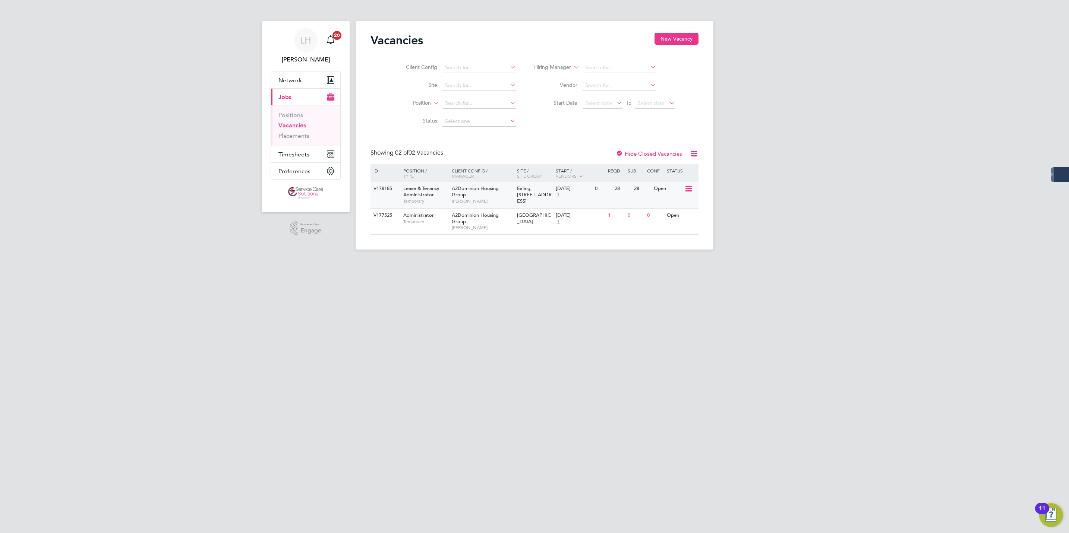
click at [425, 203] on span "Temporary" at bounding box center [425, 201] width 45 height 6
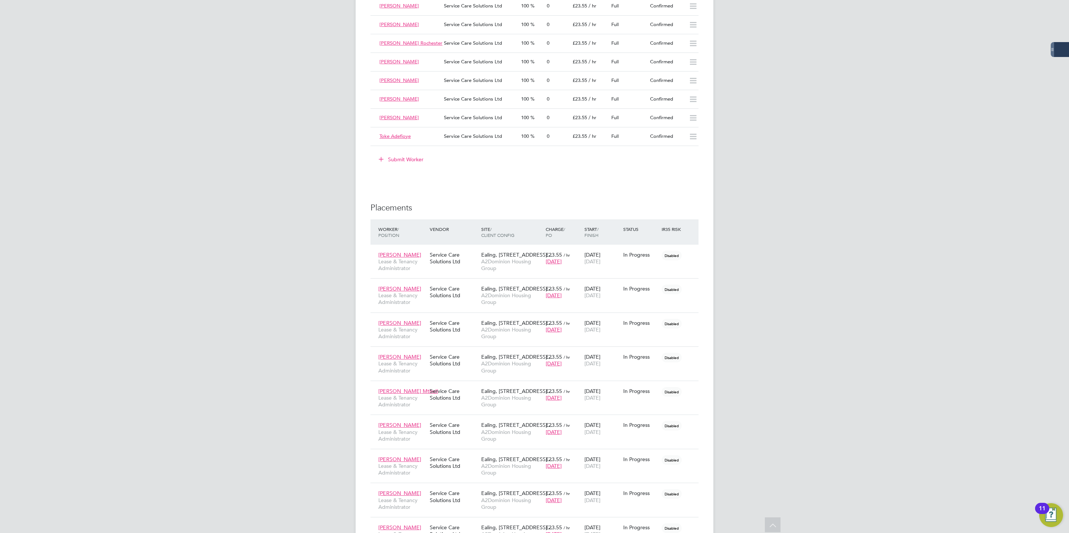
click at [397, 161] on button "Submit Worker" at bounding box center [401, 160] width 56 height 12
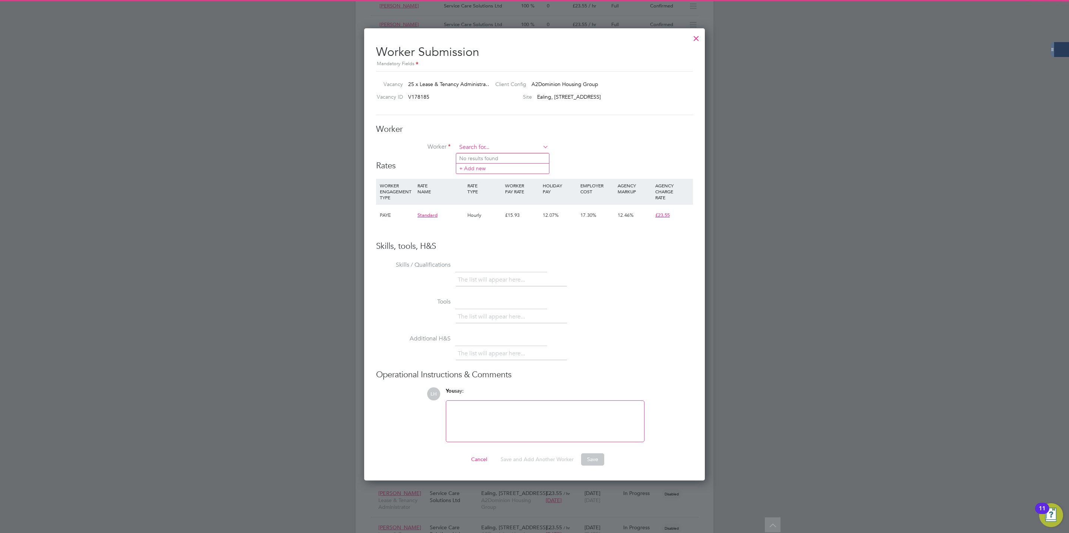
click at [497, 145] on input at bounding box center [502, 147] width 92 height 11
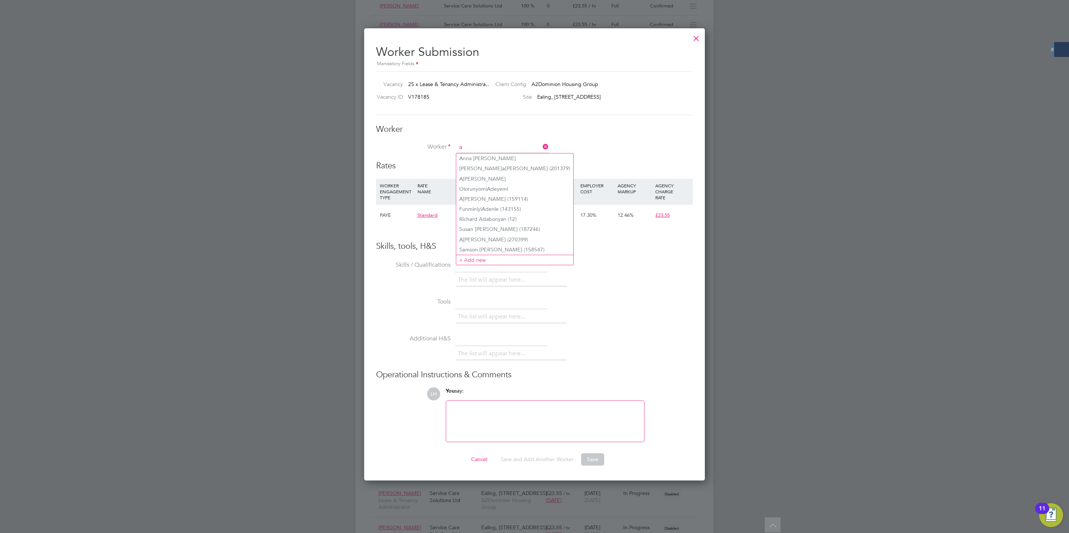
type input "a"
click at [691, 38] on div at bounding box center [695, 36] width 13 height 13
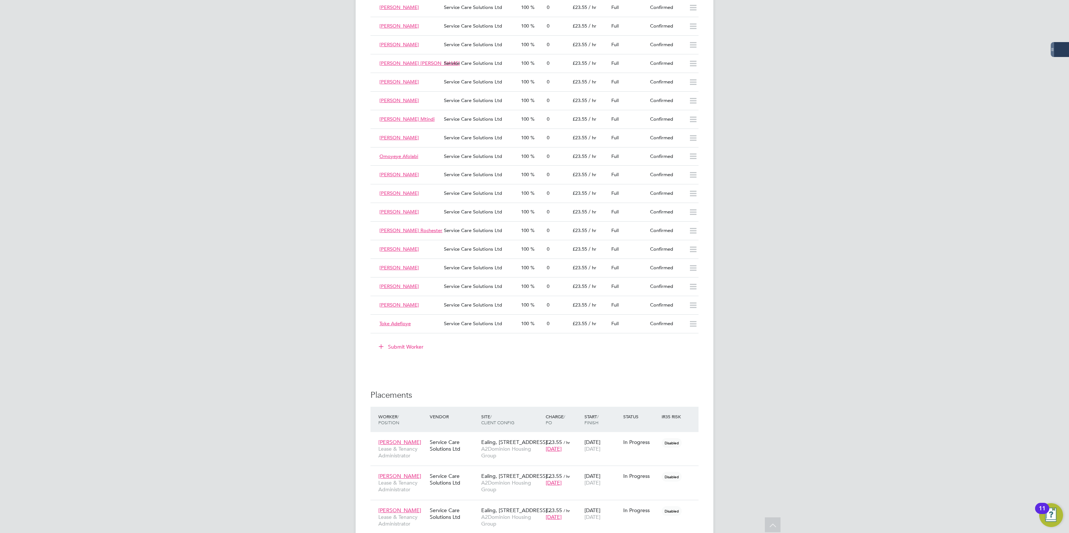
scroll to position [1230, 0]
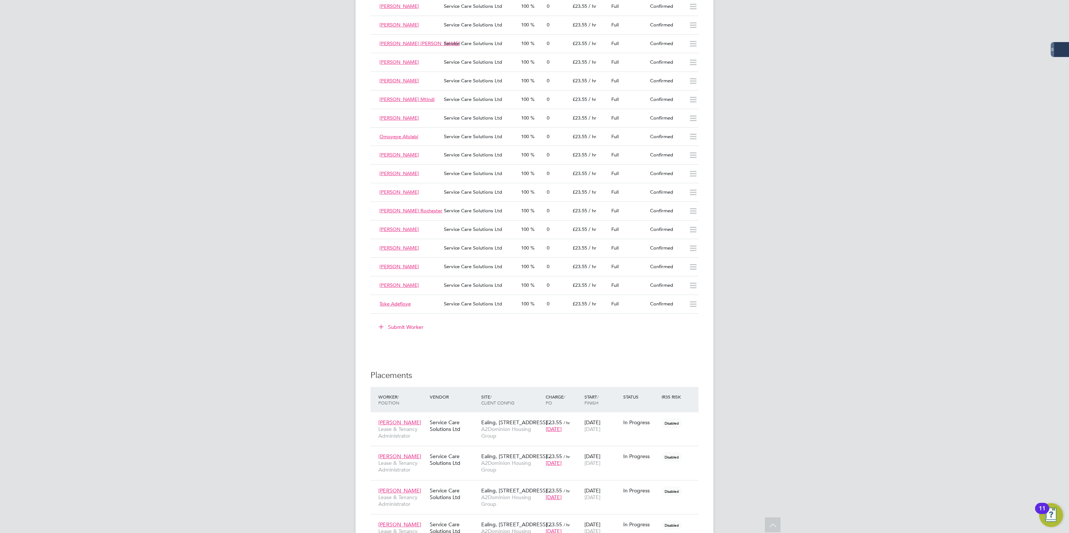
click at [411, 333] on button "Submit Worker" at bounding box center [401, 327] width 56 height 12
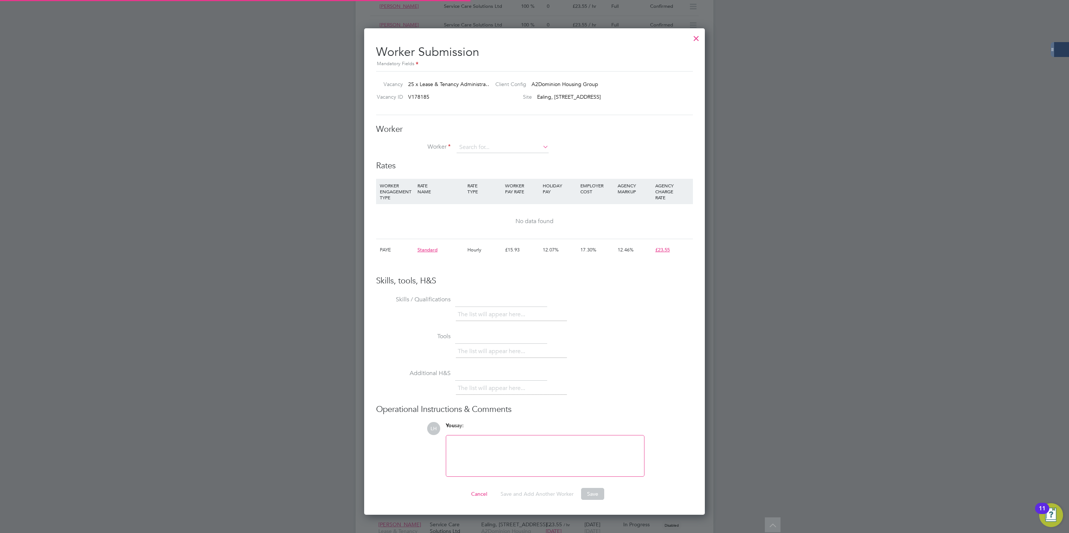
scroll to position [4, 4]
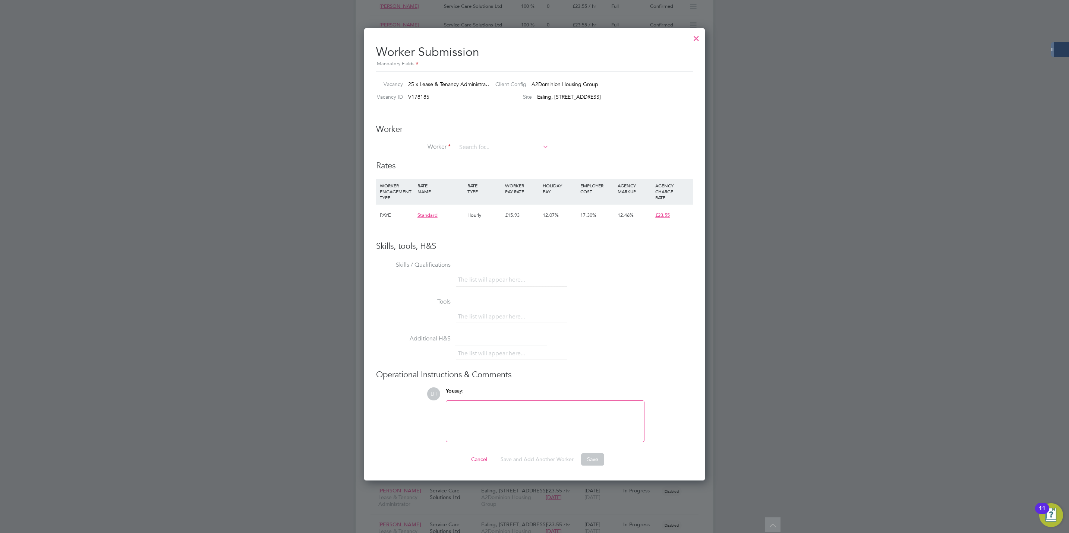
paste input "[PERSON_NAME]"
type input "[PERSON_NAME]"
click at [577, 145] on li "Worker Angela Pappin-Cole" at bounding box center [534, 151] width 317 height 19
click at [503, 143] on input at bounding box center [502, 147] width 92 height 11
paste input "[PERSON_NAME]"
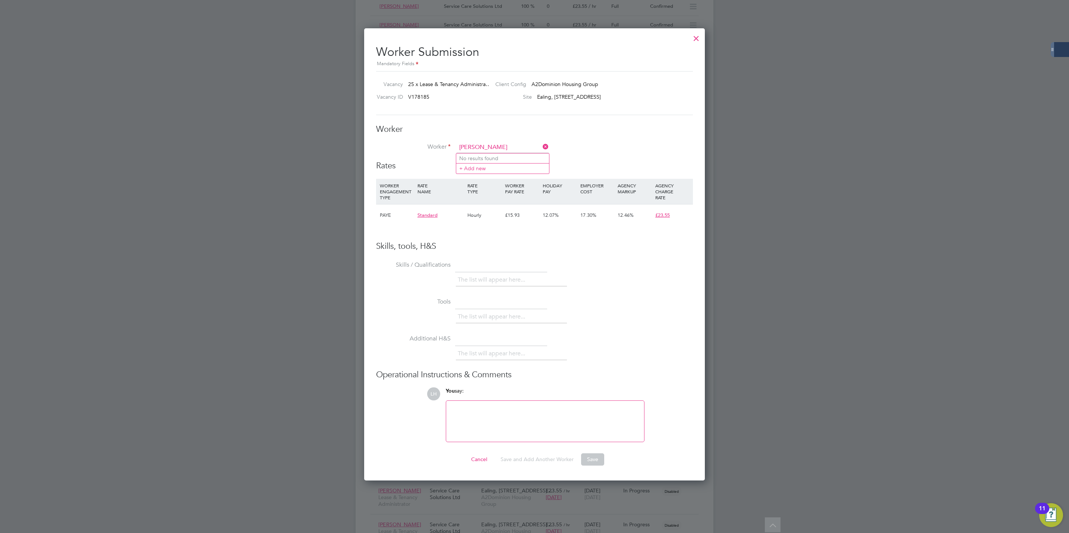
type input "[PERSON_NAME]"
click at [596, 144] on li "Worker Angela Pappin-Cole" at bounding box center [534, 151] width 317 height 19
click at [516, 145] on input at bounding box center [502, 147] width 92 height 11
paste input "[PERSON_NAME]"
type input "Angela Pappin"
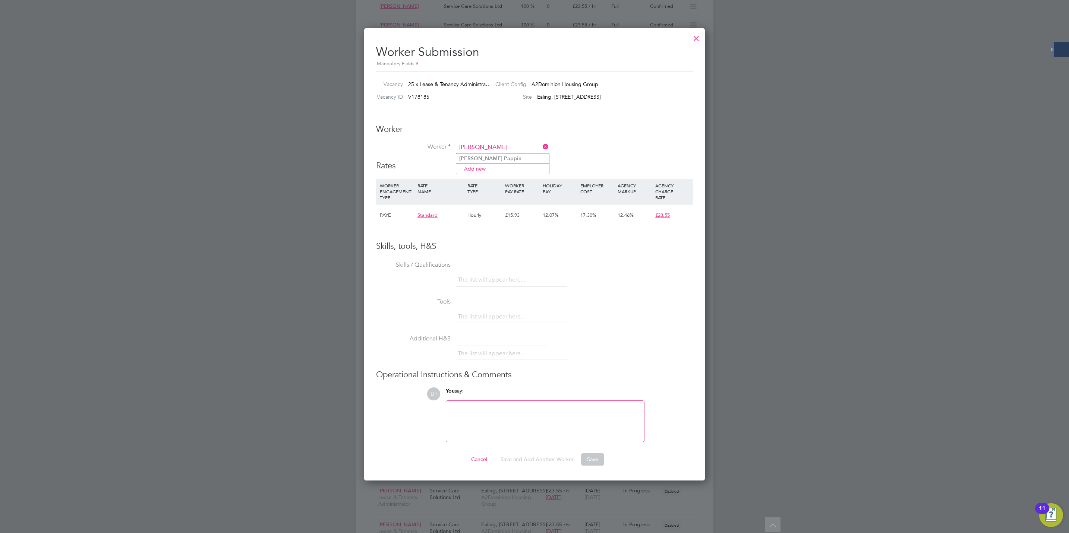
click at [572, 145] on li "Worker Angela Pappin" at bounding box center [534, 151] width 317 height 19
click at [506, 148] on input at bounding box center [502, 147] width 92 height 11
paste input "[PERSON_NAME]"
type input "[PERSON_NAME]"
click at [518, 167] on li "+ Add new" at bounding box center [502, 168] width 93 height 10
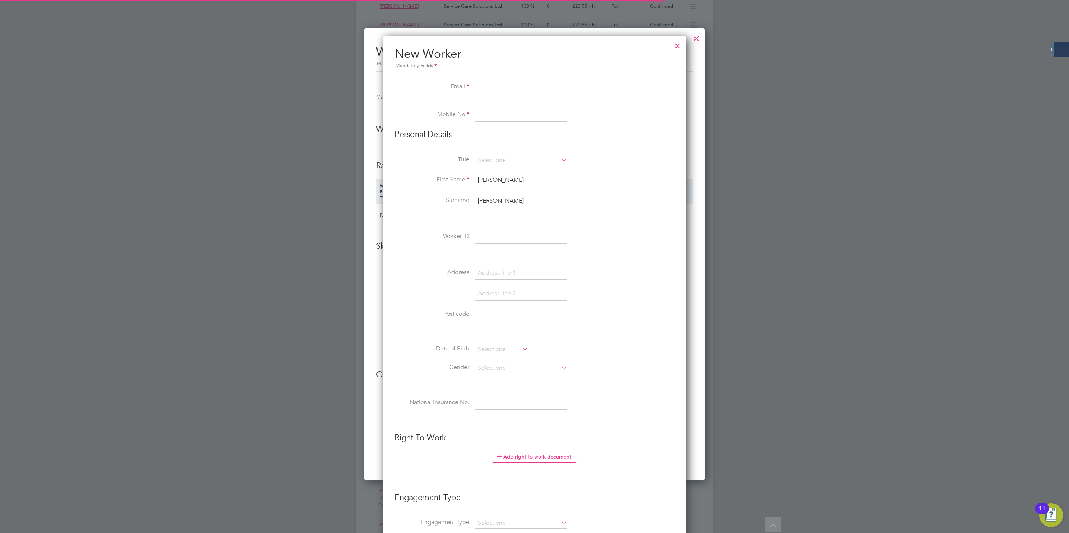
scroll to position [1221, 304]
click at [509, 92] on input at bounding box center [521, 86] width 92 height 13
paste input "[PERSON_NAME]"
click at [497, 89] on input "[PERSON_NAME]" at bounding box center [521, 86] width 92 height 13
type input "AngelaPappin-Cole@scs.org.uk"
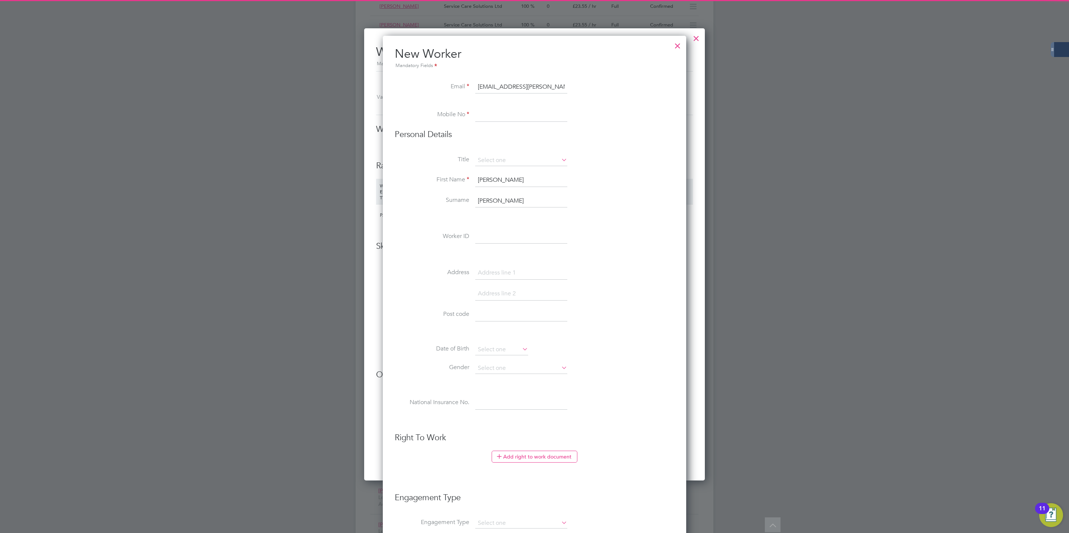
click at [501, 114] on input at bounding box center [521, 114] width 92 height 13
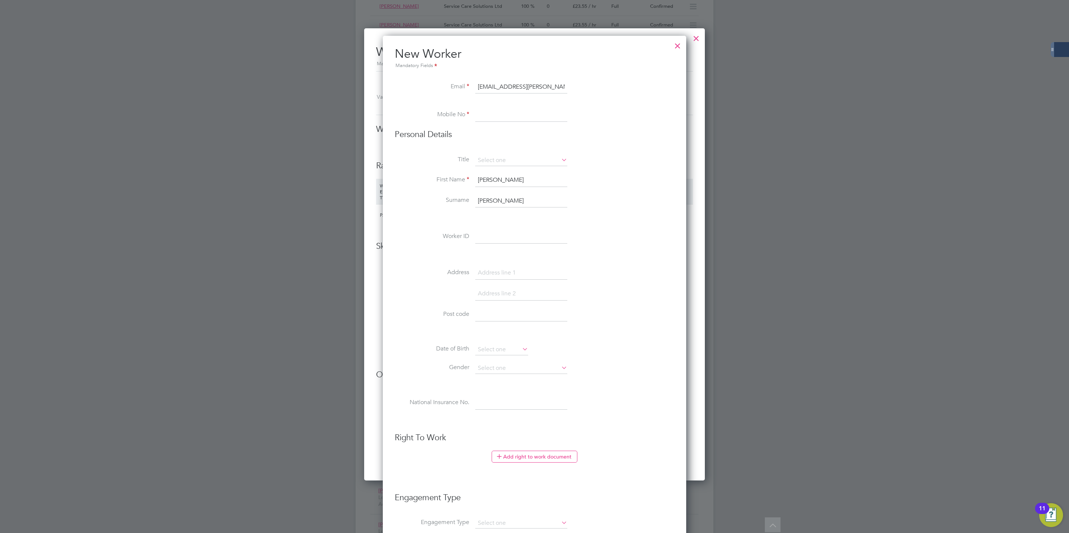
type input "07777 777777"
type input "Emmanuel Somuyiwa"
click at [503, 162] on input at bounding box center [521, 160] width 92 height 11
click at [632, 203] on li "Surname Pappin-Cole" at bounding box center [534, 204] width 279 height 21
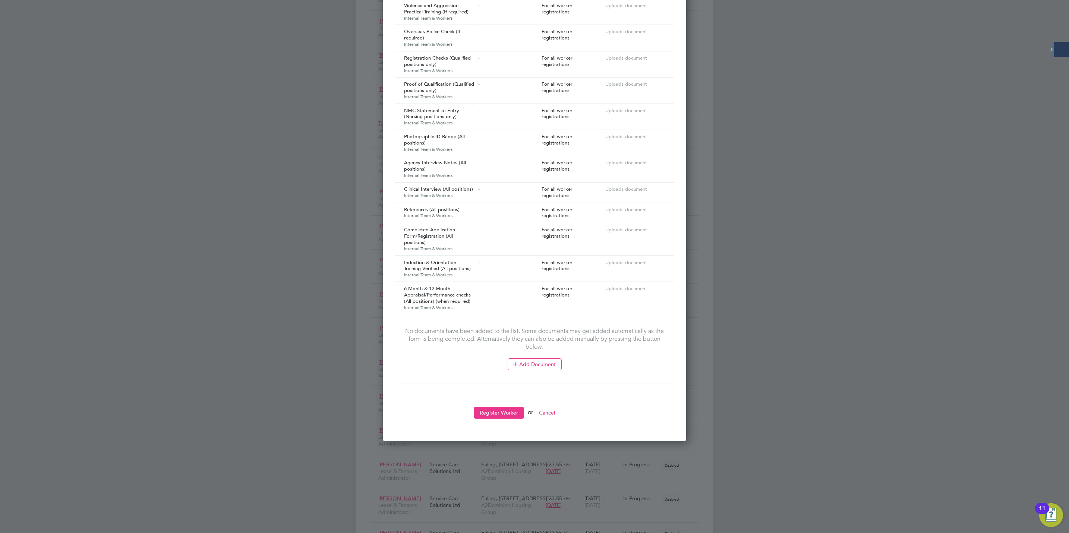
scroll to position [2068, 0]
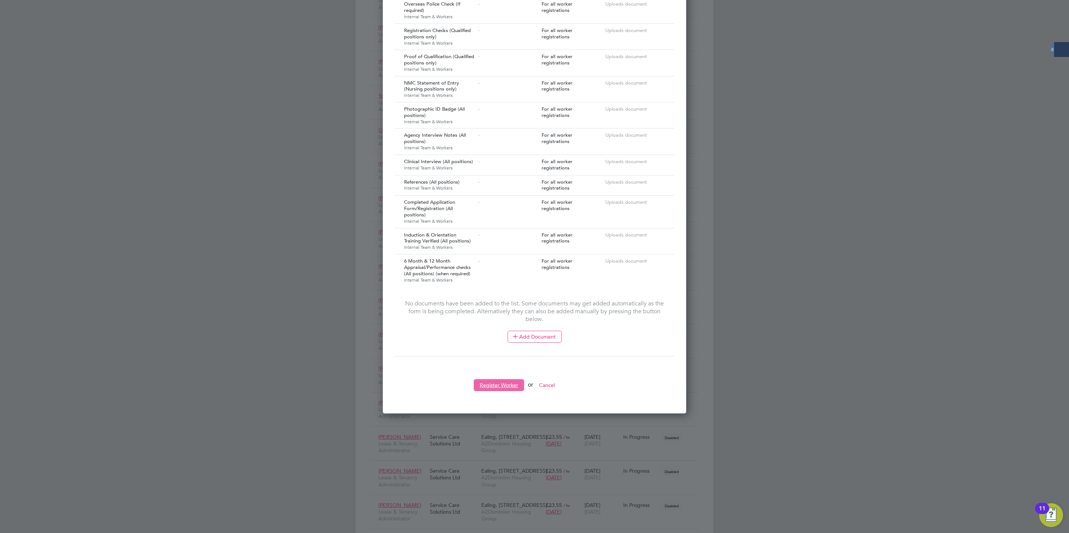
click at [497, 387] on button "Register Worker" at bounding box center [499, 385] width 50 height 12
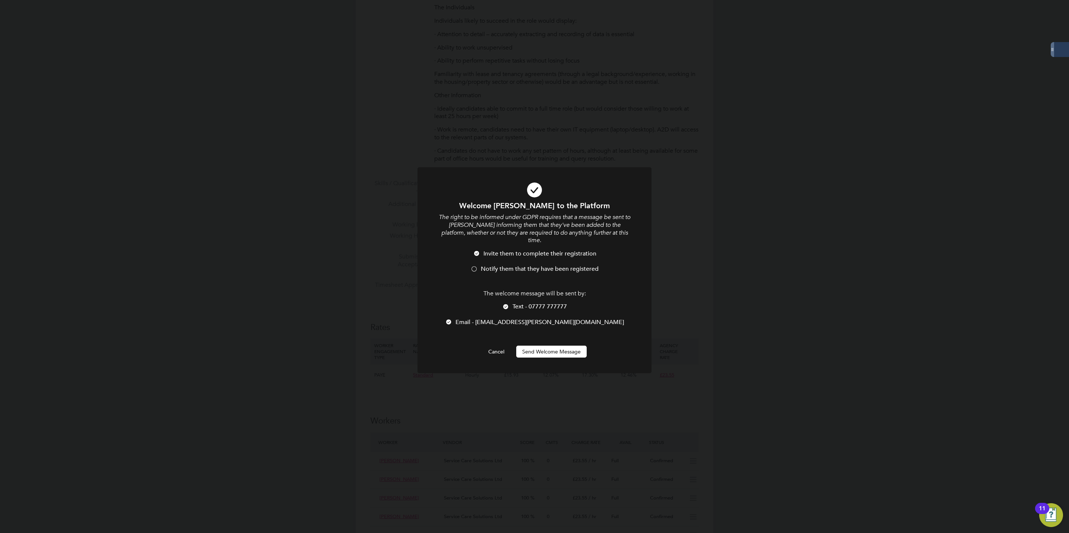
click at [495, 319] on span "Email - AngelaPappin-Cole@scs.org.uk" at bounding box center [539, 322] width 168 height 7
click at [475, 266] on div at bounding box center [473, 269] width 7 height 7
click at [534, 346] on button "Send Welcome Message" at bounding box center [551, 352] width 70 height 12
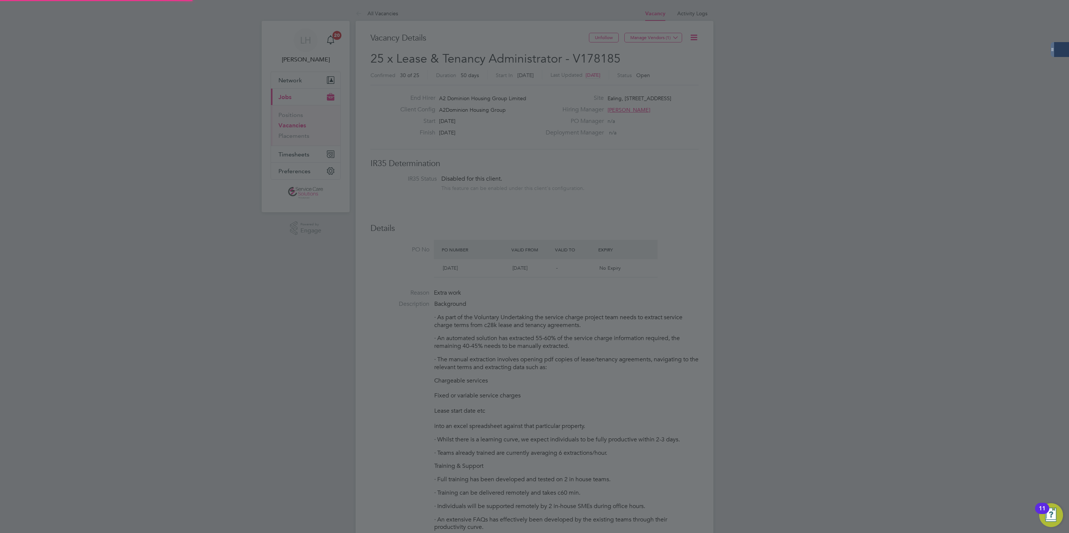
type input "[PERSON_NAME]"
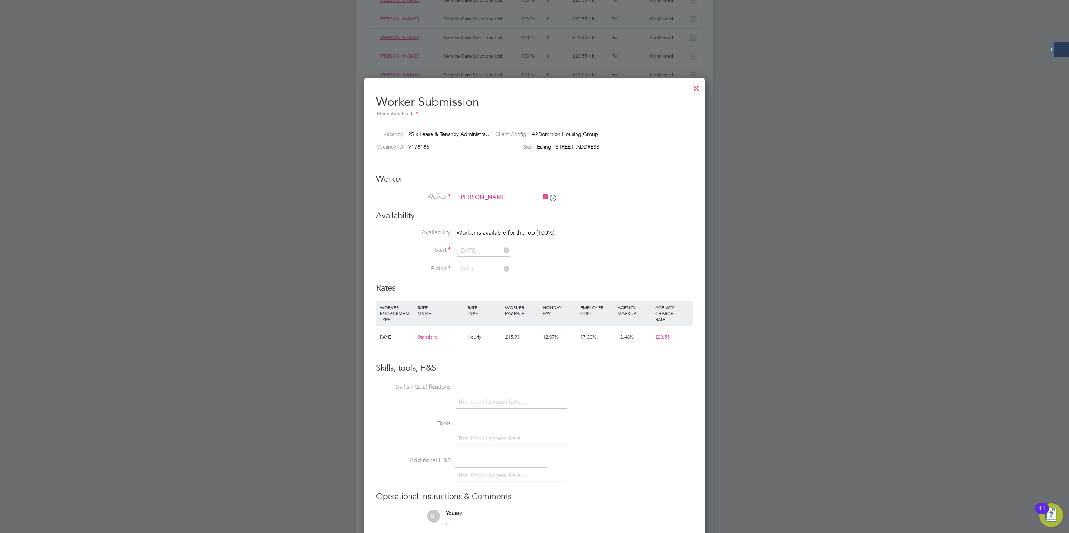
scroll to position [1230, 0]
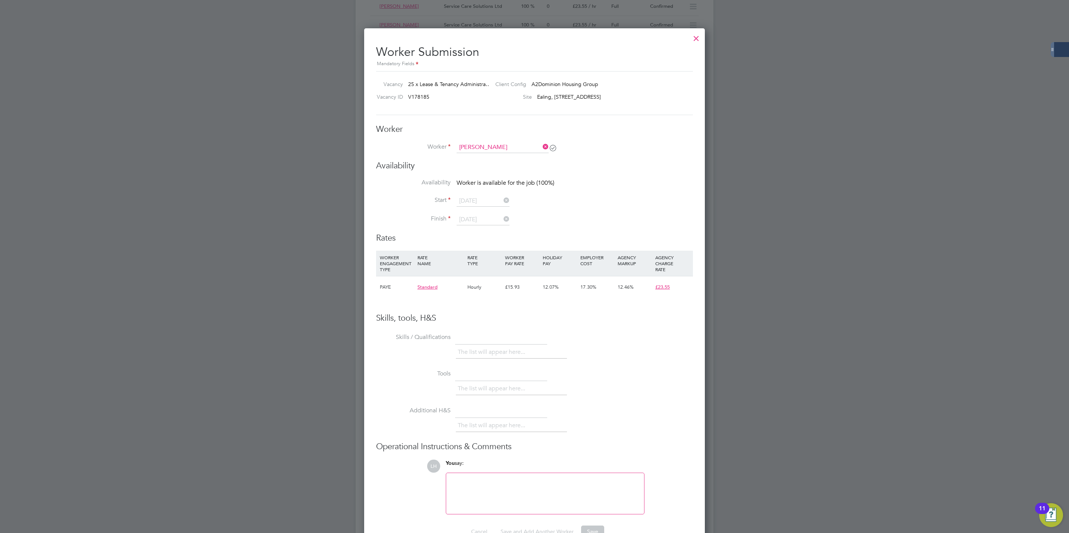
click at [541, 146] on icon at bounding box center [541, 147] width 0 height 10
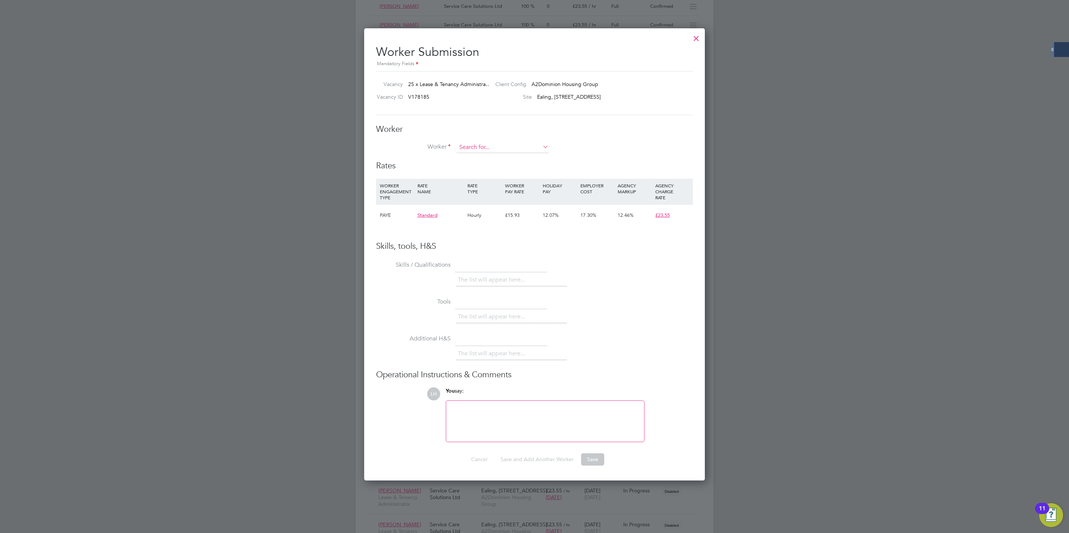
click at [500, 151] on input at bounding box center [502, 147] width 92 height 11
paste input "[PERSON_NAME]"
type input "[PERSON_NAME]"
click at [504, 160] on b "Pappin-Cole" at bounding box center [525, 158] width 43 height 6
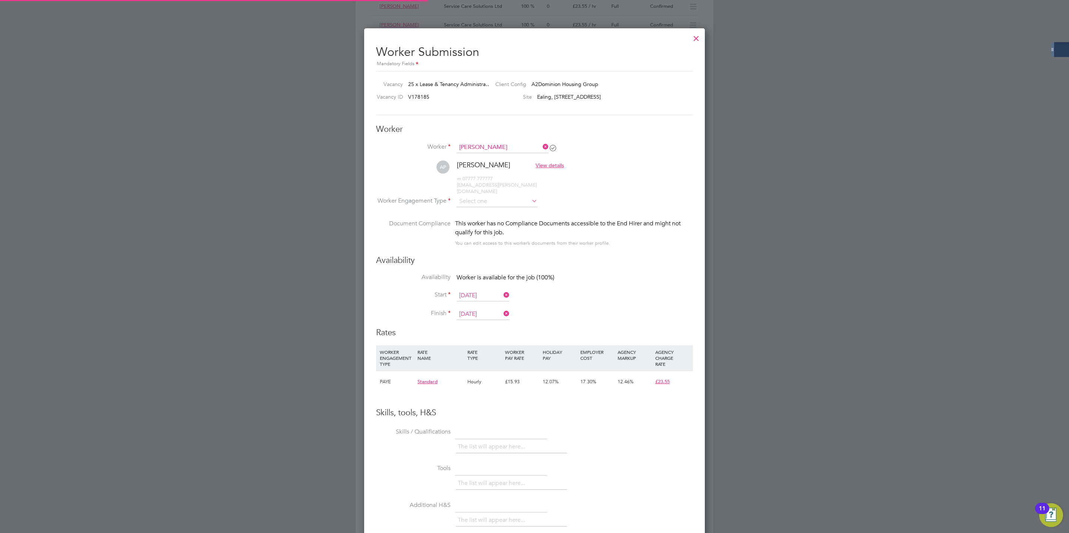
scroll to position [4, 4]
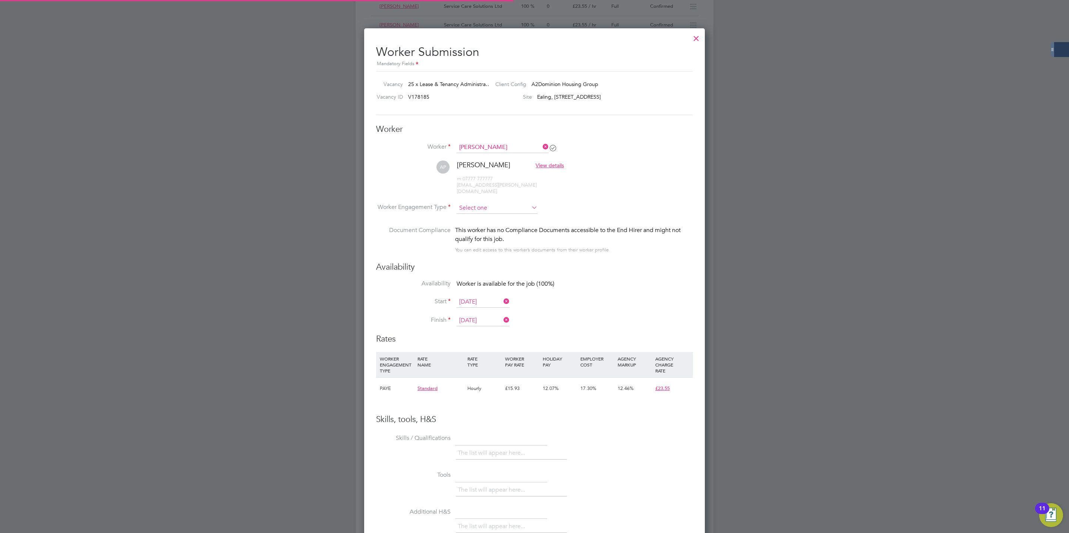
click at [494, 205] on input at bounding box center [496, 208] width 81 height 11
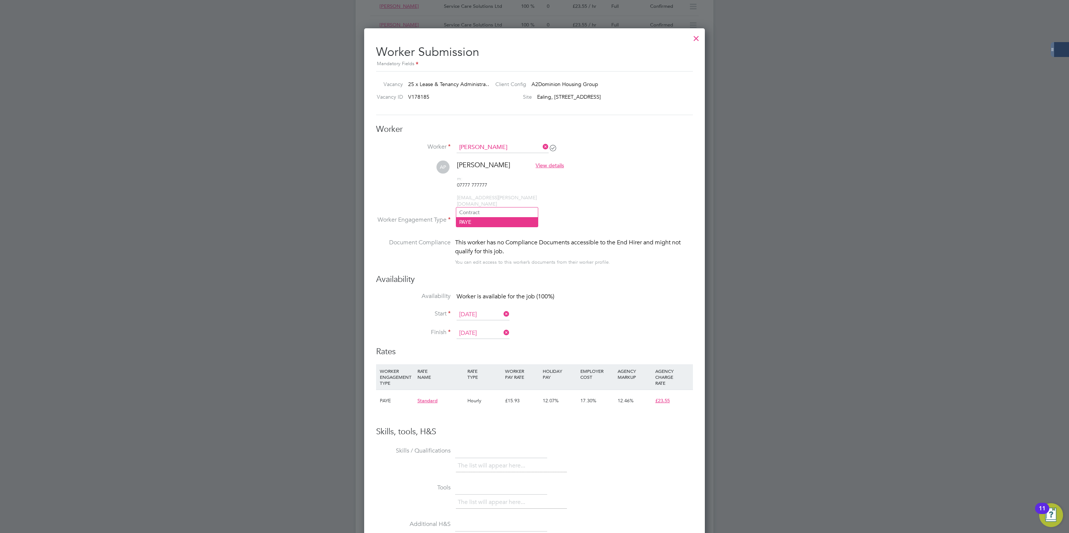
click at [489, 224] on li "PAYE" at bounding box center [497, 222] width 82 height 10
type input "PAYE"
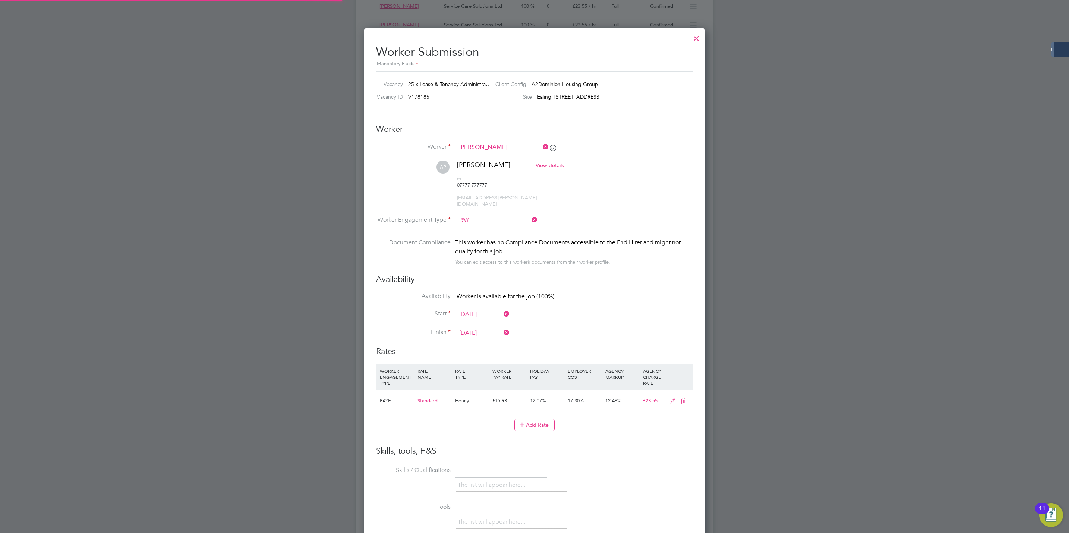
scroll to position [22, 38]
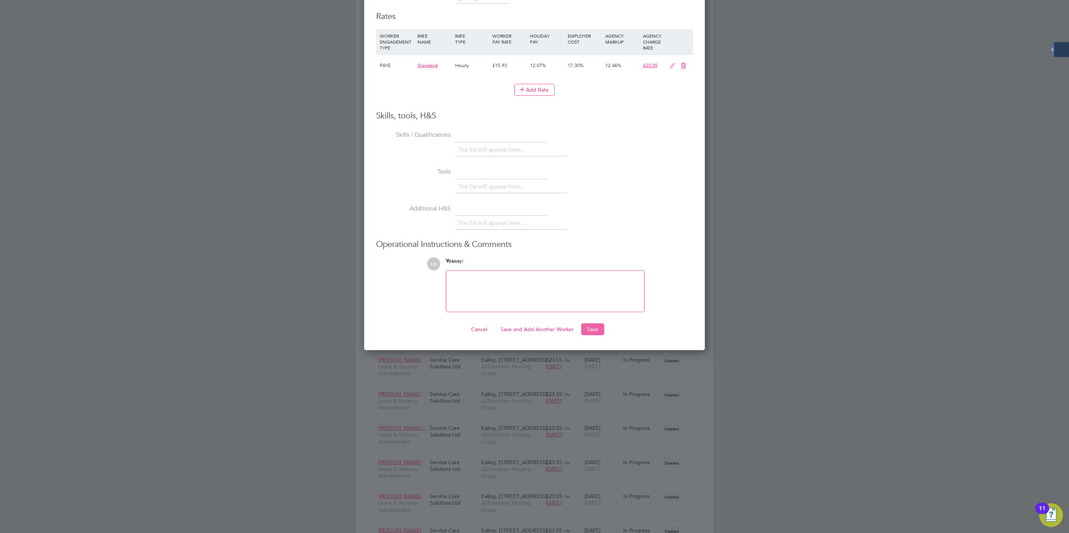
click at [596, 323] on button "Save" at bounding box center [592, 329] width 23 height 12
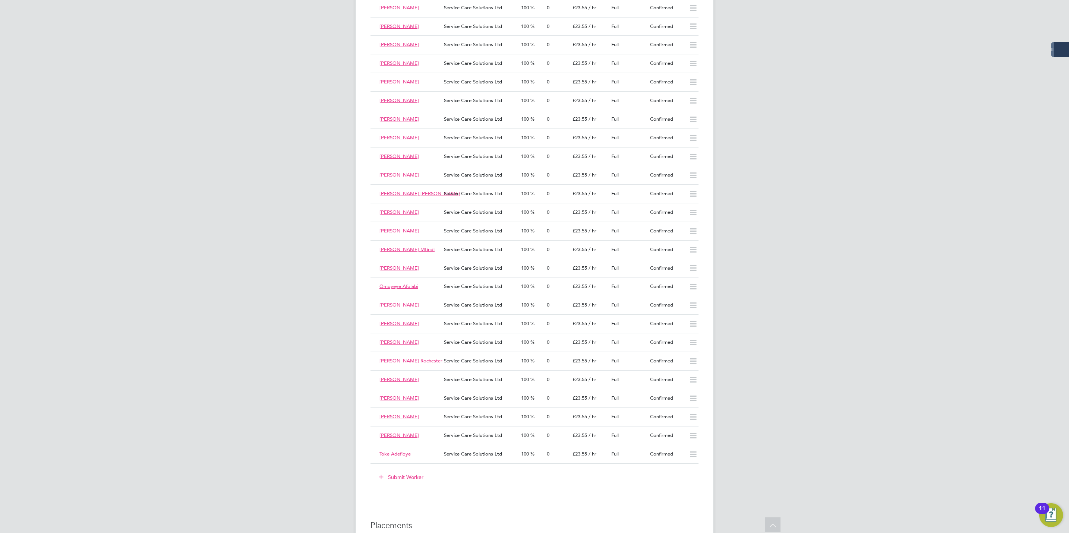
scroll to position [1118, 0]
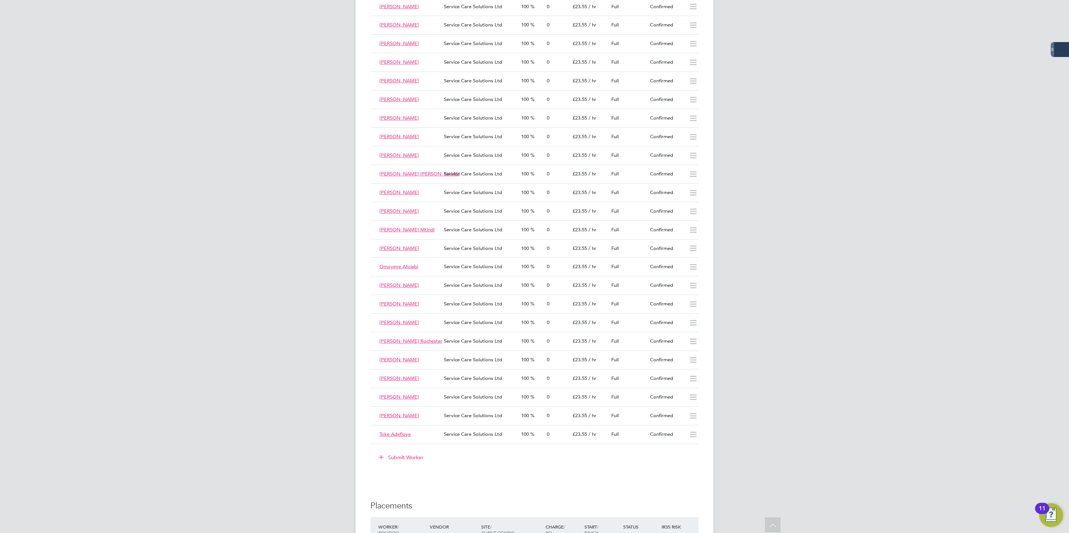
click at [414, 464] on button "Submit Worker" at bounding box center [401, 458] width 56 height 12
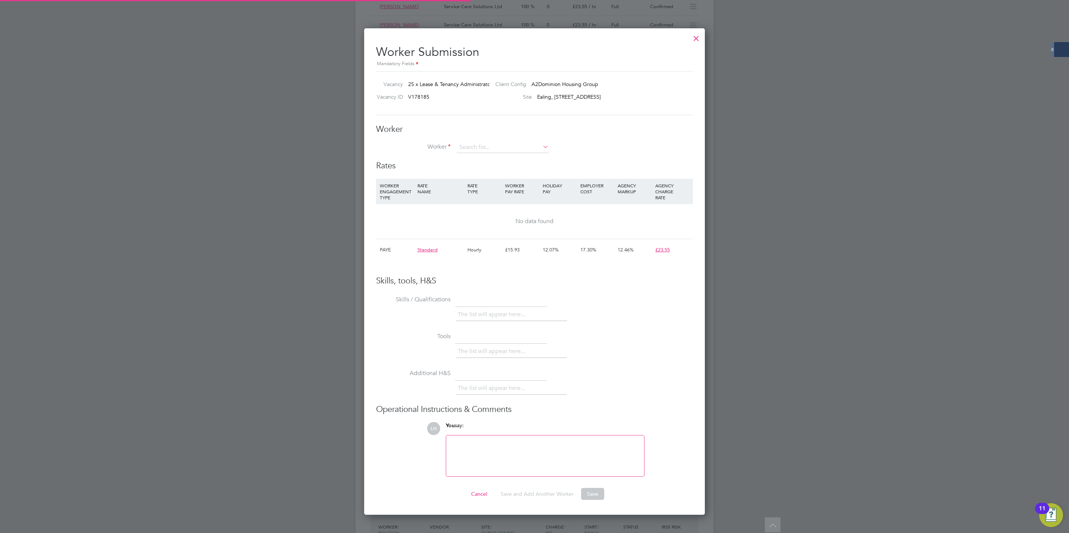
scroll to position [22, 51]
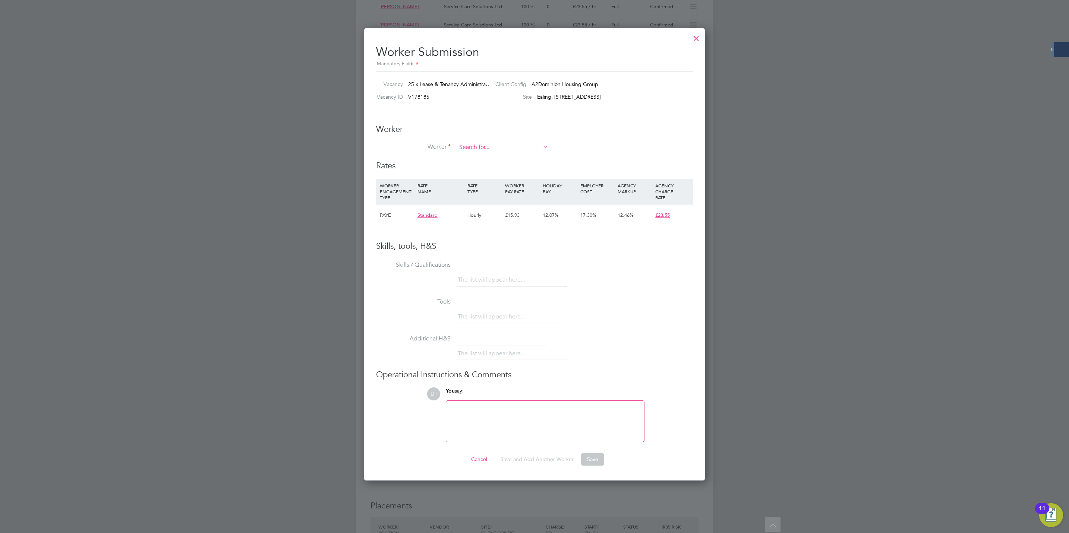
click at [484, 150] on input at bounding box center [502, 147] width 92 height 11
paste input "Olena Vlasenko"
type input "Olena Vlasenko"
click at [491, 155] on b "Vlasenko" at bounding box center [486, 158] width 22 height 6
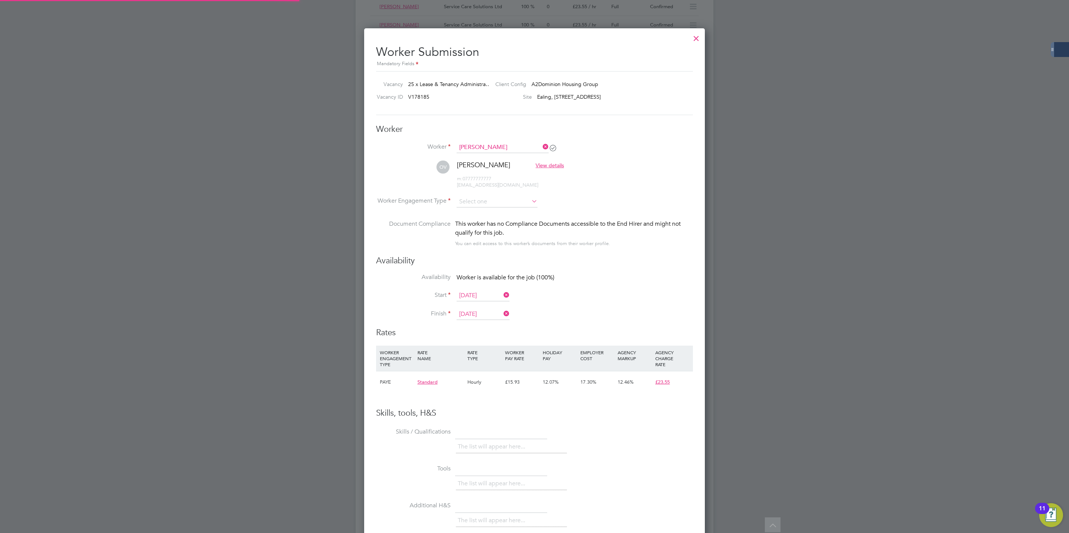
scroll to position [620, 341]
click at [482, 201] on input at bounding box center [496, 201] width 81 height 11
click at [482, 223] on li "PAYE" at bounding box center [497, 222] width 82 height 10
type input "PAYE"
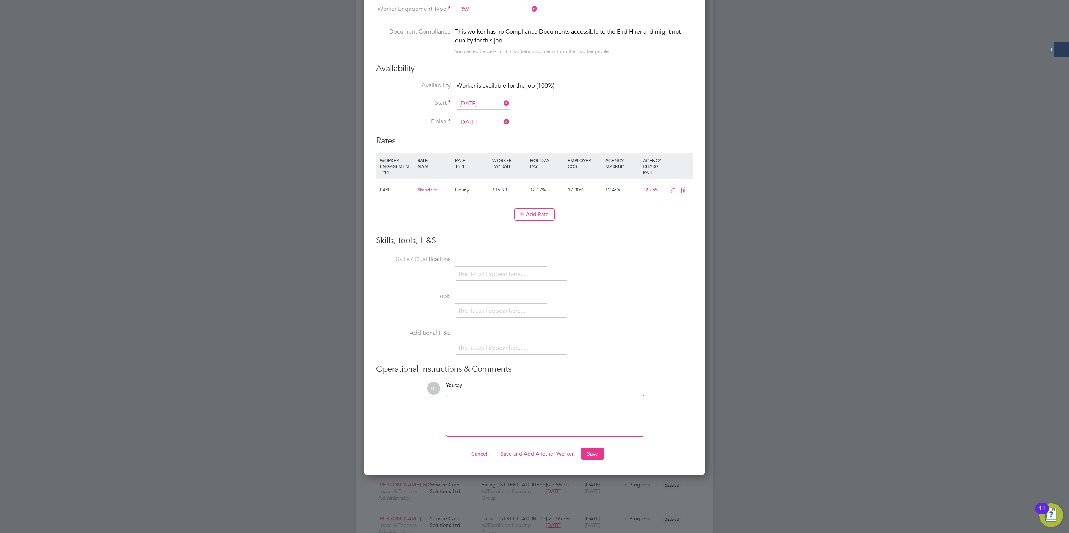
scroll to position [1397, 0]
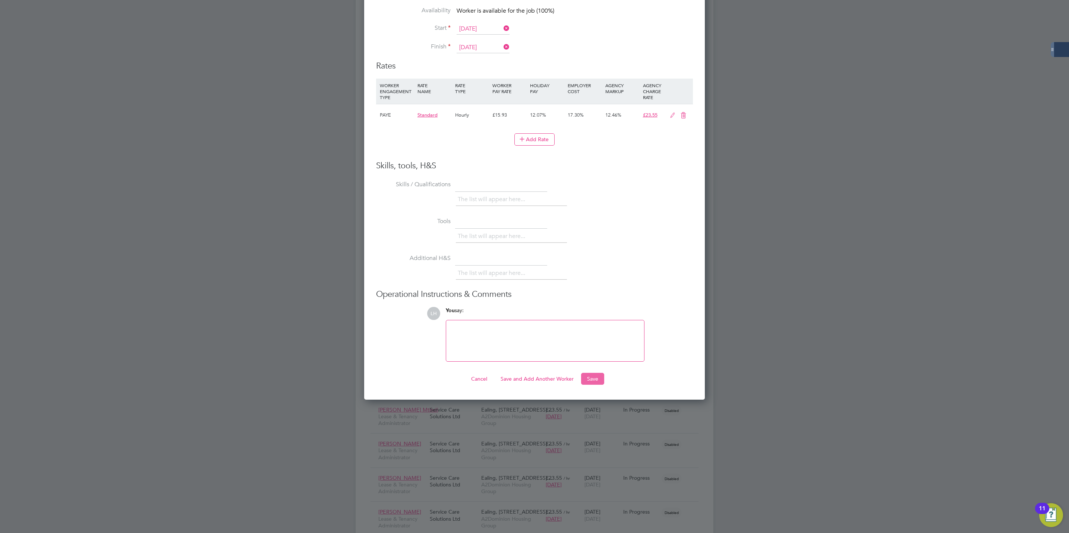
click at [590, 373] on button "Save" at bounding box center [592, 379] width 23 height 12
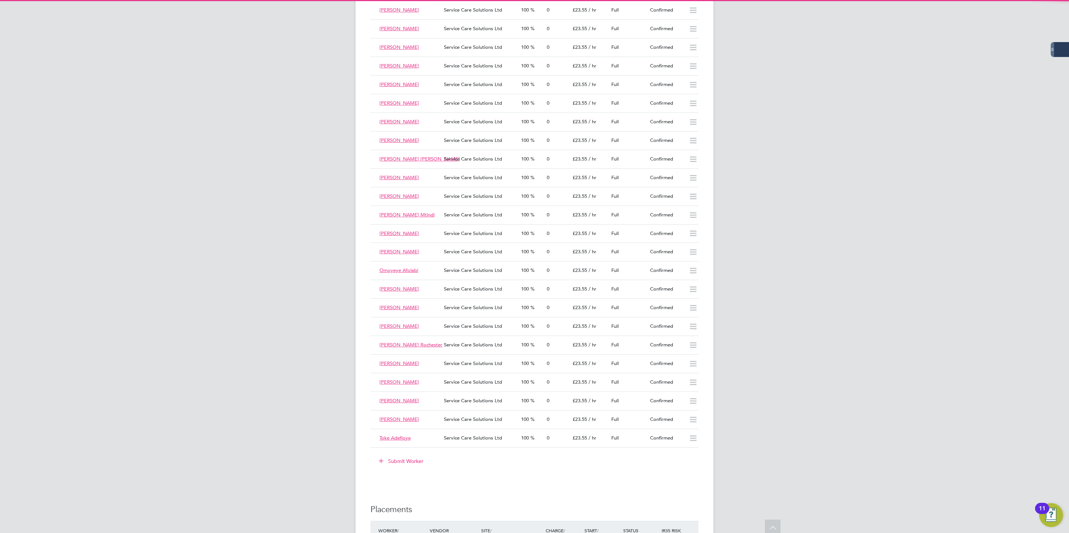
scroll to position [1118, 0]
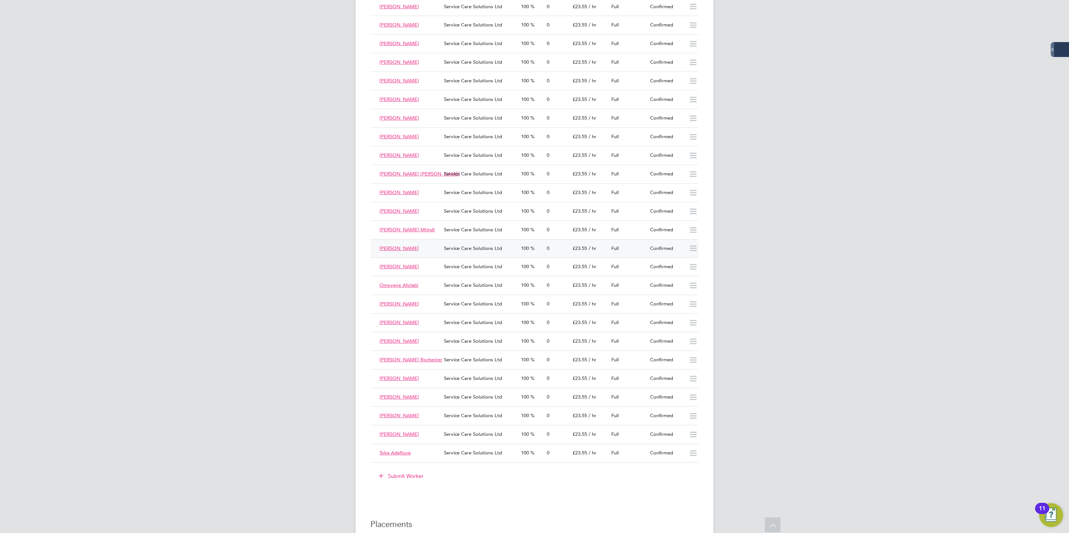
click at [422, 254] on div "Olena Vlasenko" at bounding box center [408, 249] width 64 height 12
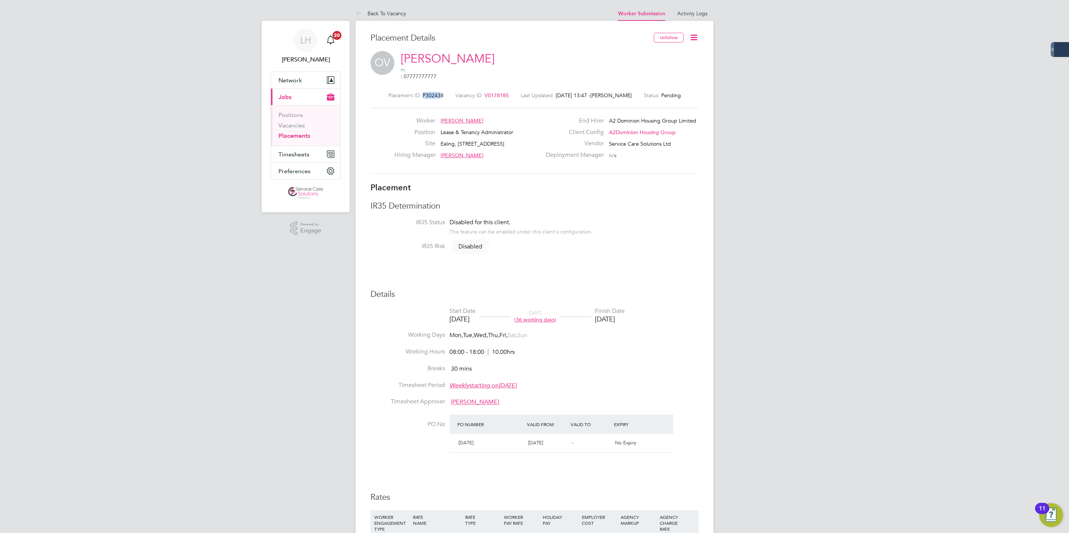
drag, startPoint x: 422, startPoint y: 88, endPoint x: 437, endPoint y: 89, distance: 15.3
click at [437, 92] on span "P302438" at bounding box center [433, 95] width 21 height 7
click at [438, 92] on span "P302438" at bounding box center [433, 95] width 21 height 7
drag, startPoint x: 424, startPoint y: 89, endPoint x: 444, endPoint y: 90, distance: 20.2
click at [444, 92] on div "Placement ID P302438 Vacancy ID V0178185 Last Updated 01 Sep 2025, 13:47 - Lewi…" at bounding box center [534, 95] width 328 height 7
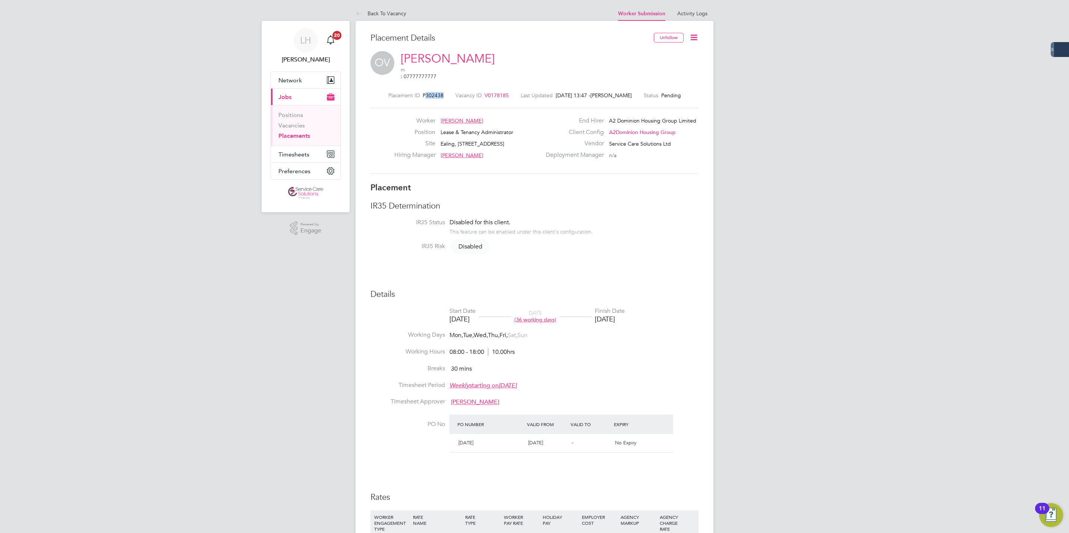
copy span "302438"
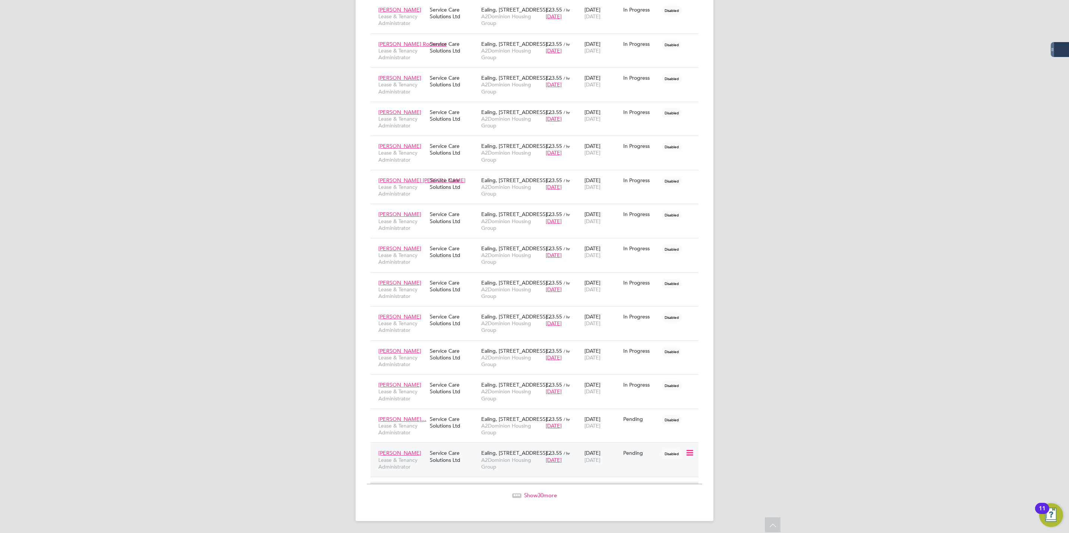
click at [467, 473] on div "[PERSON_NAME] Lease & Tenancy Administrator Service Care Solutions Ltd [GEOGRAP…" at bounding box center [534, 460] width 328 height 34
click at [436, 468] on div "[PERSON_NAME] Lease & Tenancy Administrator Service Care Solutions Ltd [GEOGRAP…" at bounding box center [534, 460] width 328 height 34
click at [436, 467] on div "[PERSON_NAME] Lease & Tenancy Administrator Service Care Solutions Ltd [GEOGRAP…" at bounding box center [534, 460] width 328 height 34
click at [416, 464] on span "Lease & Tenancy Administrator" at bounding box center [402, 463] width 48 height 13
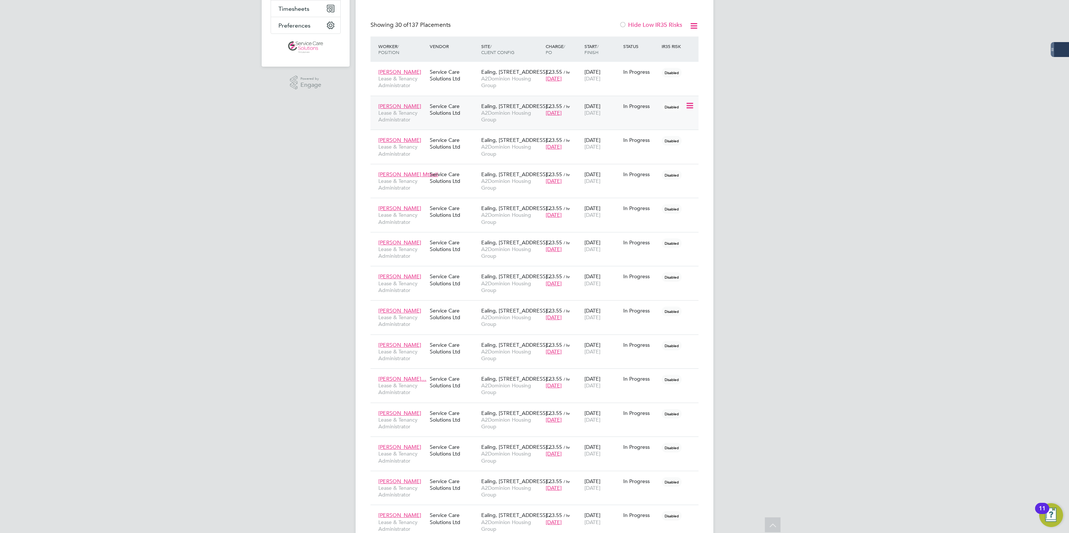
scroll to position [145, 0]
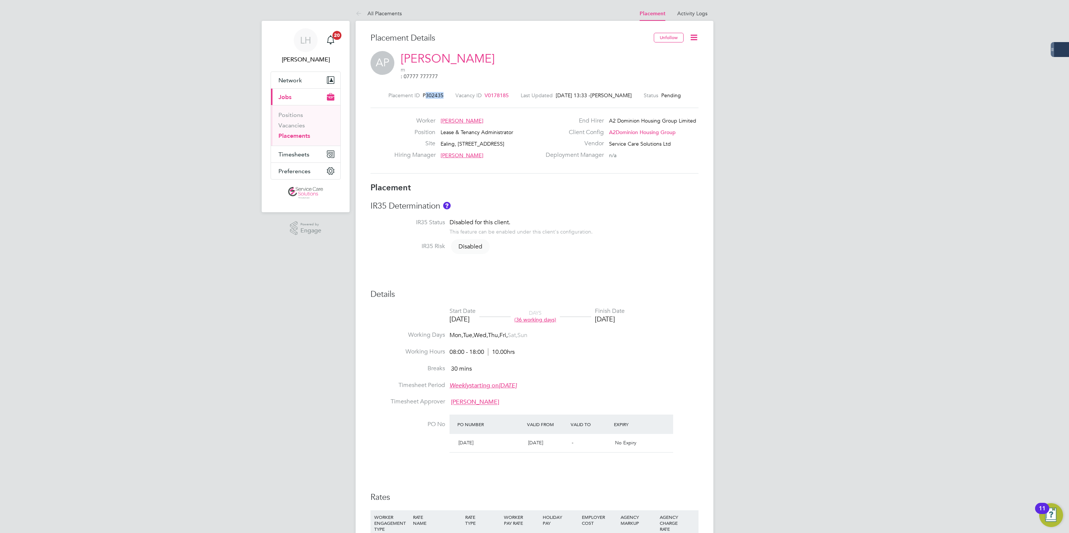
drag, startPoint x: 424, startPoint y: 88, endPoint x: 440, endPoint y: 86, distance: 16.4
click at [440, 92] on span "P302435" at bounding box center [433, 95] width 21 height 7
copy span "302435"
